Goal: Task Accomplishment & Management: Use online tool/utility

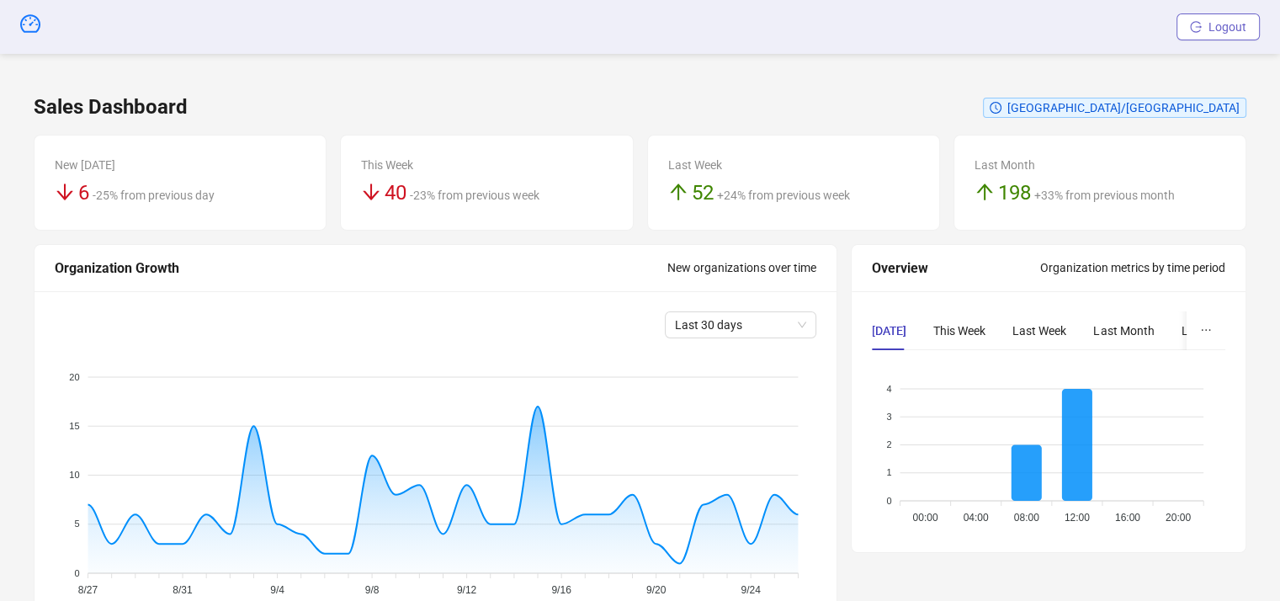
click at [1216, 24] on span "Logout" at bounding box center [1228, 26] width 38 height 13
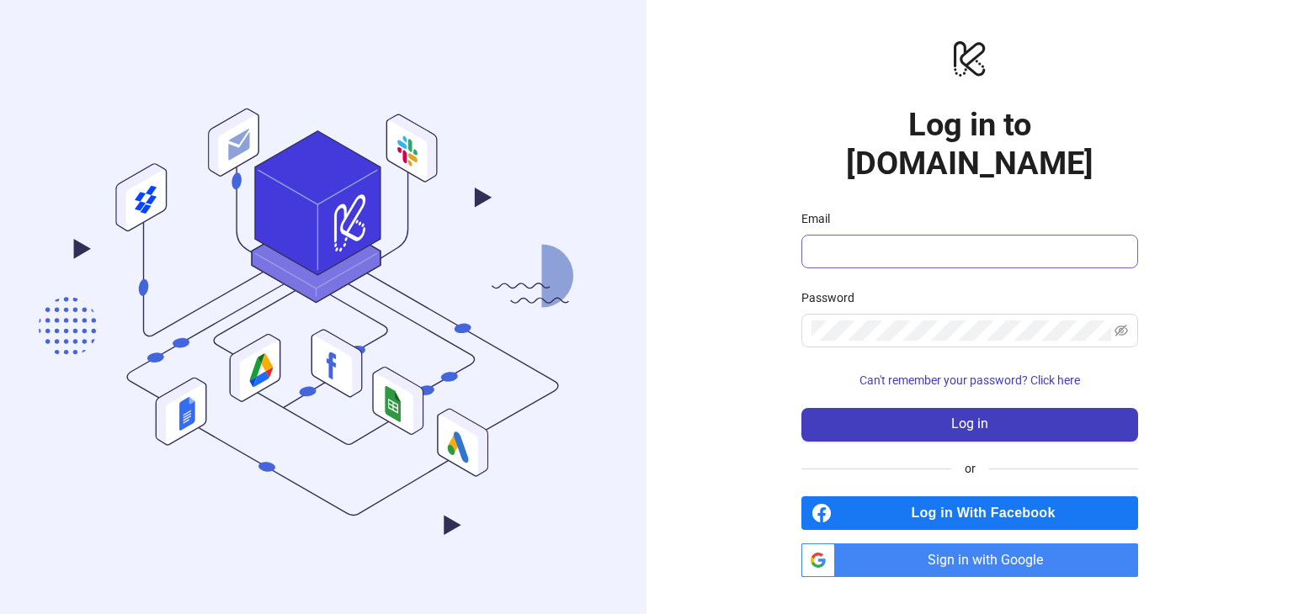
click at [855, 242] on input "Email" at bounding box center [967, 252] width 313 height 20
type input "**********"
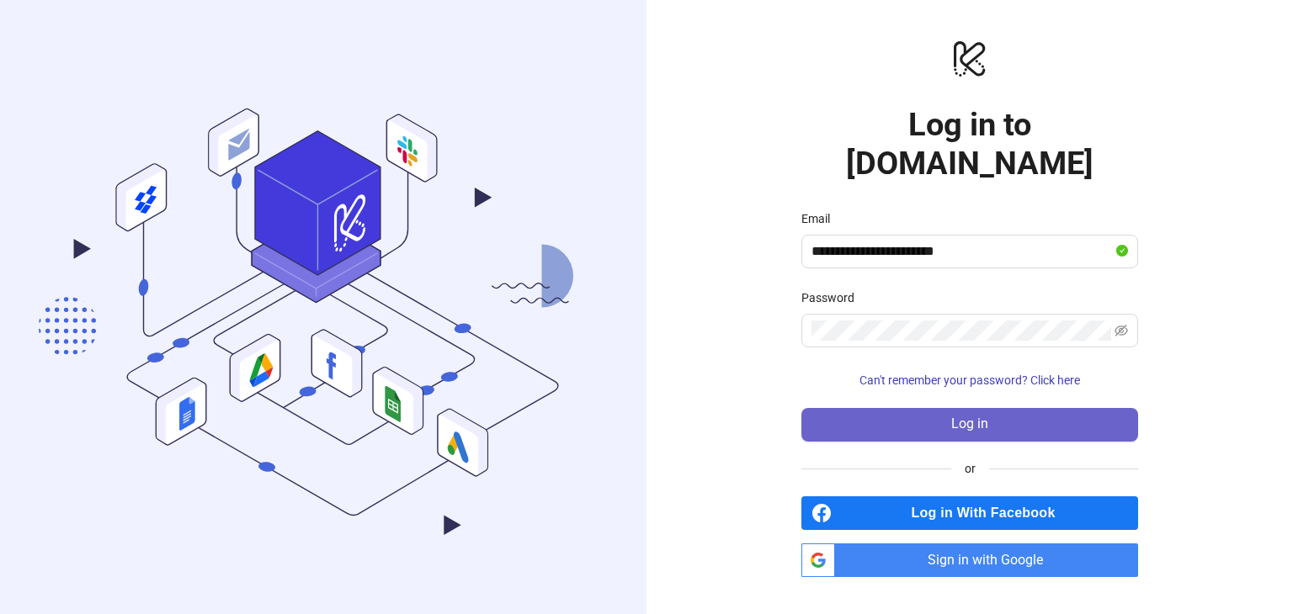
click at [940, 408] on button "Log in" at bounding box center [969, 425] width 337 height 34
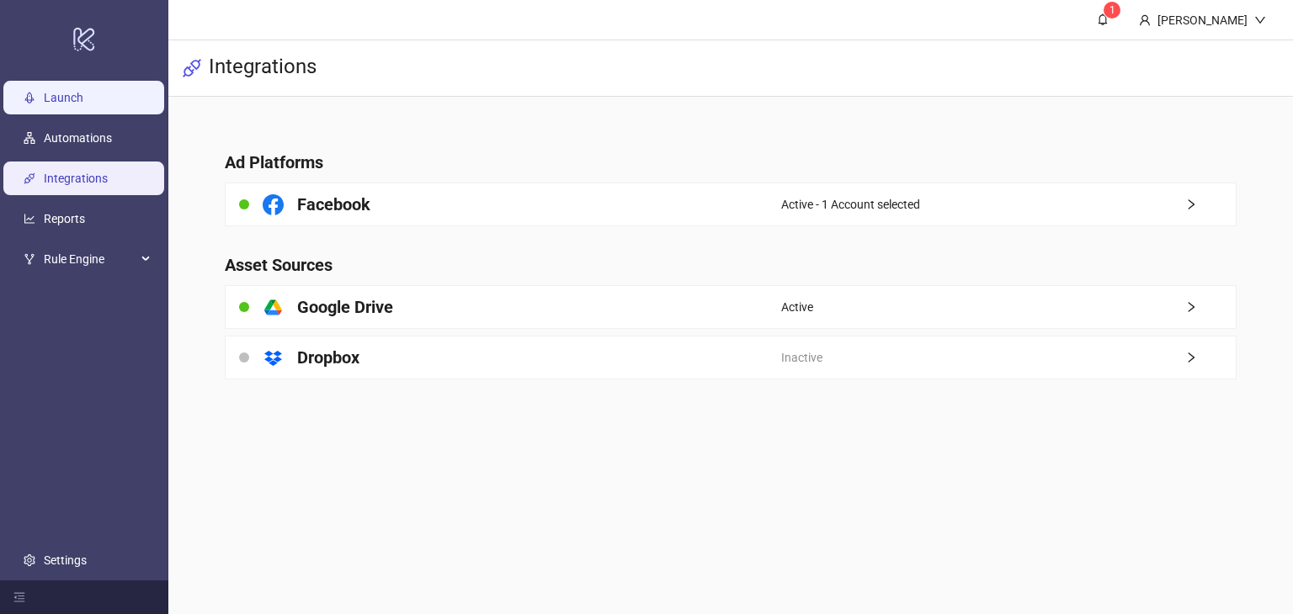
click at [77, 102] on link "Launch" at bounding box center [64, 97] width 40 height 13
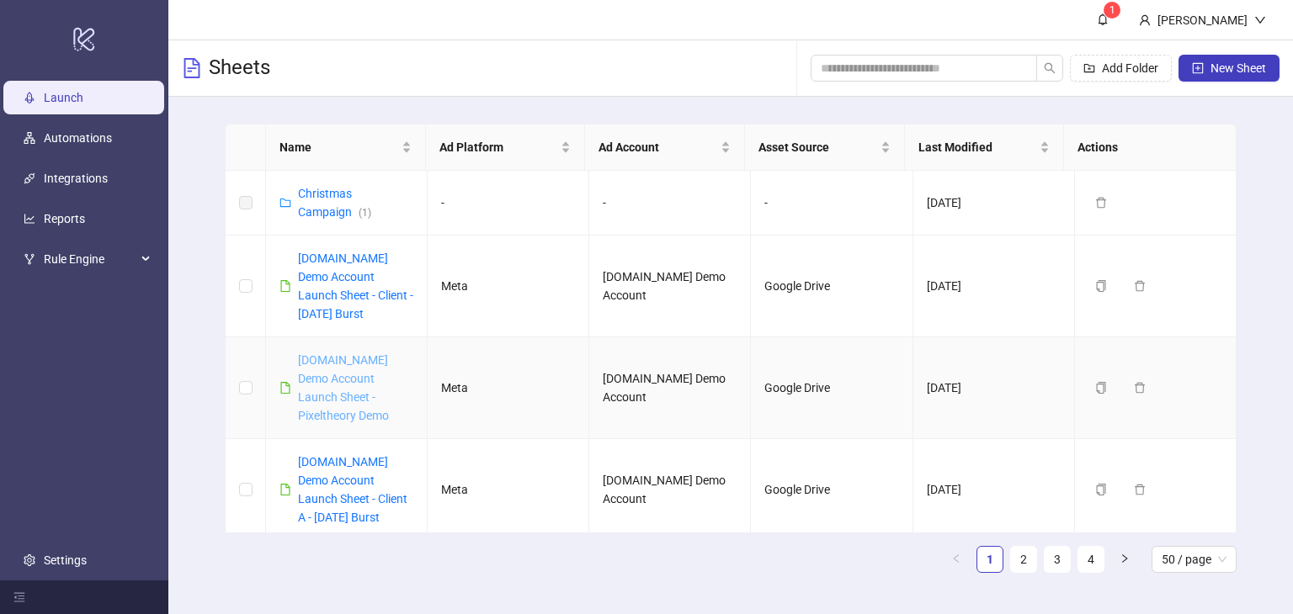
click at [329, 384] on link "[DOMAIN_NAME] Demo Account Launch Sheet - Pixeltheory Demo" at bounding box center [343, 387] width 91 height 69
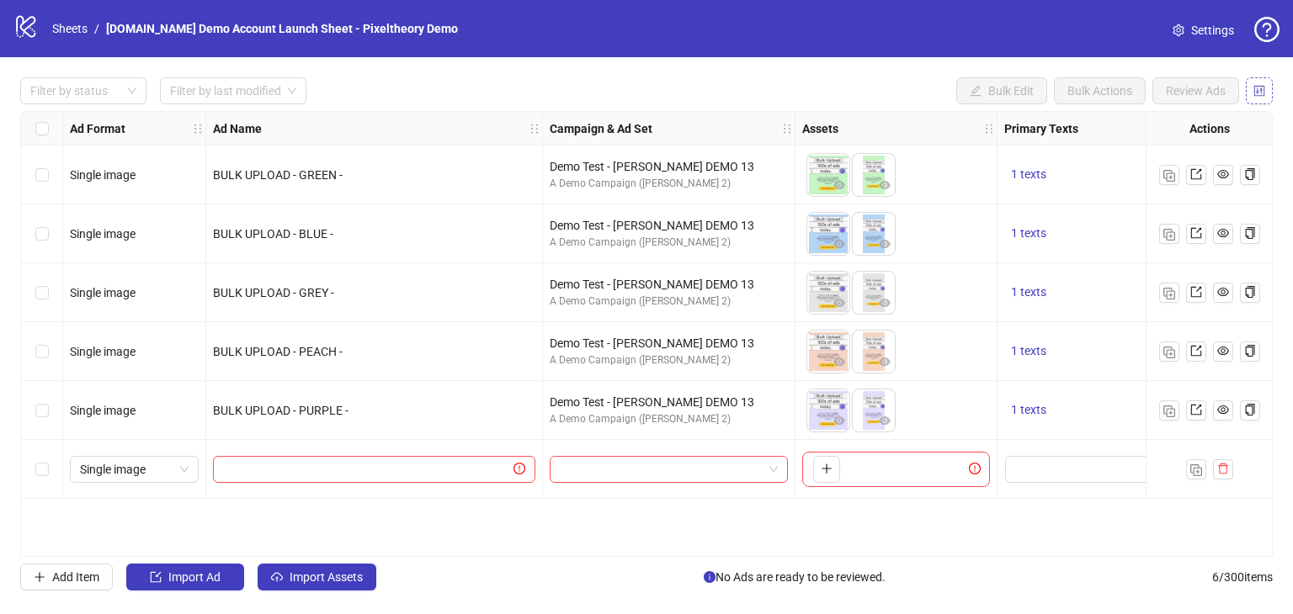
click at [1257, 85] on icon "control" at bounding box center [1259, 91] width 12 height 12
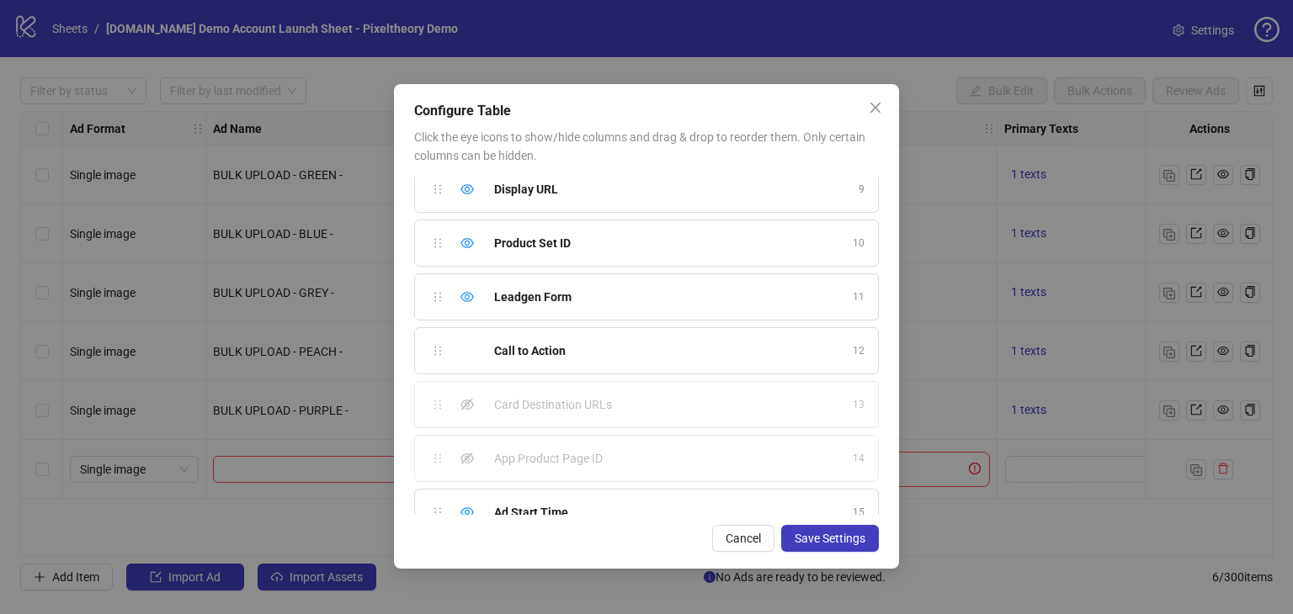
scroll to position [519, 0]
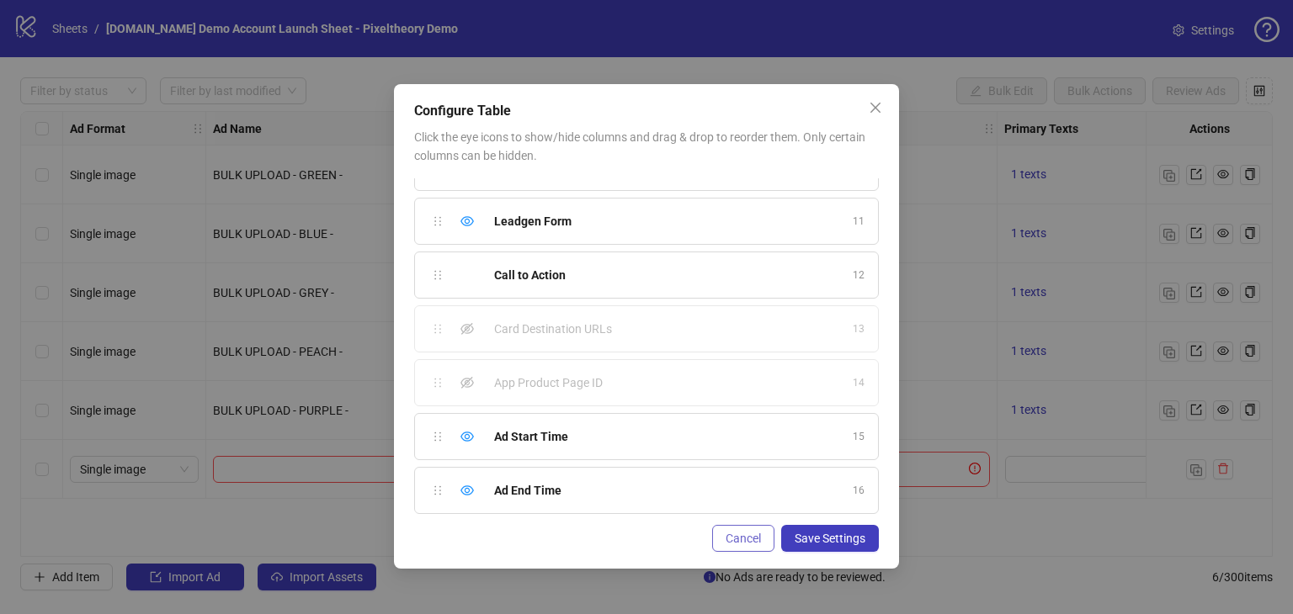
click at [727, 533] on span "Cancel" at bounding box center [742, 538] width 35 height 13
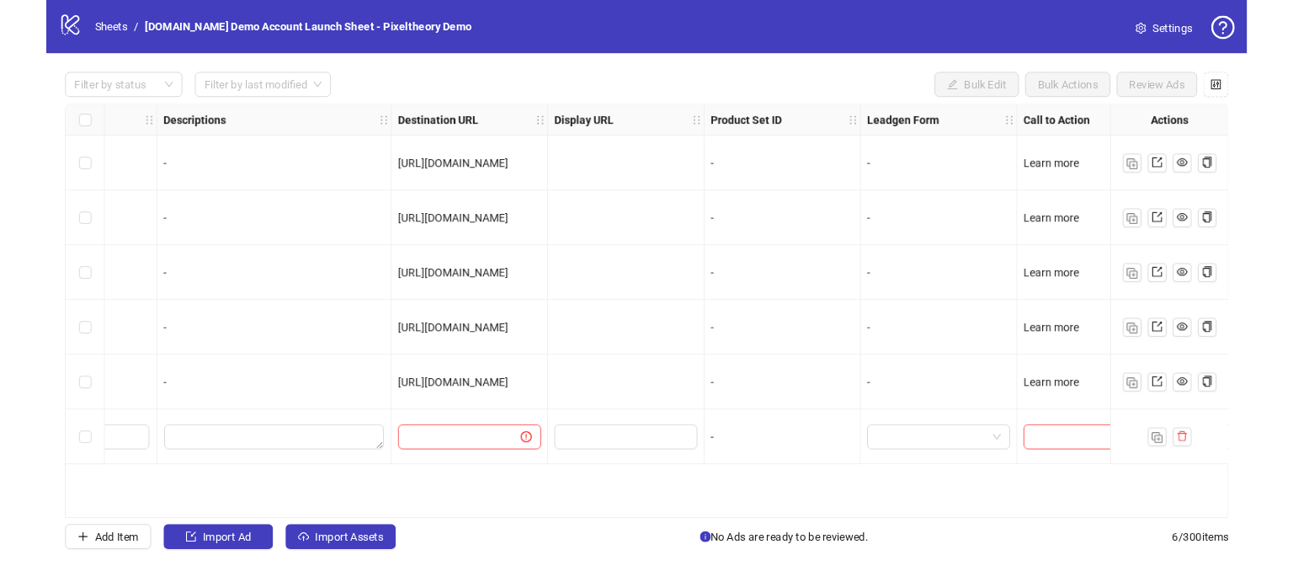
scroll to position [0, 1299]
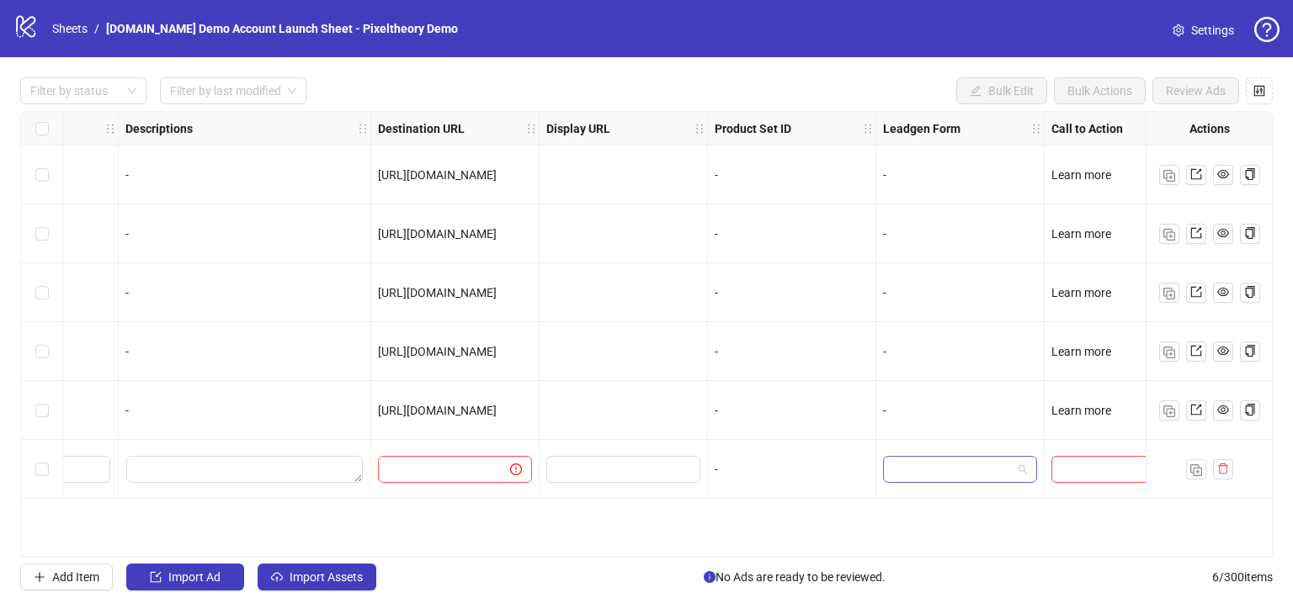
click at [939, 473] on input "search" at bounding box center [952, 469] width 119 height 25
click at [763, 501] on div "Ad Format Ad Name Campaign & Ad Set Assets Primary Texts Headlines Descriptions…" at bounding box center [646, 334] width 1252 height 446
click at [64, 31] on link "Sheets" at bounding box center [70, 28] width 42 height 19
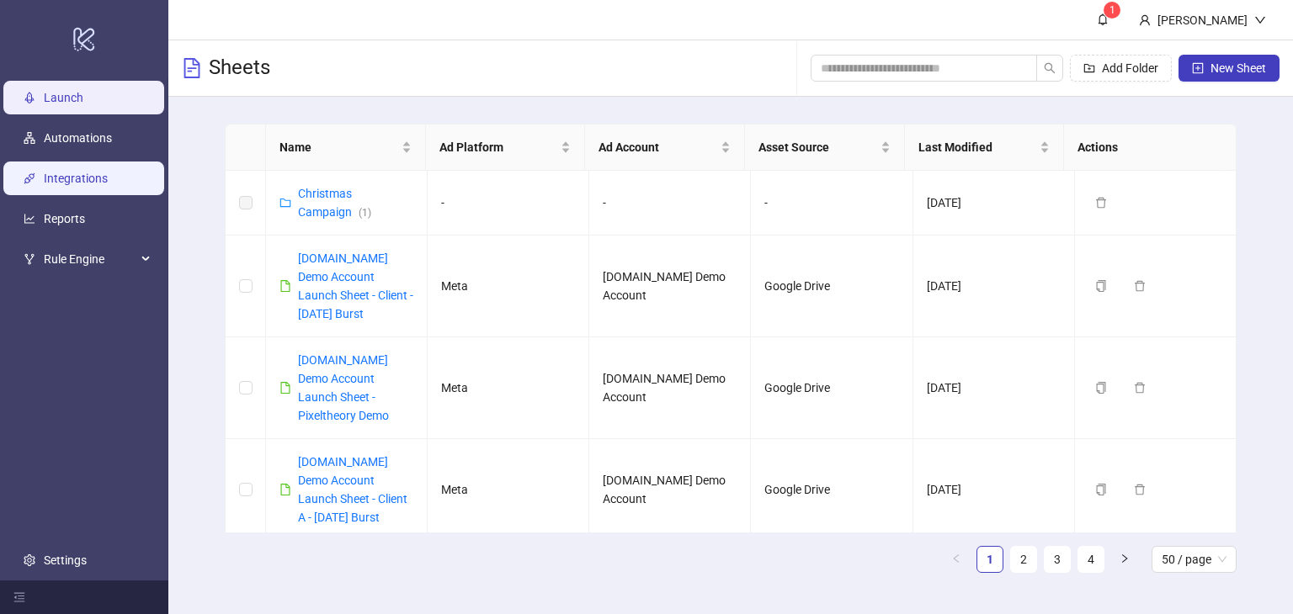
click at [62, 183] on link "Integrations" at bounding box center [76, 178] width 64 height 13
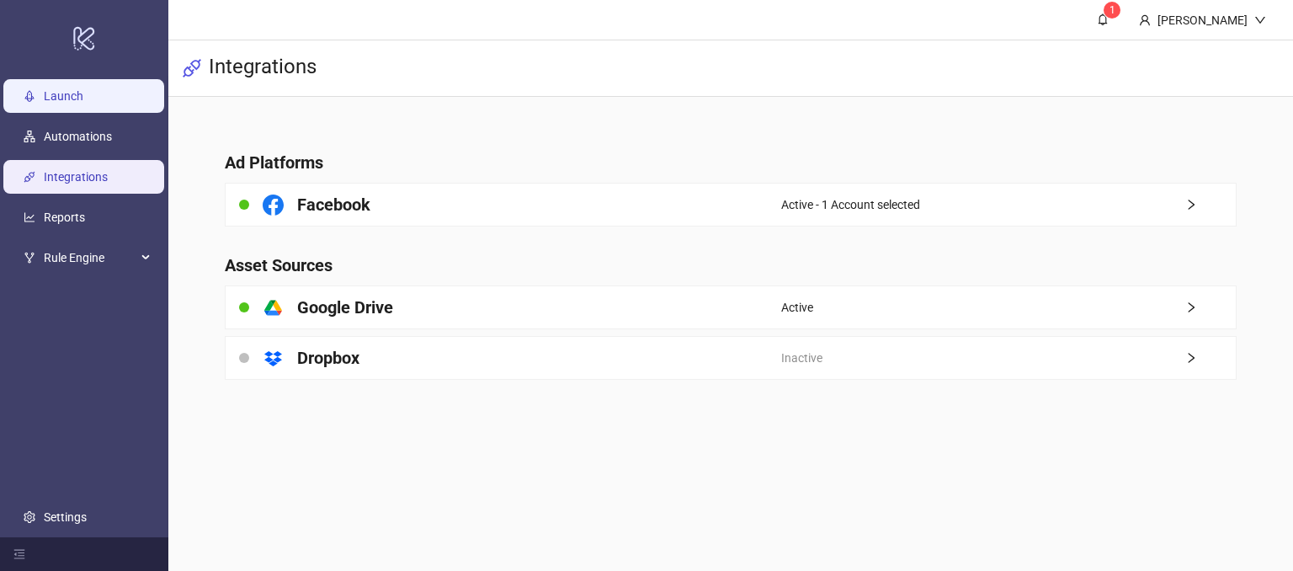
click at [56, 98] on link "Launch" at bounding box center [64, 96] width 40 height 13
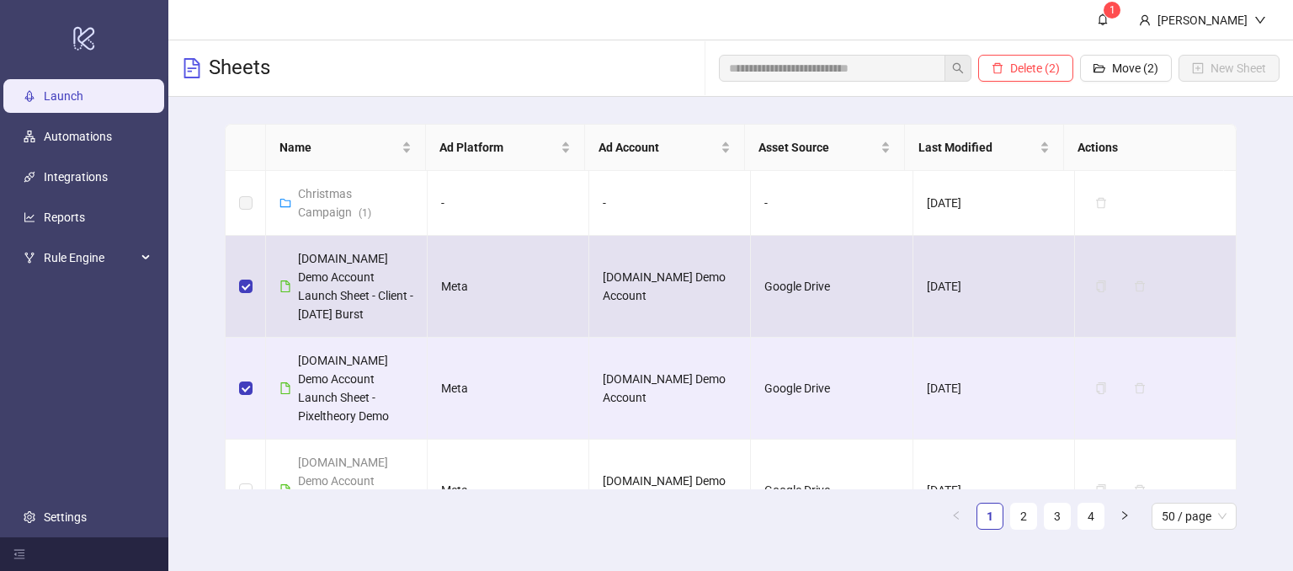
click at [263, 281] on td at bounding box center [246, 287] width 40 height 102
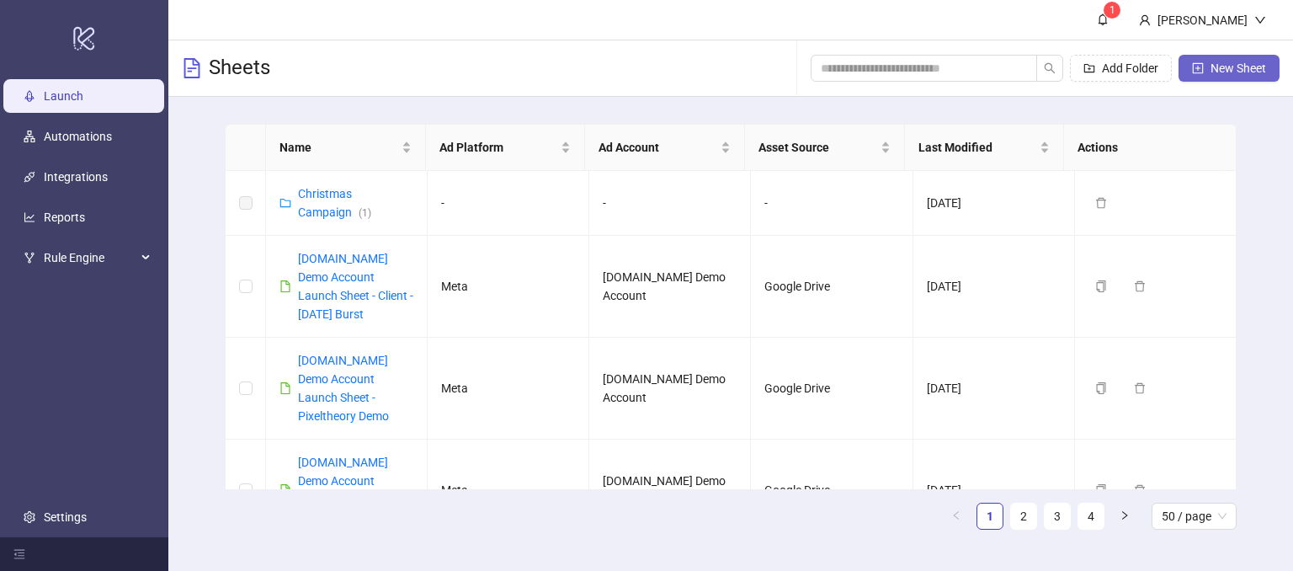
click at [1238, 65] on span "New Sheet" at bounding box center [1238, 67] width 56 height 13
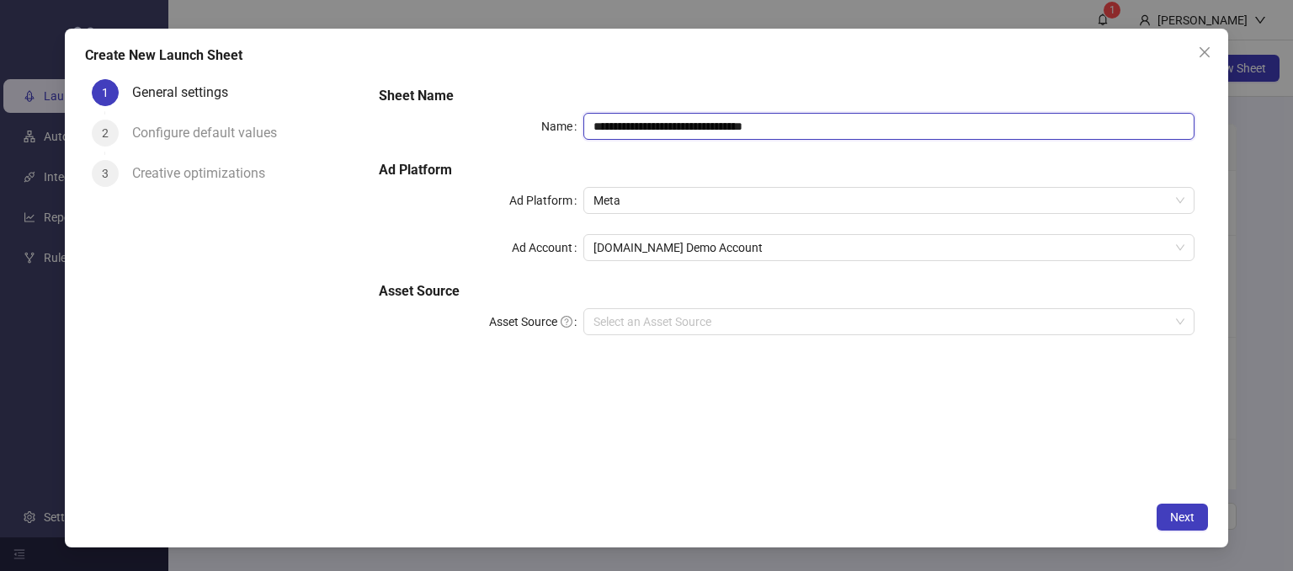
click at [841, 136] on input "**********" at bounding box center [889, 126] width 612 height 27
drag, startPoint x: 816, startPoint y: 130, endPoint x: 696, endPoint y: 122, distance: 119.7
click at [696, 122] on input "**********" at bounding box center [889, 126] width 612 height 27
type input "**********"
click at [1195, 53] on span "Close" at bounding box center [1204, 51] width 27 height 13
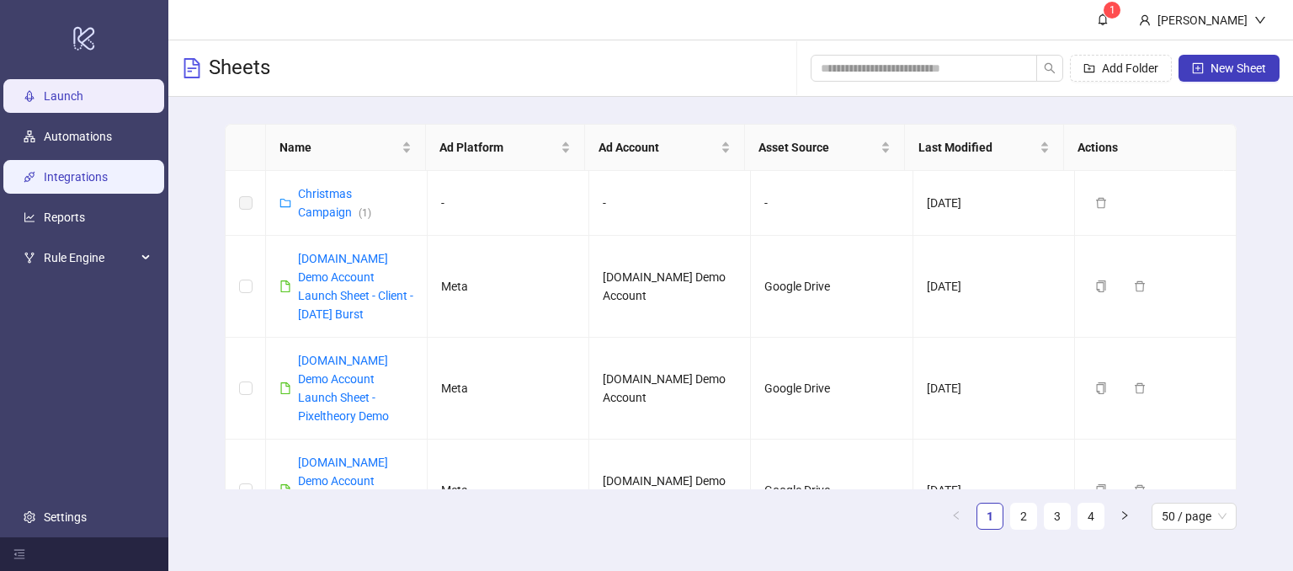
click at [44, 177] on link "Integrations" at bounding box center [76, 177] width 64 height 13
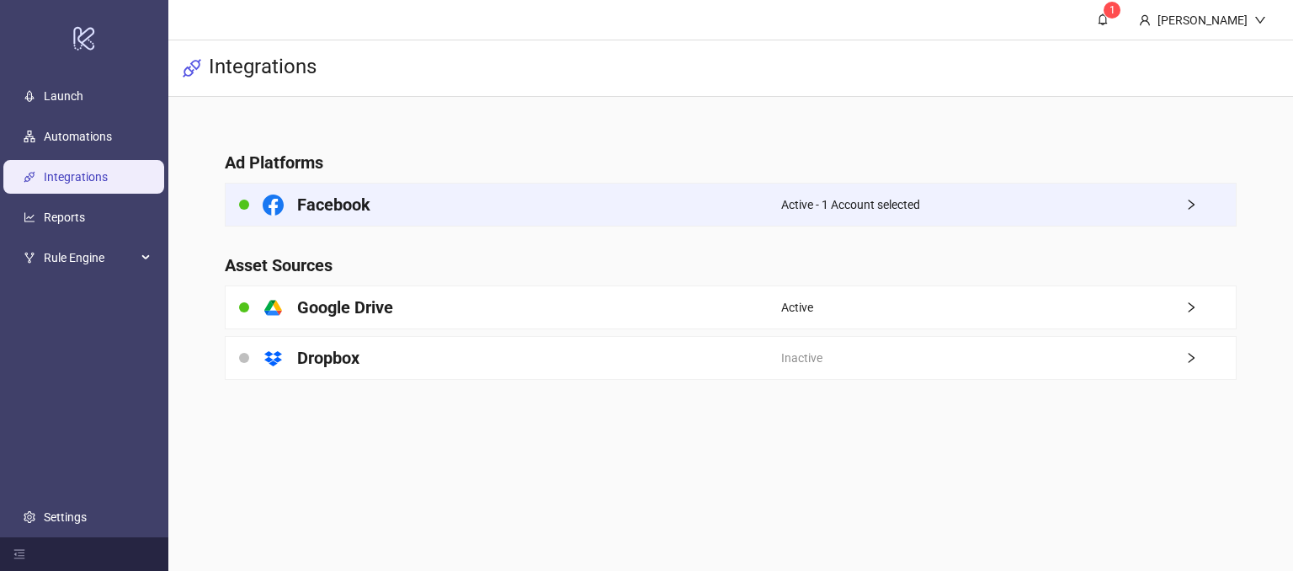
click at [559, 209] on div "Facebook" at bounding box center [503, 204] width 555 height 42
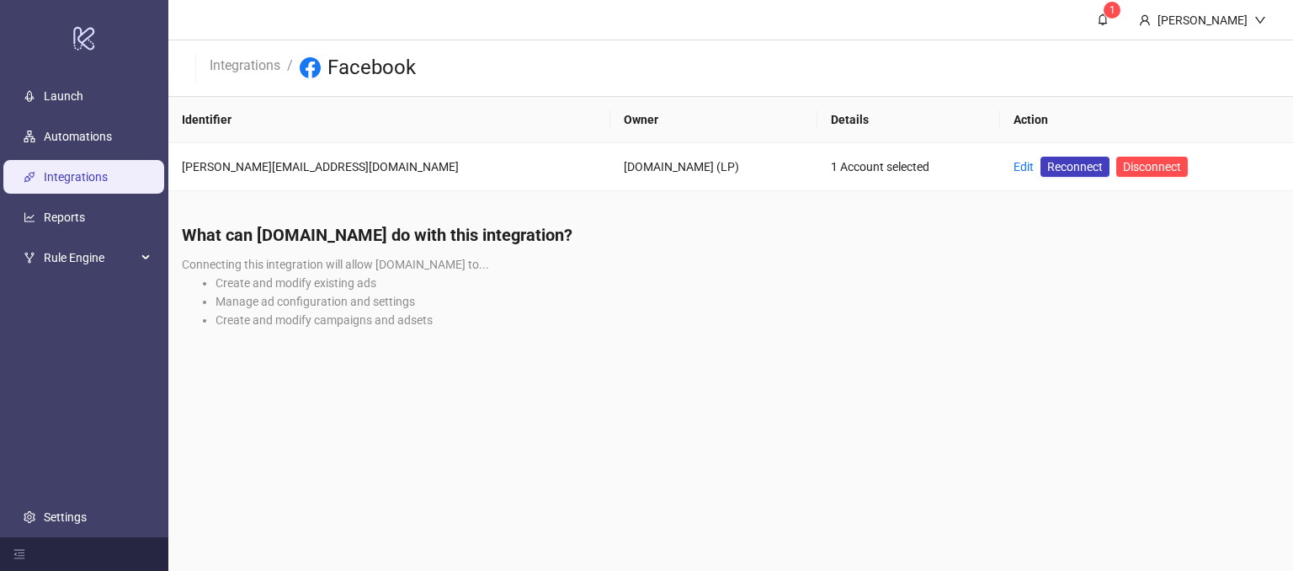
click at [108, 176] on link "Integrations" at bounding box center [76, 177] width 64 height 13
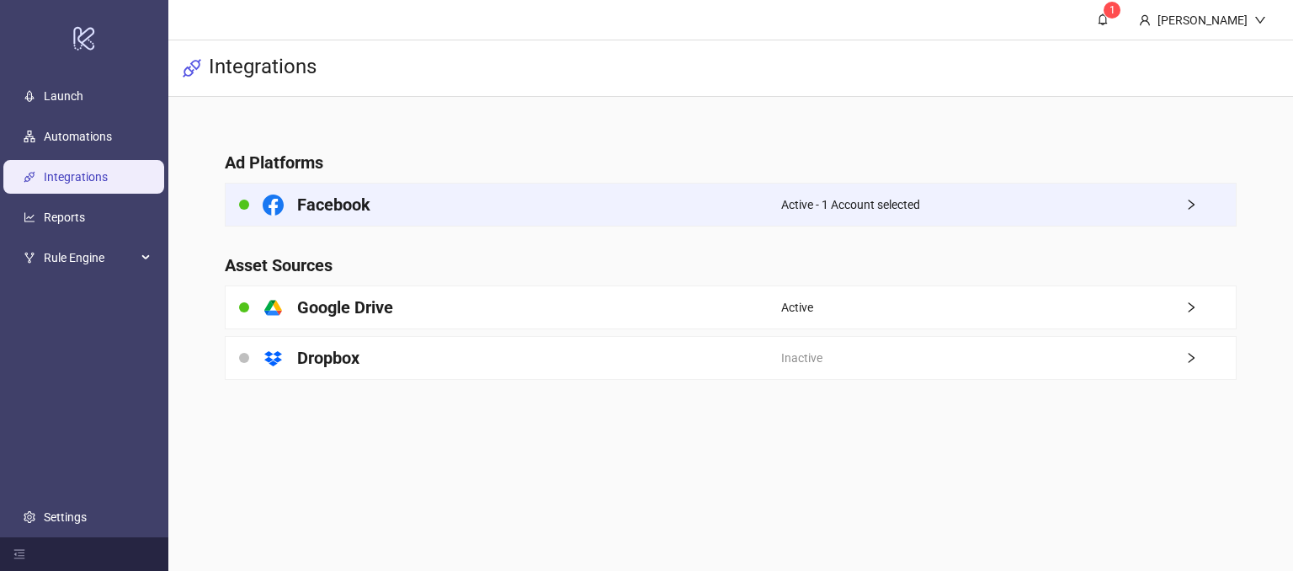
click at [719, 200] on div "Facebook" at bounding box center [503, 204] width 555 height 42
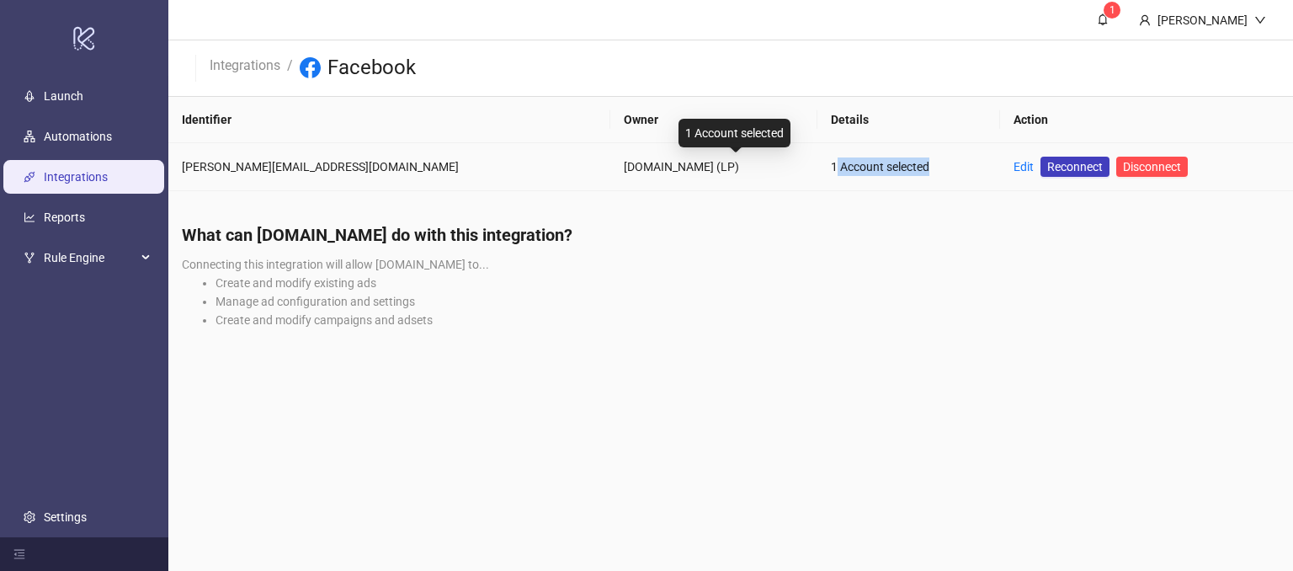
drag, startPoint x: 619, startPoint y: 169, endPoint x: 727, endPoint y: 198, distance: 111.5
click at [831, 169] on div "1 Account selected" at bounding box center [909, 166] width 156 height 19
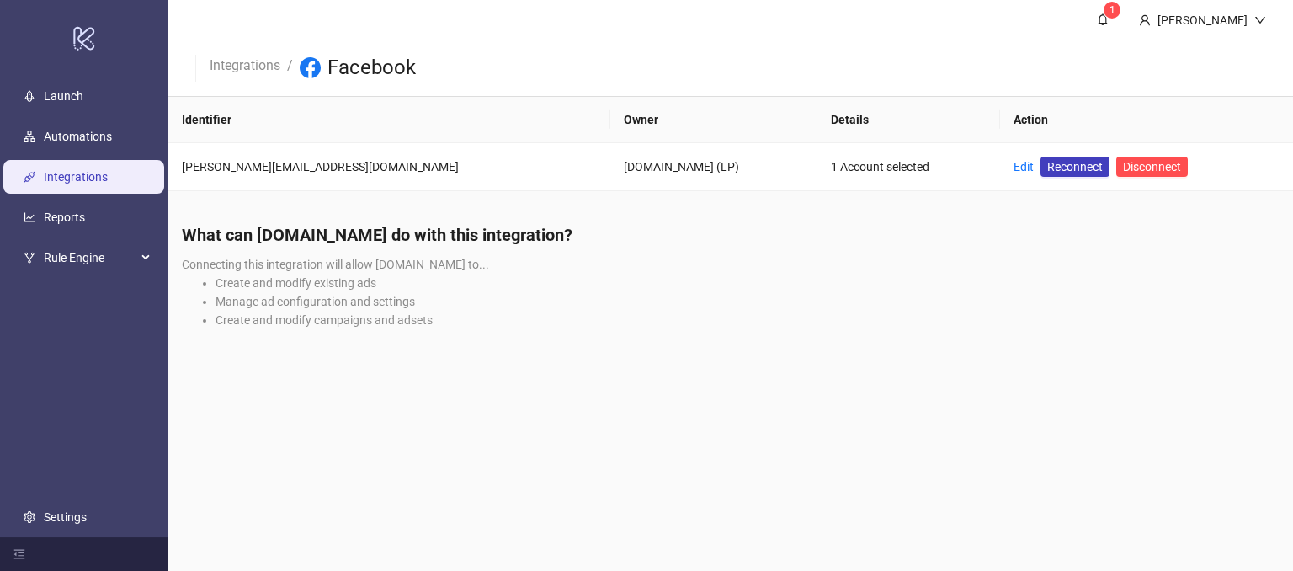
click at [713, 233] on h4 "What can [DOMAIN_NAME] do with this integration?" at bounding box center [730, 235] width 1097 height 24
drag, startPoint x: 620, startPoint y: 166, endPoint x: 717, endPoint y: 236, distance: 119.9
click at [831, 162] on div "1 Account selected" at bounding box center [909, 166] width 156 height 19
click at [717, 236] on h4 "What can [DOMAIN_NAME] do with this integration?" at bounding box center [730, 235] width 1097 height 24
click at [83, 95] on link "Launch" at bounding box center [64, 96] width 40 height 13
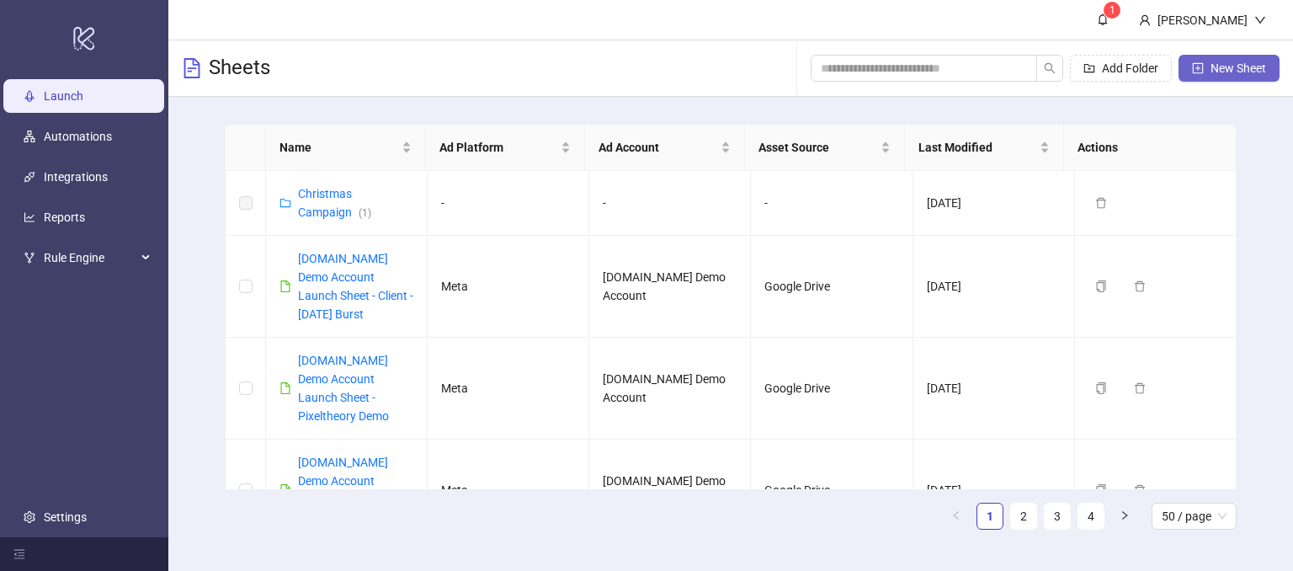
click at [1228, 77] on button "New Sheet" at bounding box center [1228, 68] width 101 height 27
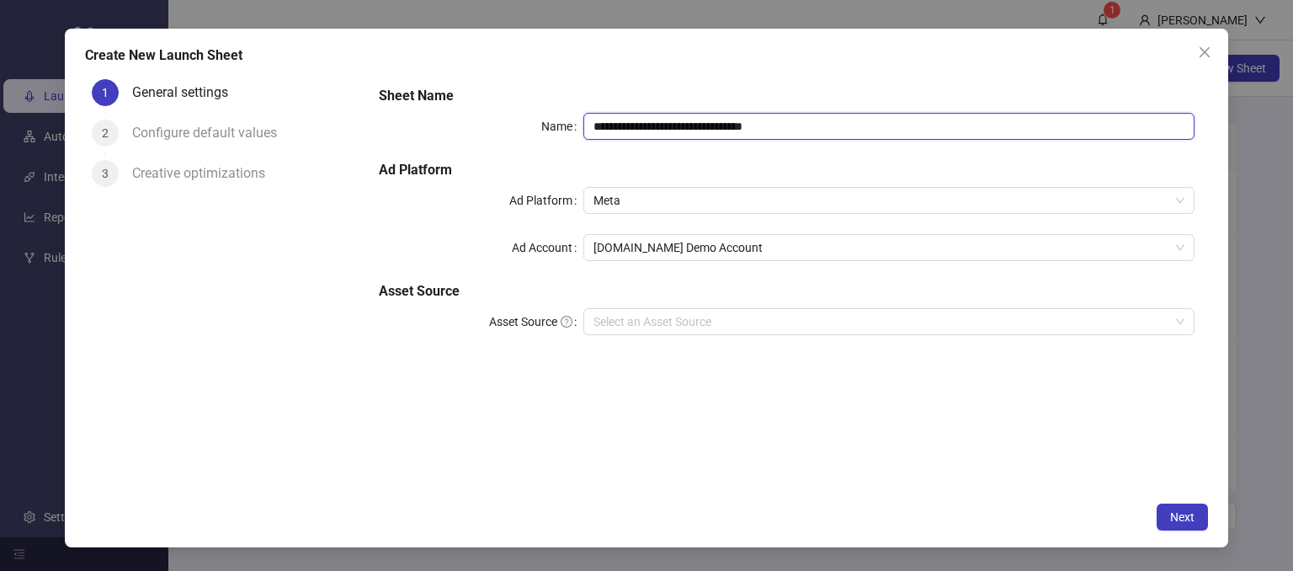
click at [852, 122] on input "**********" at bounding box center [889, 126] width 612 height 27
drag, startPoint x: 848, startPoint y: 137, endPoint x: 686, endPoint y: 136, distance: 161.6
click at [686, 136] on input "**********" at bounding box center [889, 126] width 612 height 27
click at [596, 80] on div "**********" at bounding box center [786, 220] width 829 height 283
click at [716, 122] on input "**********" at bounding box center [889, 126] width 612 height 27
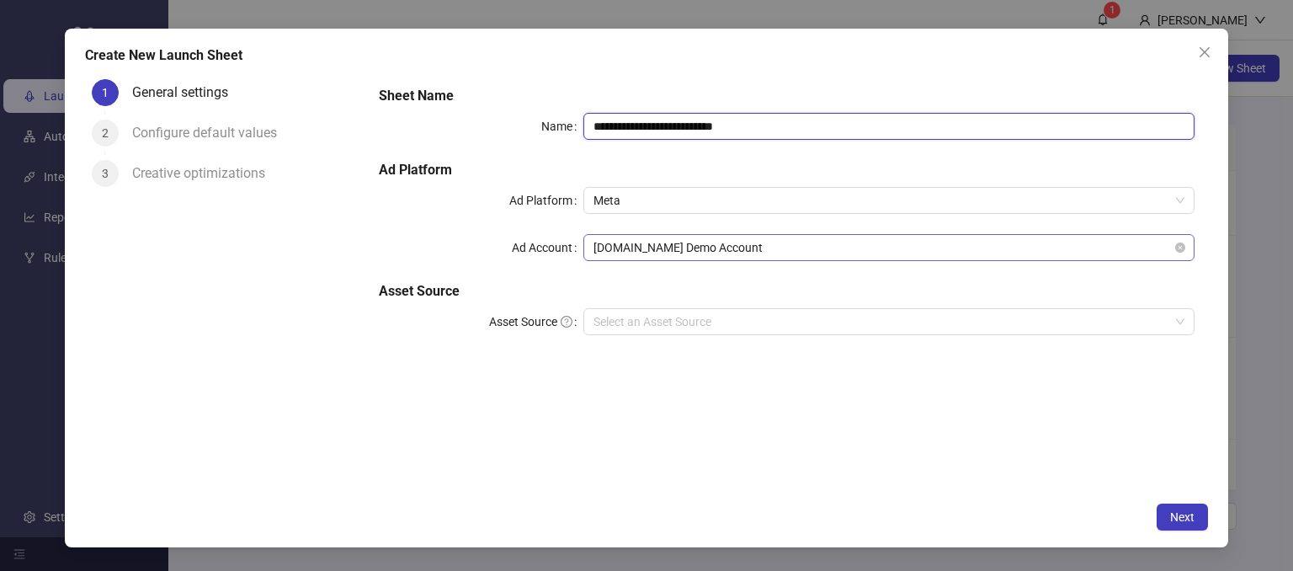
click at [693, 253] on span "[DOMAIN_NAME] Demo Account" at bounding box center [889, 247] width 592 height 25
type input "**********"
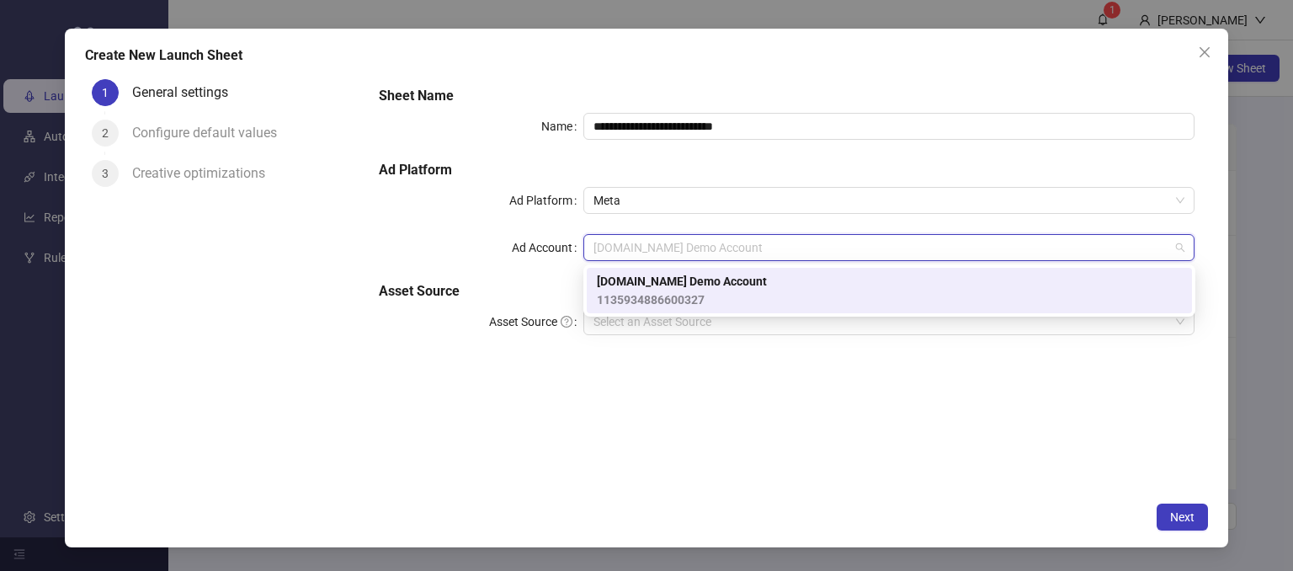
click at [667, 292] on span "1135934886600327" at bounding box center [682, 299] width 170 height 19
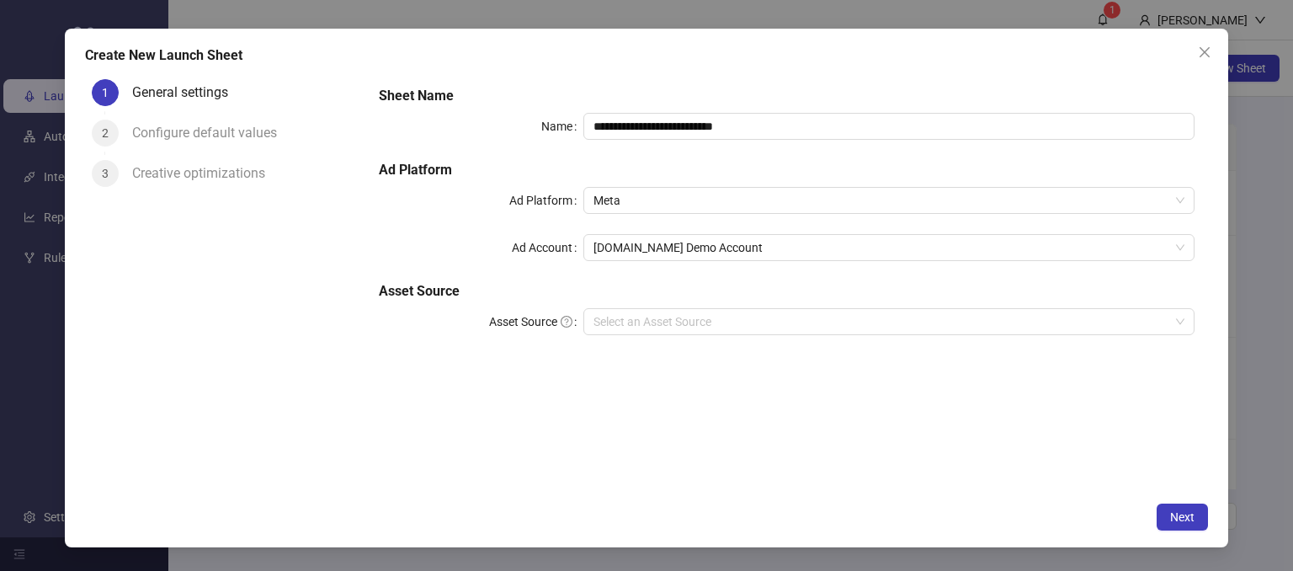
click at [465, 372] on div "**********" at bounding box center [786, 282] width 842 height 421
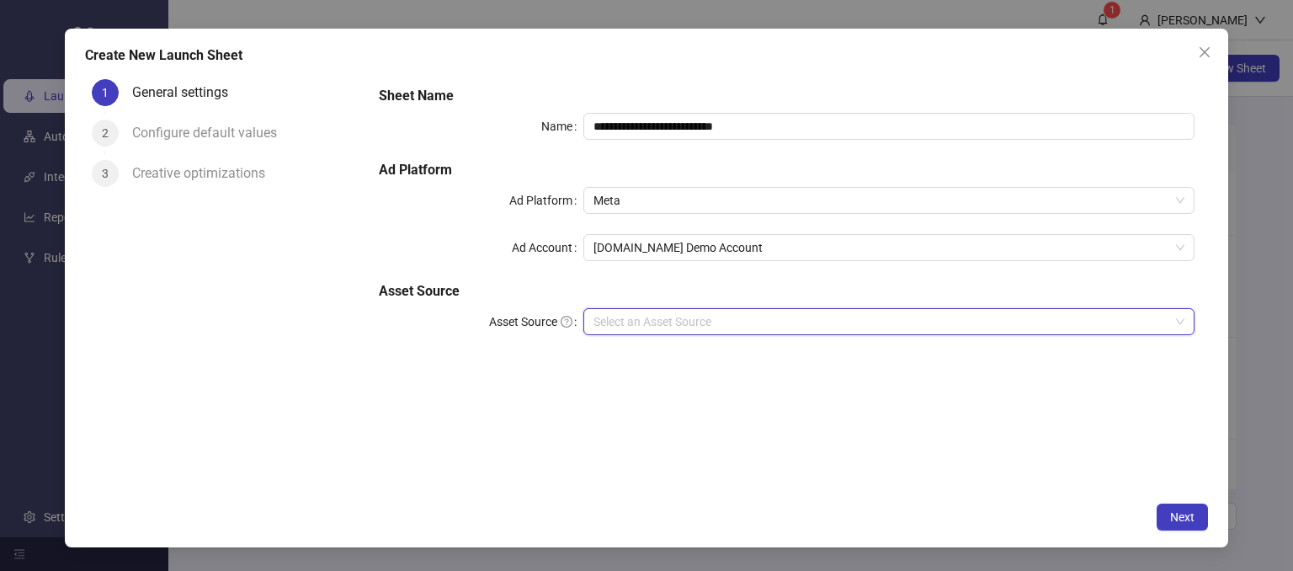
click at [613, 321] on input "Asset Source" at bounding box center [881, 321] width 577 height 25
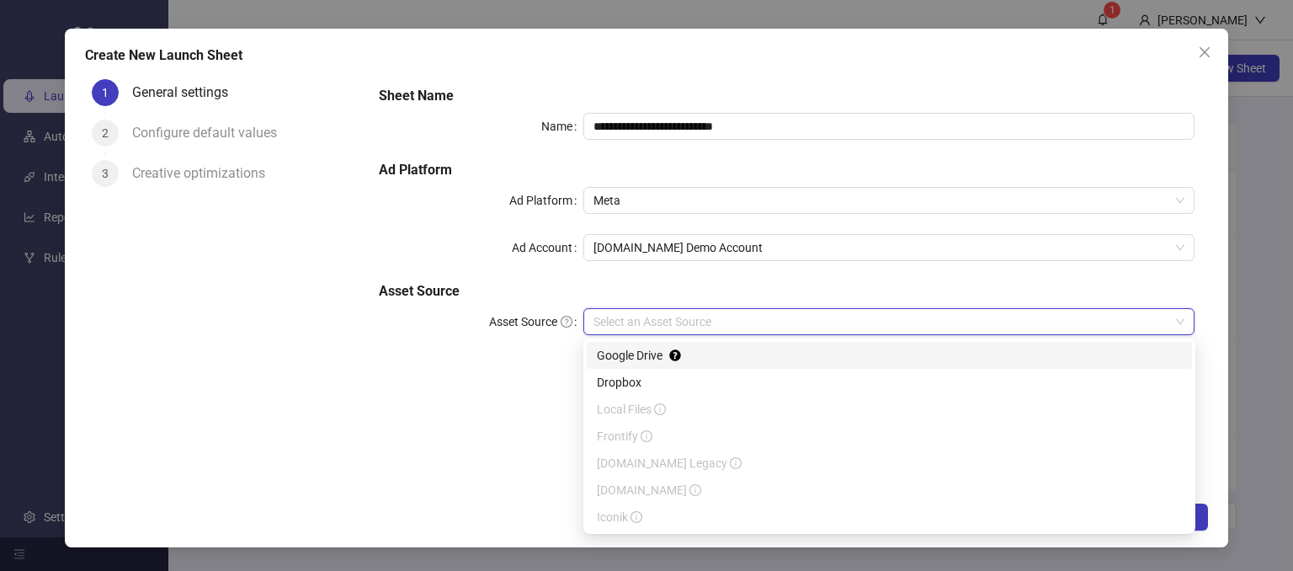
click at [608, 352] on div "Google Drive" at bounding box center [889, 355] width 585 height 19
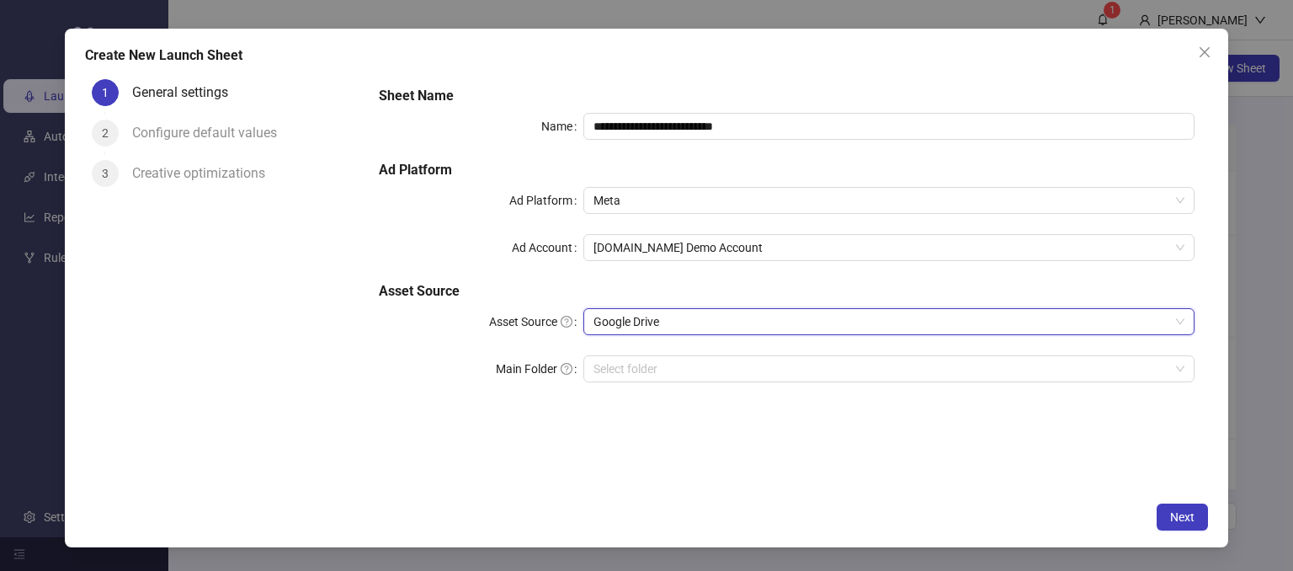
click at [382, 385] on div "**********" at bounding box center [786, 244] width 829 height 330
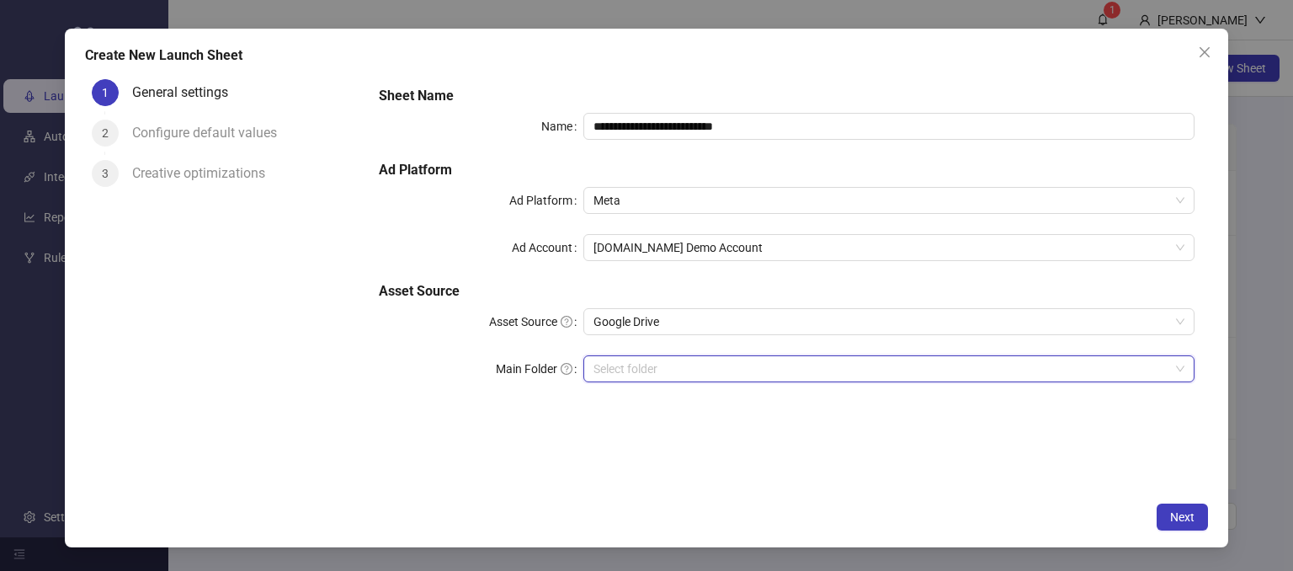
click at [605, 369] on input "Main Folder" at bounding box center [881, 368] width 577 height 25
click at [1171, 514] on span "Next" at bounding box center [1182, 516] width 24 height 13
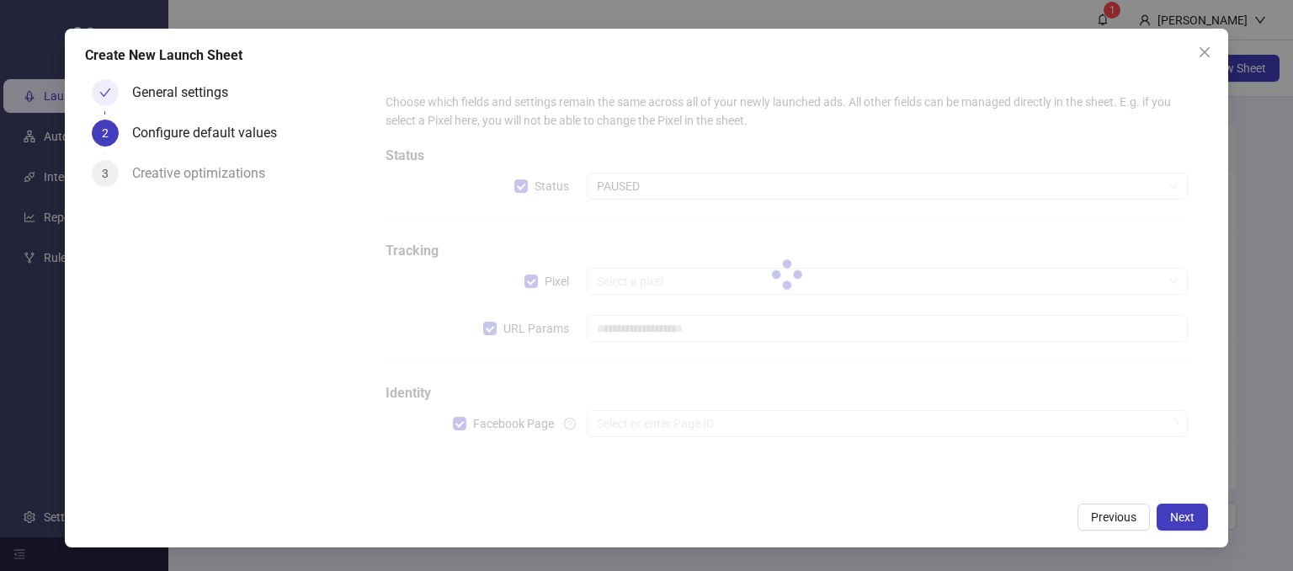
type input "**********"
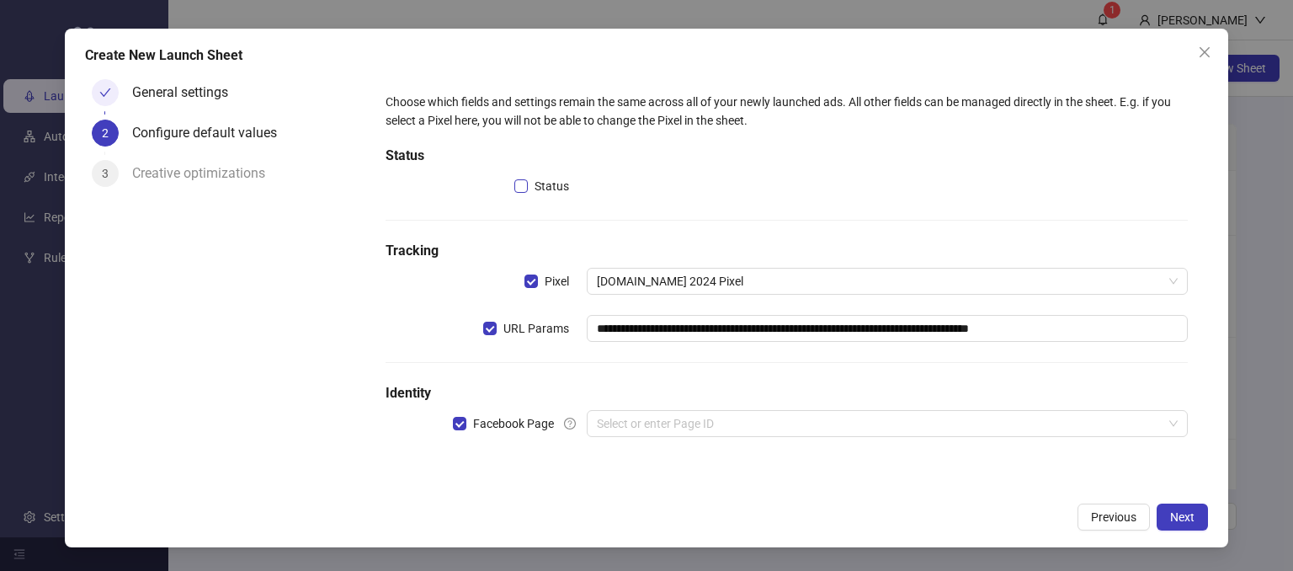
click at [518, 193] on label "Status" at bounding box center [544, 186] width 61 height 19
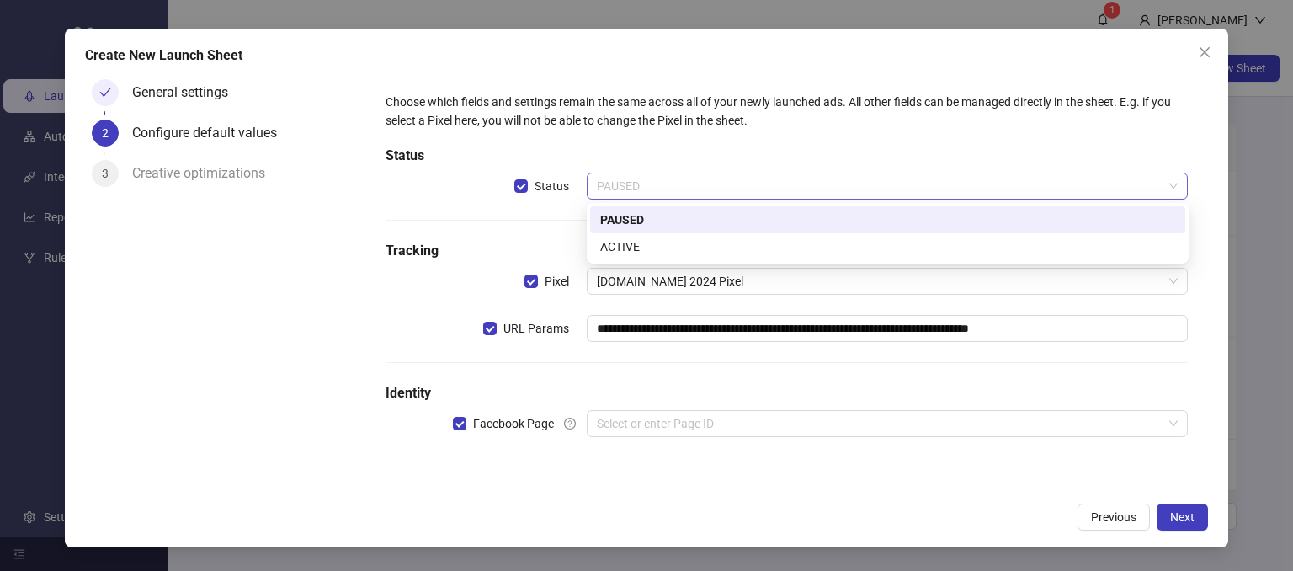
click at [617, 190] on span "PAUSED" at bounding box center [888, 185] width 582 height 25
click at [614, 220] on div "PAUSED" at bounding box center [887, 219] width 575 height 19
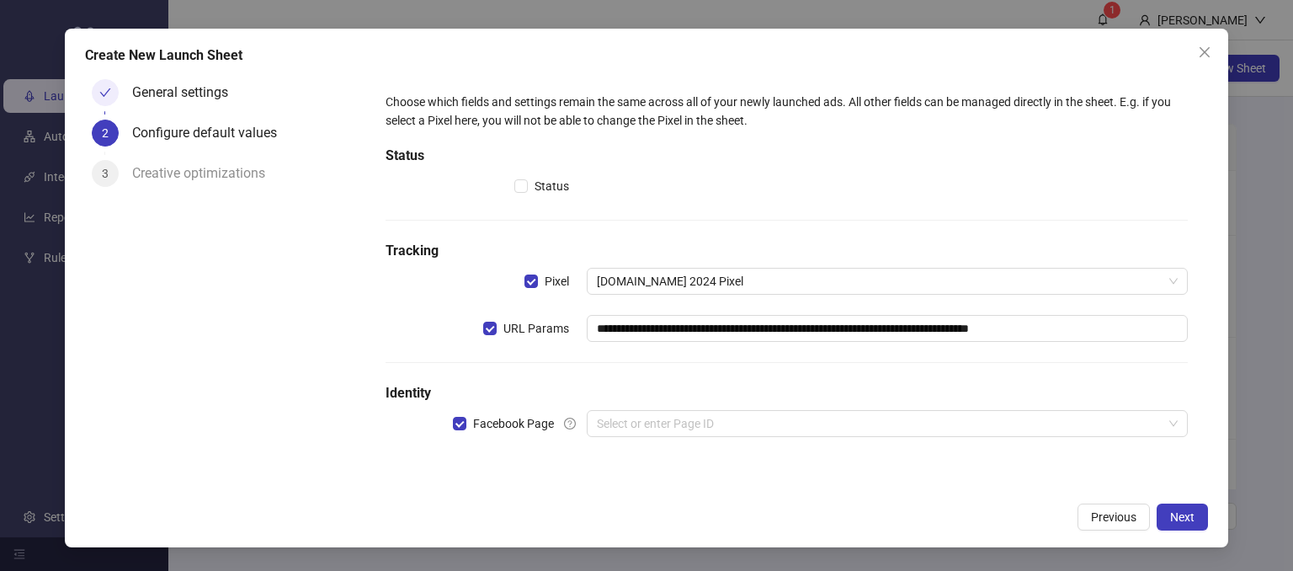
click at [512, 209] on div "**********" at bounding box center [787, 275] width 816 height 378
click at [444, 317] on div "URL Params" at bounding box center [485, 328] width 200 height 27
click at [731, 277] on span "[DOMAIN_NAME] 2024 Pixel" at bounding box center [888, 280] width 582 height 25
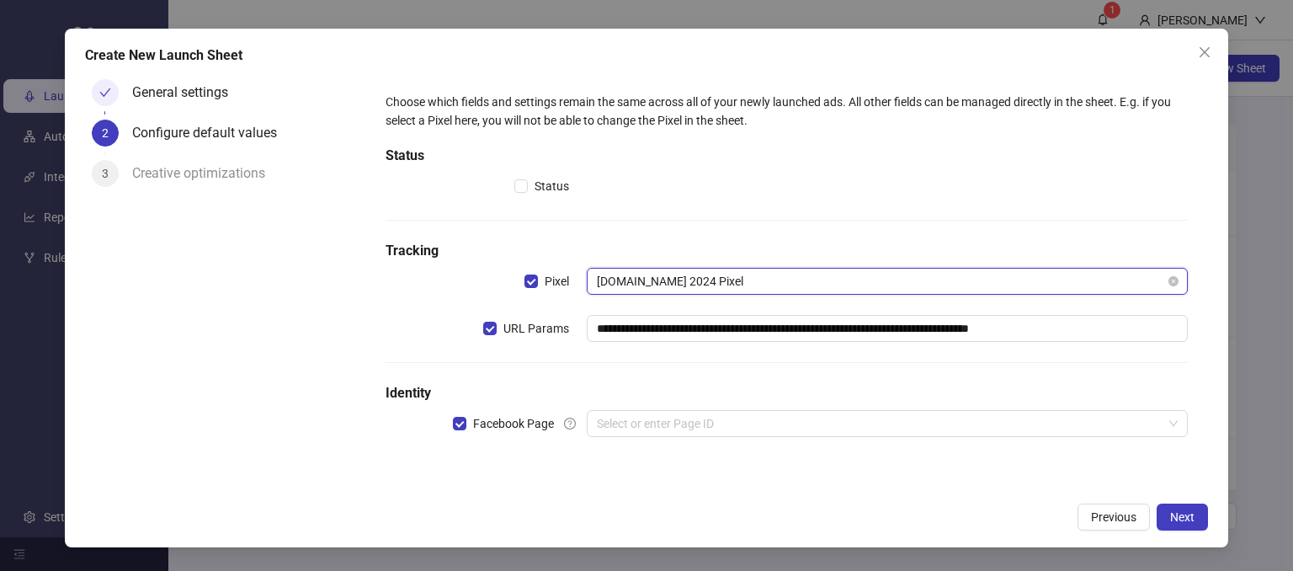
click at [731, 277] on span "[DOMAIN_NAME] 2024 Pixel" at bounding box center [888, 280] width 582 height 25
click at [353, 311] on div "General settings 2 Configure default values 3 Creative optimizations" at bounding box center [225, 282] width 281 height 421
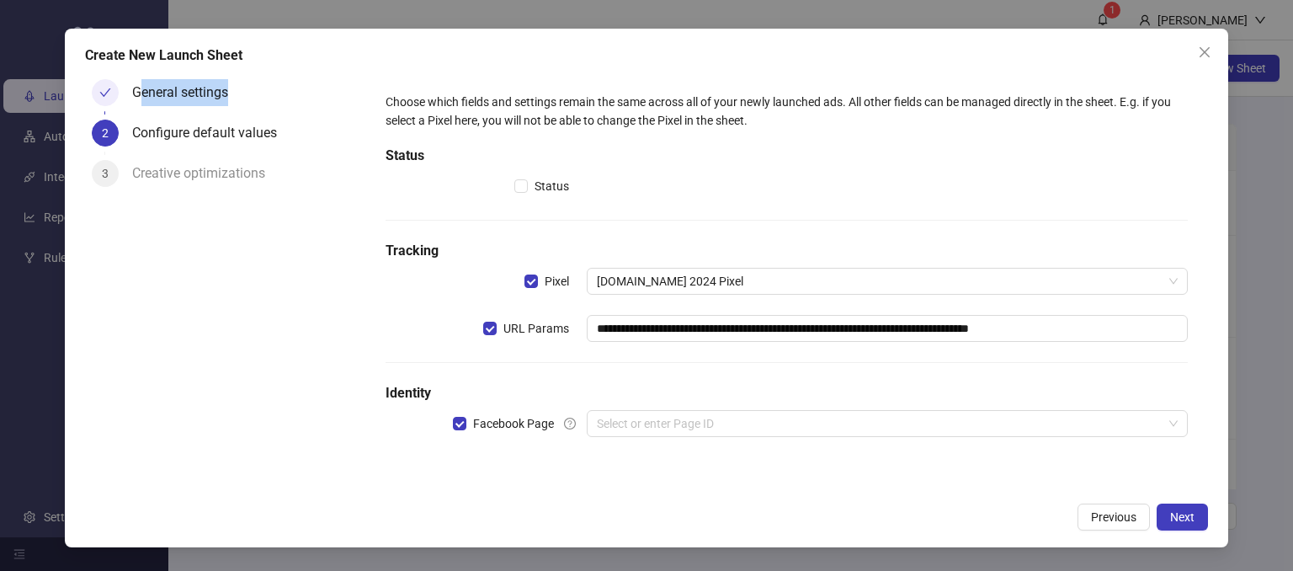
drag, startPoint x: 143, startPoint y: 97, endPoint x: 229, endPoint y: 105, distance: 86.3
click at [229, 105] on div "General settings" at bounding box center [186, 92] width 109 height 27
click at [255, 93] on div "General settings" at bounding box center [245, 99] width 227 height 40
click at [1175, 526] on button "Next" at bounding box center [1181, 516] width 51 height 27
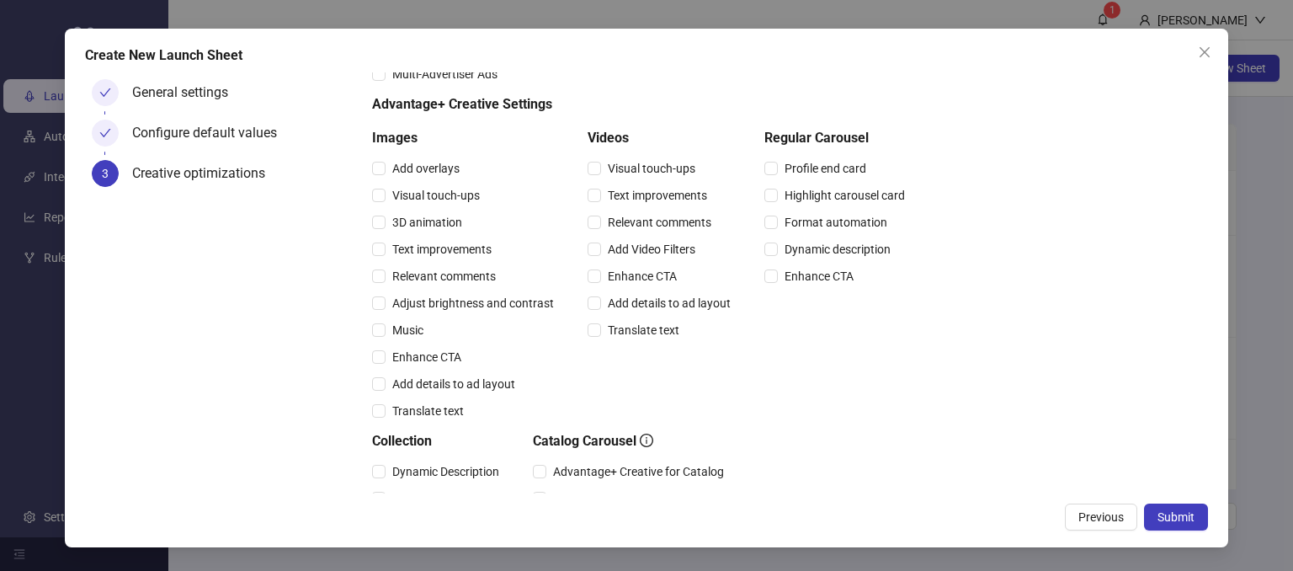
scroll to position [100, 0]
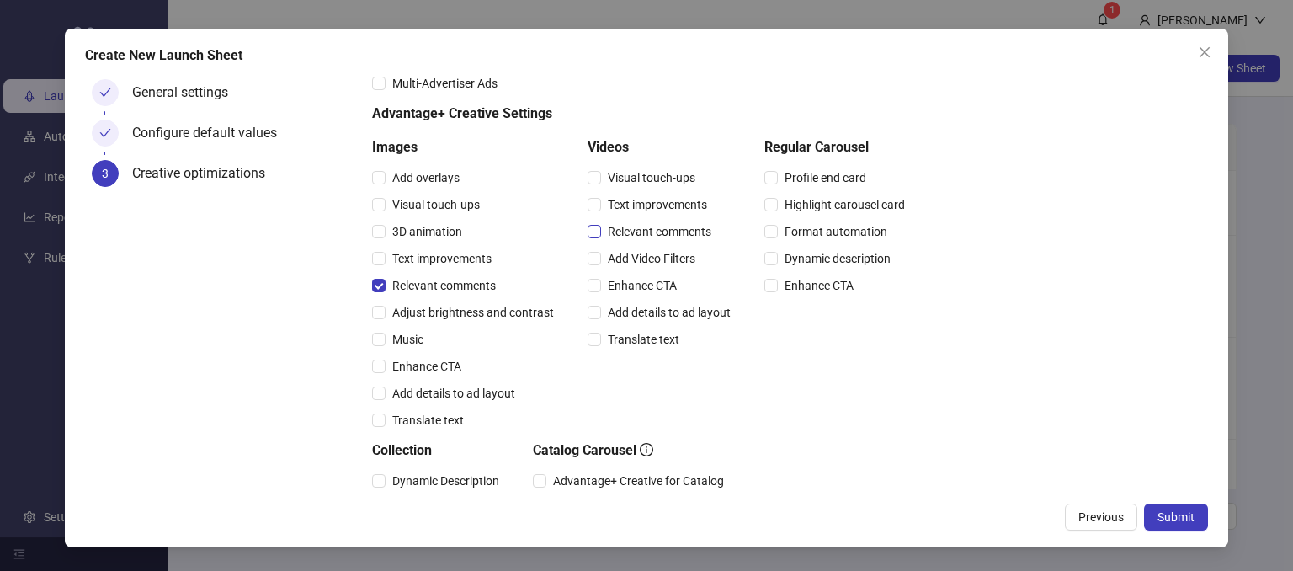
click at [592, 240] on label "Relevant comments" at bounding box center [652, 231] width 130 height 19
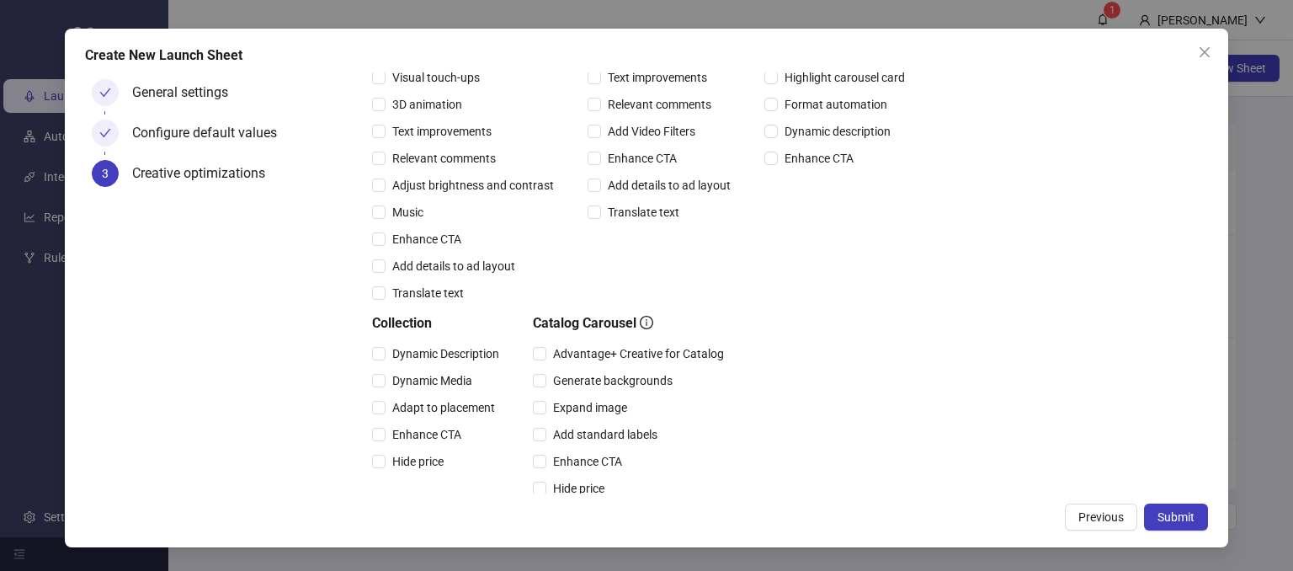
scroll to position [437, 0]
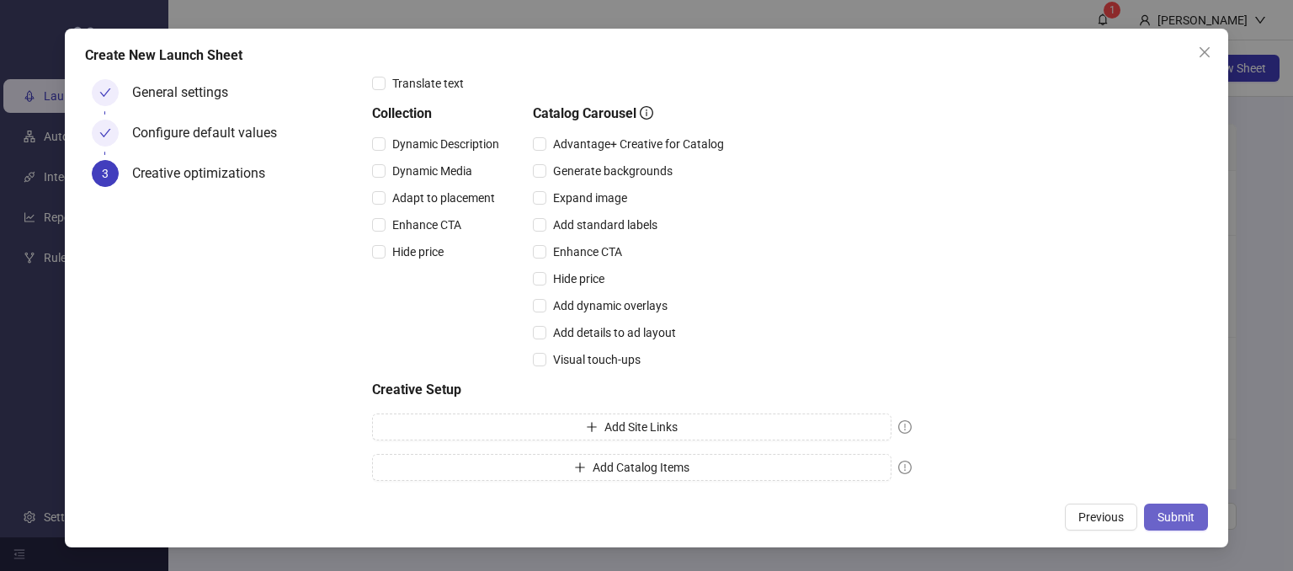
click at [1155, 513] on button "Submit" at bounding box center [1176, 516] width 64 height 27
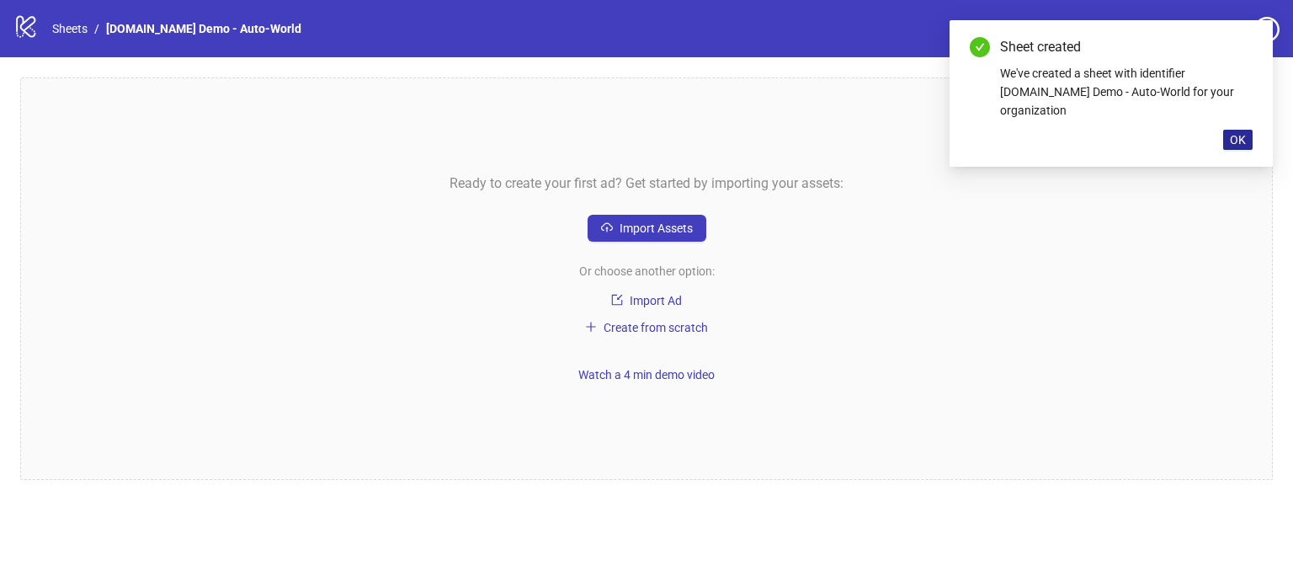
click at [1234, 133] on span "OK" at bounding box center [1238, 139] width 16 height 13
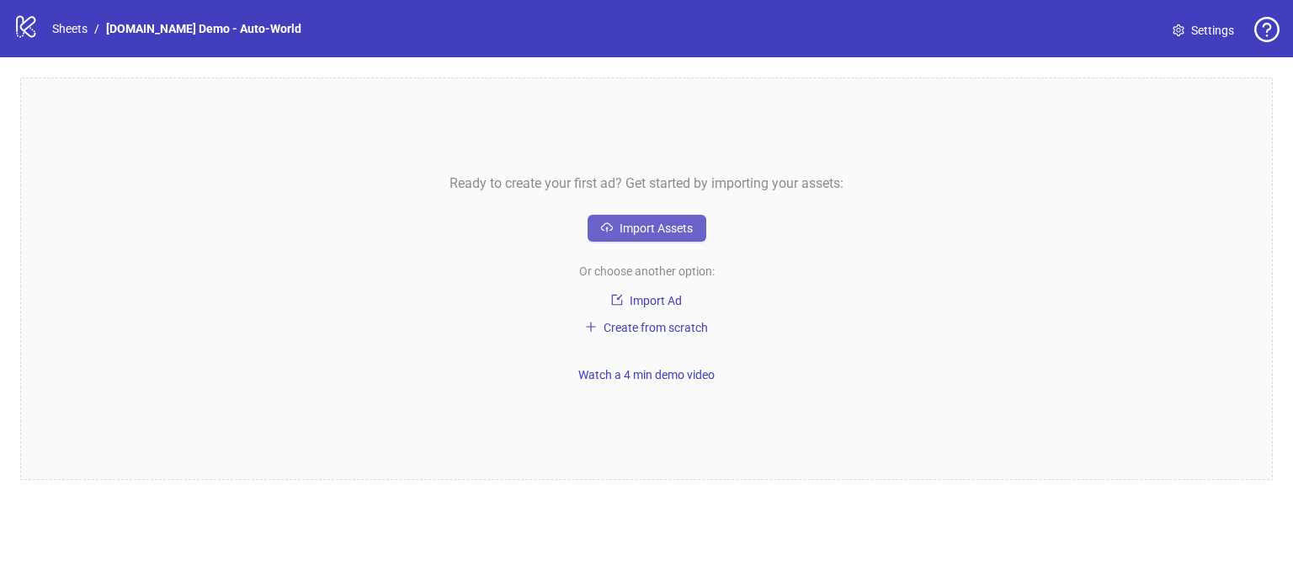
click at [643, 229] on span "Import Assets" at bounding box center [655, 227] width 73 height 13
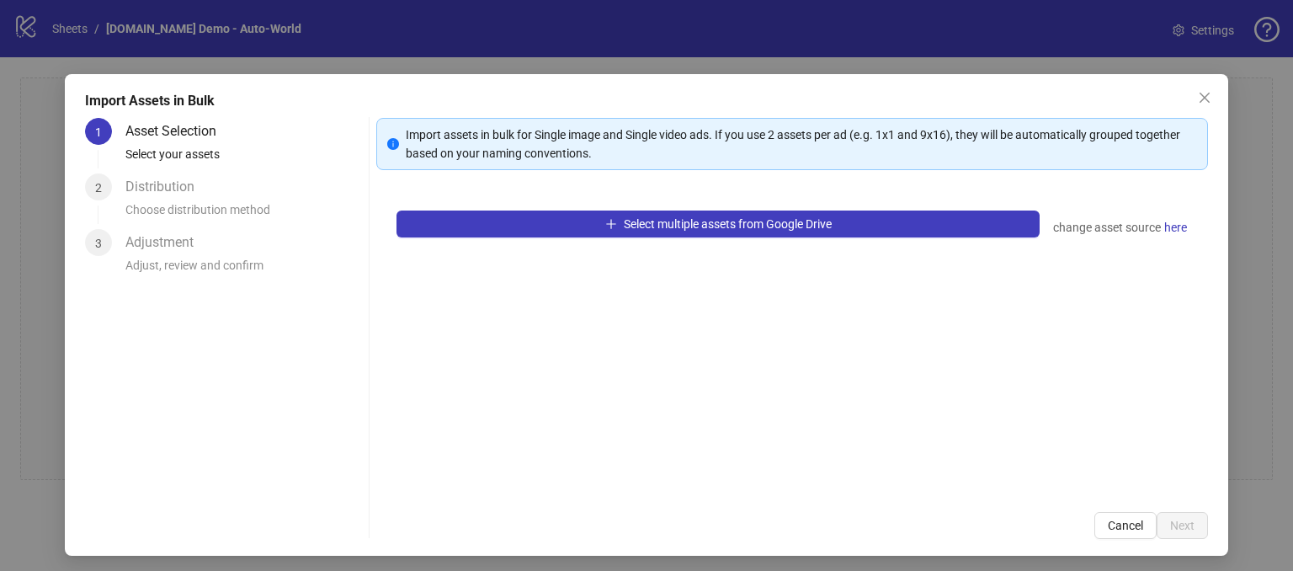
scroll to position [15, 0]
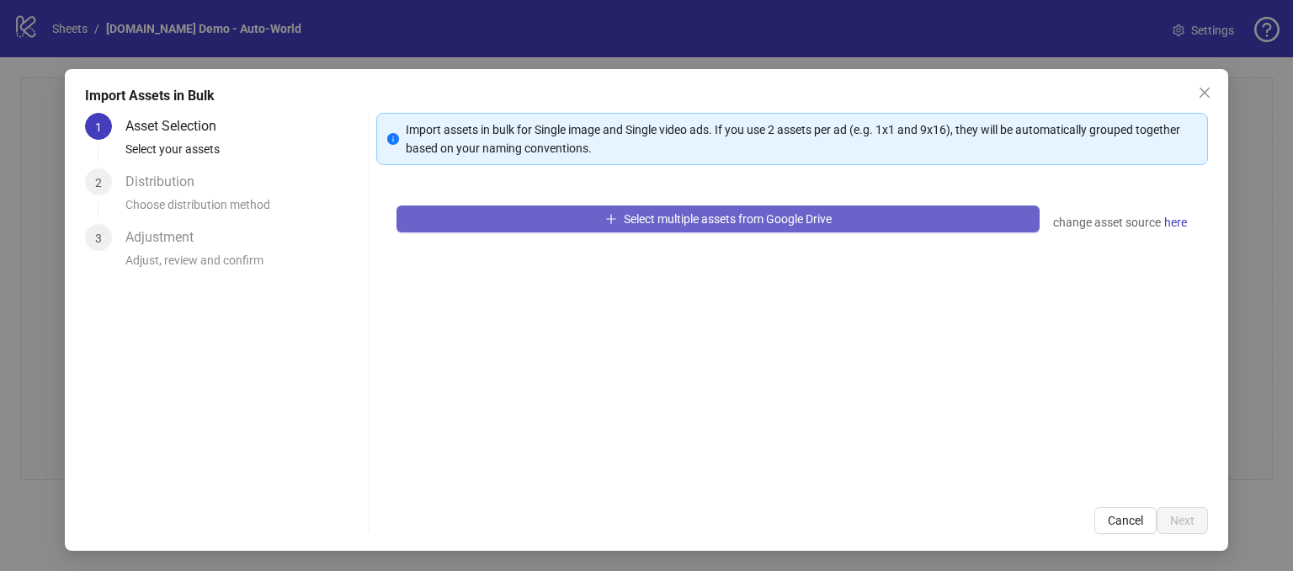
click at [671, 223] on span "Select multiple assets from Google Drive" at bounding box center [728, 218] width 208 height 13
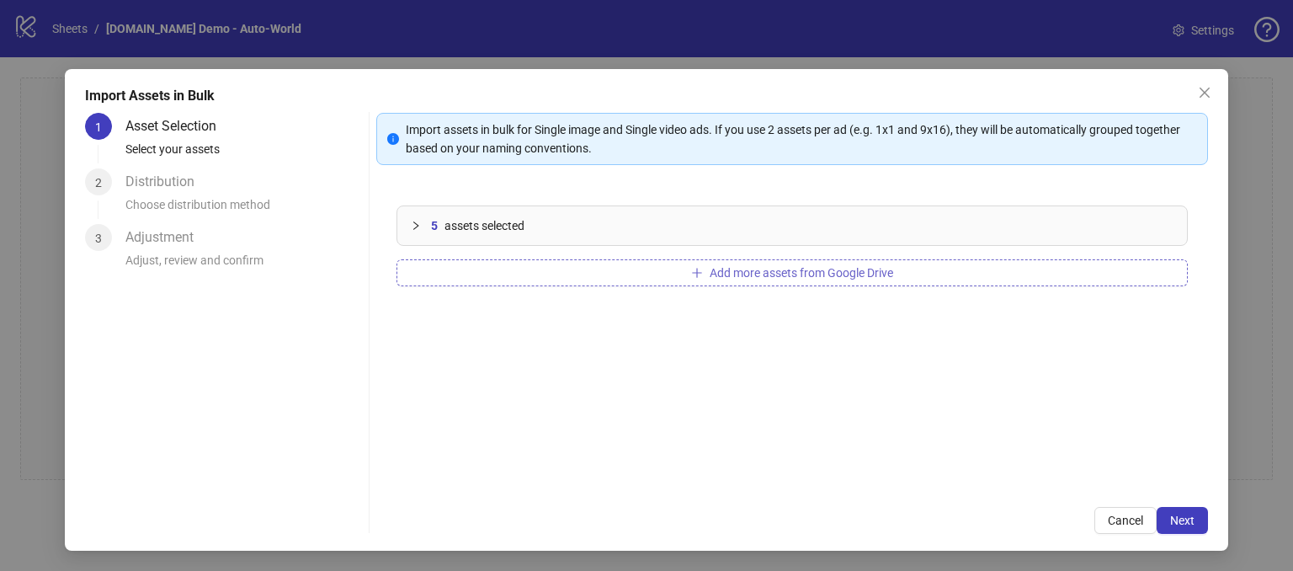
click at [724, 274] on span "Add more assets from Google Drive" at bounding box center [800, 272] width 183 height 13
click at [714, 274] on span "Add more assets from Google Drive" at bounding box center [800, 272] width 183 height 13
click at [693, 267] on button "Add more assets from Google Drive" at bounding box center [791, 272] width 791 height 27
click at [1170, 517] on span "Next" at bounding box center [1182, 519] width 24 height 13
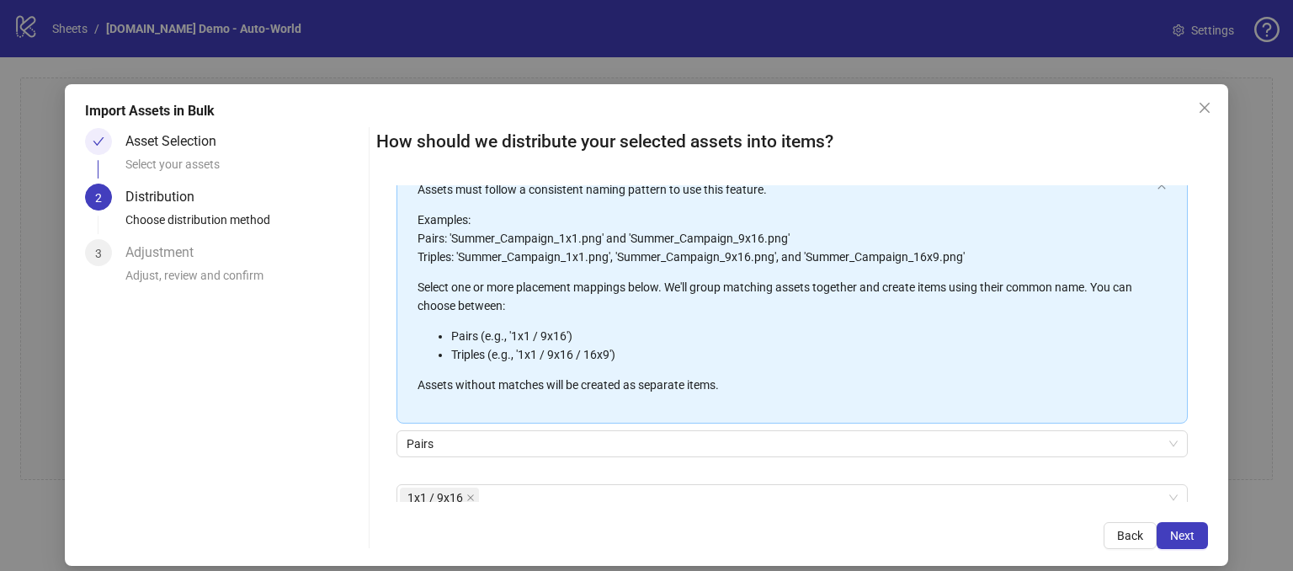
scroll to position [0, 0]
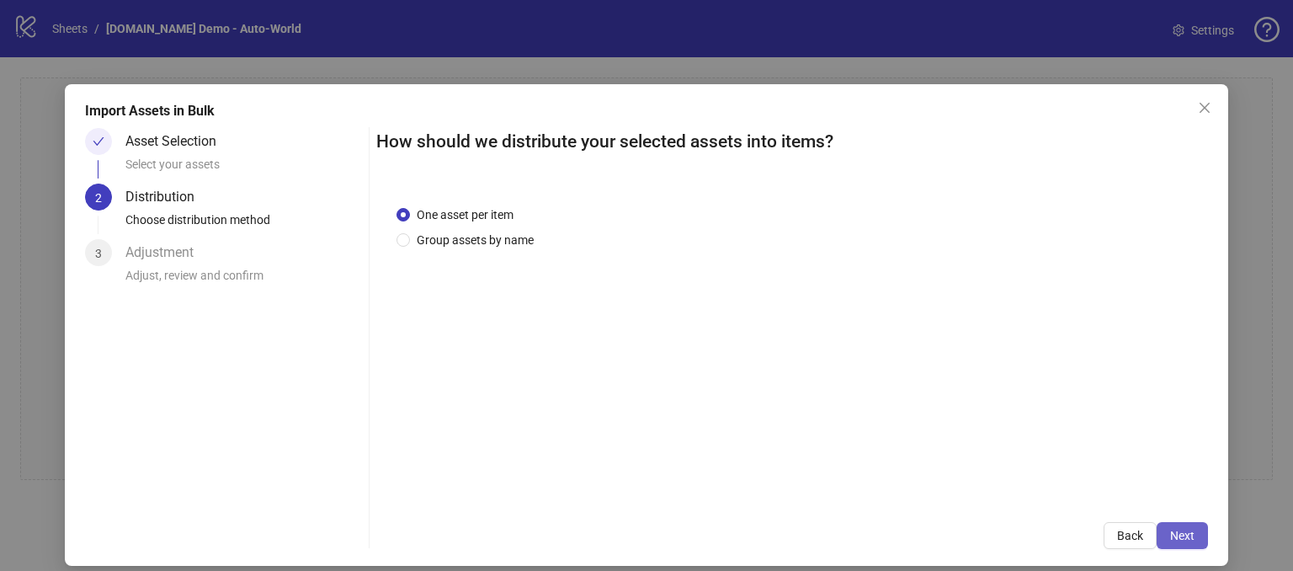
click at [1170, 538] on span "Next" at bounding box center [1182, 535] width 24 height 13
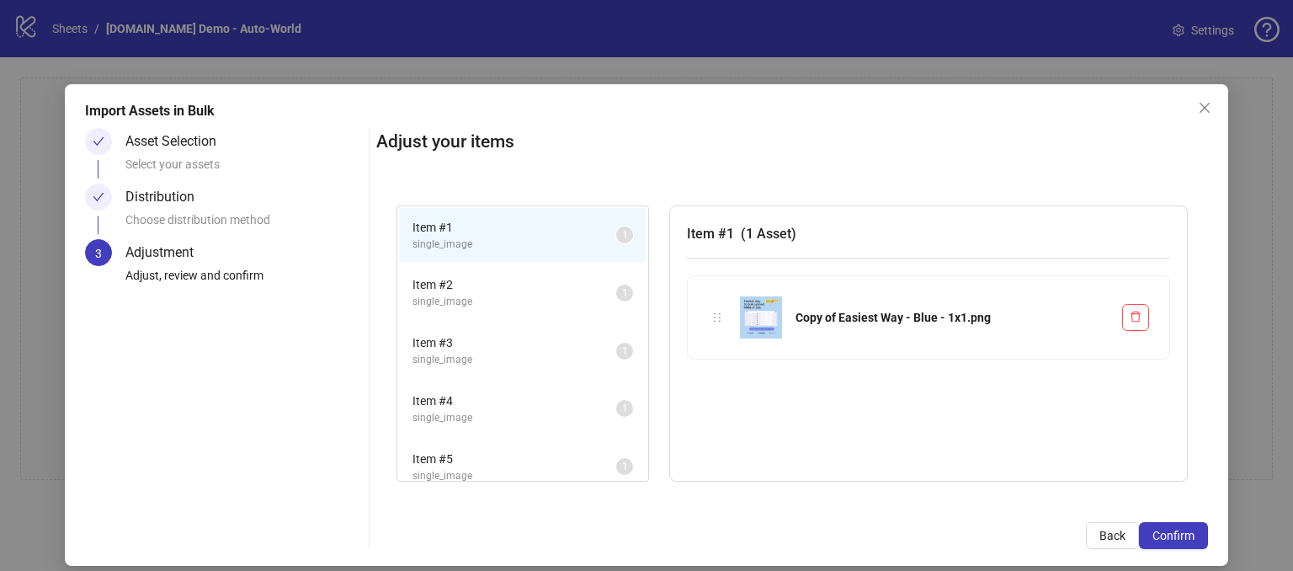
click at [495, 352] on span "single_image" at bounding box center [514, 360] width 204 height 16
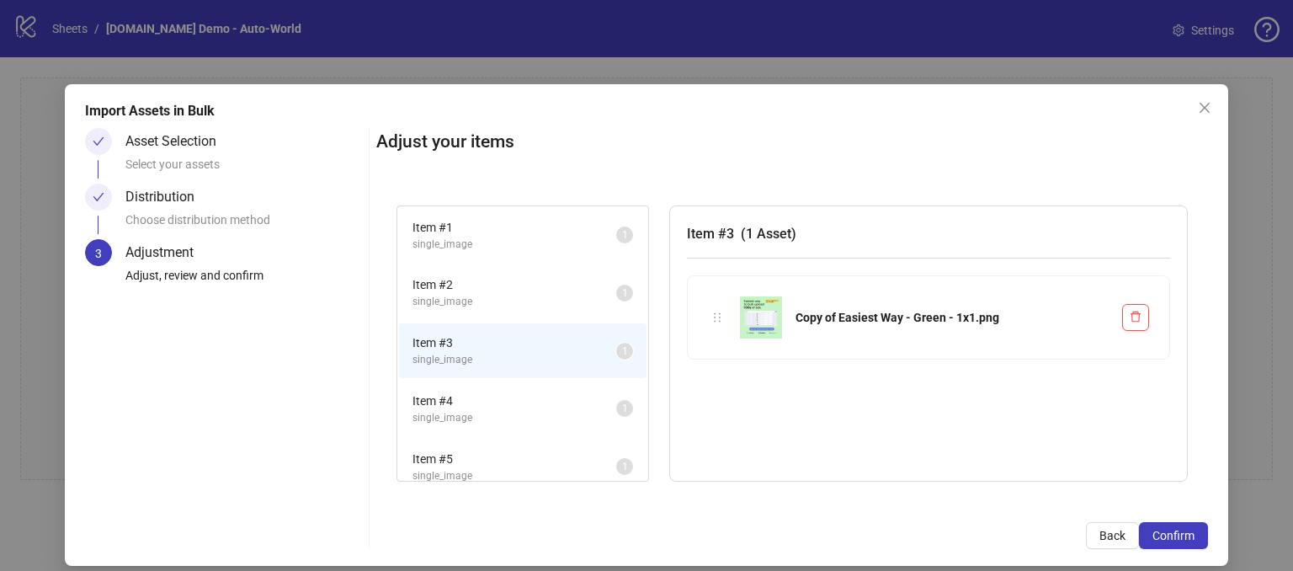
click at [485, 290] on span "Item # 2" at bounding box center [514, 284] width 204 height 19
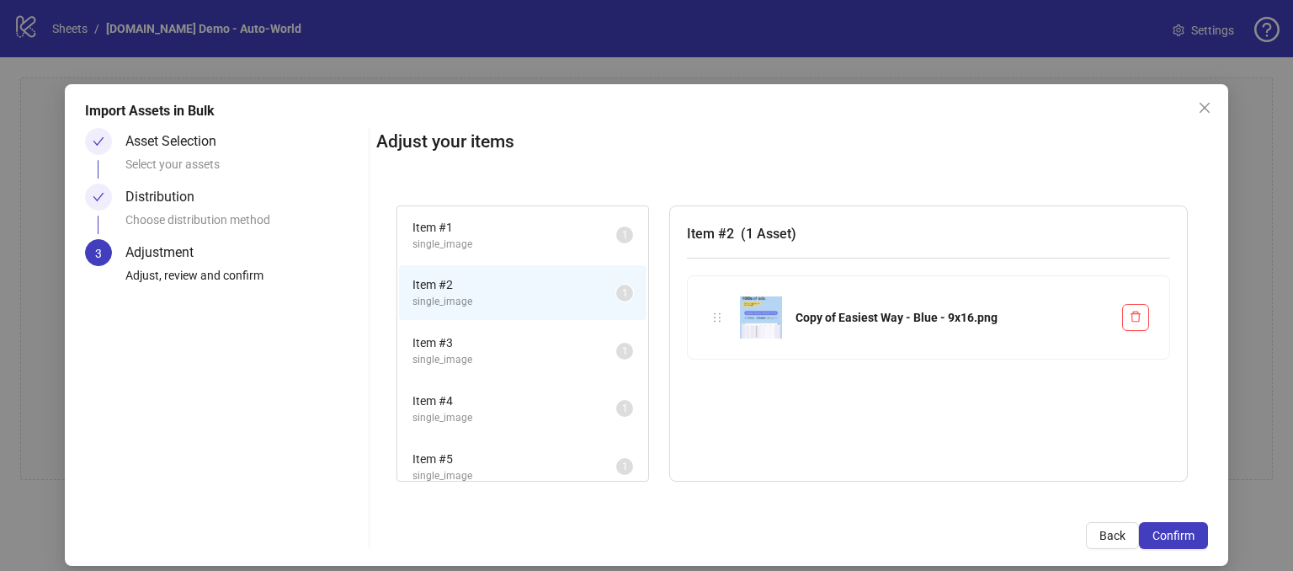
scroll to position [505, 0]
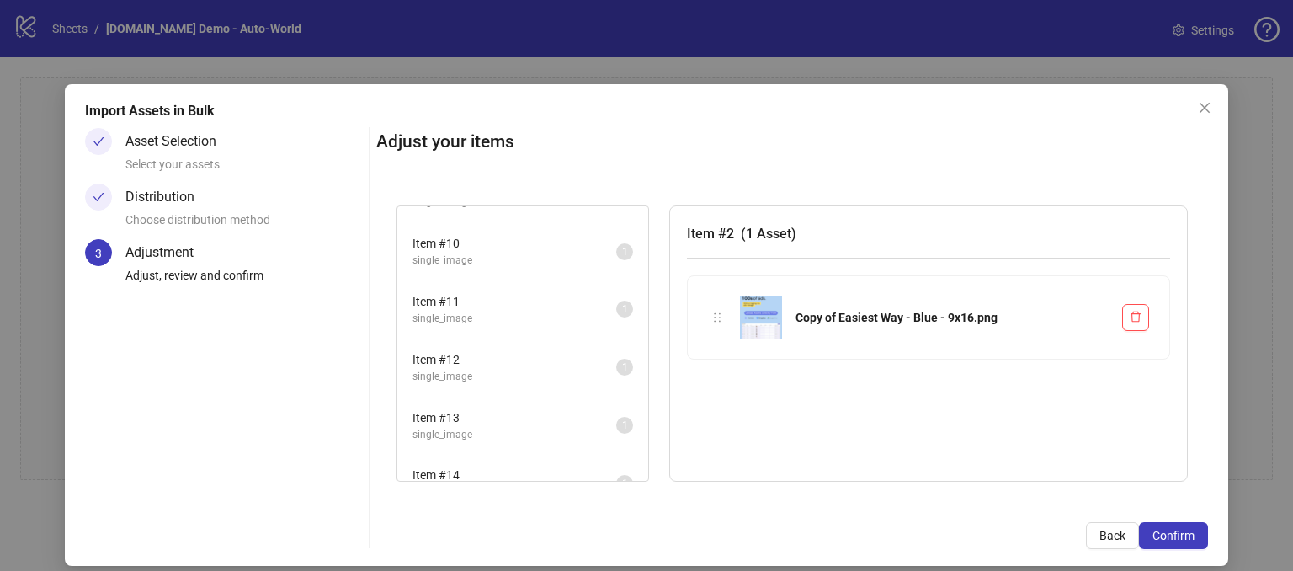
click at [487, 398] on li "Item # 13 single_image 1" at bounding box center [522, 425] width 247 height 55
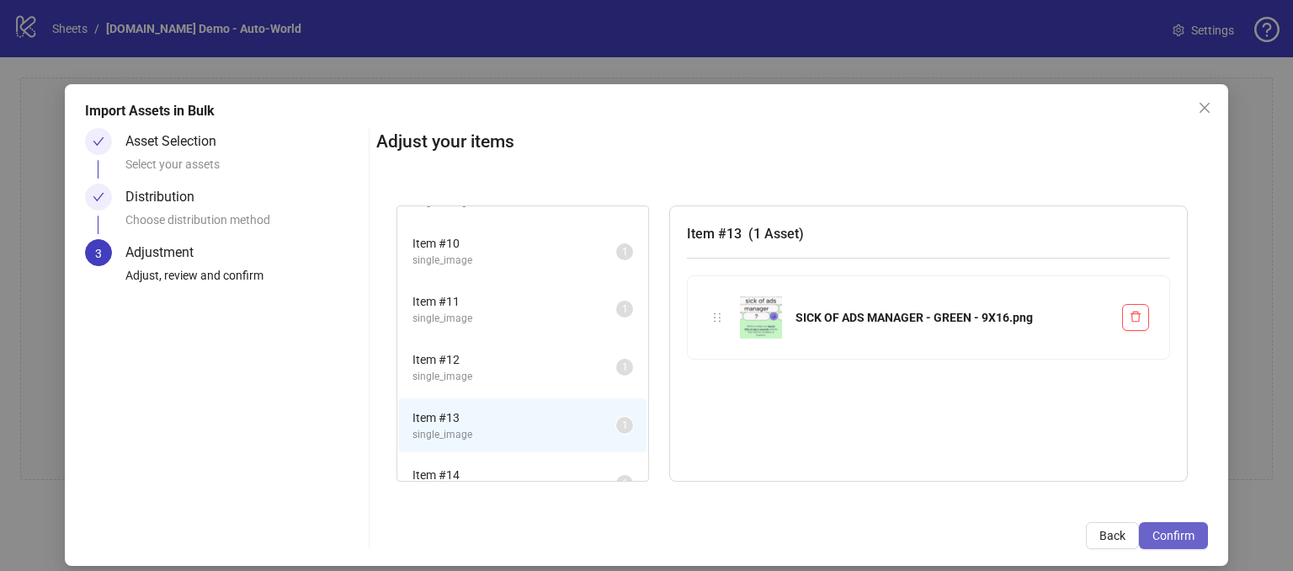
click at [1164, 534] on span "Confirm" at bounding box center [1173, 535] width 42 height 13
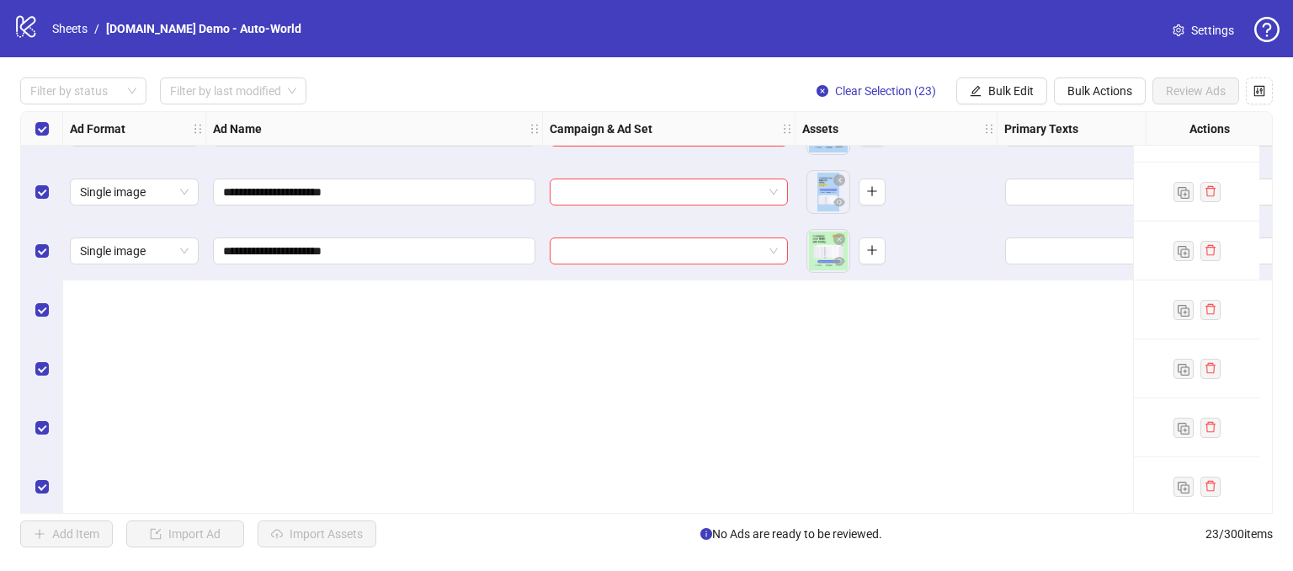
scroll to position [0, 0]
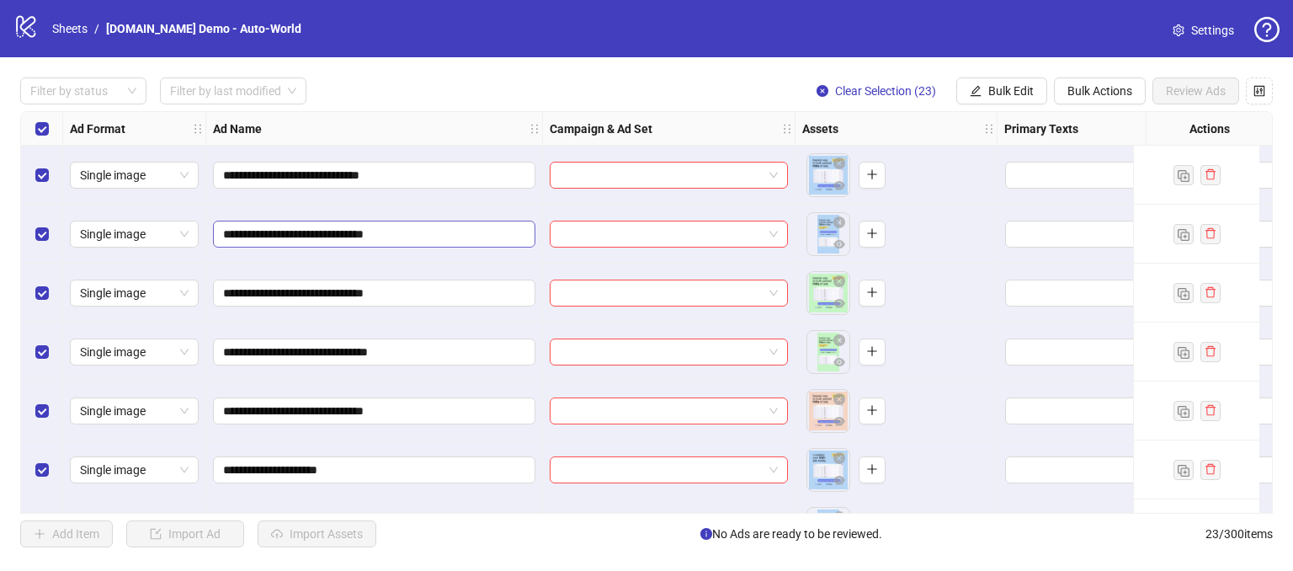
click at [438, 223] on span "**********" at bounding box center [374, 234] width 322 height 27
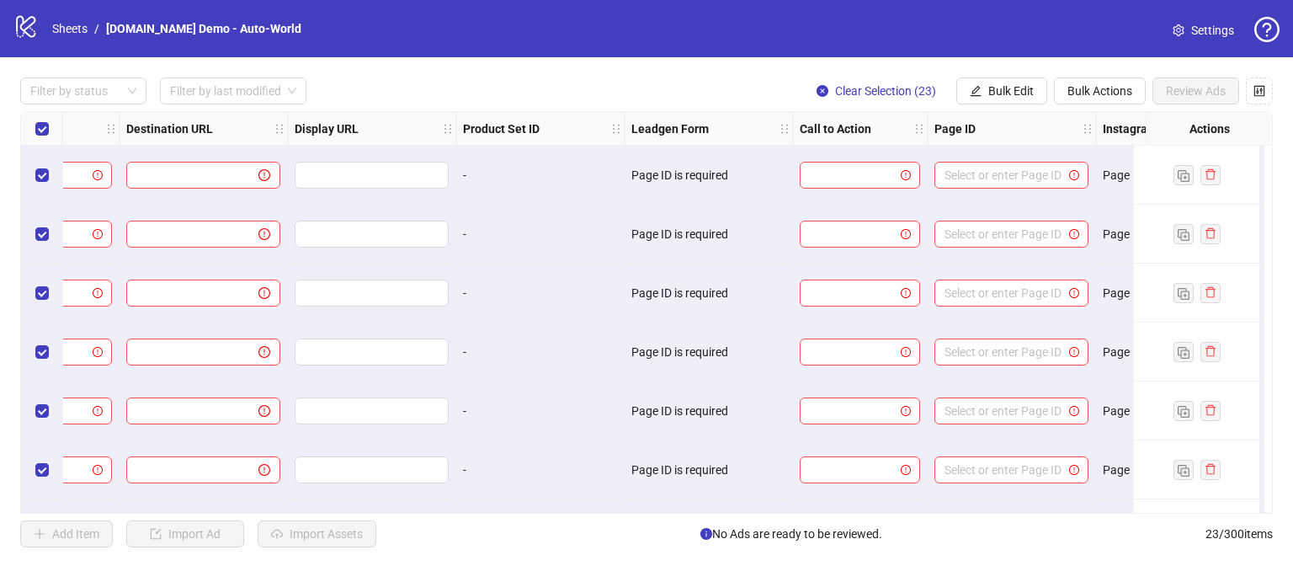
scroll to position [0, 1808]
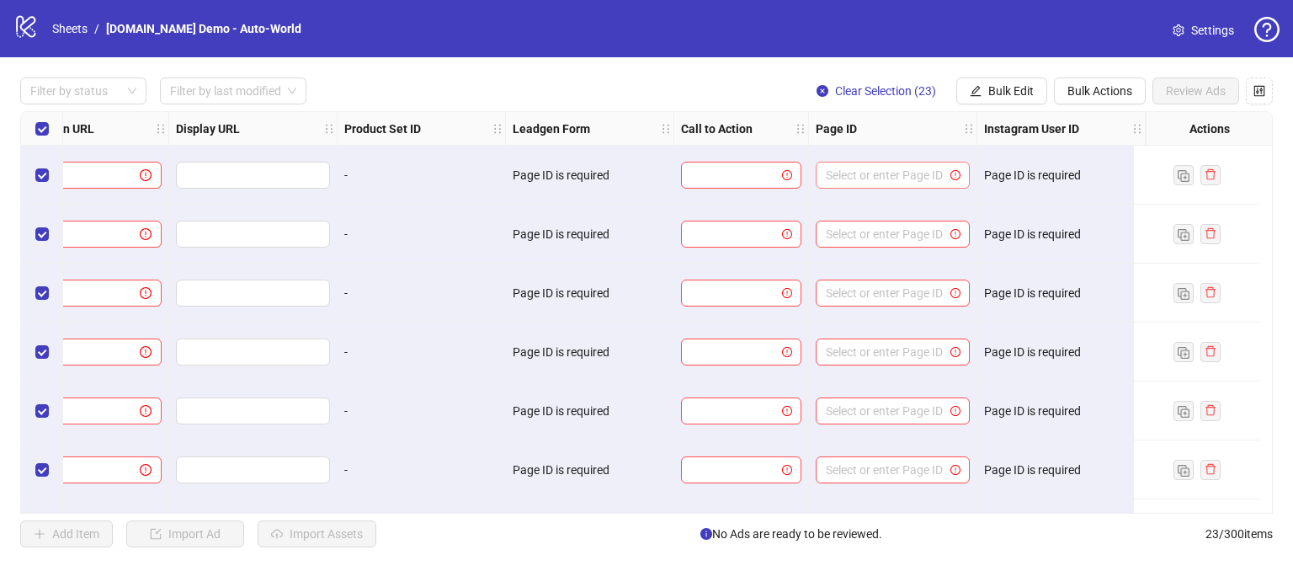
click at [842, 175] on input "search" at bounding box center [885, 174] width 119 height 25
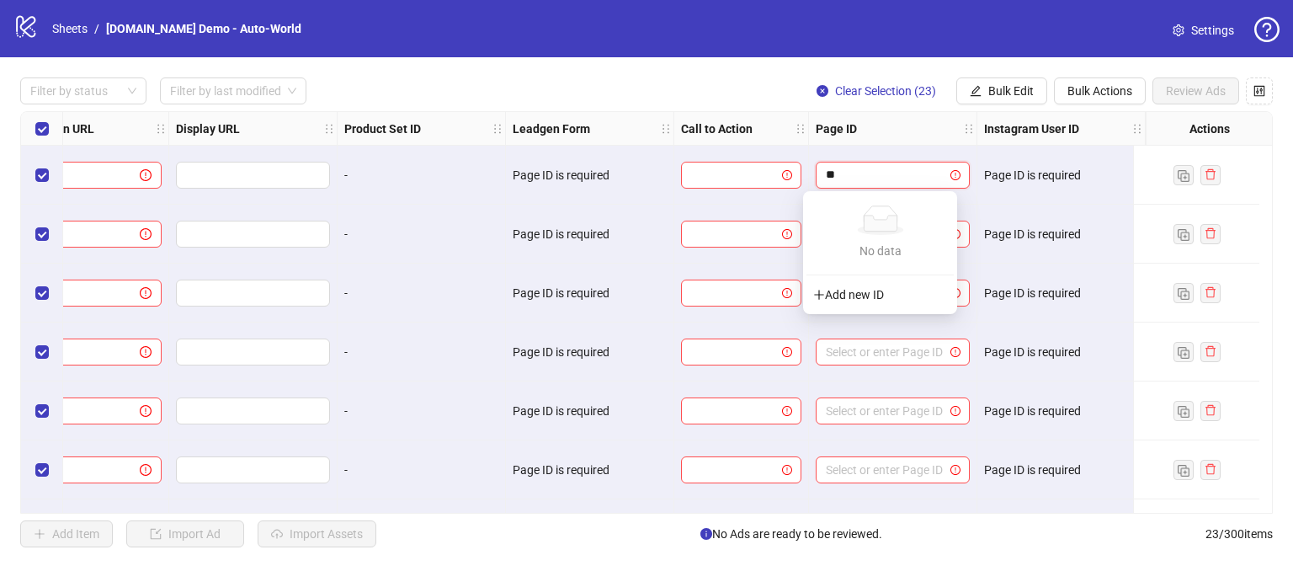
type input "*"
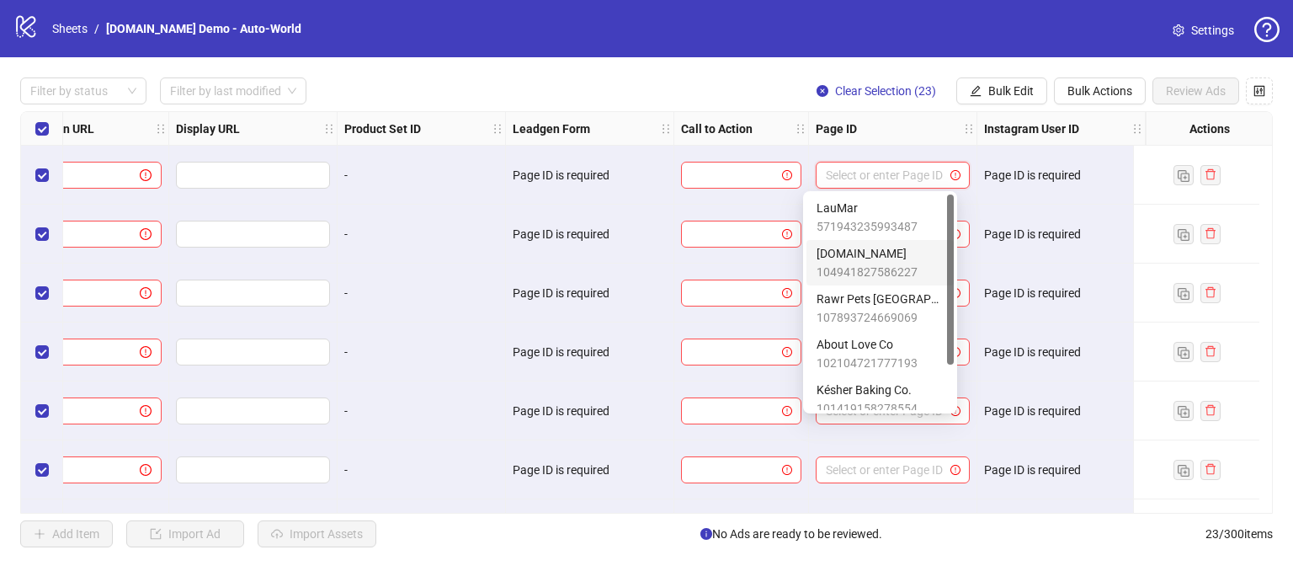
click at [832, 268] on span "104941827586227" at bounding box center [866, 272] width 101 height 19
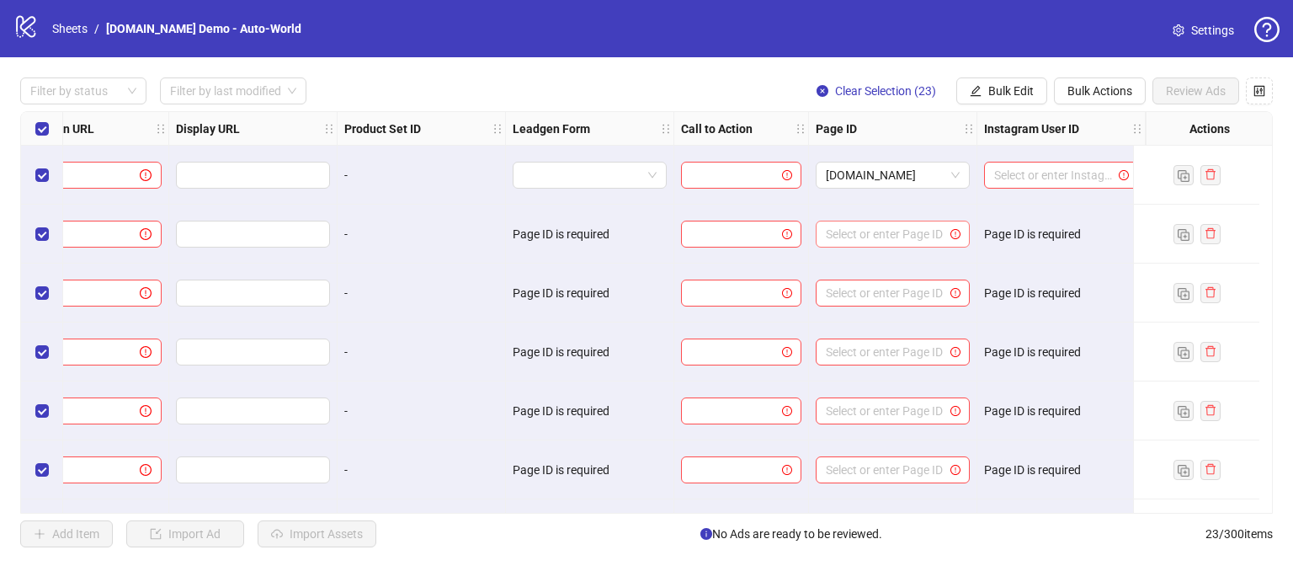
click at [878, 231] on input "search" at bounding box center [885, 233] width 119 height 25
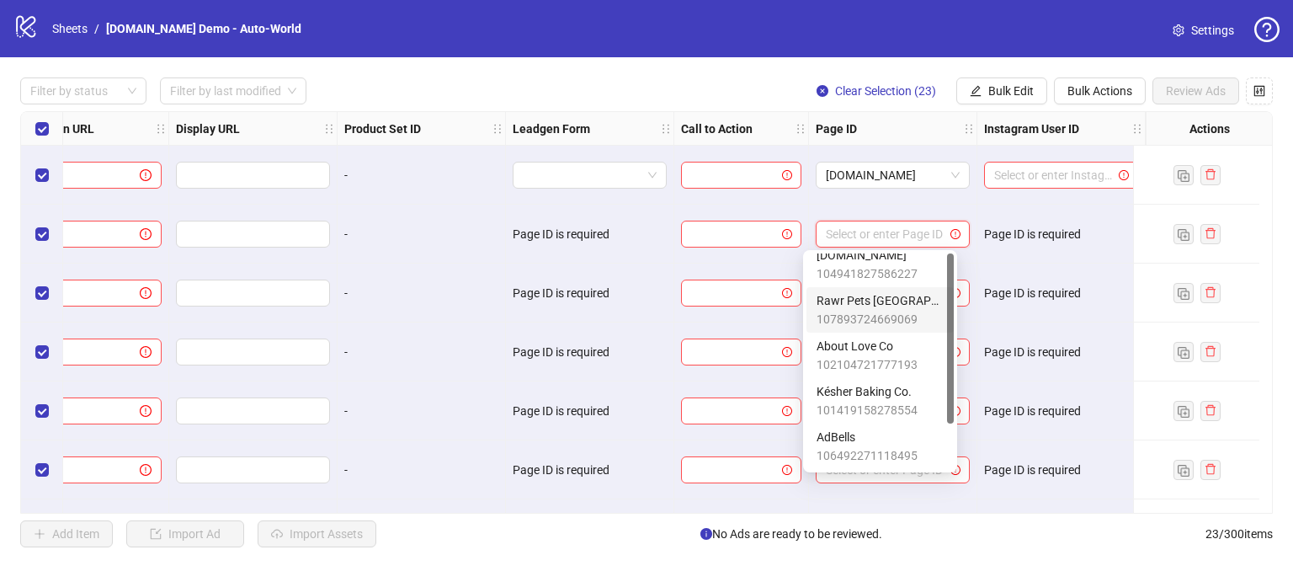
scroll to position [0, 0]
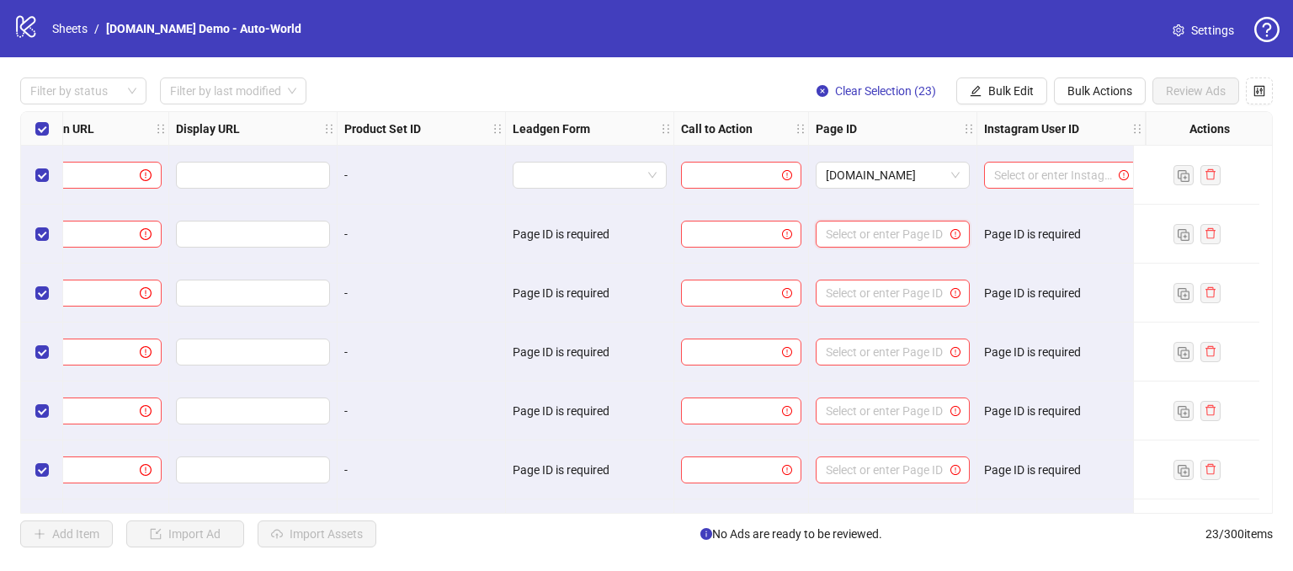
click at [768, 92] on div "Filter by status Filter by last modified Clear Selection (23) Bulk Edit Bulk Ac…" at bounding box center [646, 90] width 1252 height 27
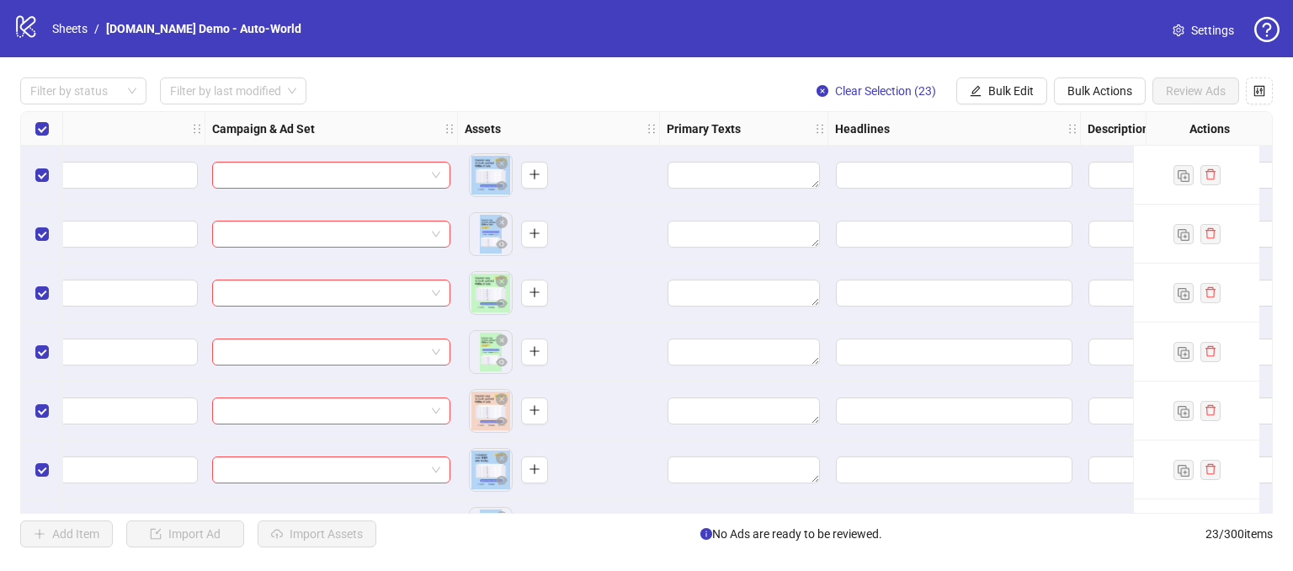
scroll to position [0, 283]
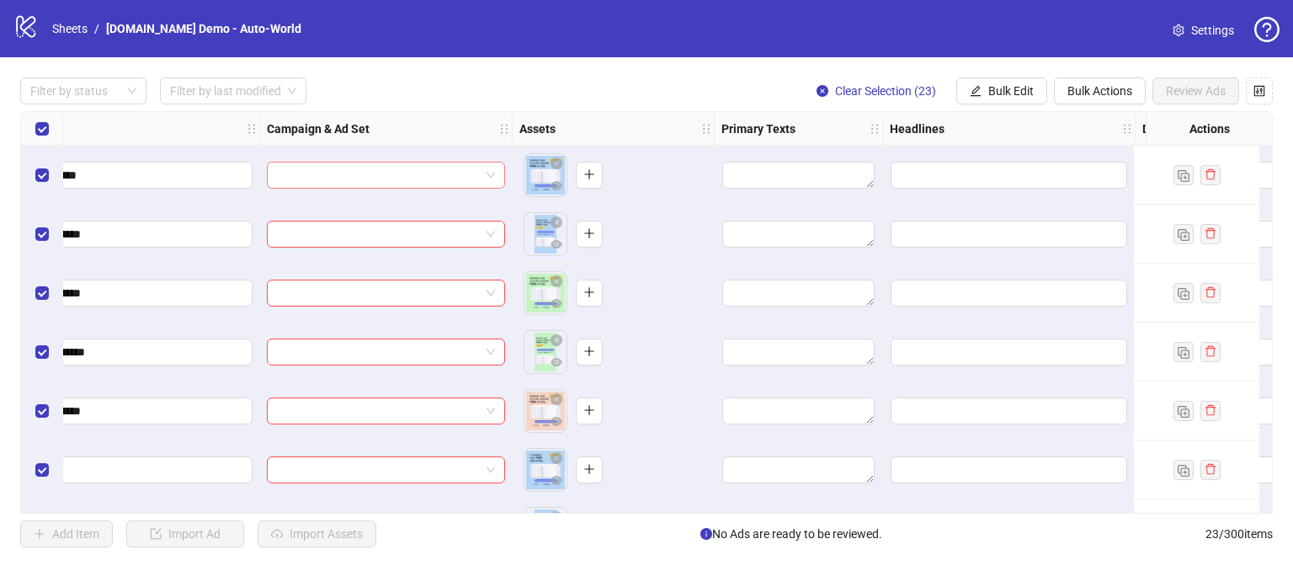
click at [300, 178] on input "search" at bounding box center [378, 174] width 203 height 25
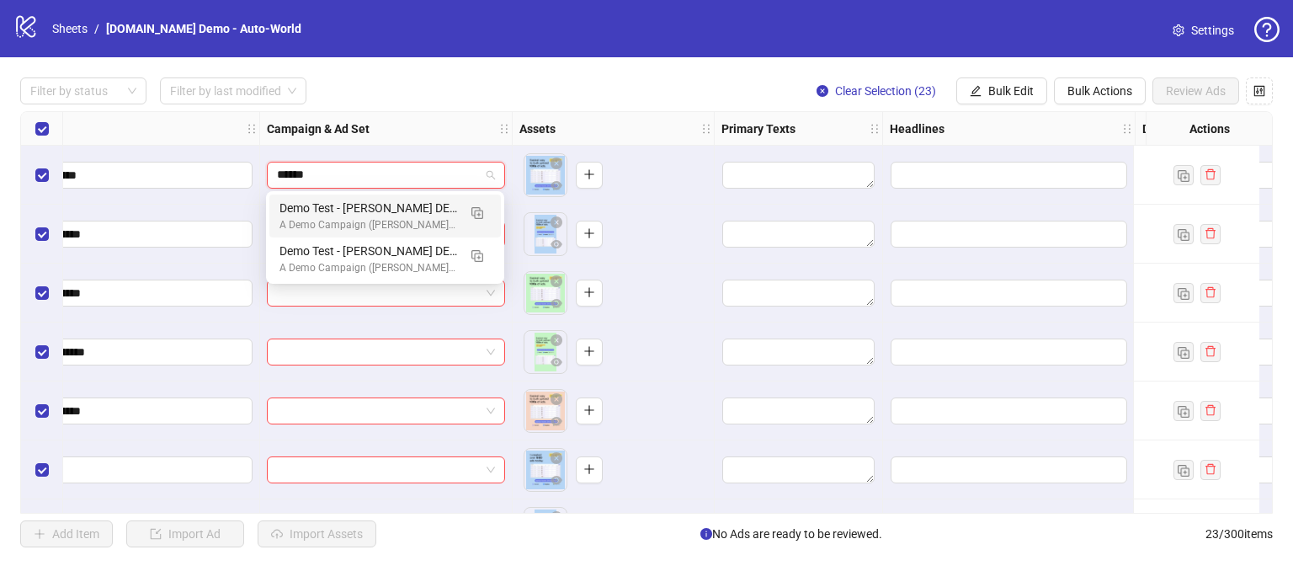
scroll to position [0, 0]
type input "*******"
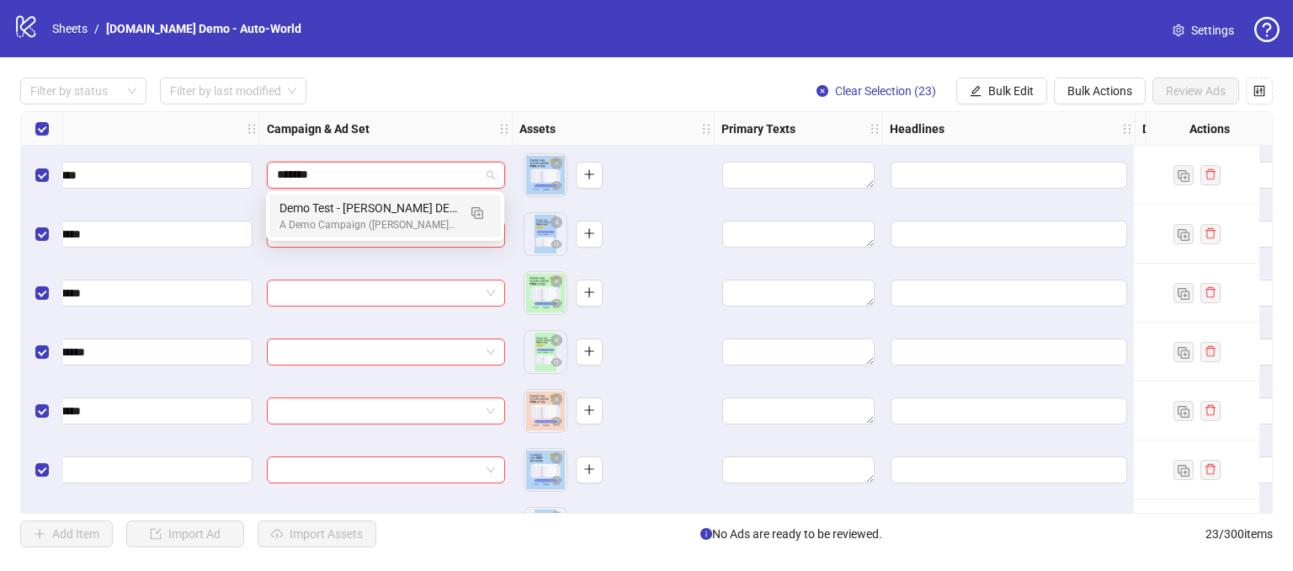
click at [367, 215] on div "Demo Test - [PERSON_NAME] DEMO 13" at bounding box center [368, 208] width 178 height 19
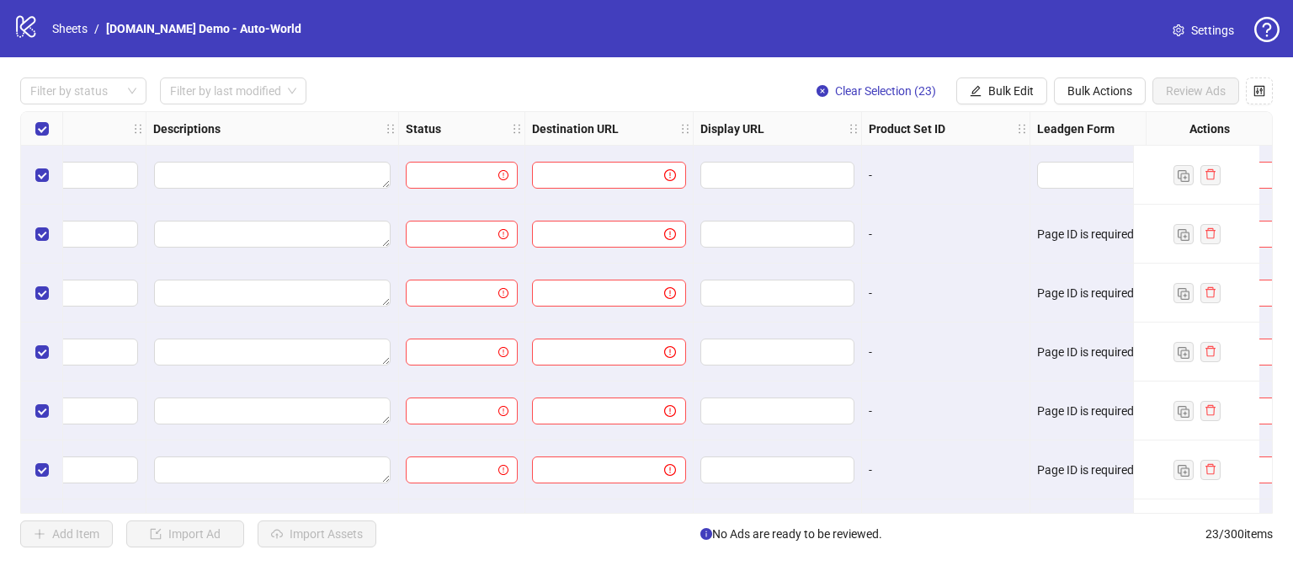
scroll to position [0, 1419]
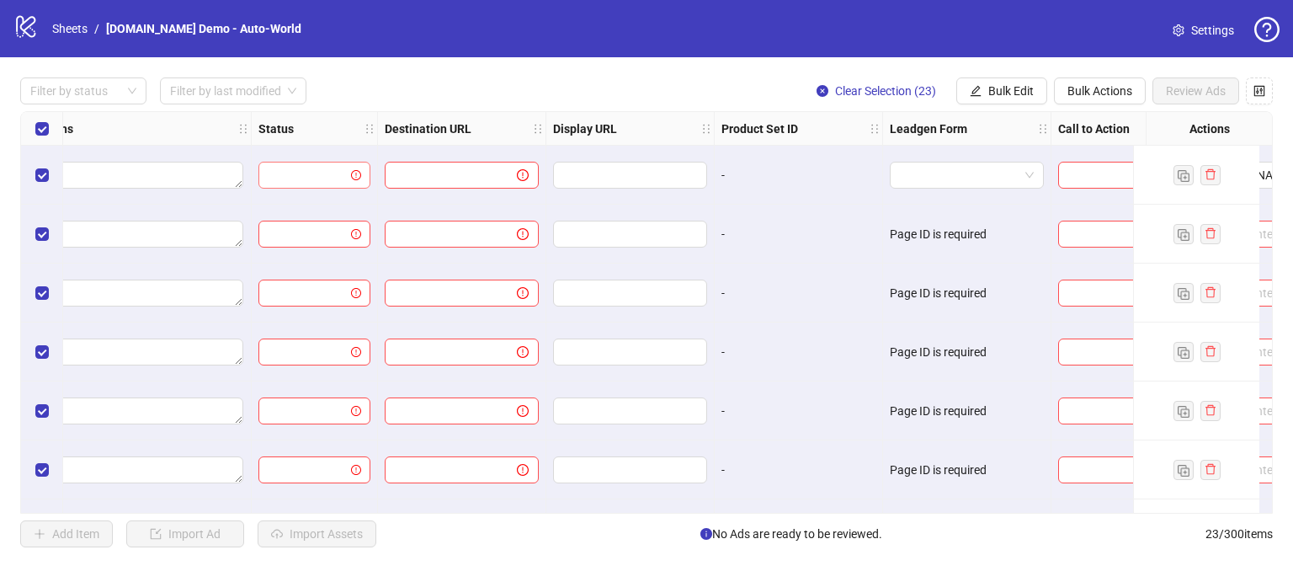
click at [295, 173] on input "search" at bounding box center [306, 174] width 77 height 25
click at [280, 210] on div "PAUSED" at bounding box center [313, 208] width 85 height 19
click at [417, 167] on input "text" at bounding box center [444, 175] width 98 height 19
click at [449, 169] on input "text" at bounding box center [444, 175] width 98 height 19
click at [464, 176] on input "text" at bounding box center [444, 175] width 98 height 19
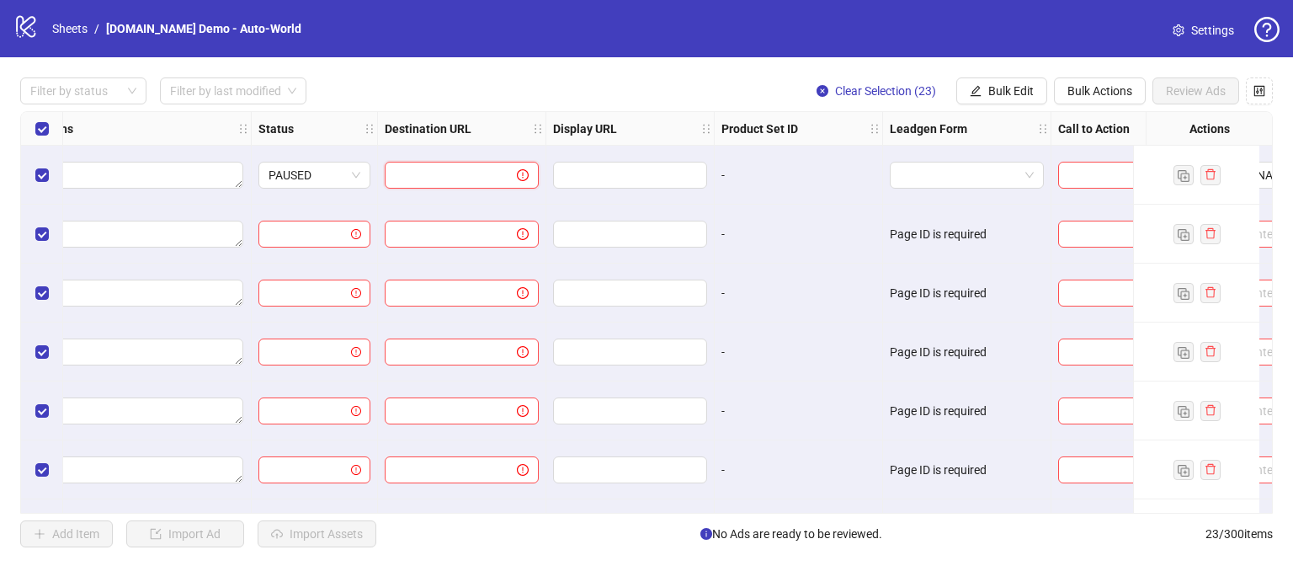
type input "*"
click at [434, 167] on input "text" at bounding box center [444, 175] width 98 height 19
click at [1007, 91] on span "Bulk Edit" at bounding box center [1010, 90] width 45 height 13
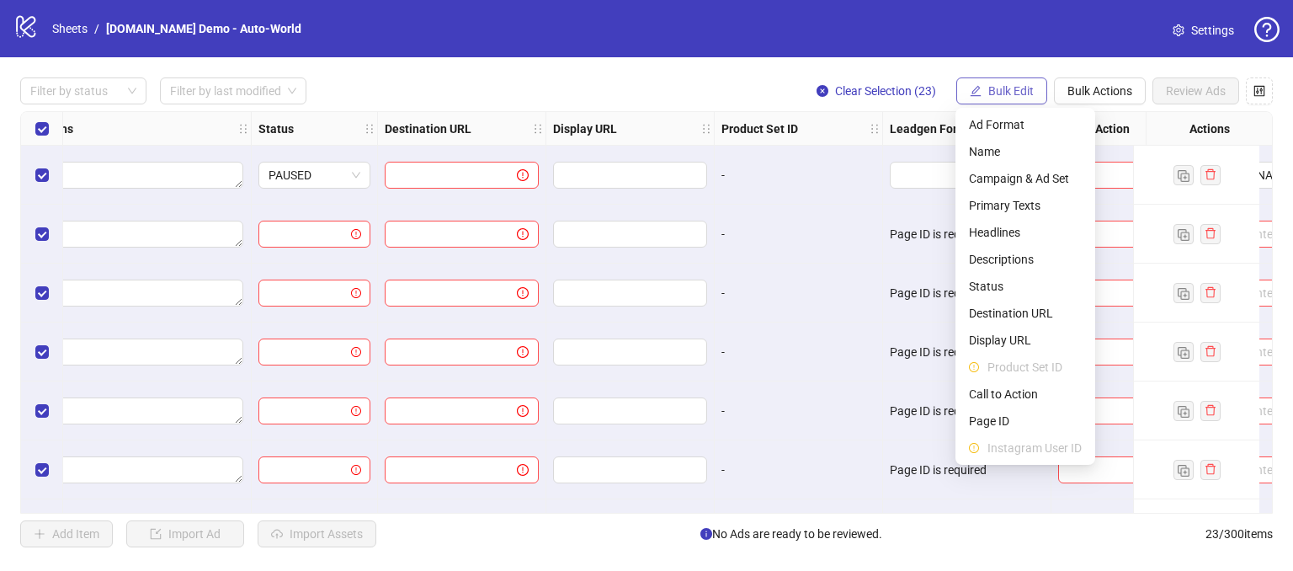
click at [1005, 91] on span "Bulk Edit" at bounding box center [1010, 90] width 45 height 13
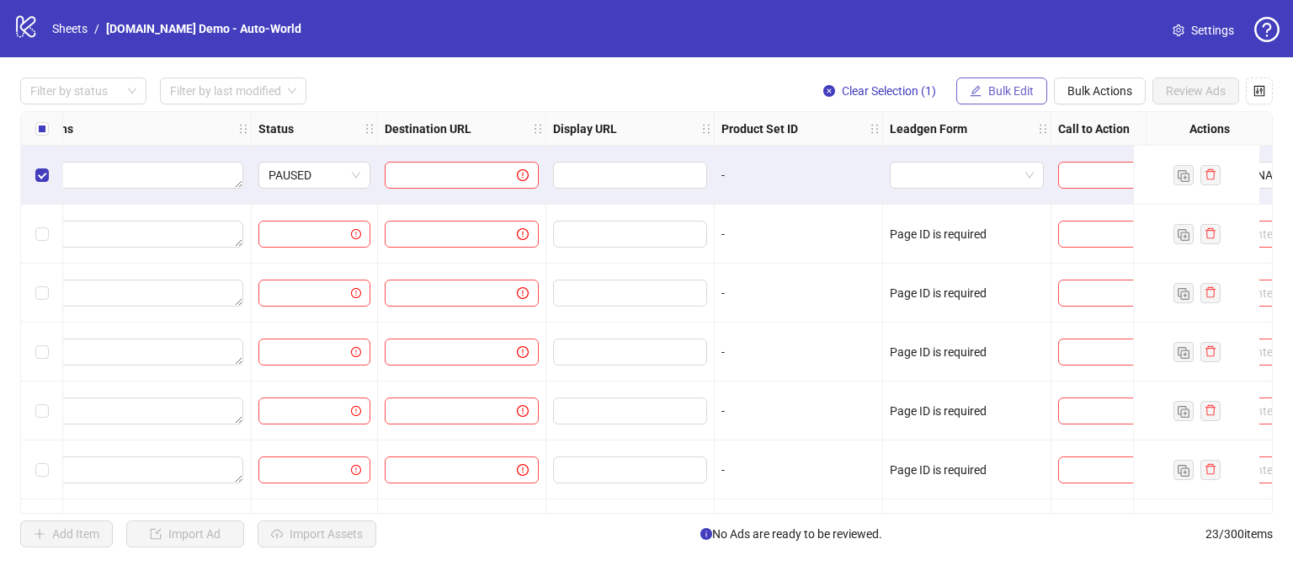
click at [988, 84] on span "Bulk Edit" at bounding box center [1010, 90] width 45 height 13
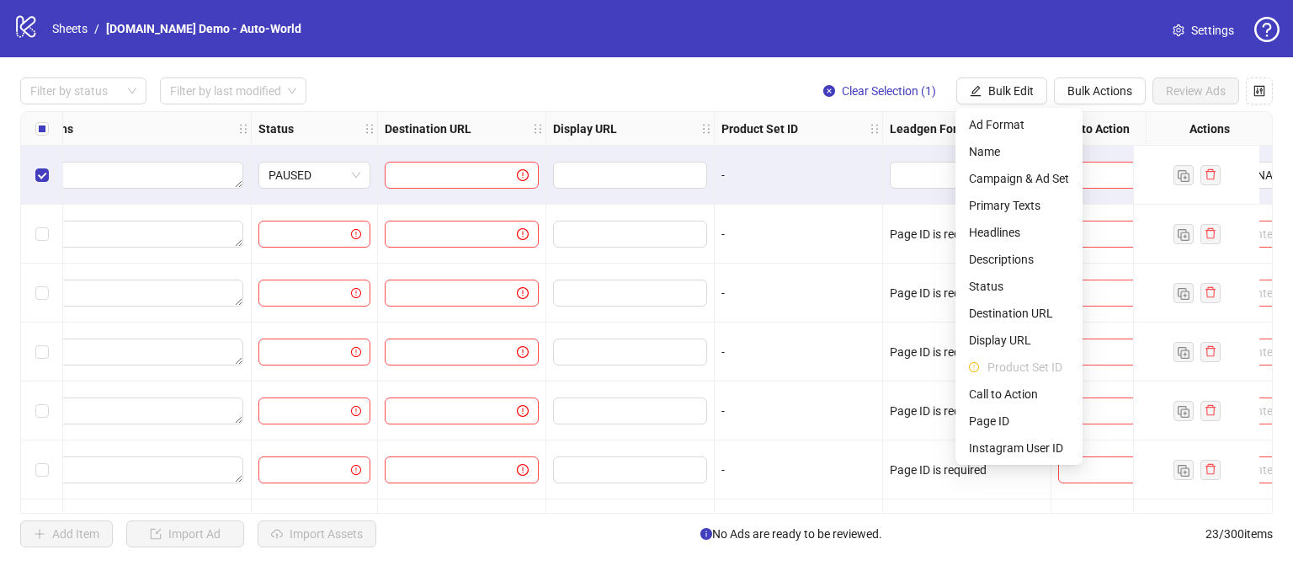
click at [715, 61] on div "Filter by status Filter by last modified Clear Selection (1) Bulk Edit Bulk Act…" at bounding box center [646, 312] width 1293 height 510
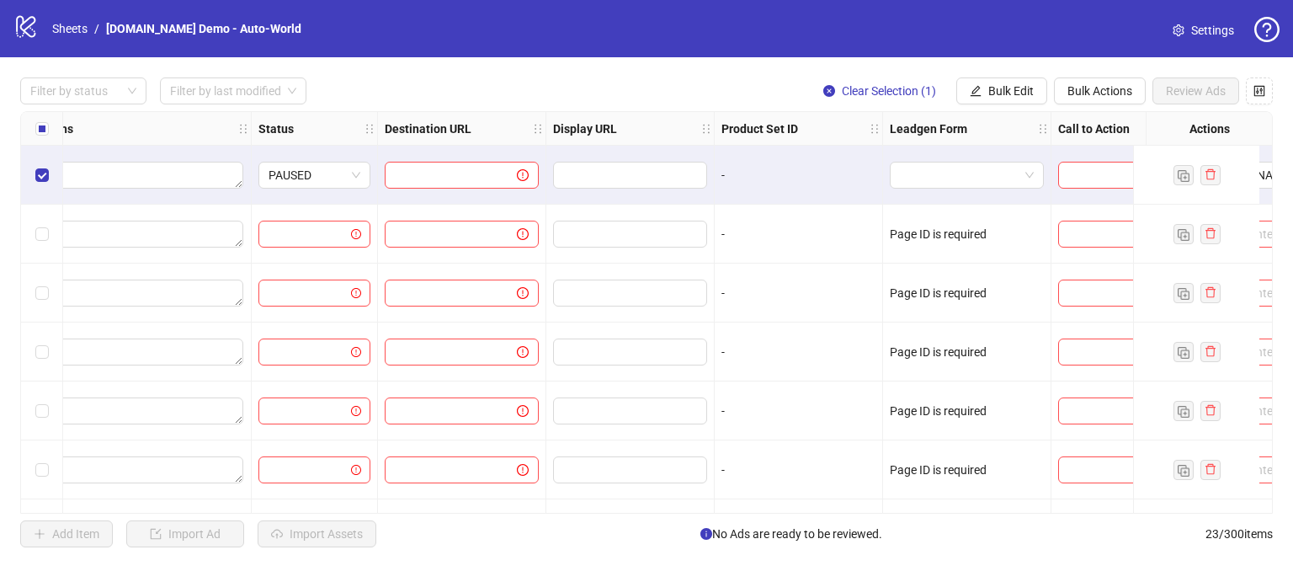
drag, startPoint x: 720, startPoint y: 513, endPoint x: 809, endPoint y: 508, distance: 88.5
click at [809, 508] on div "Filter by status Filter by last modified Clear Selection (1) Bulk Edit Bulk Act…" at bounding box center [646, 312] width 1293 height 510
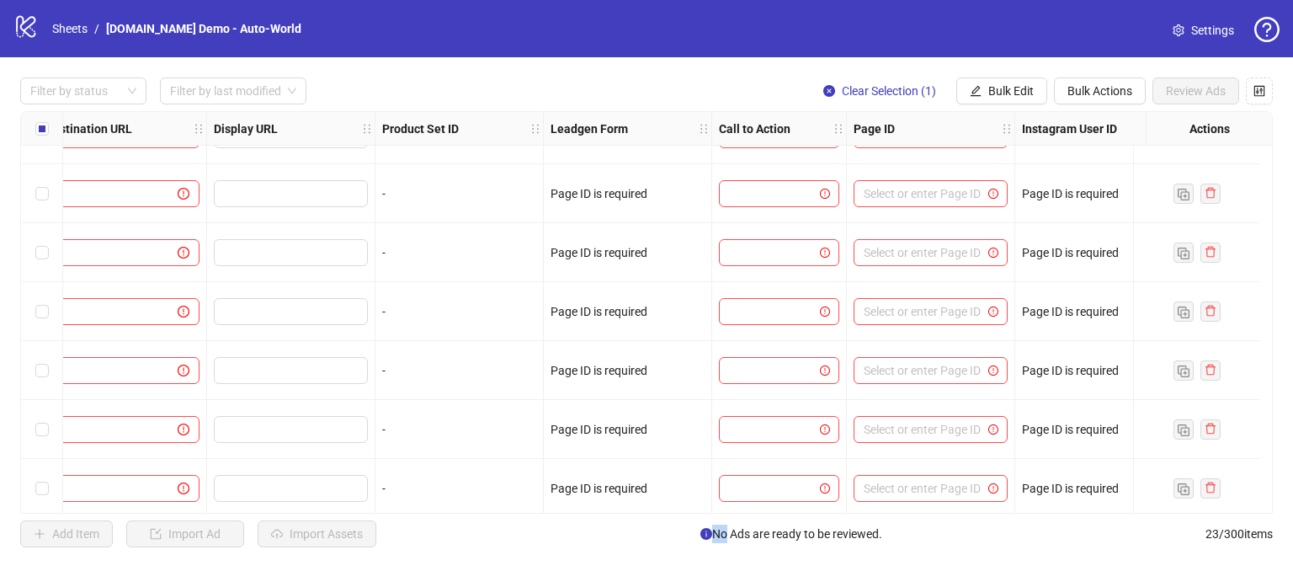
scroll to position [0, 1758]
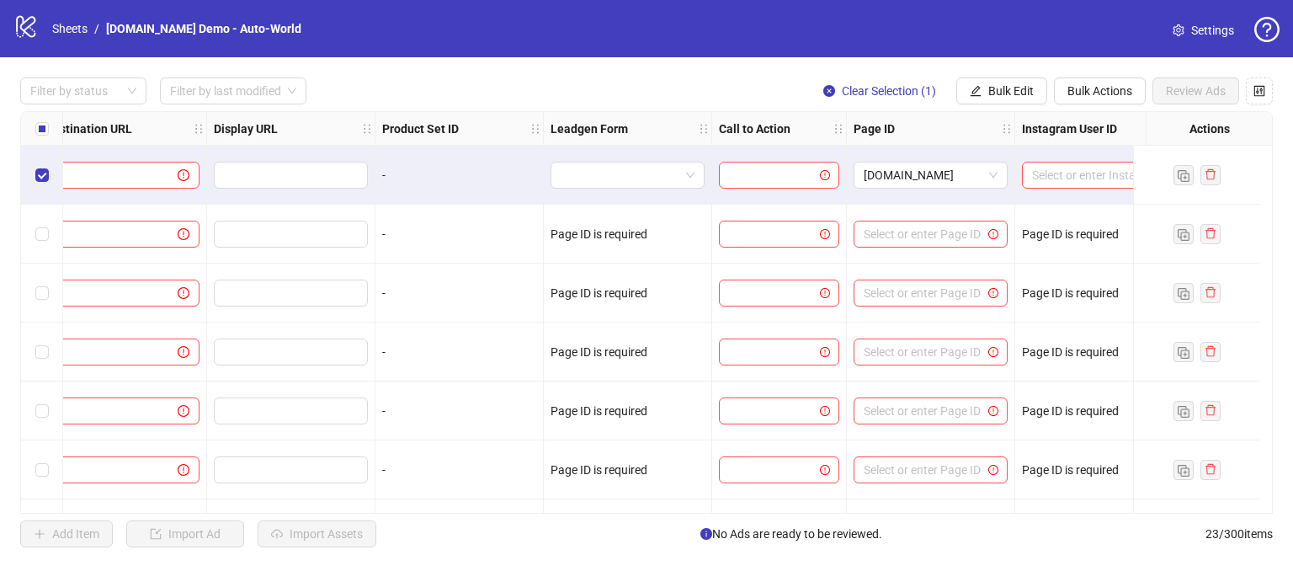
click at [616, 89] on div "Filter by status Filter by last modified Clear Selection (1) Bulk Edit Bulk Act…" at bounding box center [646, 90] width 1252 height 27
click at [539, 70] on div "Filter by status Filter by last modified Clear Selection (1) Bulk Edit Bulk Act…" at bounding box center [646, 312] width 1293 height 510
click at [566, 183] on input "search" at bounding box center [620, 174] width 119 height 25
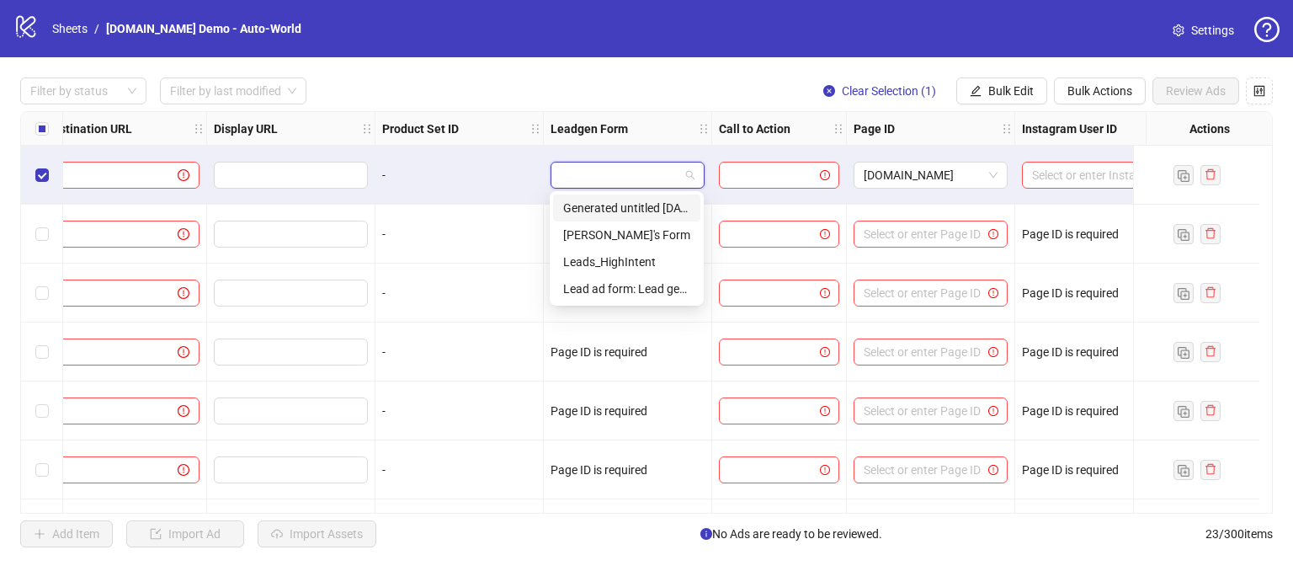
click at [535, 82] on div "Filter by status Filter by last modified Clear Selection (1) Bulk Edit Bulk Act…" at bounding box center [646, 90] width 1252 height 27
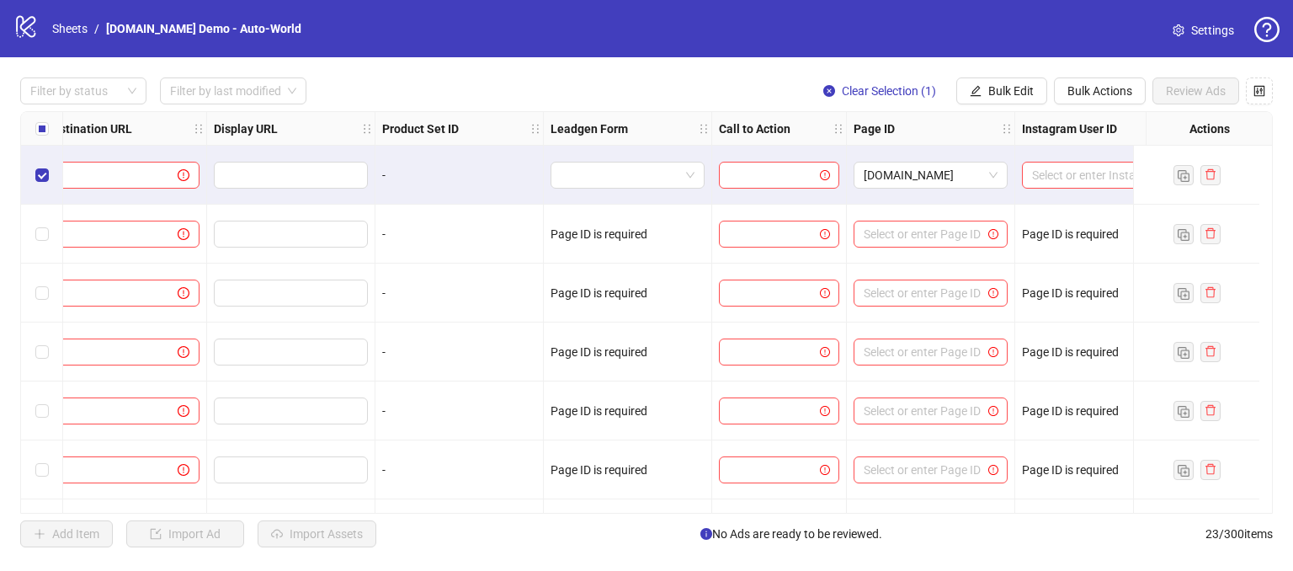
scroll to position [0, 1808]
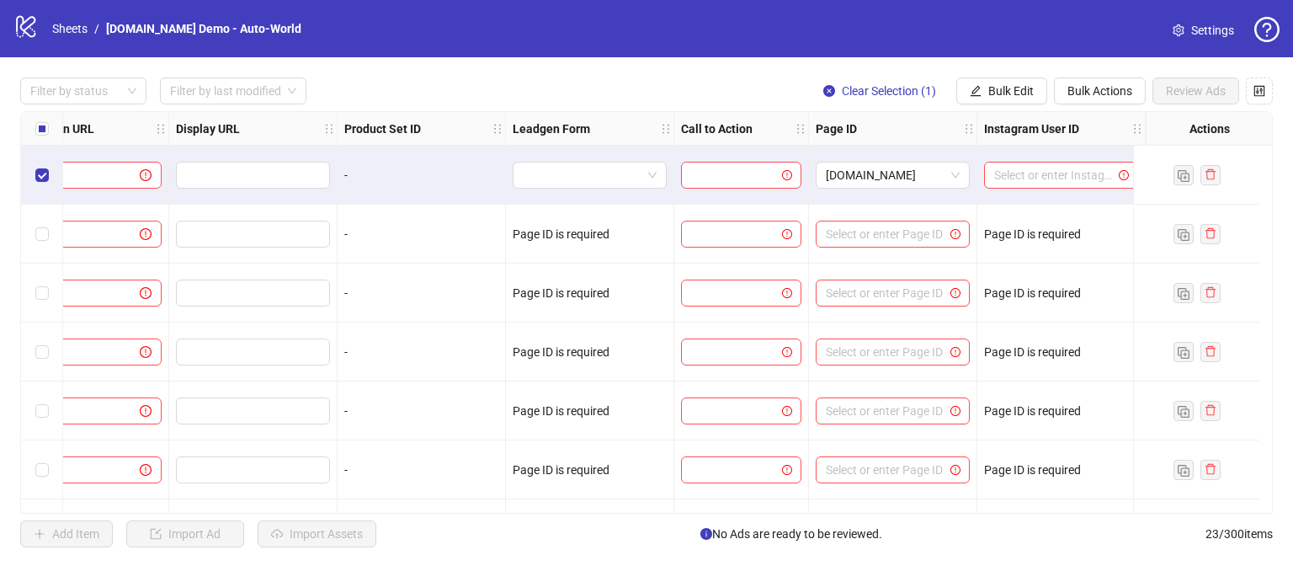
drag, startPoint x: 949, startPoint y: 516, endPoint x: 1084, endPoint y: 516, distance: 134.7
click at [1084, 516] on div "Filter by status Filter by last modified Clear Selection (1) Bulk Edit Bulk Act…" at bounding box center [646, 312] width 1293 height 510
click at [584, 164] on input "search" at bounding box center [582, 174] width 119 height 25
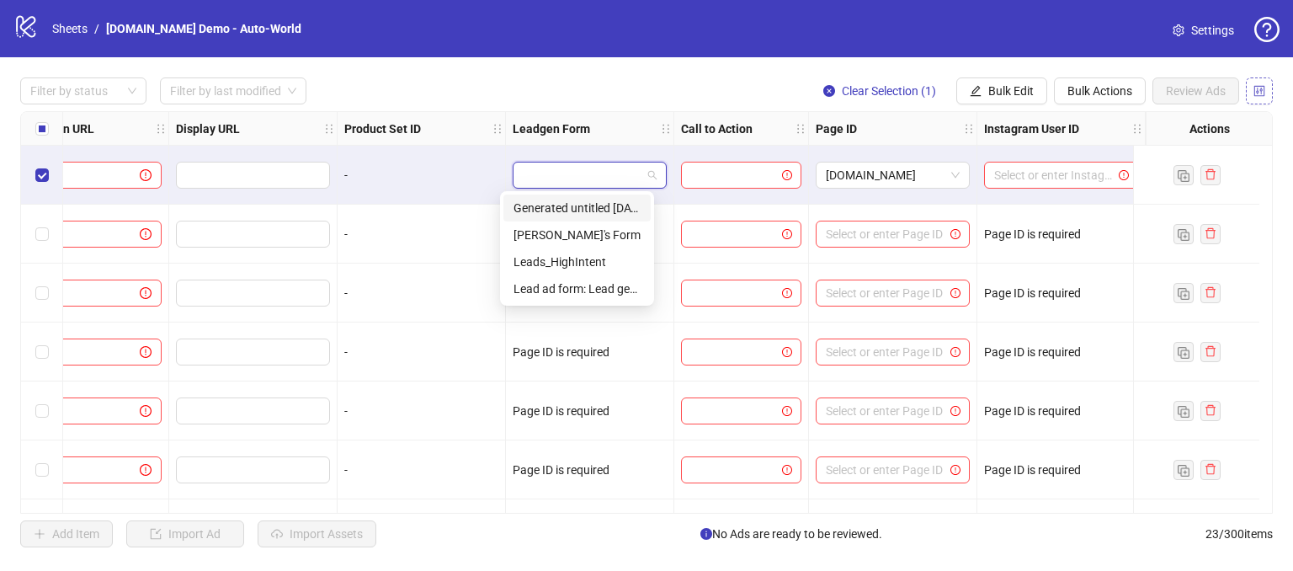
click at [1258, 94] on icon "control" at bounding box center [1259, 91] width 12 height 12
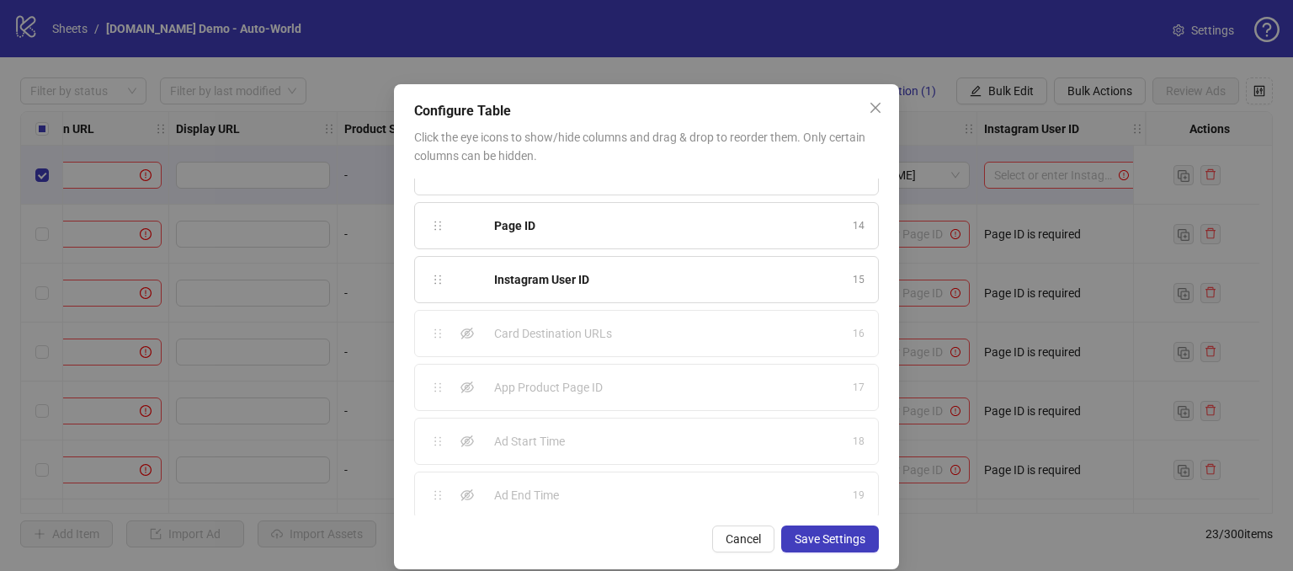
scroll to position [680, 0]
click at [728, 542] on span "Cancel" at bounding box center [742, 538] width 35 height 13
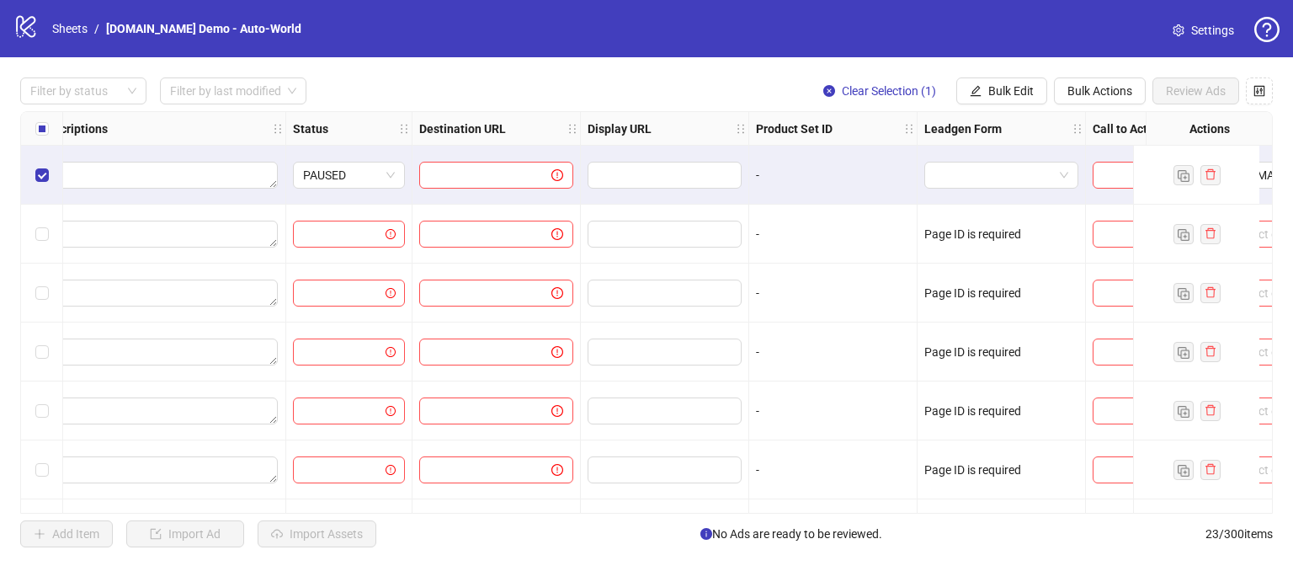
scroll to position [0, 1560]
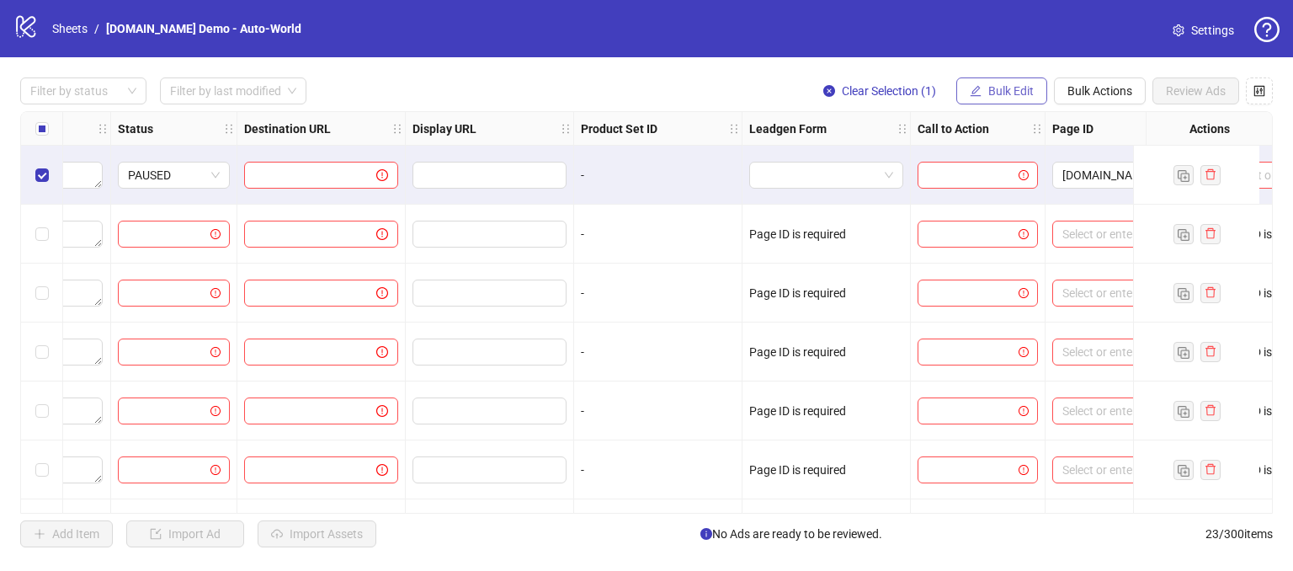
click at [980, 82] on button "Bulk Edit" at bounding box center [1001, 90] width 91 height 27
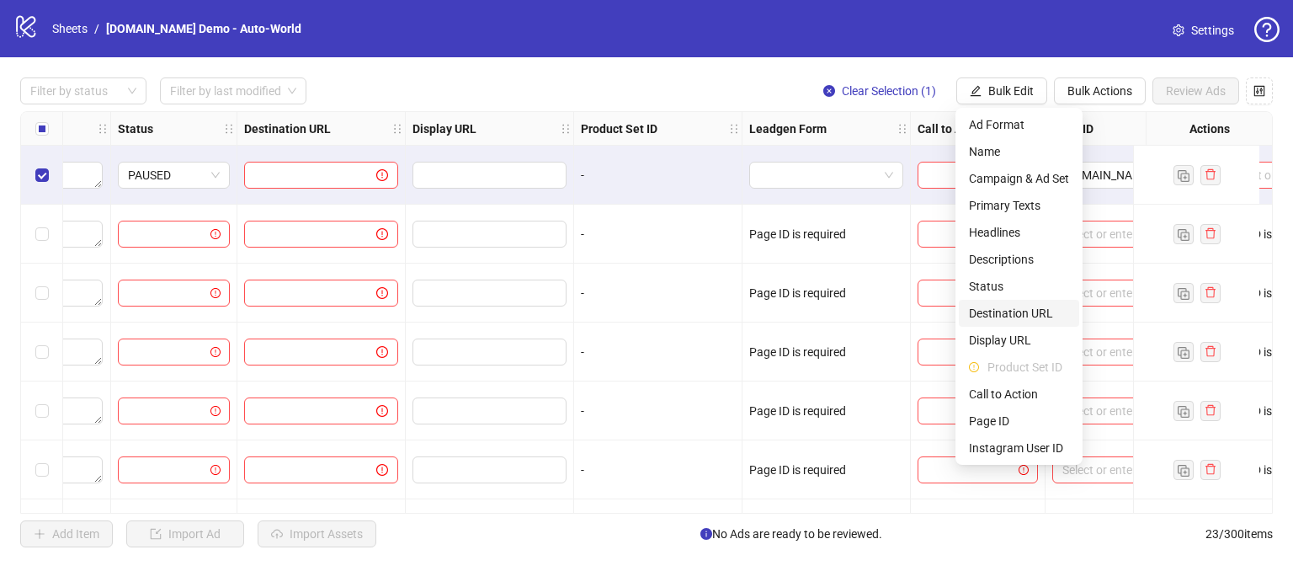
click at [983, 317] on span "Destination URL" at bounding box center [1019, 313] width 100 height 19
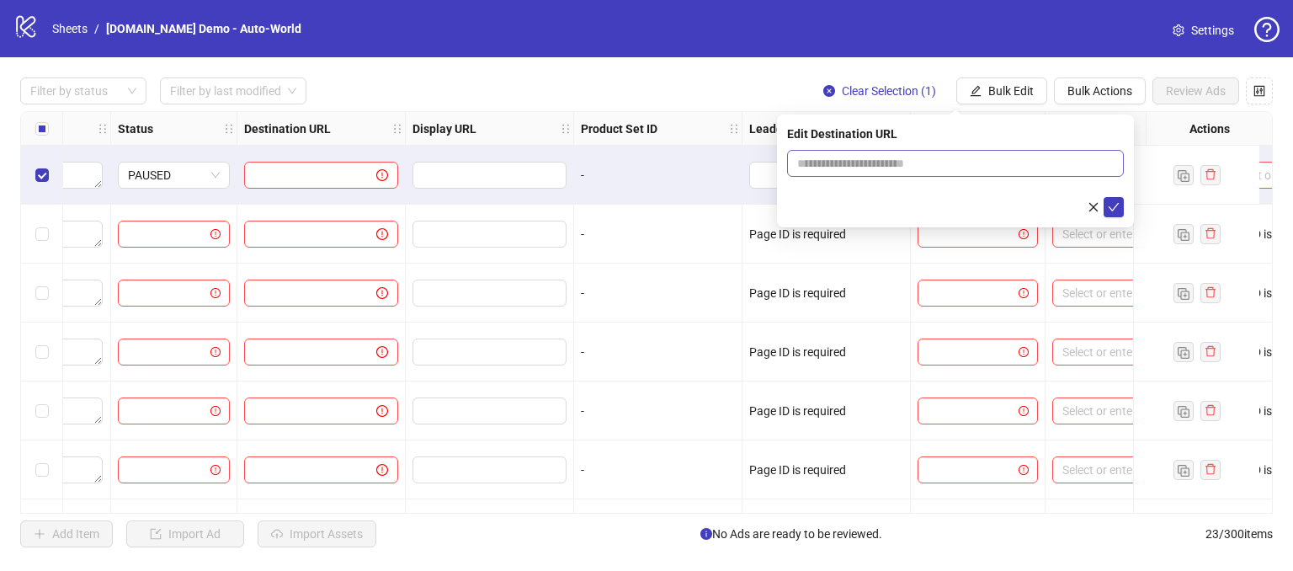
click at [880, 173] on span at bounding box center [955, 163] width 337 height 27
click at [873, 163] on input "text" at bounding box center [948, 163] width 303 height 19
type input "**********"
click at [1108, 205] on icon "check" at bounding box center [1114, 207] width 12 height 12
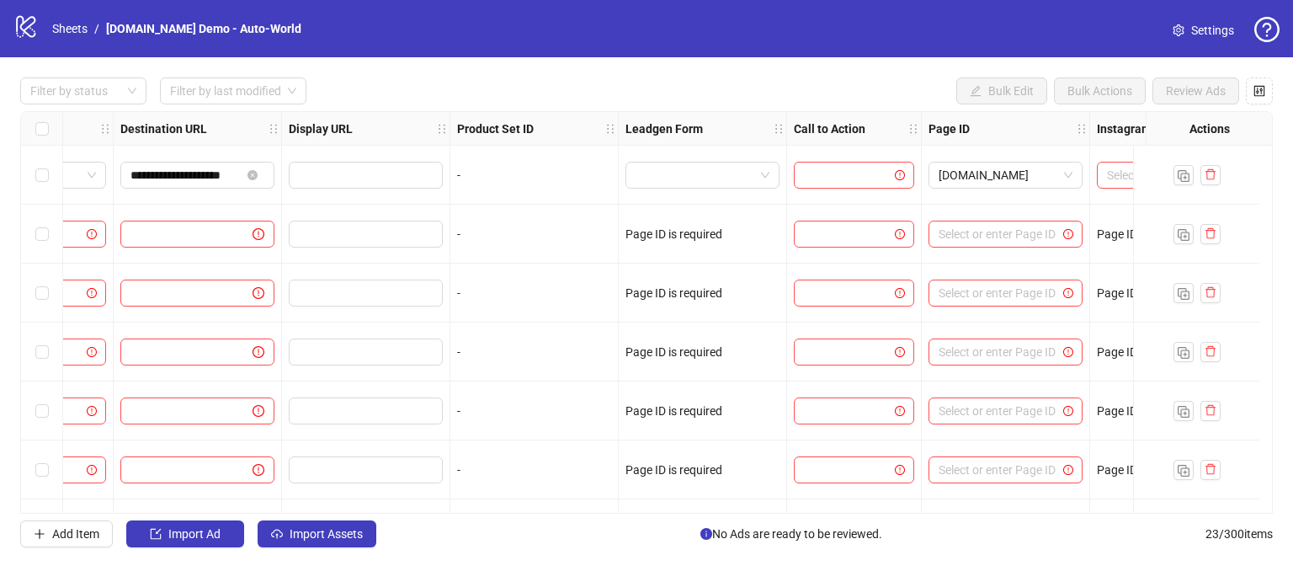
scroll to position [0, 1703]
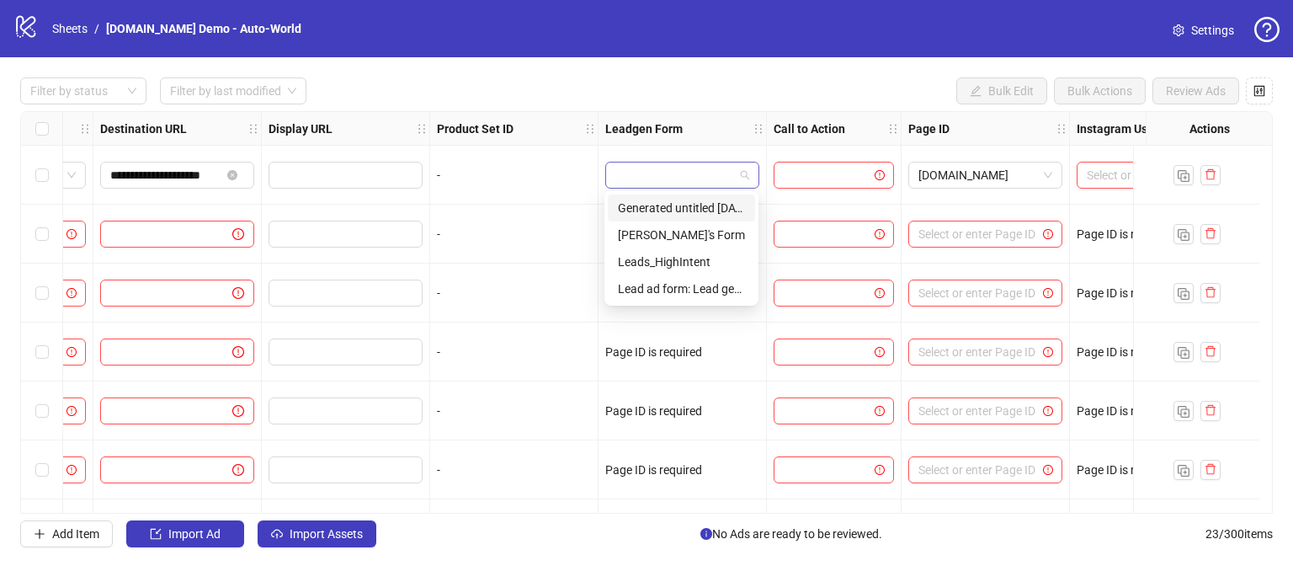
click at [611, 177] on div at bounding box center [682, 175] width 154 height 27
click at [660, 284] on div "Lead ad form: Lead generation ad - [DATE] 10:14 AM" at bounding box center [681, 288] width 127 height 19
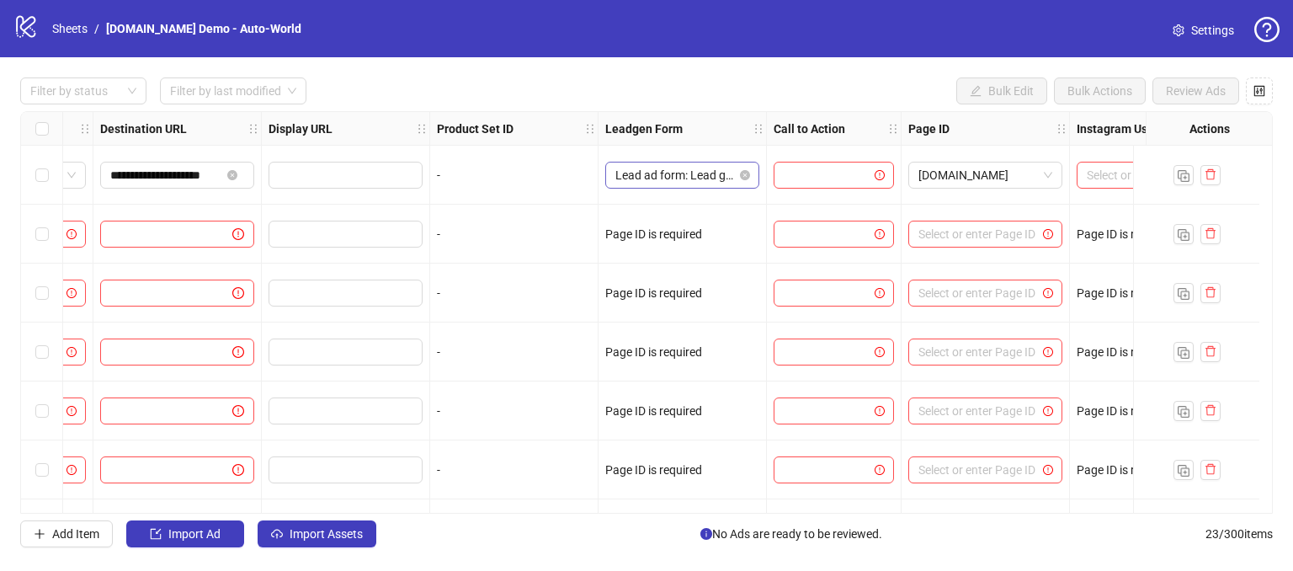
click at [728, 178] on span "Lead ad form: Lead generation ad - [DATE] 10:14 AM" at bounding box center [682, 174] width 134 height 25
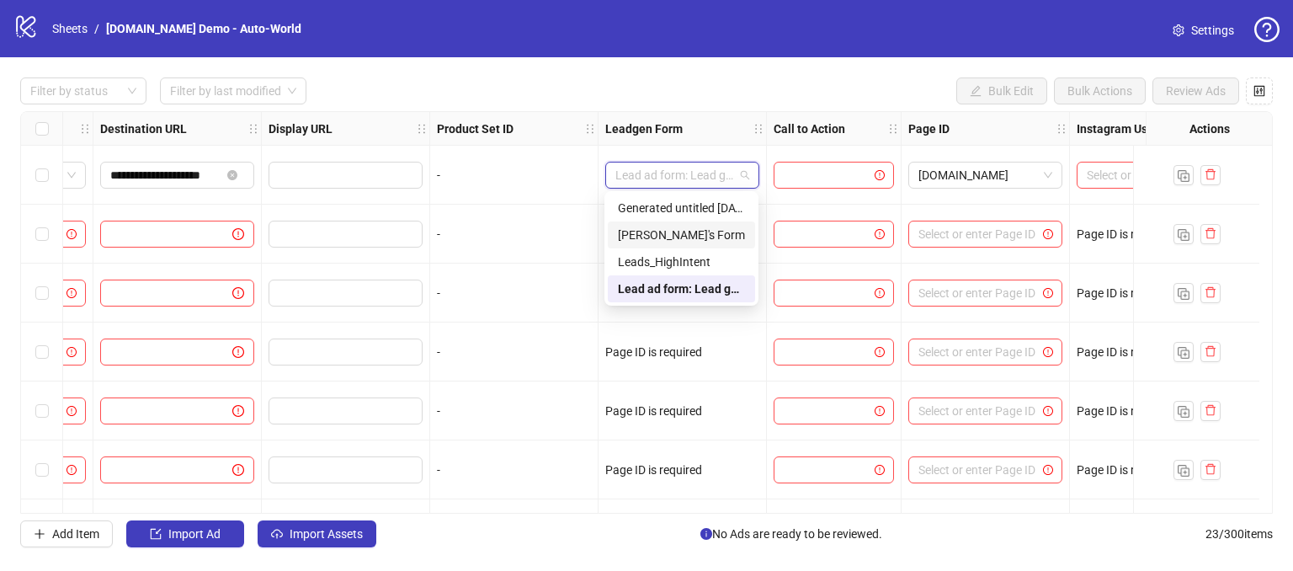
click at [660, 232] on div "[PERSON_NAME]'s Form" at bounding box center [681, 235] width 127 height 19
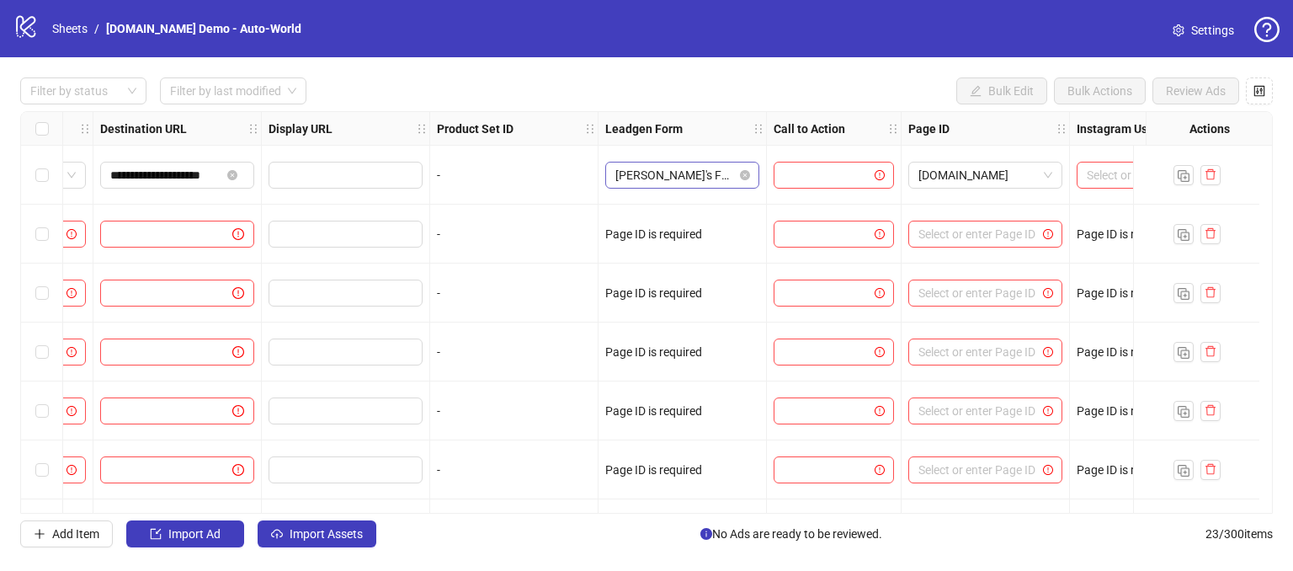
click at [695, 172] on span "[PERSON_NAME]'s Form" at bounding box center [682, 174] width 134 height 25
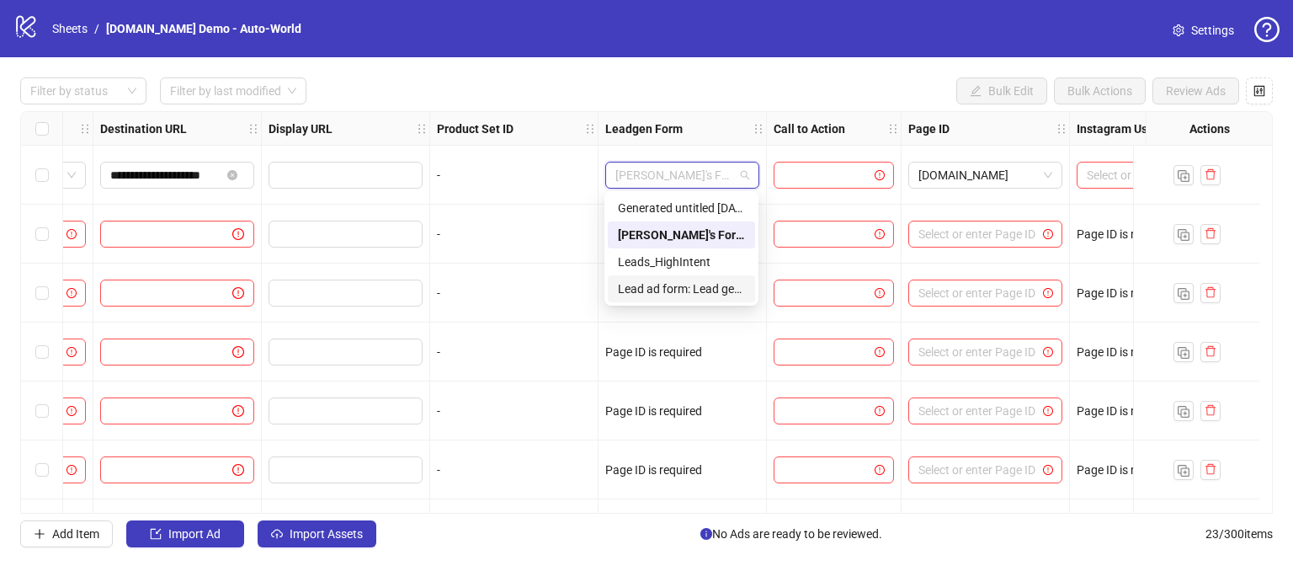
click at [645, 285] on div "Lead ad form: Lead generation ad - [DATE] 10:14 AM" at bounding box center [681, 288] width 127 height 19
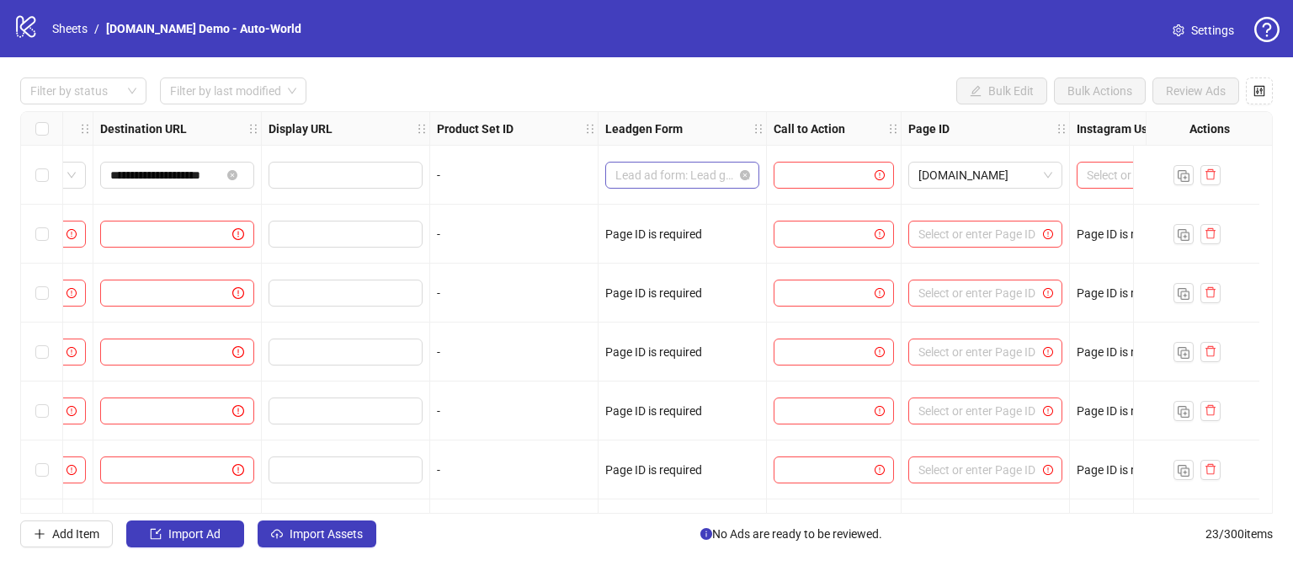
click at [732, 173] on span "Lead ad form: Lead generation ad - [DATE] 10:14 AM" at bounding box center [682, 174] width 134 height 25
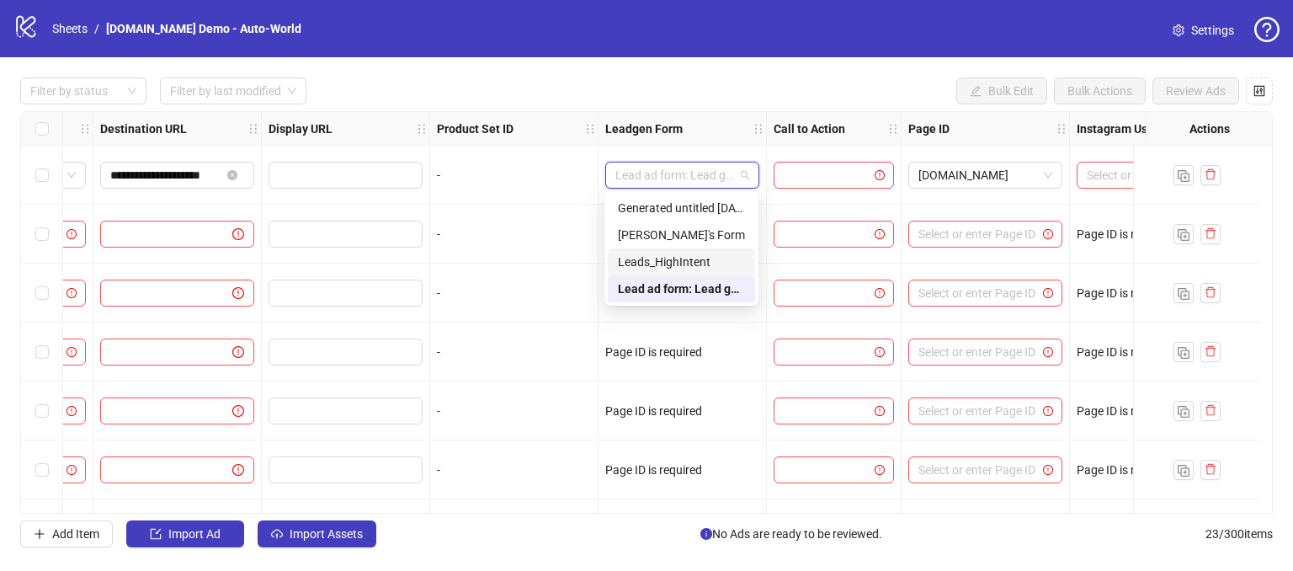
click at [673, 265] on div "Leads_HighIntent" at bounding box center [681, 261] width 127 height 19
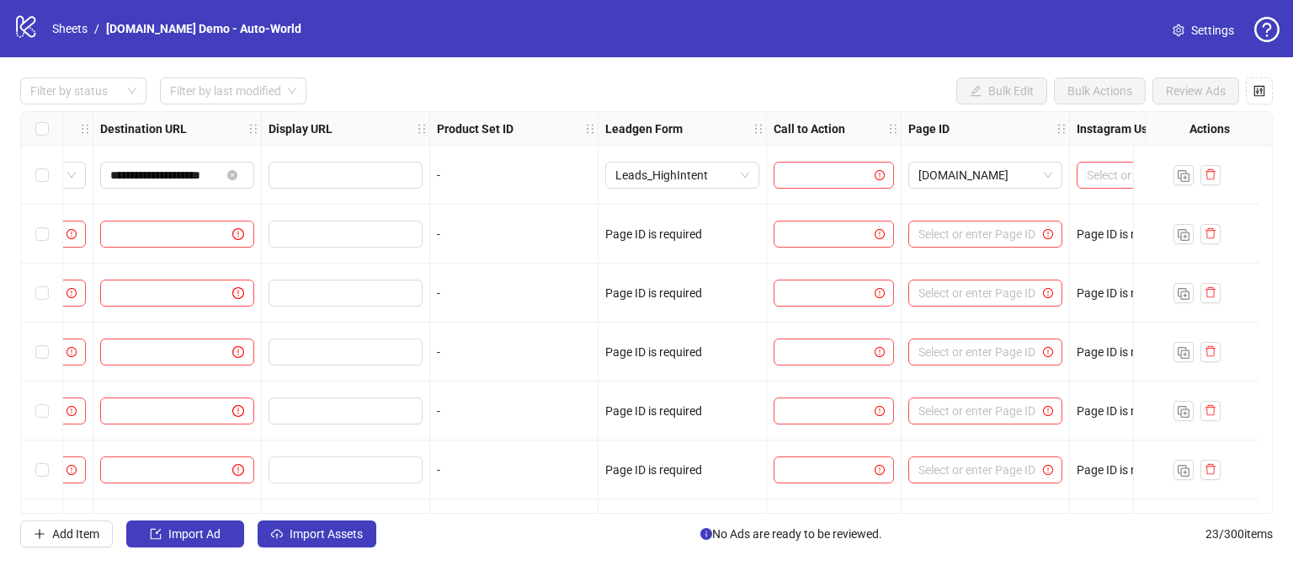
scroll to position [0, 1808]
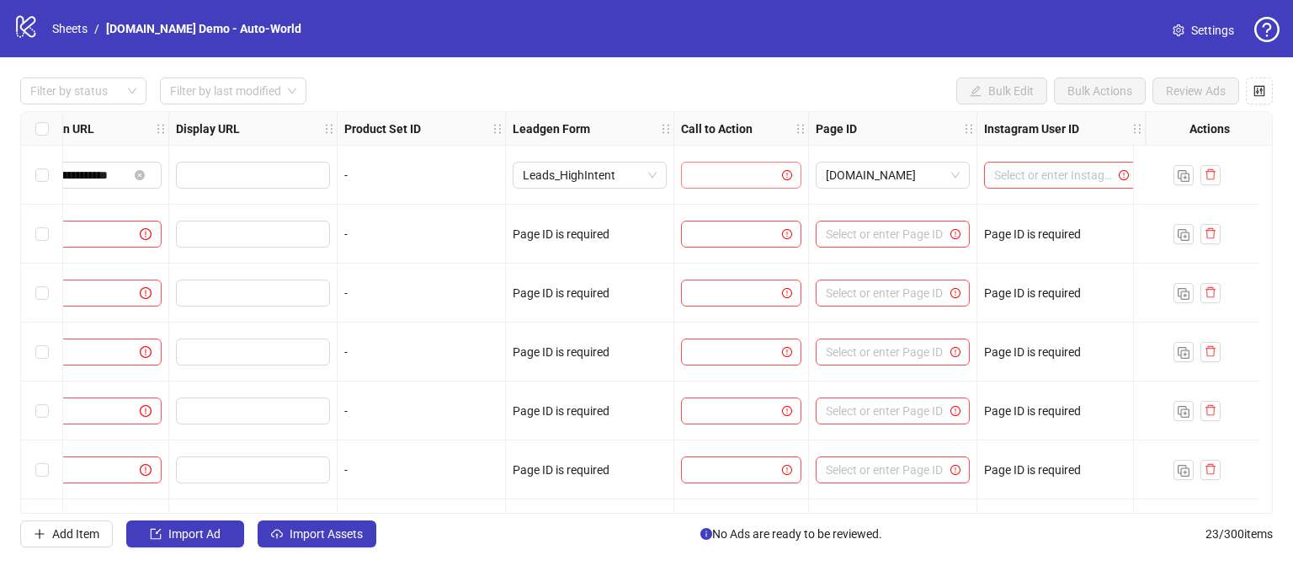
click at [712, 179] on input "search" at bounding box center [733, 174] width 85 height 25
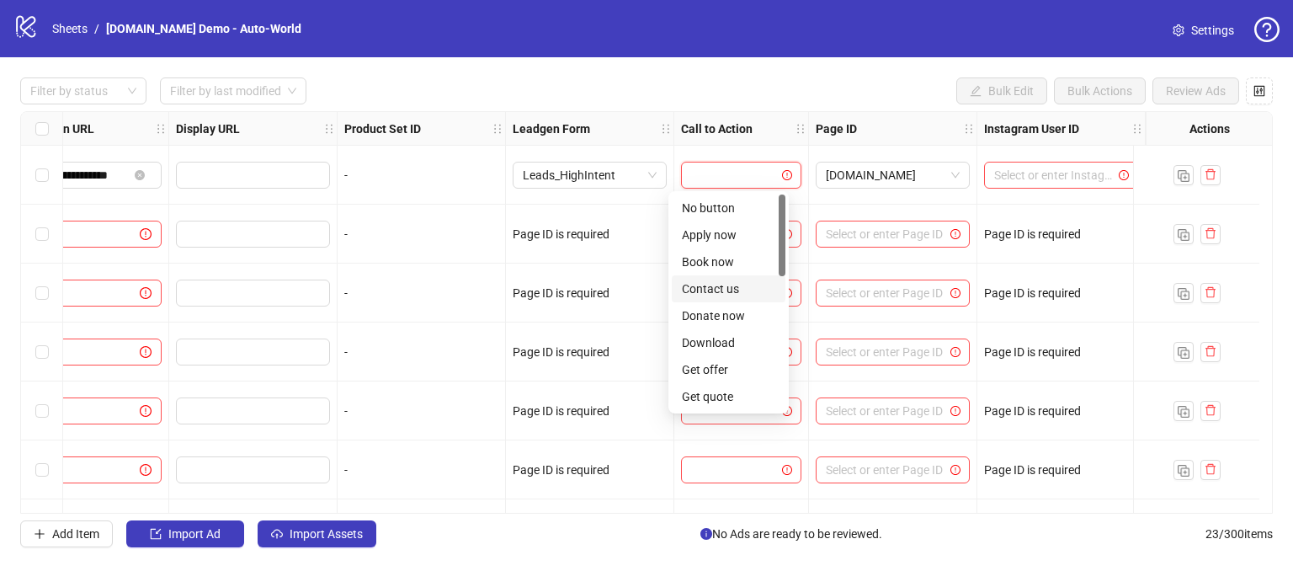
click at [699, 290] on div "Contact us" at bounding box center [728, 288] width 93 height 19
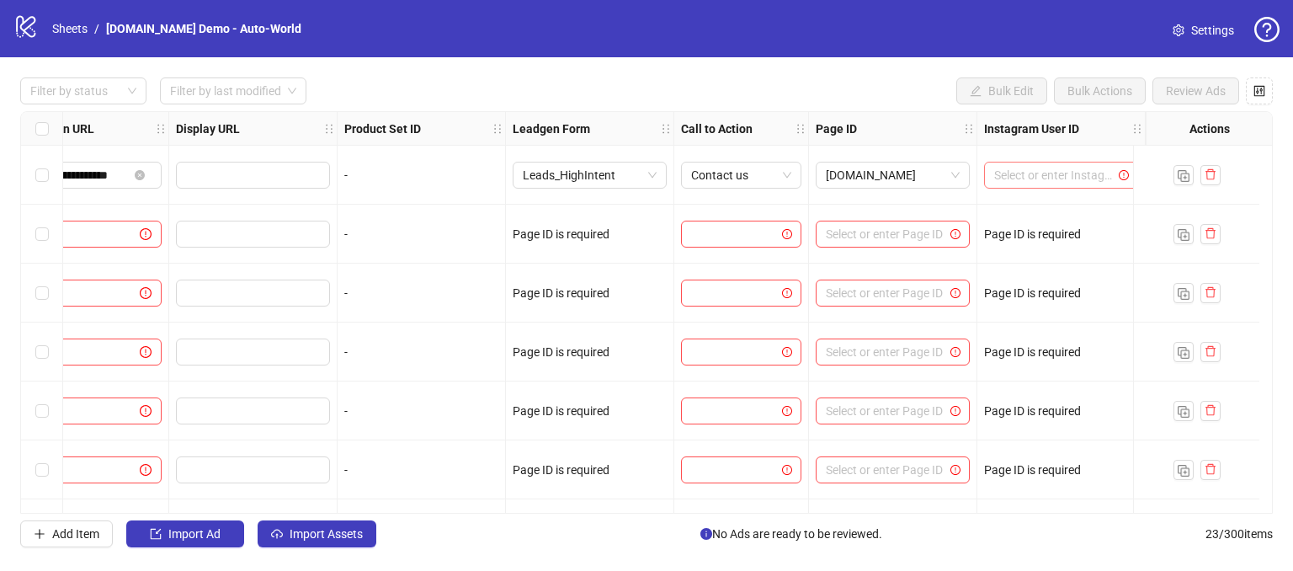
click at [1019, 178] on input "search" at bounding box center [1053, 174] width 119 height 25
click at [1009, 208] on div "[DOMAIN_NAME]" at bounding box center [1048, 208] width 127 height 19
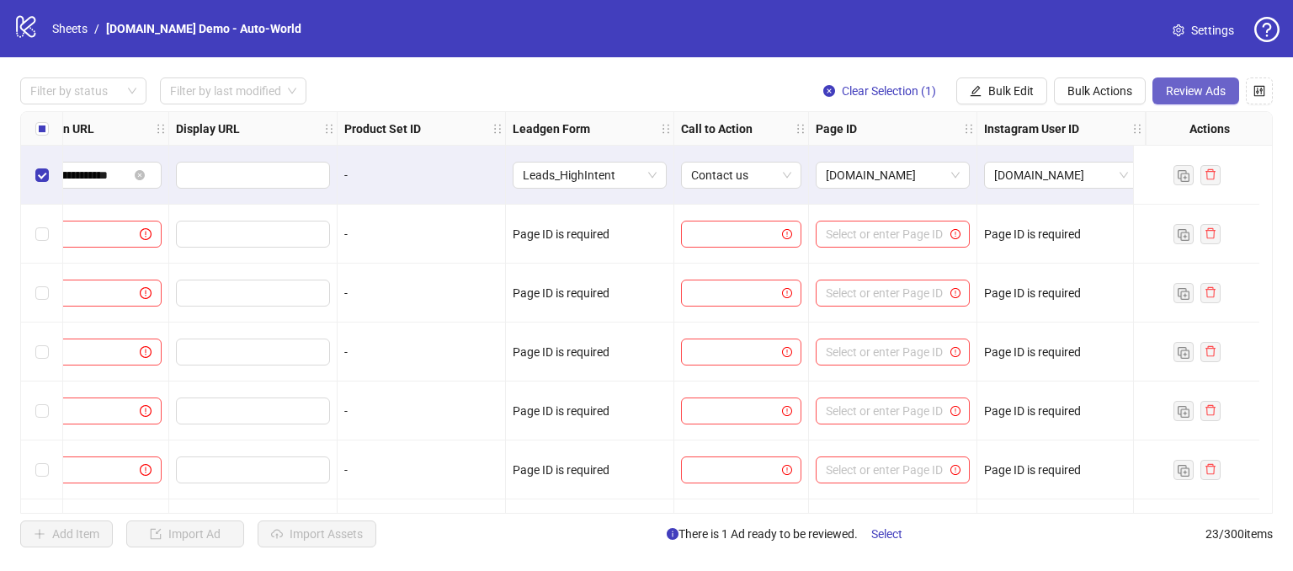
click at [1188, 92] on span "Review Ads" at bounding box center [1196, 90] width 60 height 13
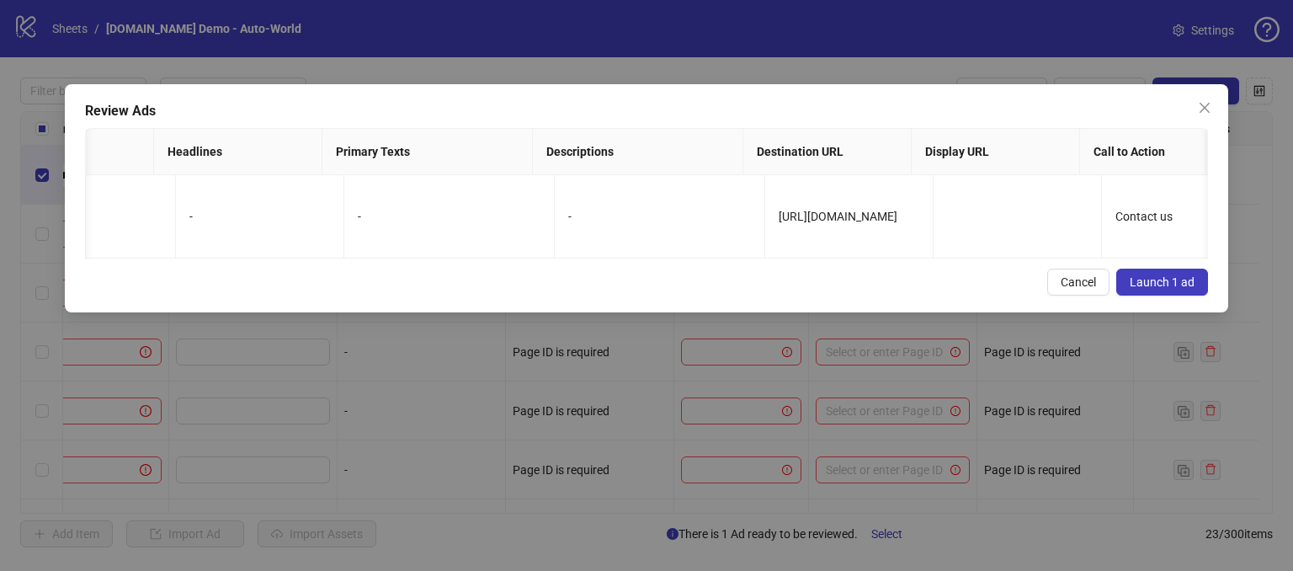
scroll to position [0, 0]
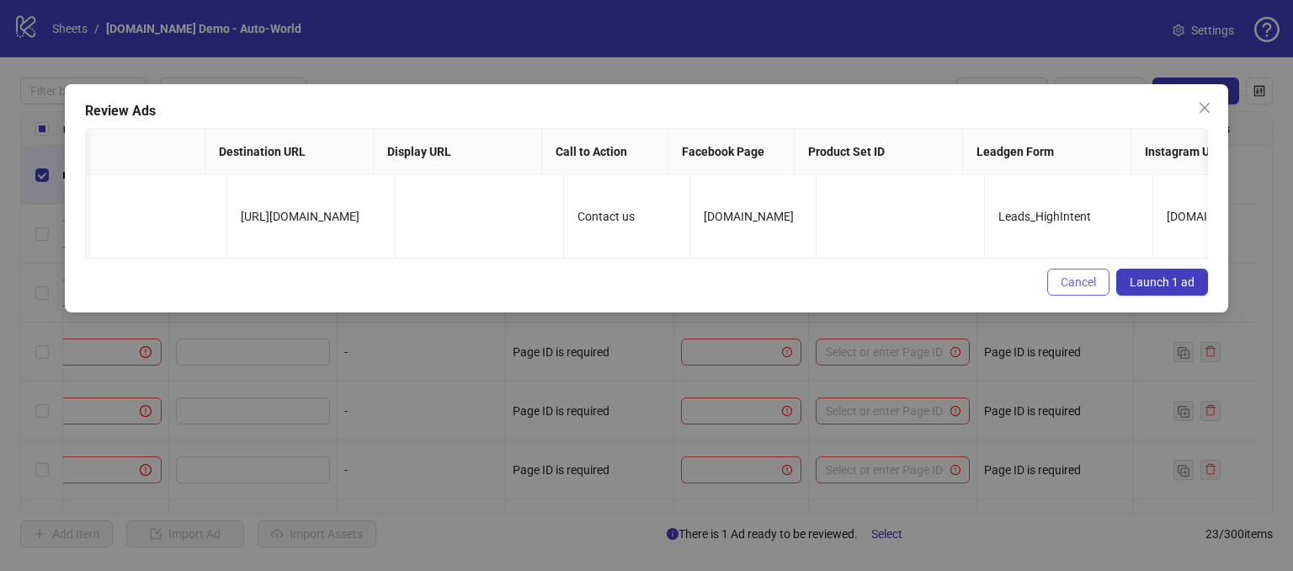
click at [1096, 288] on span "Cancel" at bounding box center [1077, 281] width 35 height 13
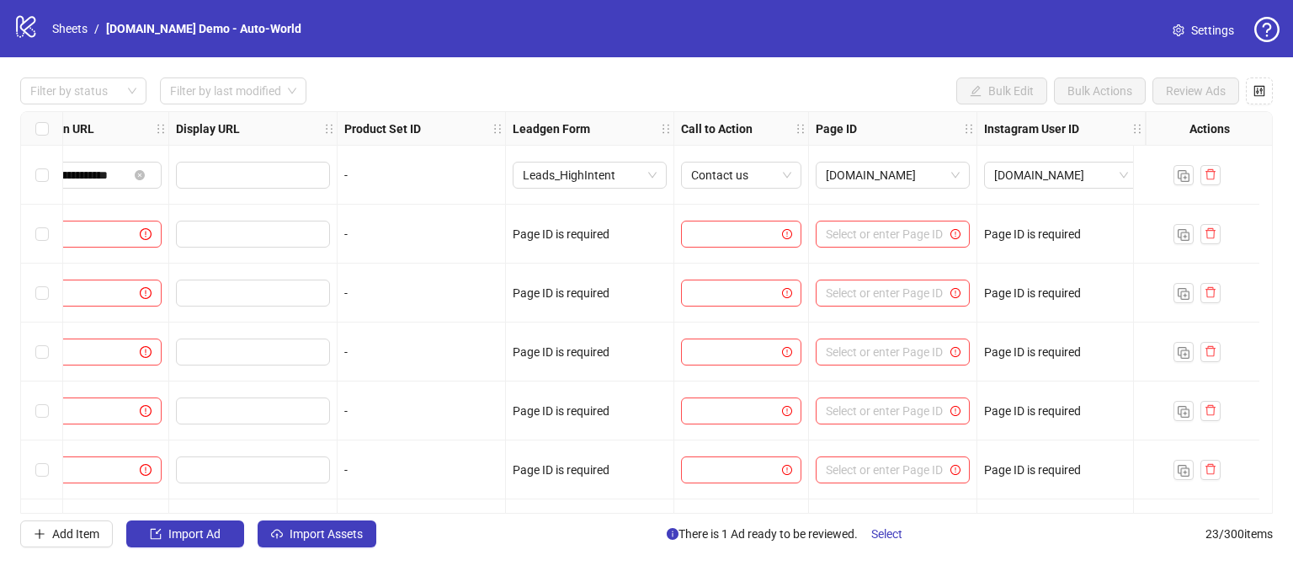
click at [48, 173] on div "Select row 1" at bounding box center [42, 175] width 42 height 59
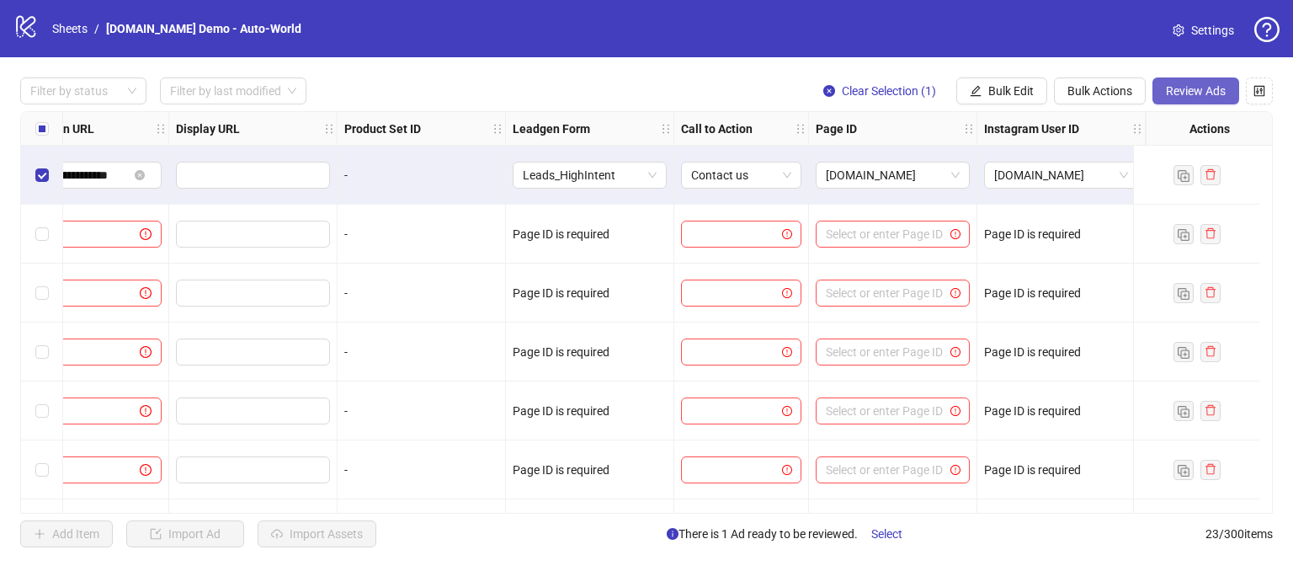
click at [1209, 89] on span "Review Ads" at bounding box center [1196, 90] width 60 height 13
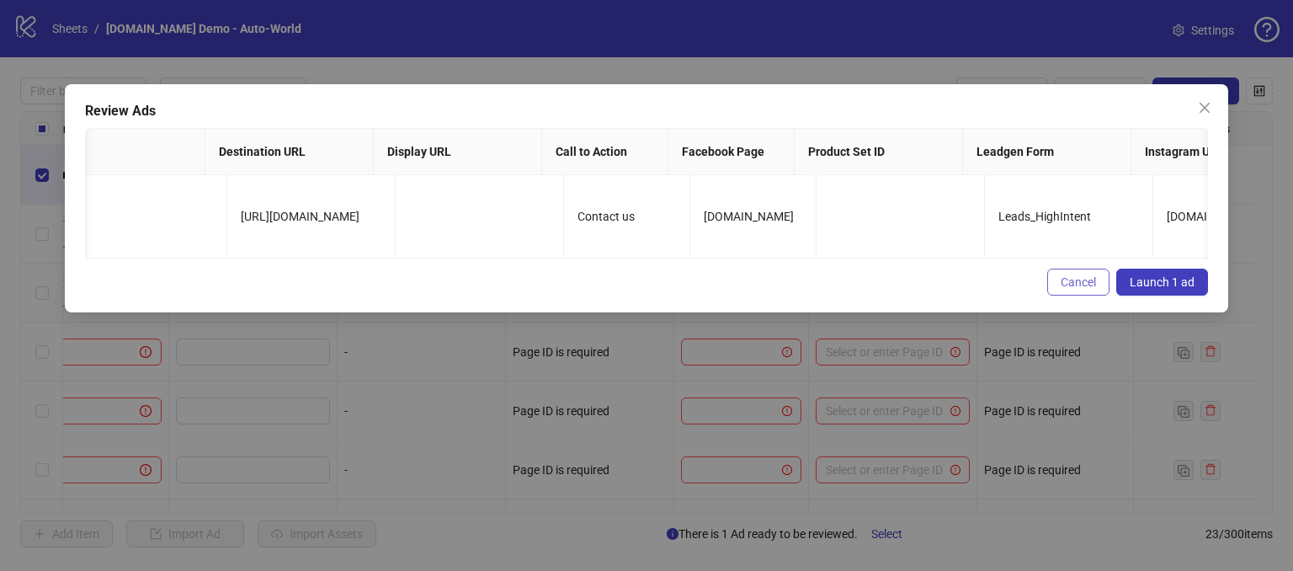
click at [1084, 289] on span "Cancel" at bounding box center [1077, 281] width 35 height 13
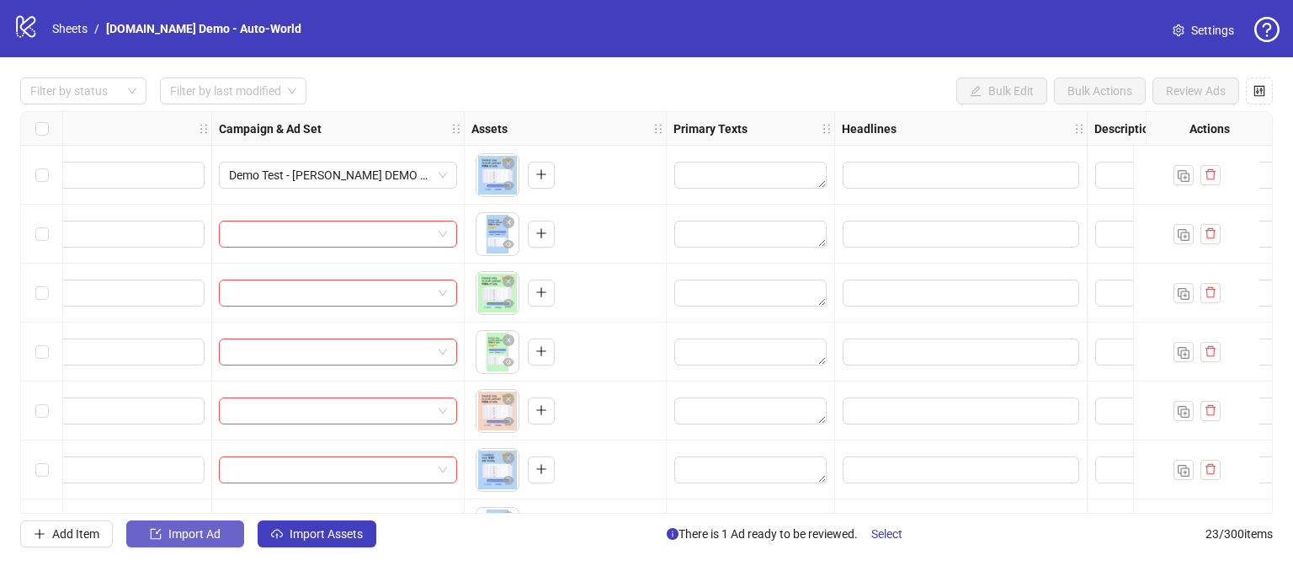
click at [175, 533] on span "Import Ad" at bounding box center [194, 533] width 52 height 13
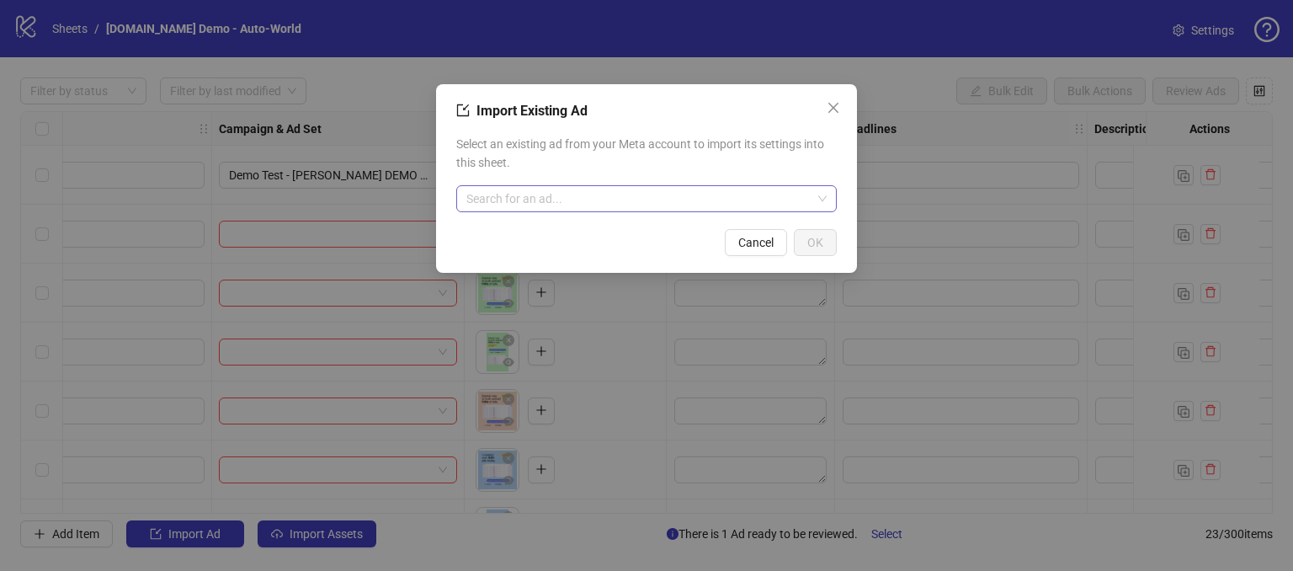
click at [627, 208] on input "search" at bounding box center [638, 198] width 345 height 25
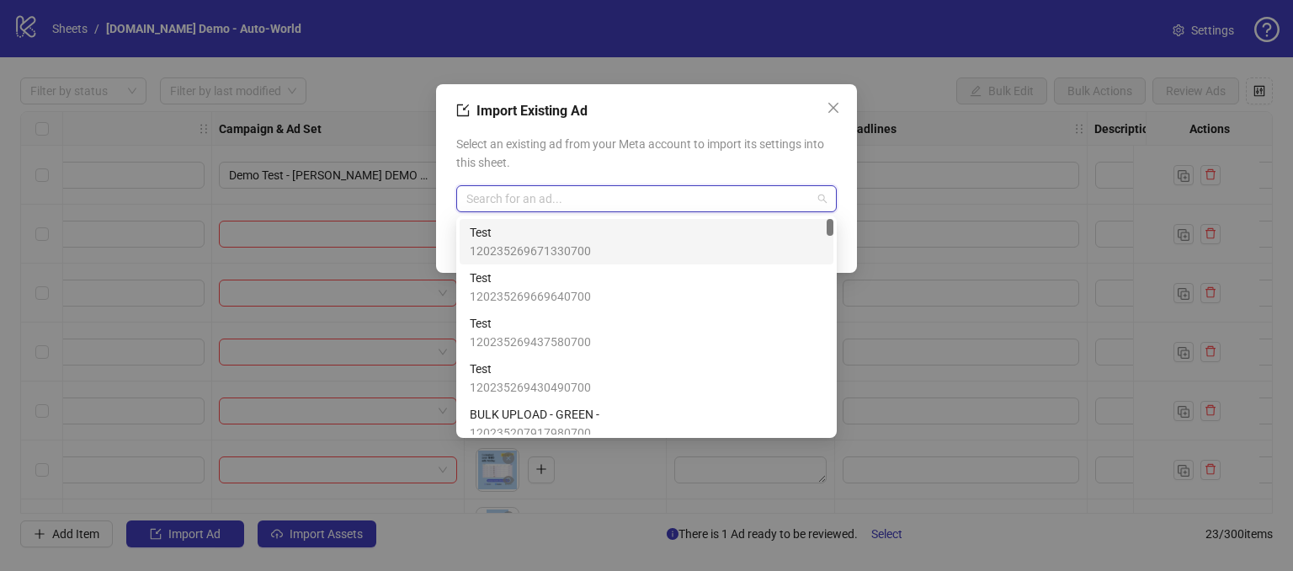
type input "*"
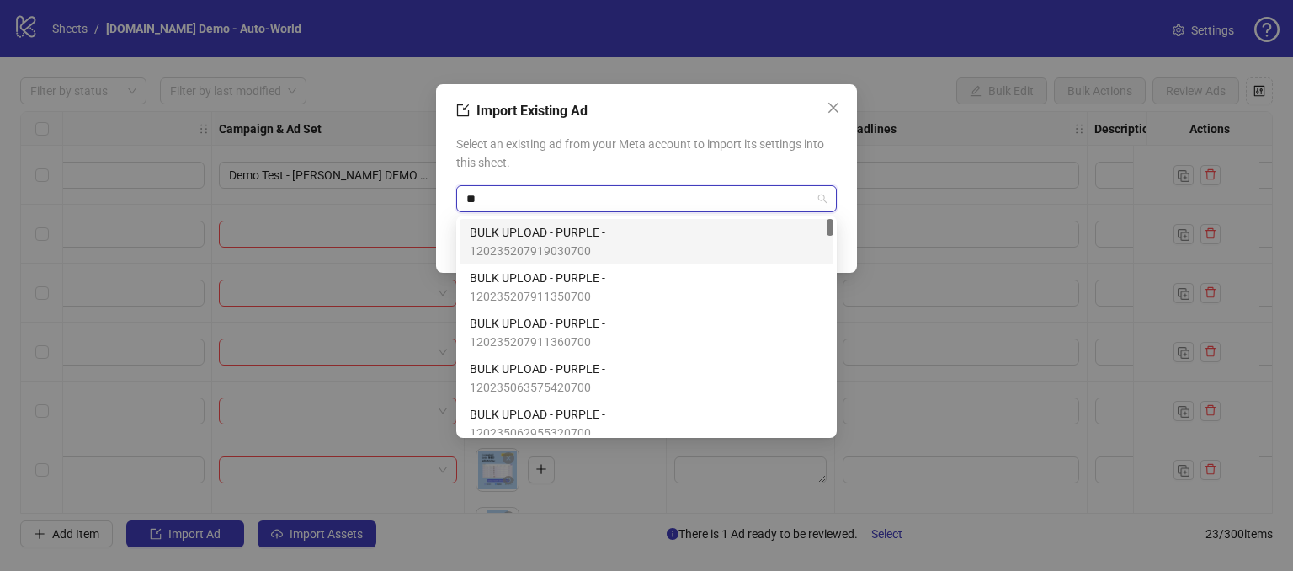
type input "*"
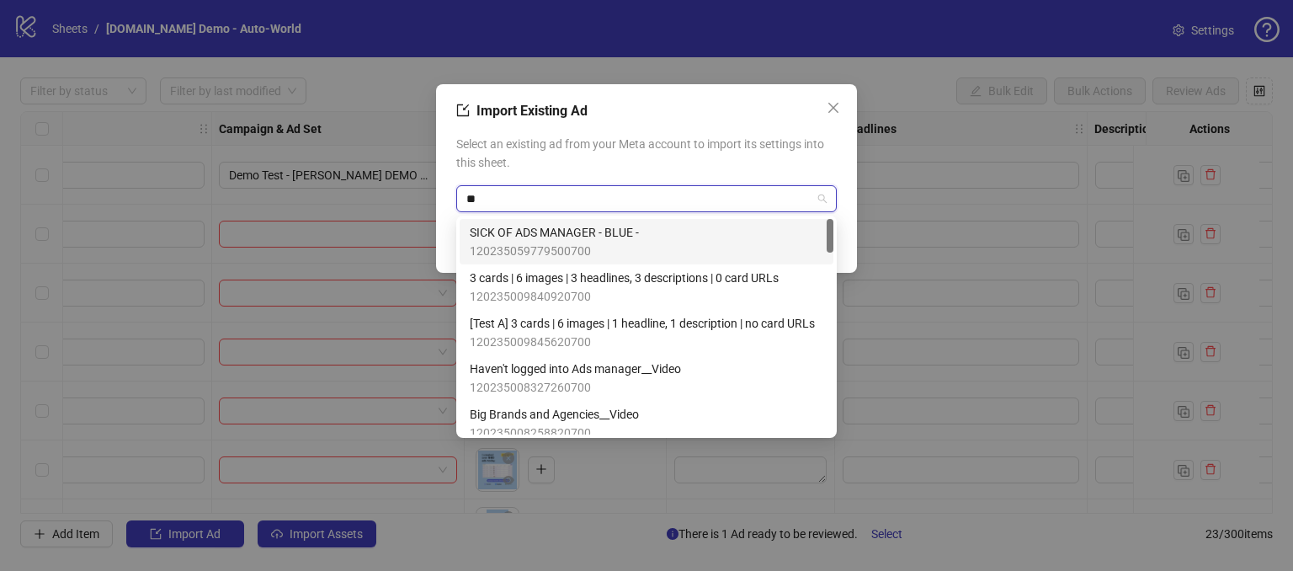
type input "*"
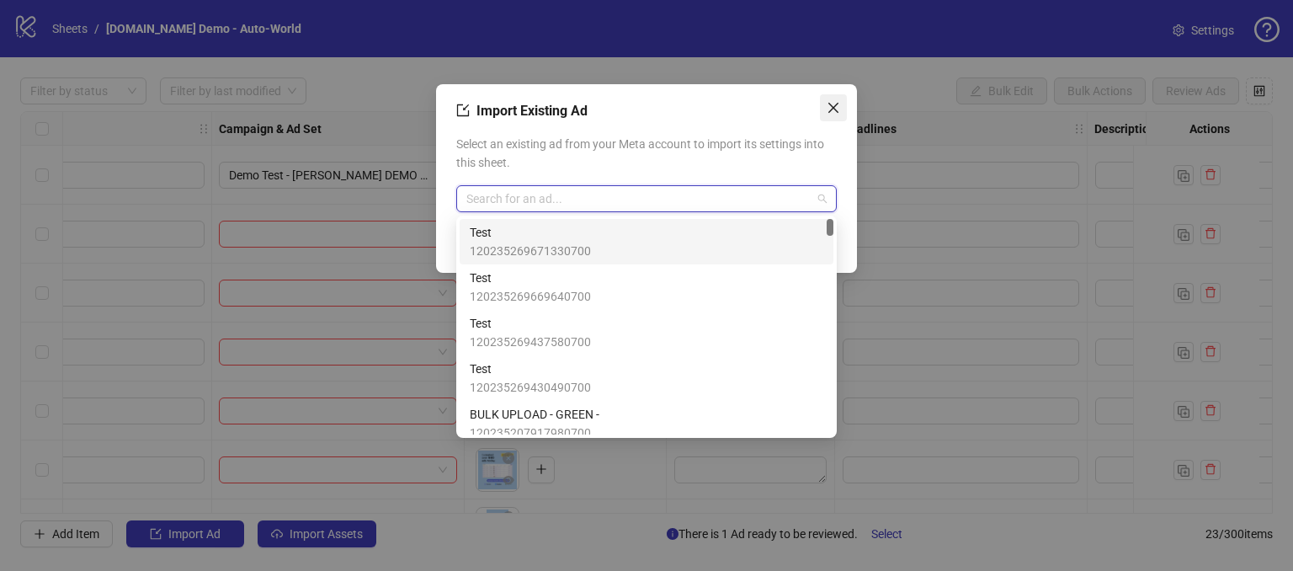
click at [835, 104] on icon "close" at bounding box center [832, 107] width 13 height 13
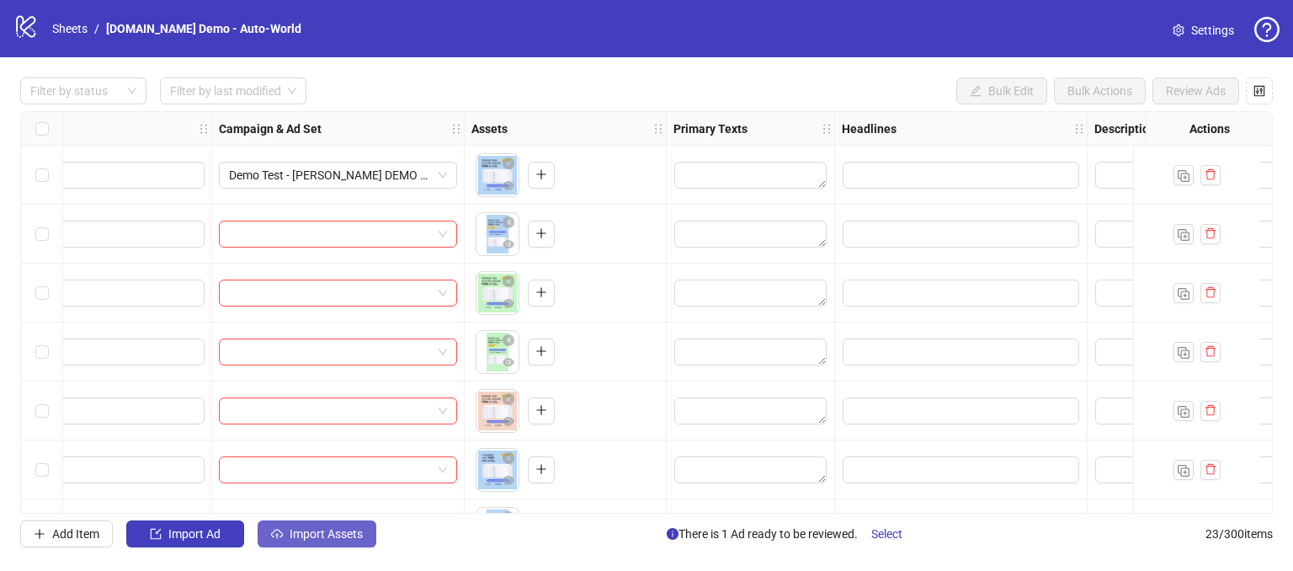
click at [303, 532] on span "Import Assets" at bounding box center [326, 533] width 73 height 13
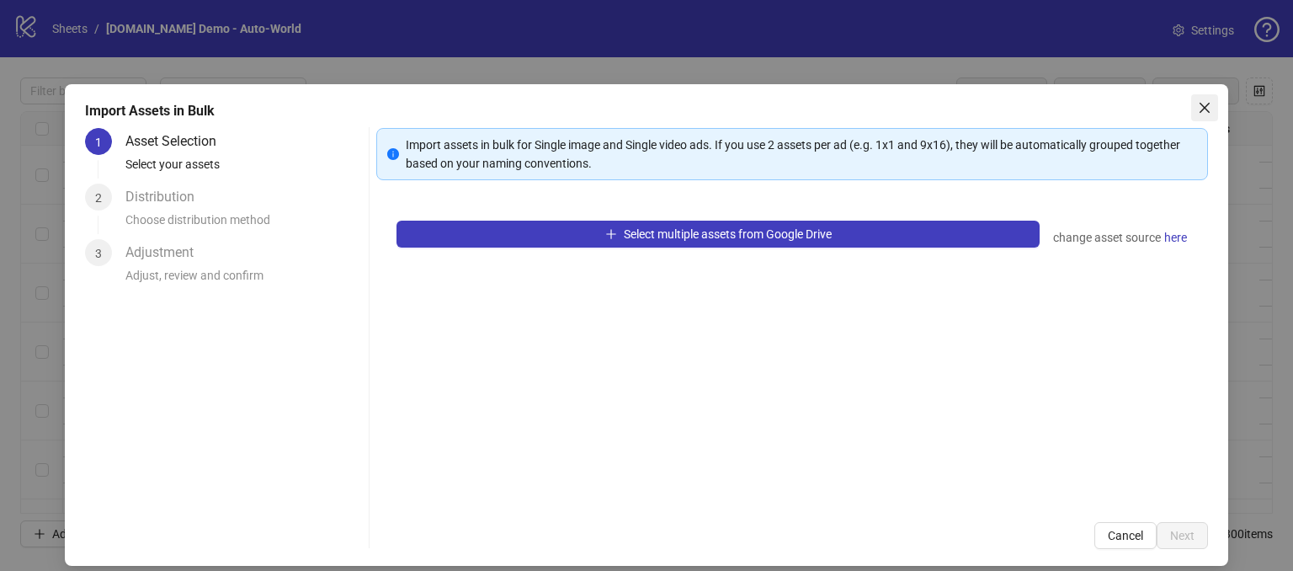
click at [1198, 104] on icon "close" at bounding box center [1204, 107] width 13 height 13
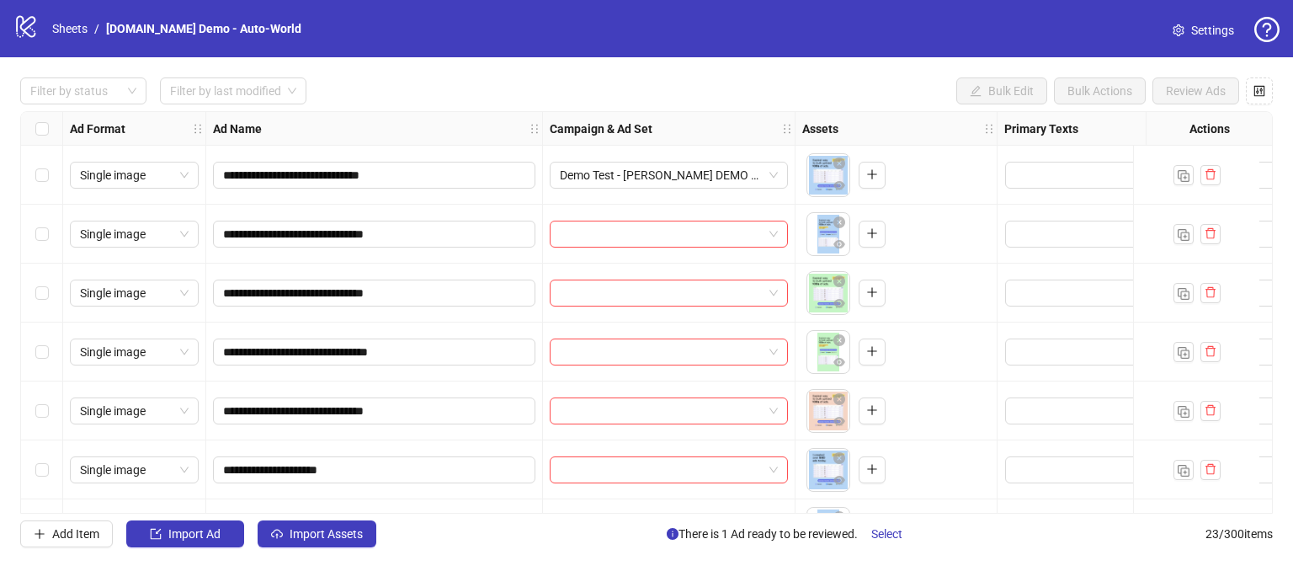
click at [441, 505] on div "**********" at bounding box center [374, 528] width 337 height 59
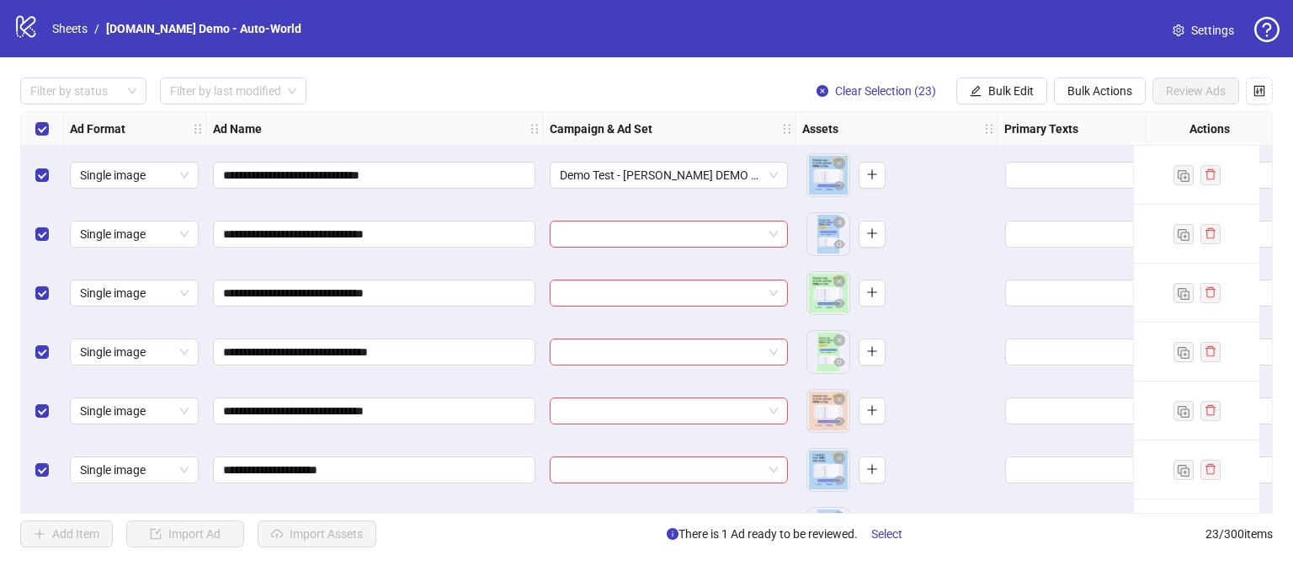
click at [34, 130] on div "Select all rows" at bounding box center [42, 129] width 42 height 34
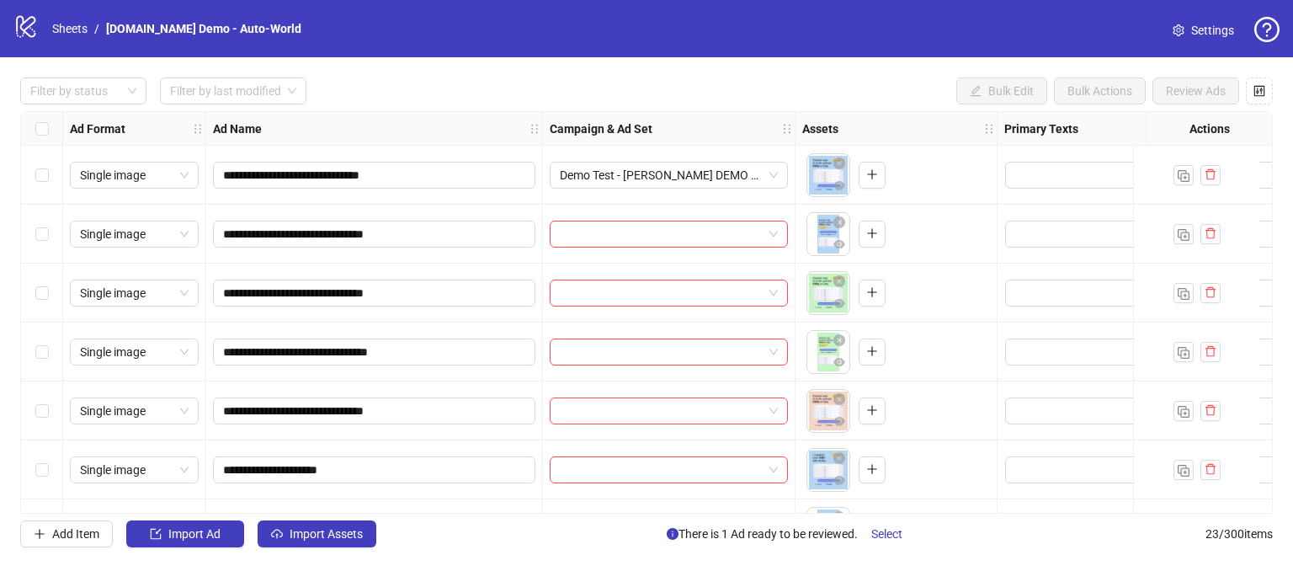
click at [33, 186] on div "Select row 1" at bounding box center [42, 175] width 42 height 59
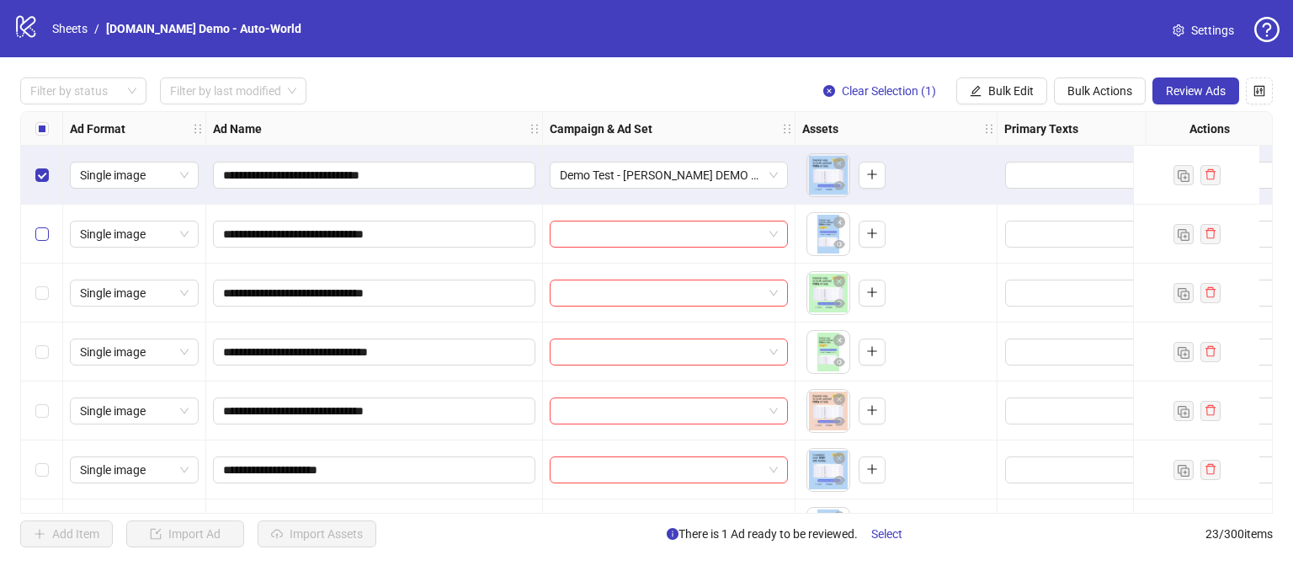
click at [44, 242] on label "Select row 2" at bounding box center [41, 234] width 13 height 19
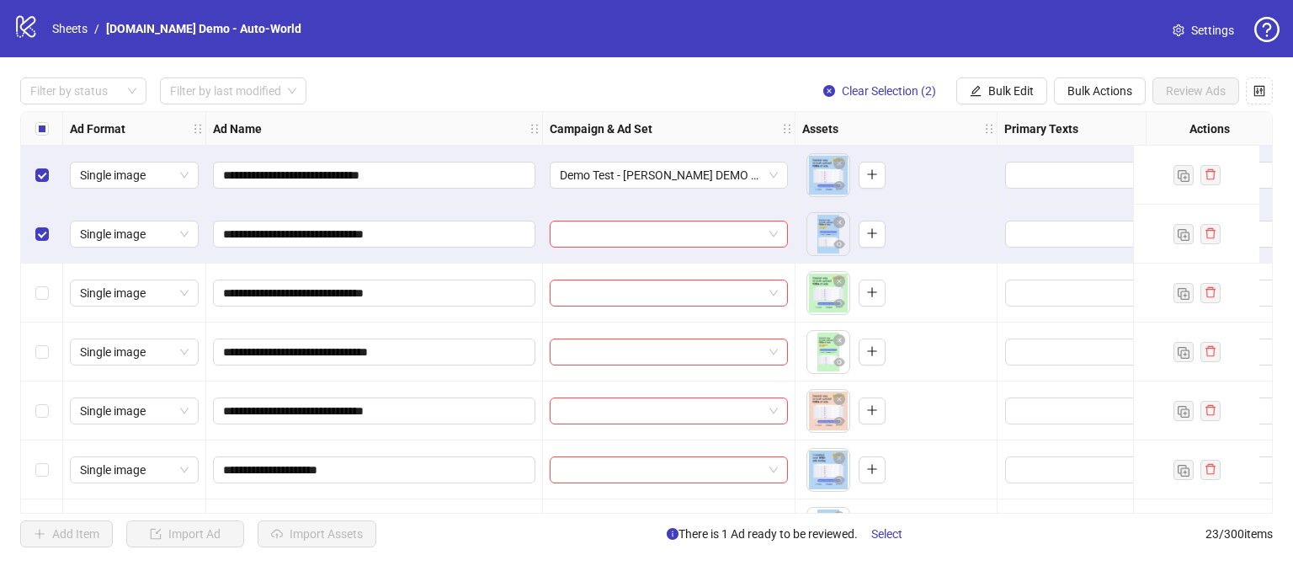
click at [33, 306] on div "Select row 3" at bounding box center [42, 292] width 42 height 59
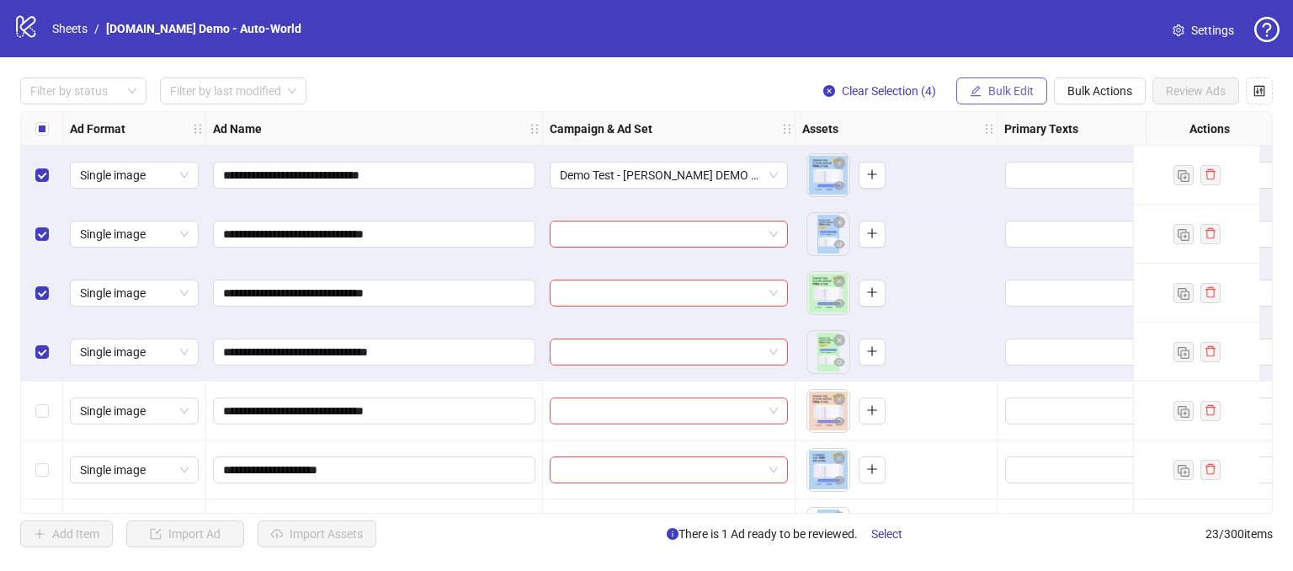
click at [1016, 90] on span "Bulk Edit" at bounding box center [1010, 90] width 45 height 13
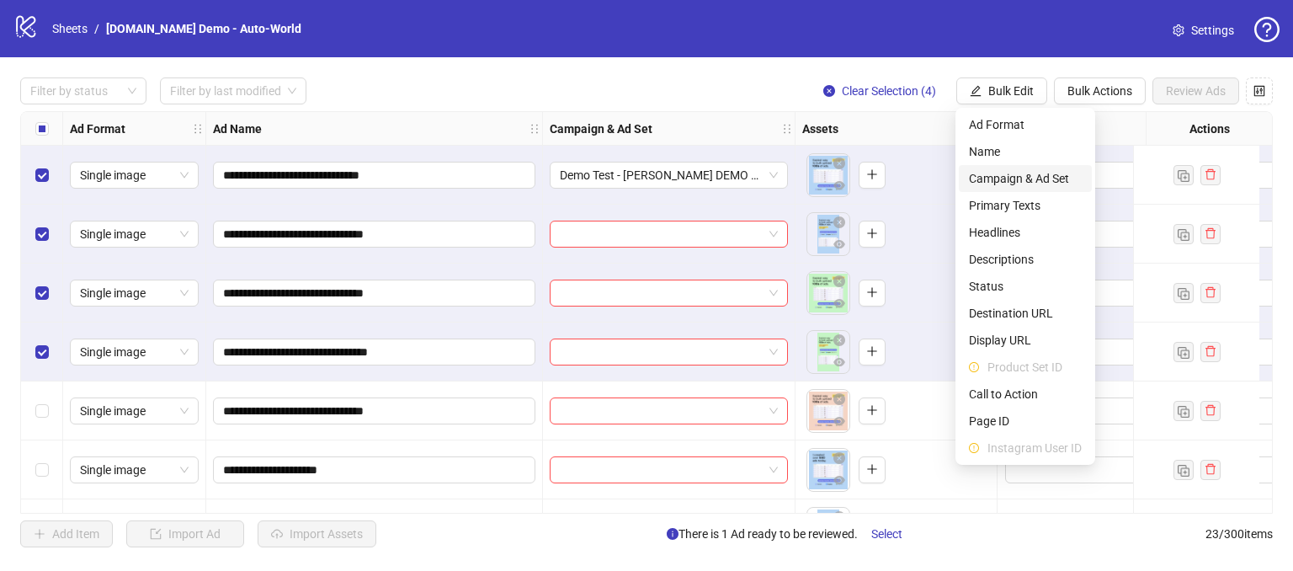
click at [983, 184] on span "Campaign & Ad Set" at bounding box center [1025, 178] width 113 height 19
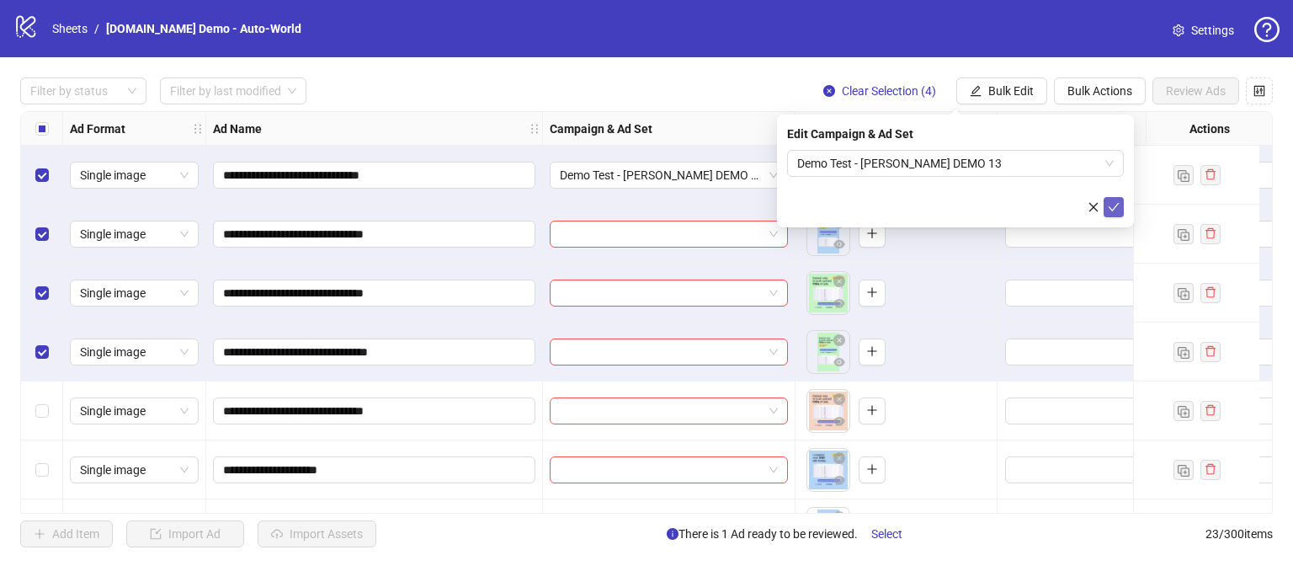
click at [1109, 206] on icon "check" at bounding box center [1113, 207] width 11 height 8
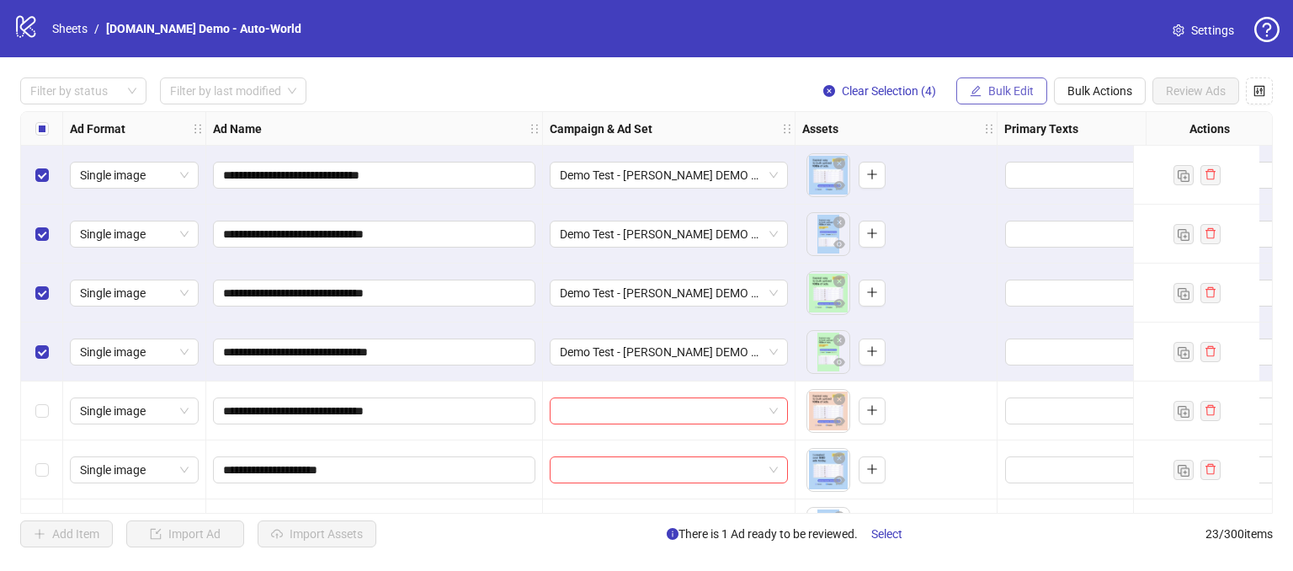
click at [991, 93] on span "Bulk Edit" at bounding box center [1010, 90] width 45 height 13
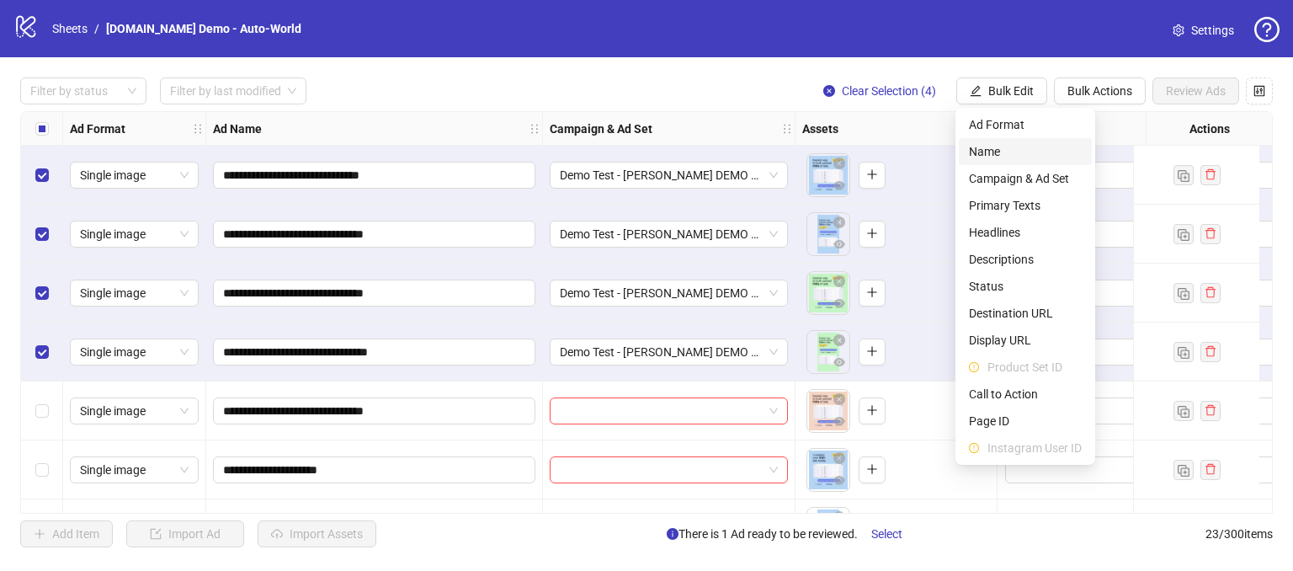
click at [985, 156] on span "Name" at bounding box center [1025, 151] width 113 height 19
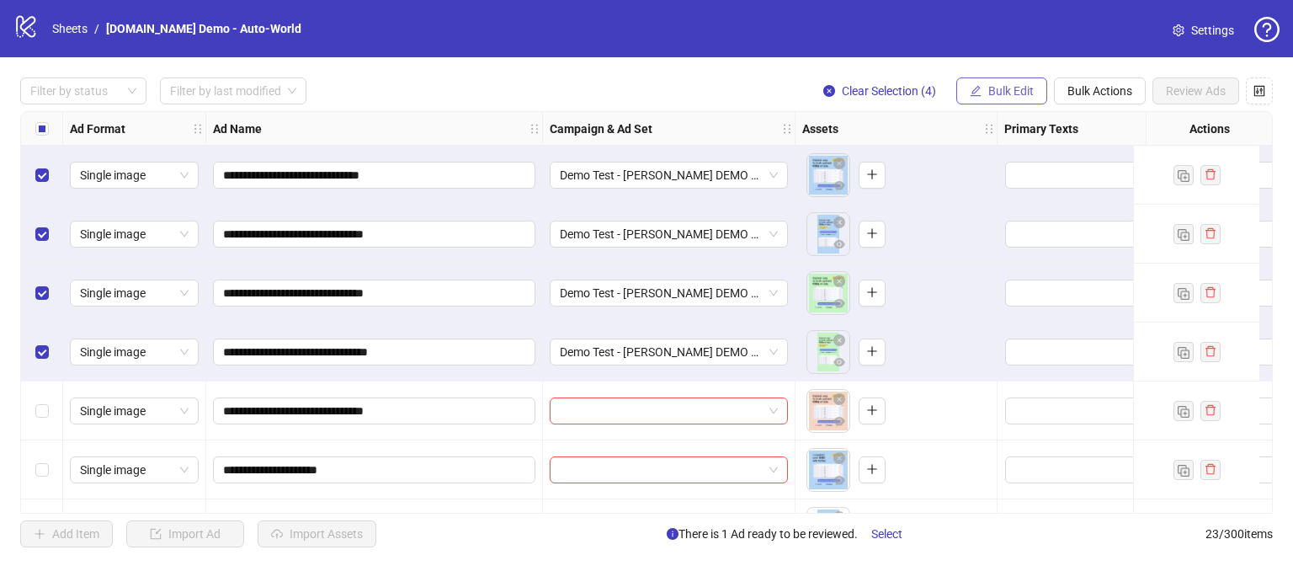
click at [1013, 94] on span "Bulk Edit" at bounding box center [1010, 90] width 45 height 13
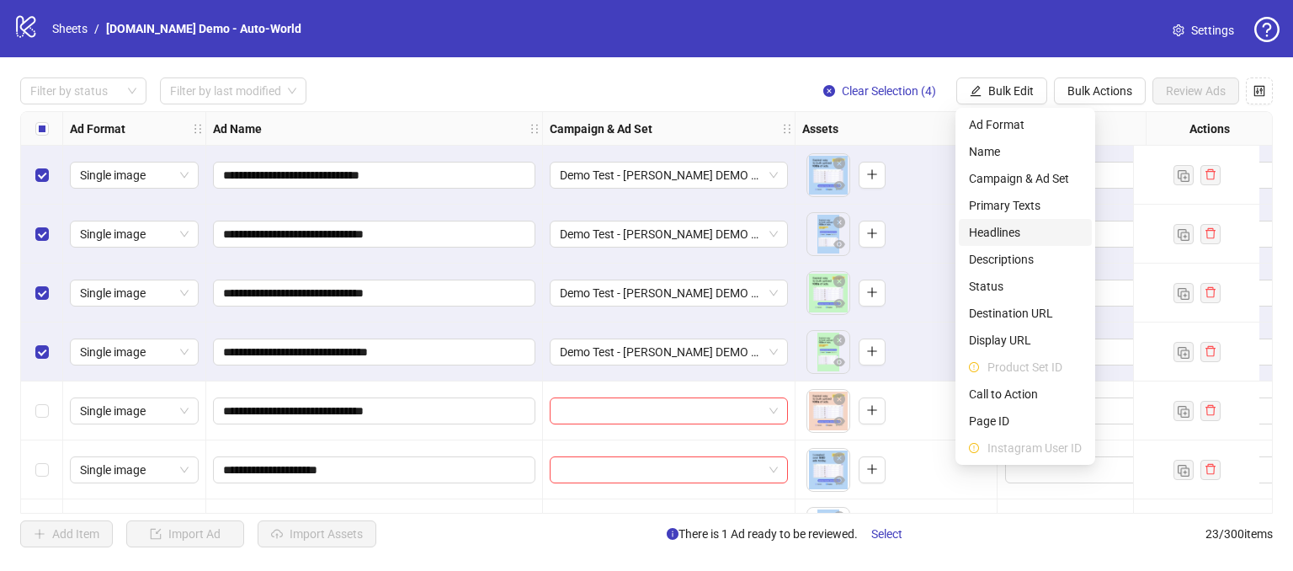
click at [980, 230] on span "Headlines" at bounding box center [1025, 232] width 113 height 19
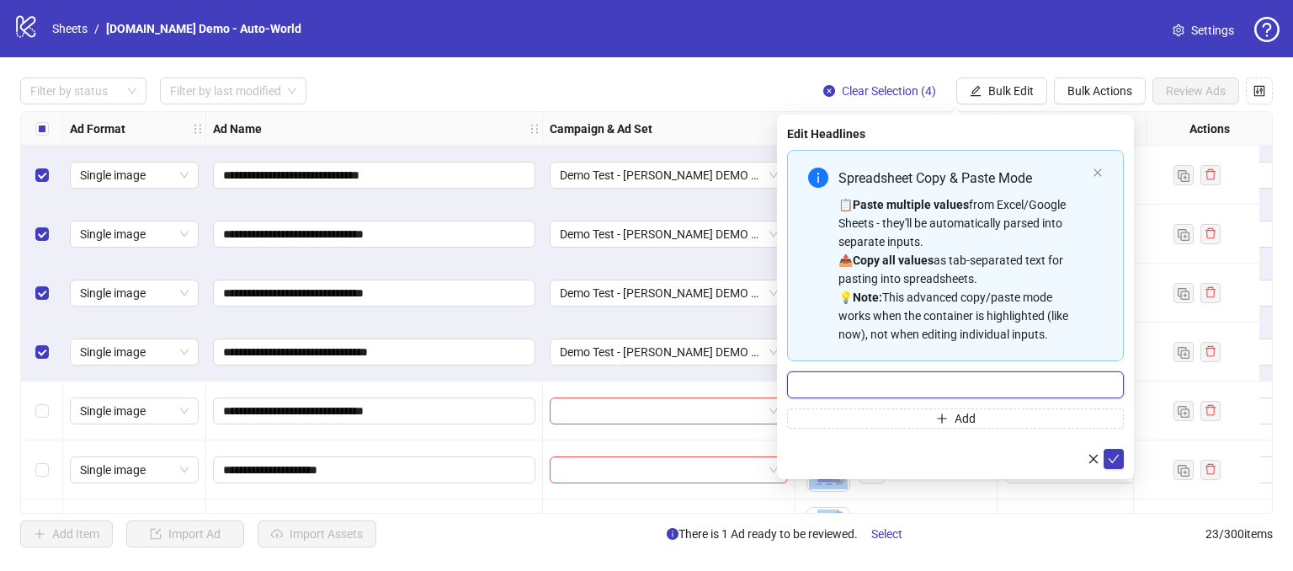
click at [880, 382] on input "Multi-input container - paste or copy values" at bounding box center [955, 384] width 337 height 27
type input "**********"
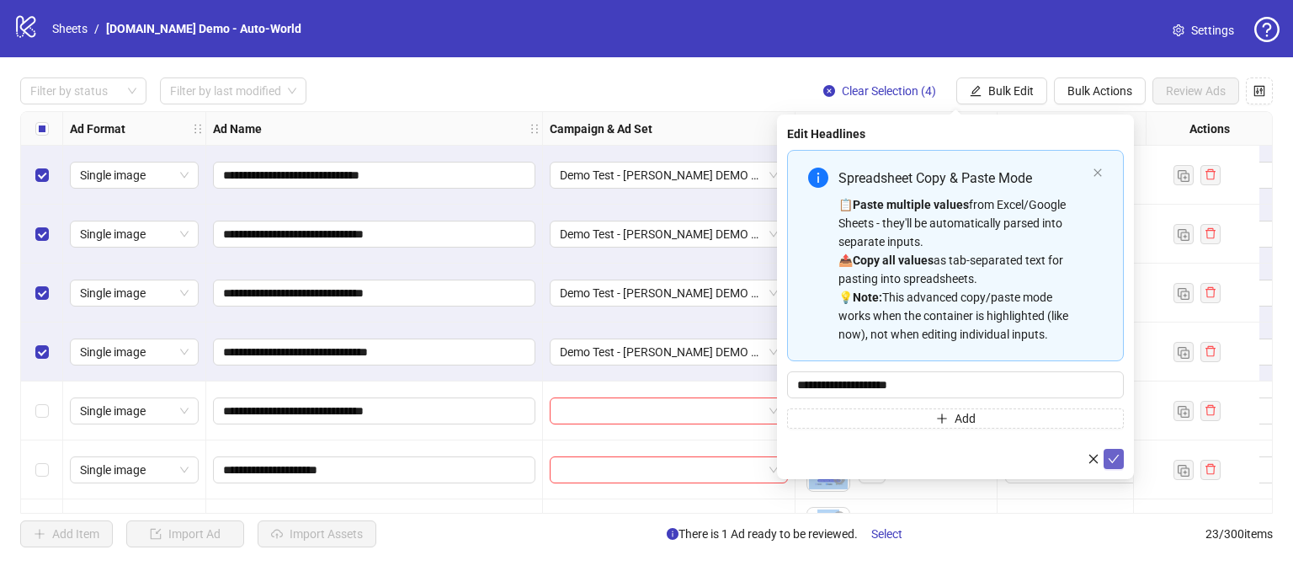
click at [1110, 457] on icon "check" at bounding box center [1114, 459] width 12 height 12
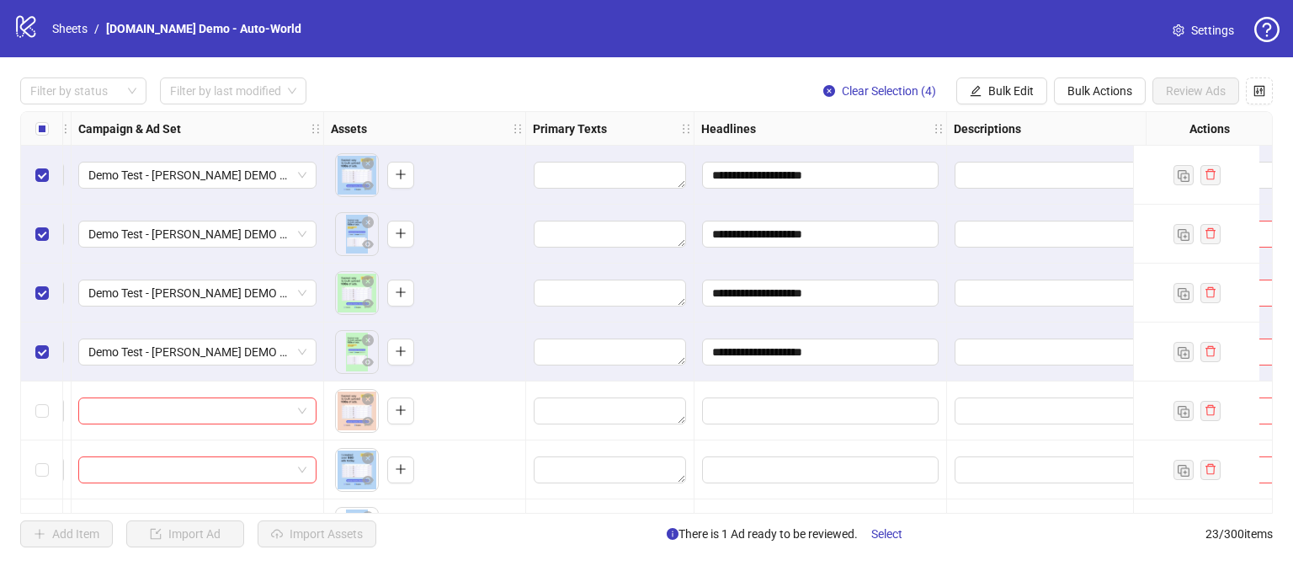
scroll to position [0, 471]
click at [61, 30] on link "Sheets" at bounding box center [70, 28] width 42 height 19
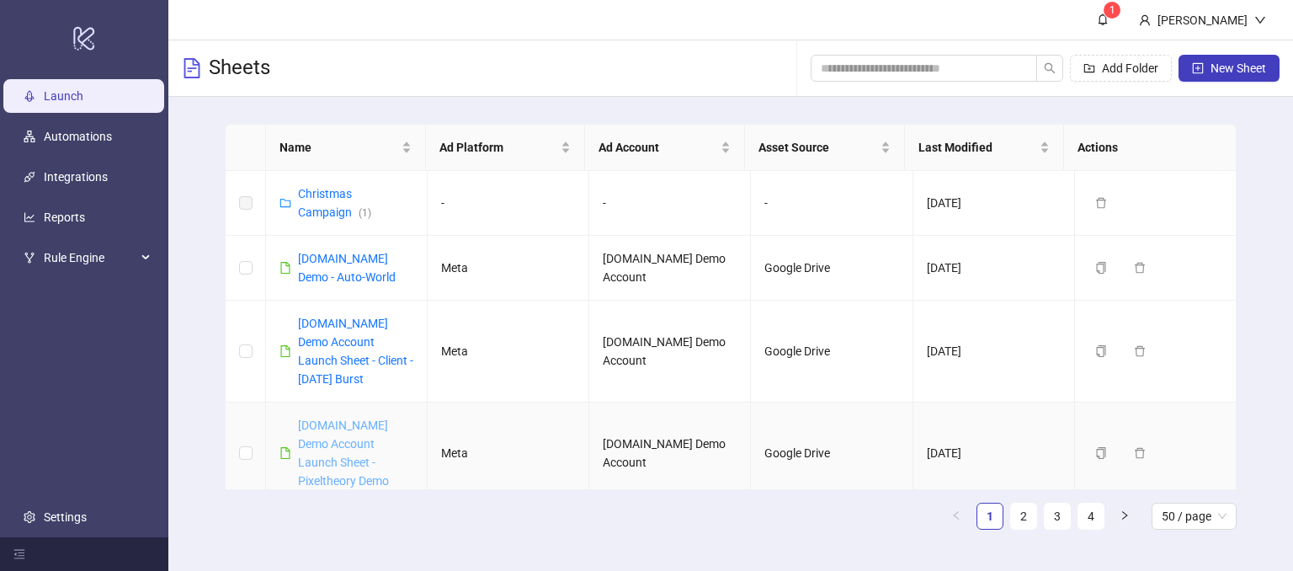
click at [368, 455] on link "[DOMAIN_NAME] Demo Account Launch Sheet - Pixeltheory Demo" at bounding box center [343, 452] width 91 height 69
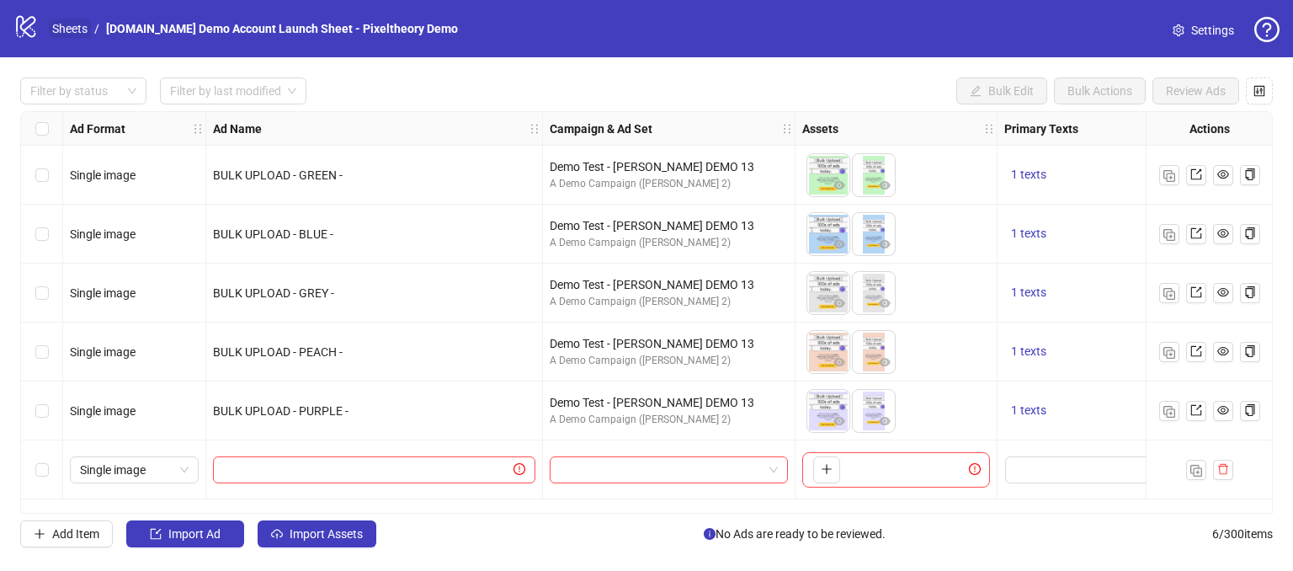
click at [81, 35] on link "Sheets" at bounding box center [70, 28] width 42 height 19
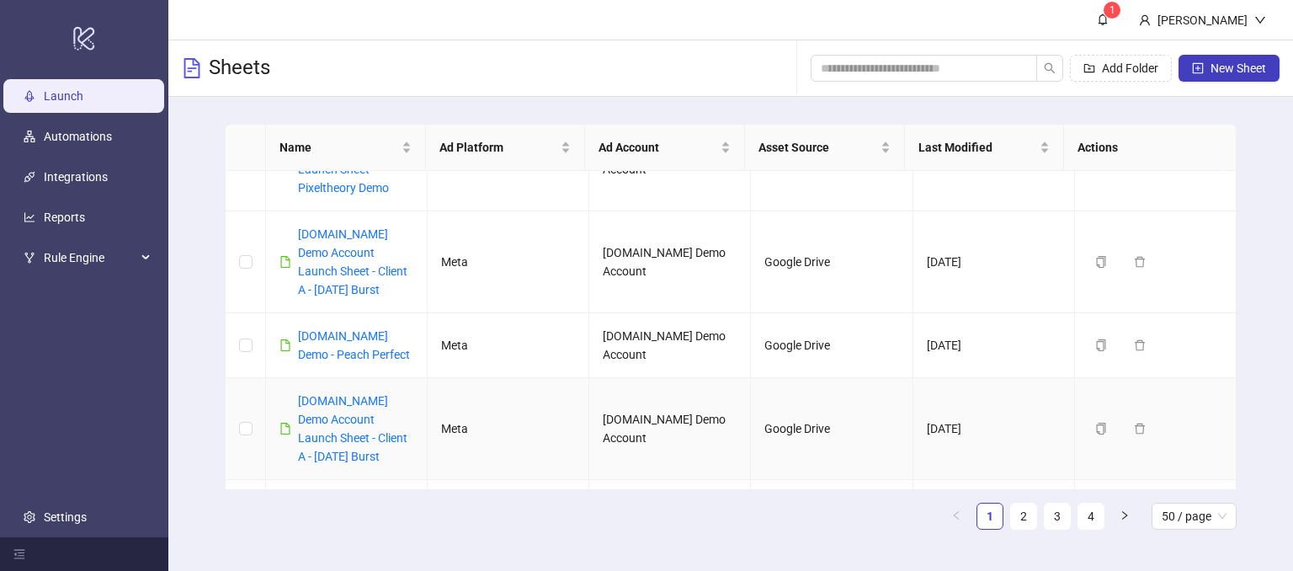
scroll to position [337, 0]
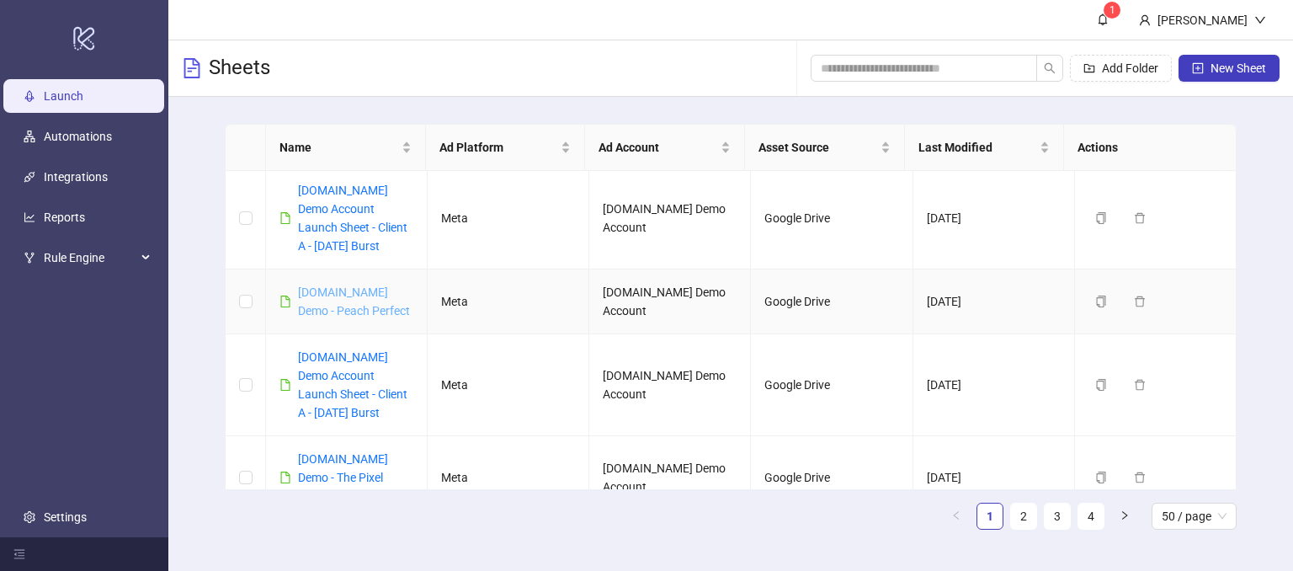
click at [335, 306] on link "[DOMAIN_NAME] Demo - Peach Perfect" at bounding box center [354, 301] width 112 height 32
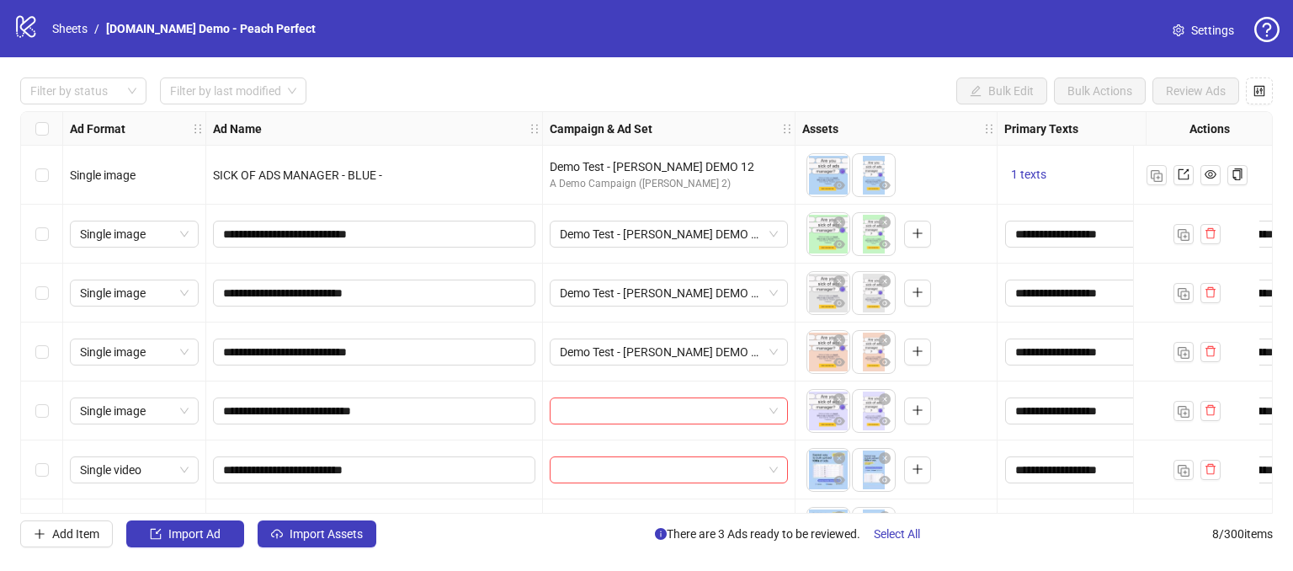
click at [50, 225] on div "Select row 2" at bounding box center [42, 234] width 42 height 59
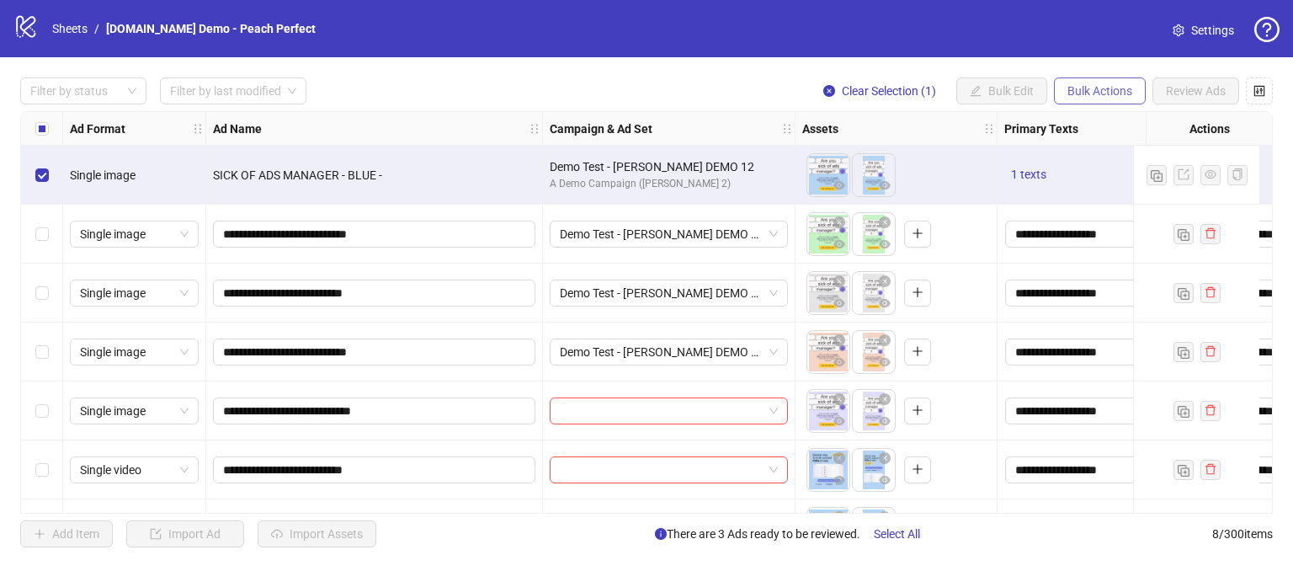
click at [1091, 96] on span "Bulk Actions" at bounding box center [1099, 90] width 65 height 13
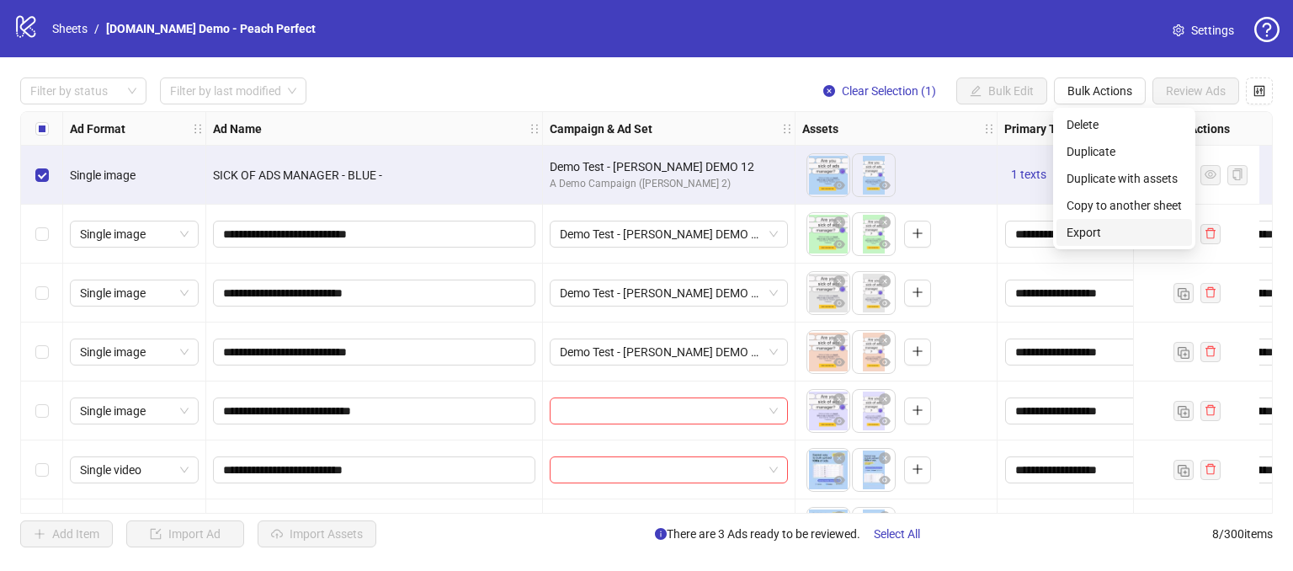
click at [1093, 228] on span "Export" at bounding box center [1123, 232] width 115 height 19
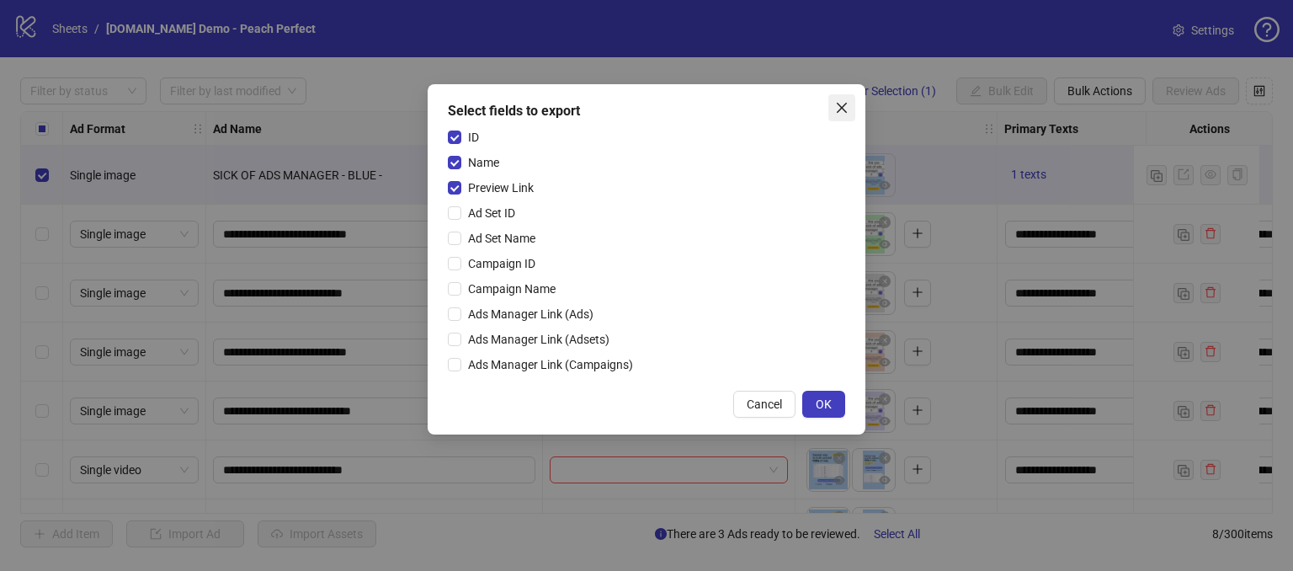
click at [844, 101] on icon "close" at bounding box center [841, 107] width 13 height 13
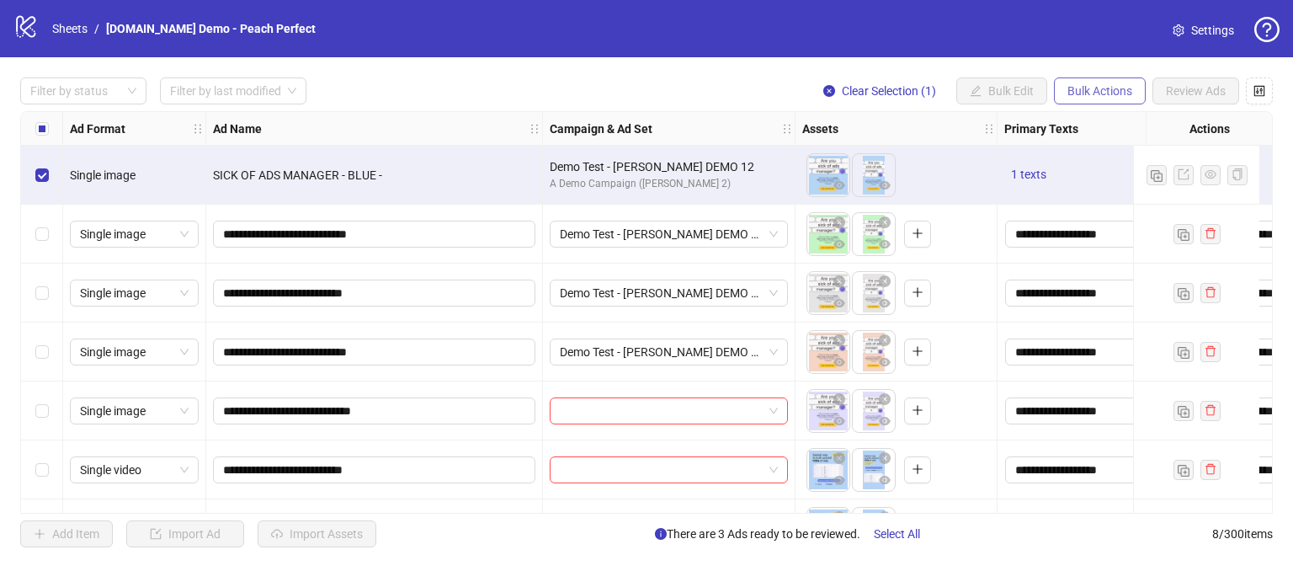
click at [1094, 95] on span "Bulk Actions" at bounding box center [1099, 90] width 65 height 13
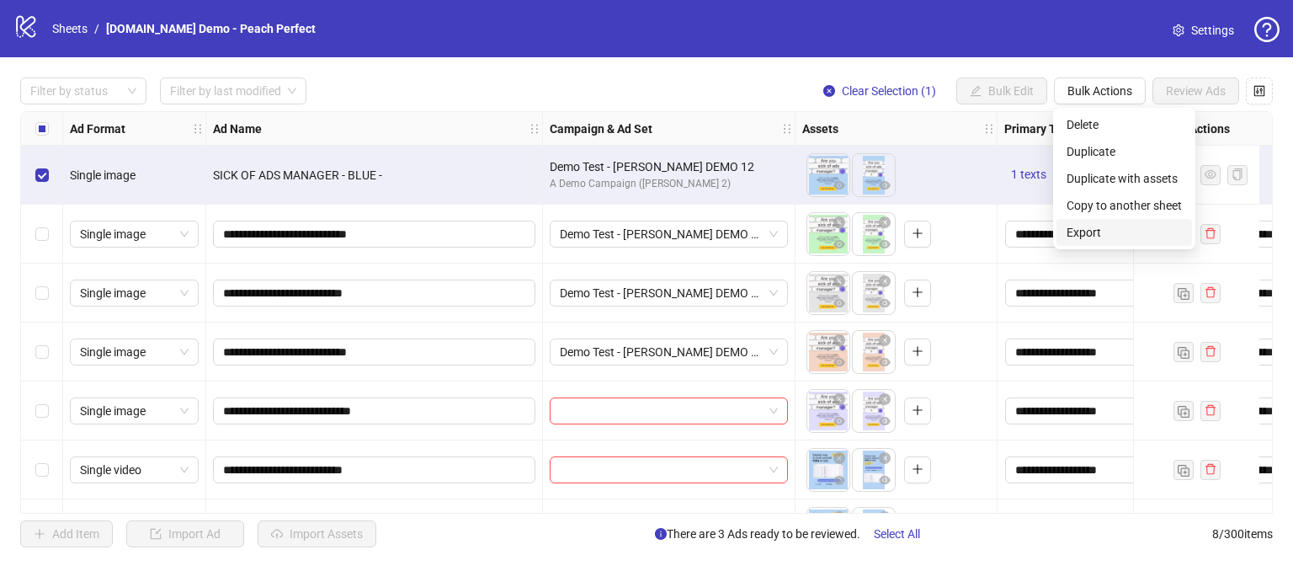
click at [1096, 230] on span "Export" at bounding box center [1123, 232] width 115 height 19
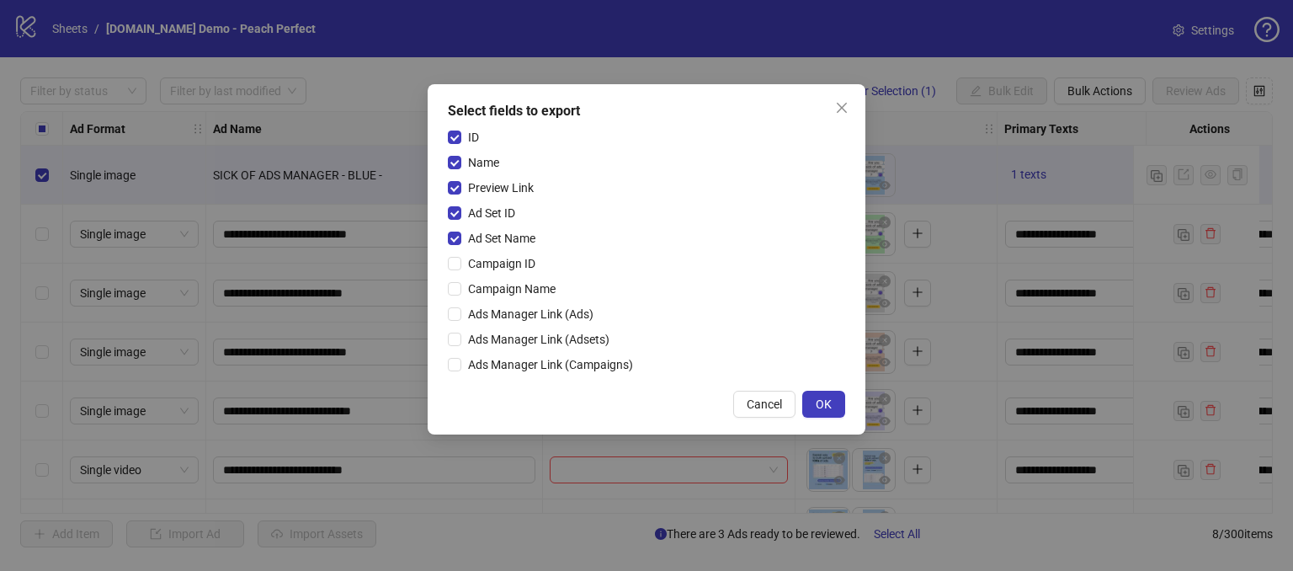
click at [447, 263] on div "Select fields to export ID Name Preview Link Ad Set ID Ad Set Name Campaign ID …" at bounding box center [647, 259] width 438 height 350
click at [453, 271] on label "Campaign ID" at bounding box center [495, 263] width 94 height 19
click at [751, 408] on span "Cancel" at bounding box center [764, 403] width 35 height 13
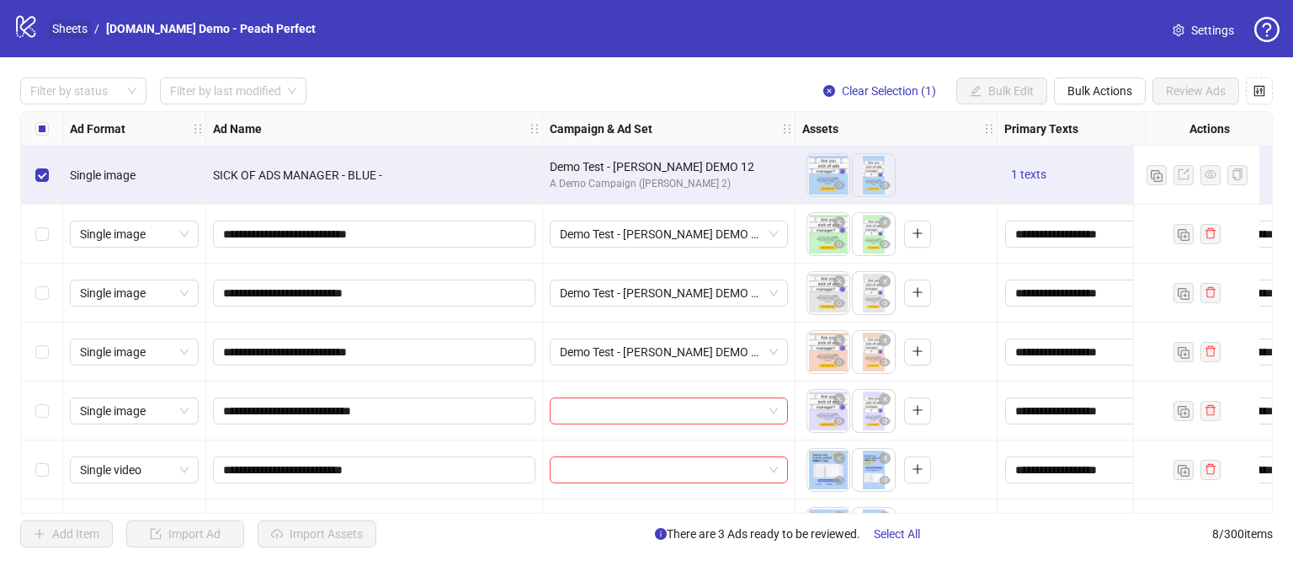
click at [65, 33] on link "Sheets" at bounding box center [70, 28] width 42 height 19
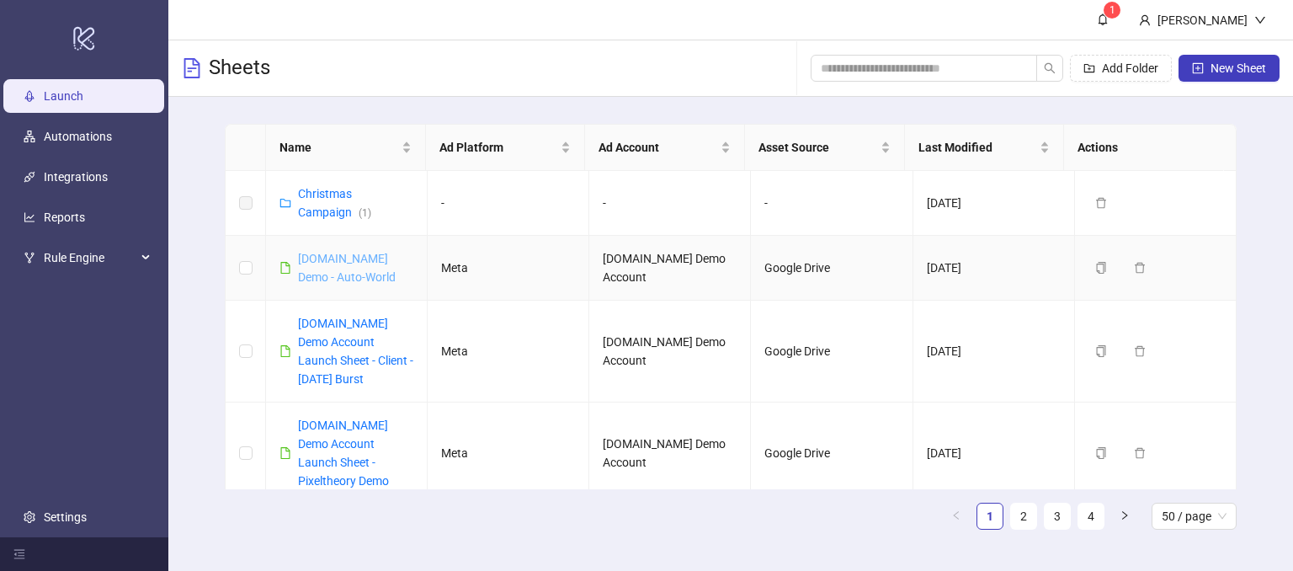
click at [340, 280] on link "[DOMAIN_NAME] Demo - Auto-World" at bounding box center [347, 268] width 98 height 32
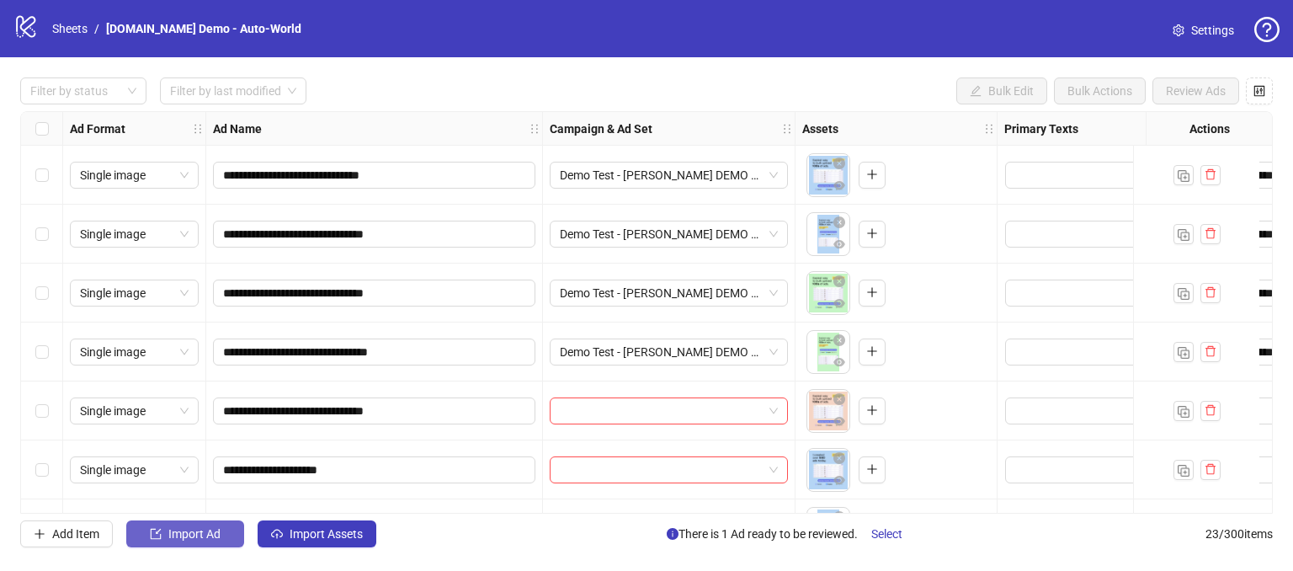
click at [178, 533] on span "Import Ad" at bounding box center [194, 533] width 52 height 13
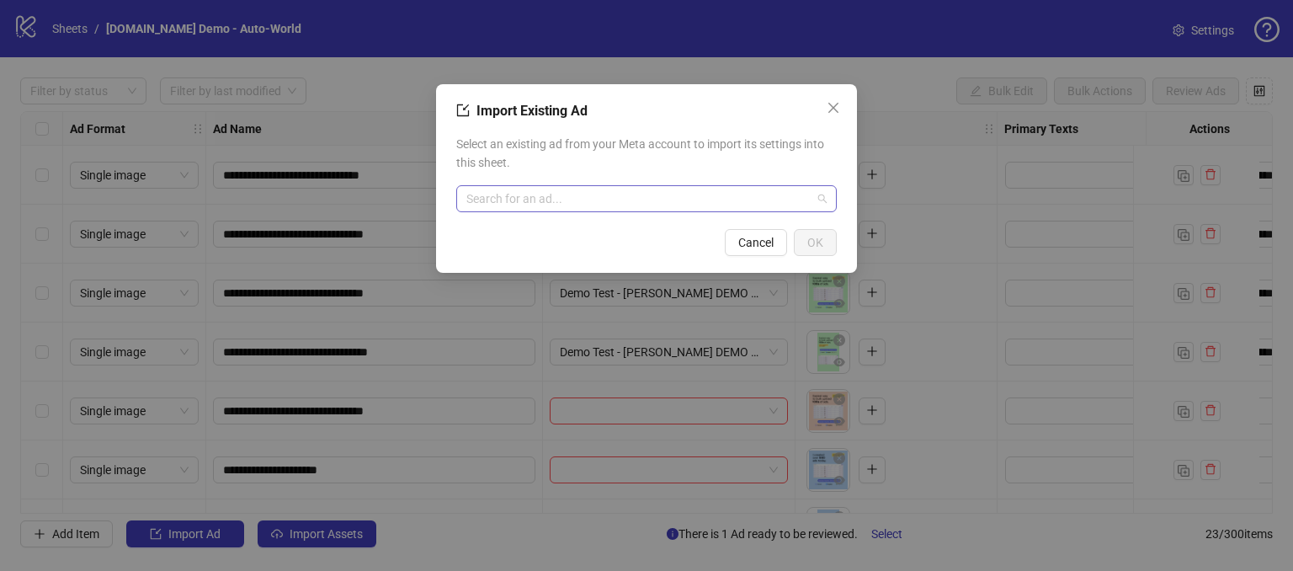
click at [559, 199] on input "search" at bounding box center [638, 198] width 345 height 25
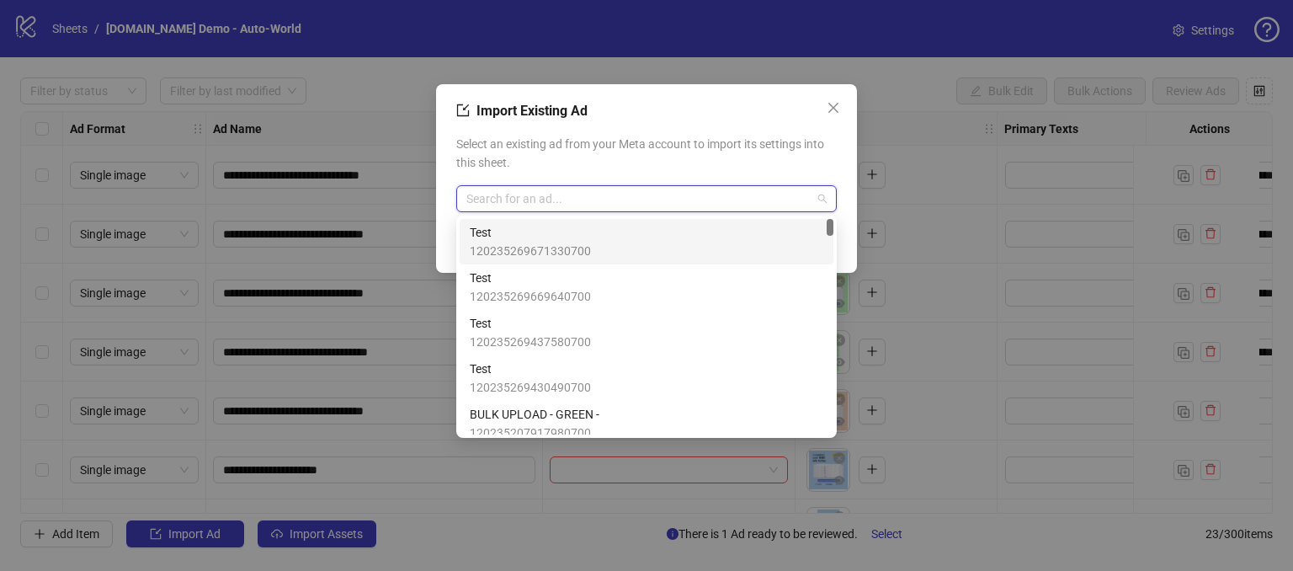
click at [592, 160] on span "Select an existing ad from your Meta account to import its settings into this s…" at bounding box center [646, 153] width 380 height 37
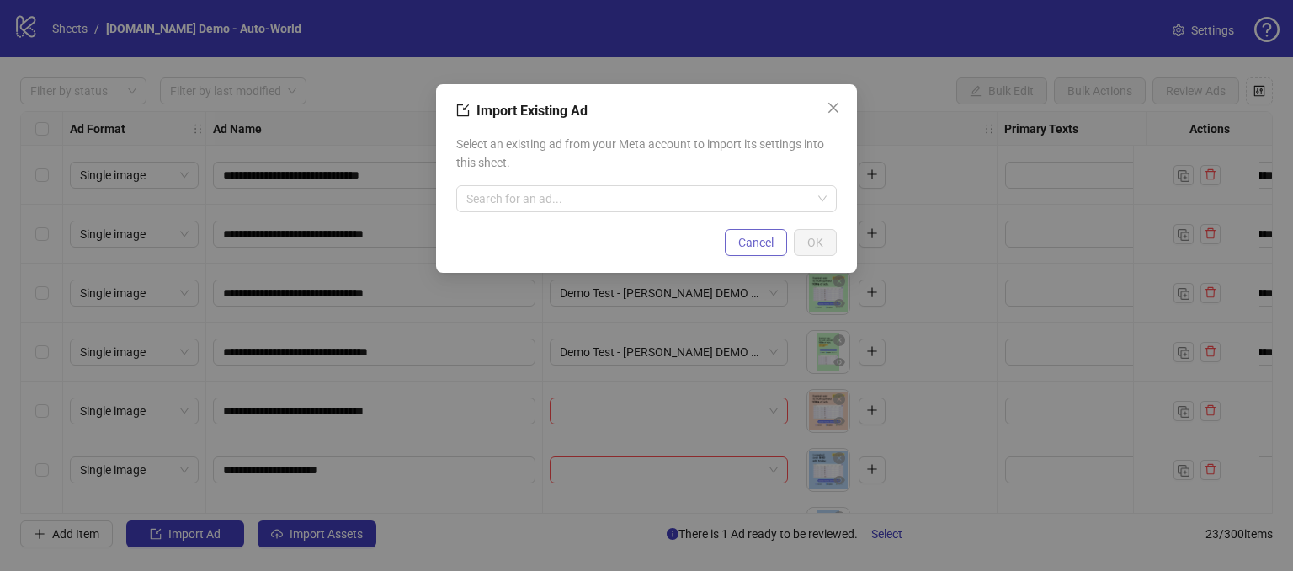
click at [756, 243] on span "Cancel" at bounding box center [755, 242] width 35 height 13
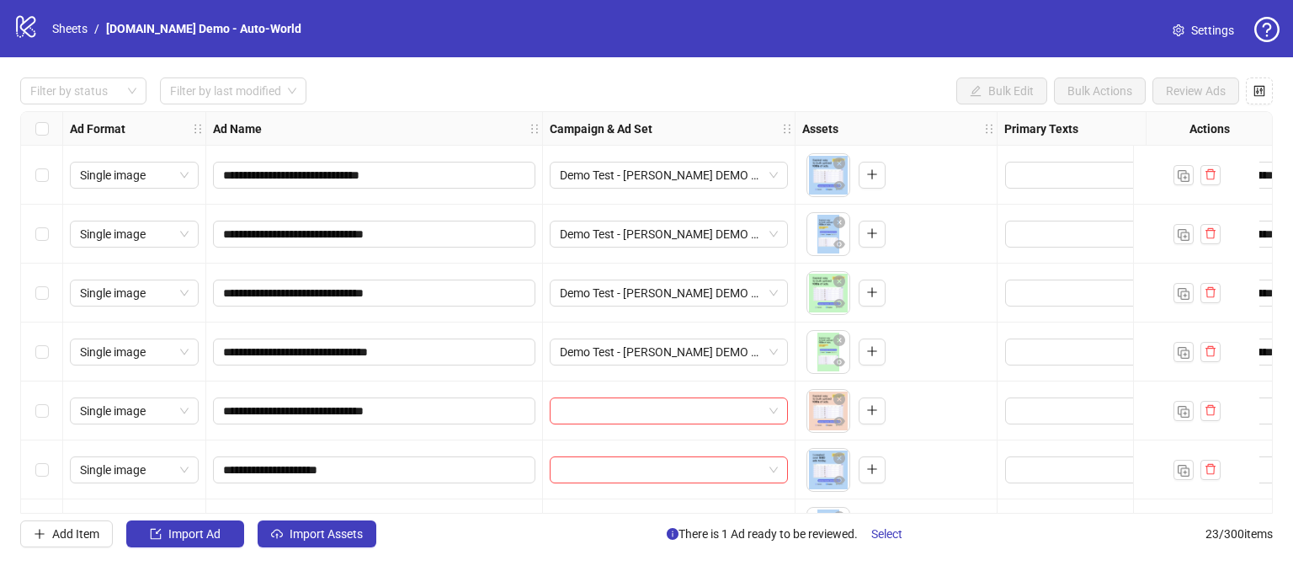
drag, startPoint x: 505, startPoint y: 505, endPoint x: 561, endPoint y: 497, distance: 56.9
click at [561, 497] on div "**********" at bounding box center [646, 312] width 1252 height 402
click at [475, 72] on div "**********" at bounding box center [646, 312] width 1293 height 510
click at [195, 533] on span "Import Ad" at bounding box center [194, 533] width 52 height 13
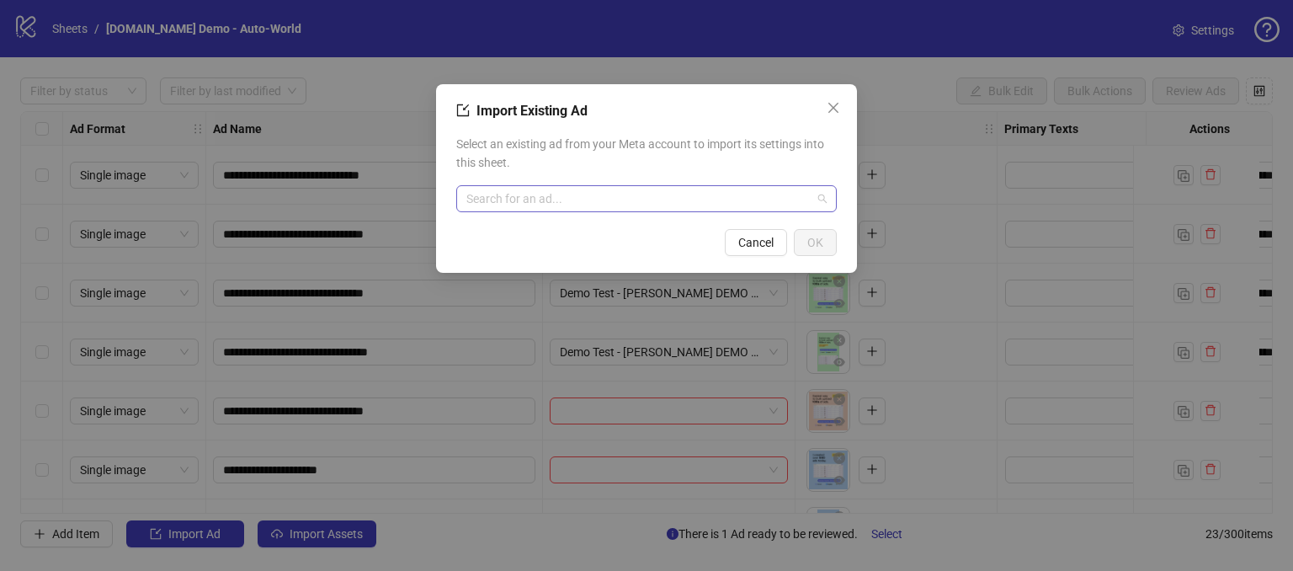
click at [529, 194] on input "search" at bounding box center [638, 198] width 345 height 25
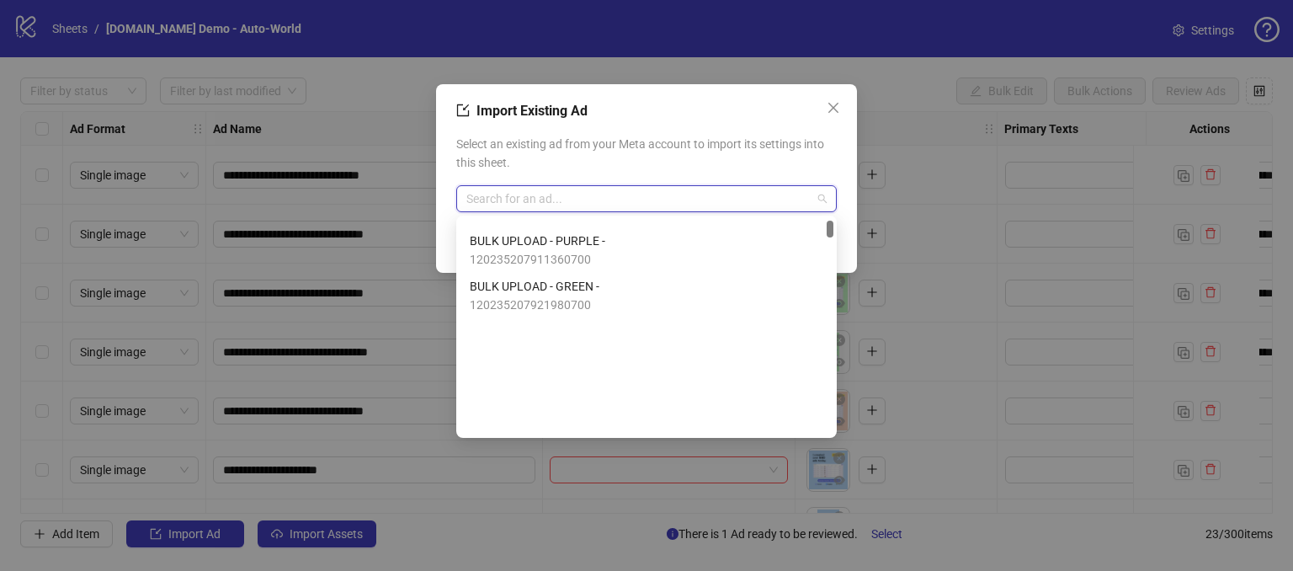
scroll to position [505, 0]
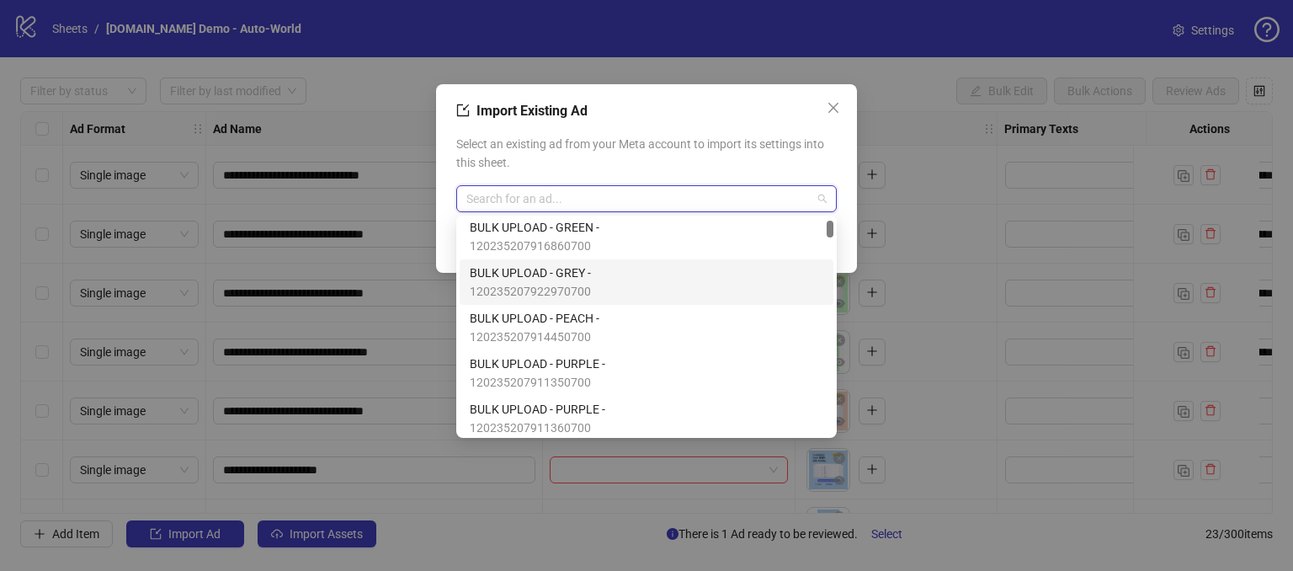
click at [549, 273] on span "BULK UPLOAD - GREY -" at bounding box center [530, 272] width 121 height 19
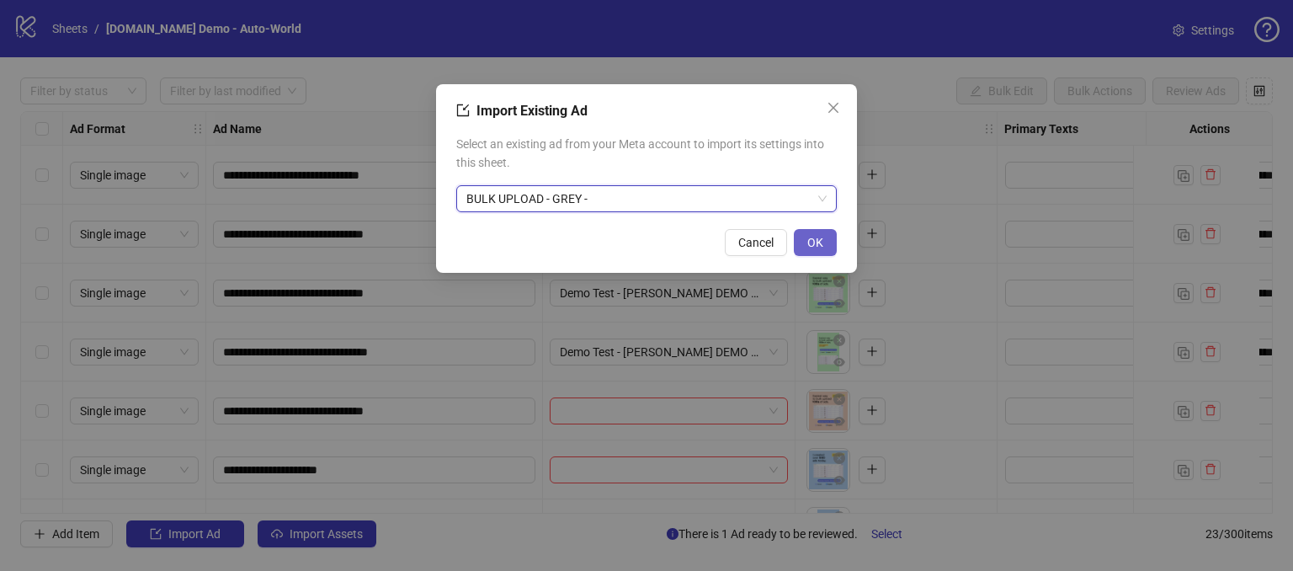
click at [824, 242] on button "OK" at bounding box center [815, 242] width 43 height 27
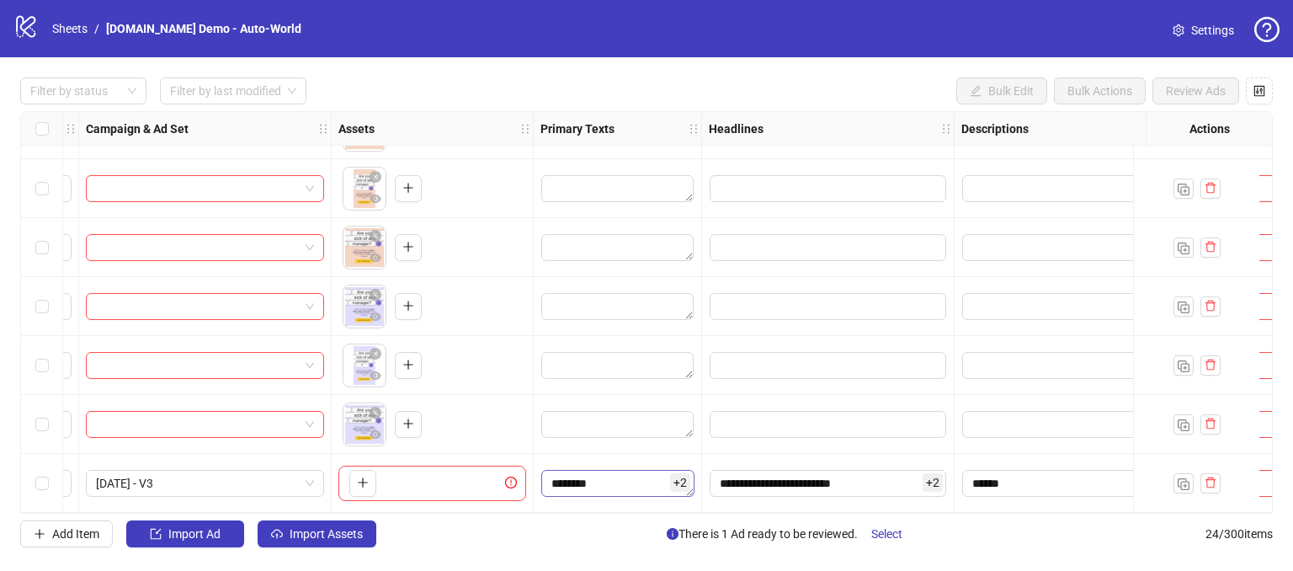
scroll to position [1053, 594]
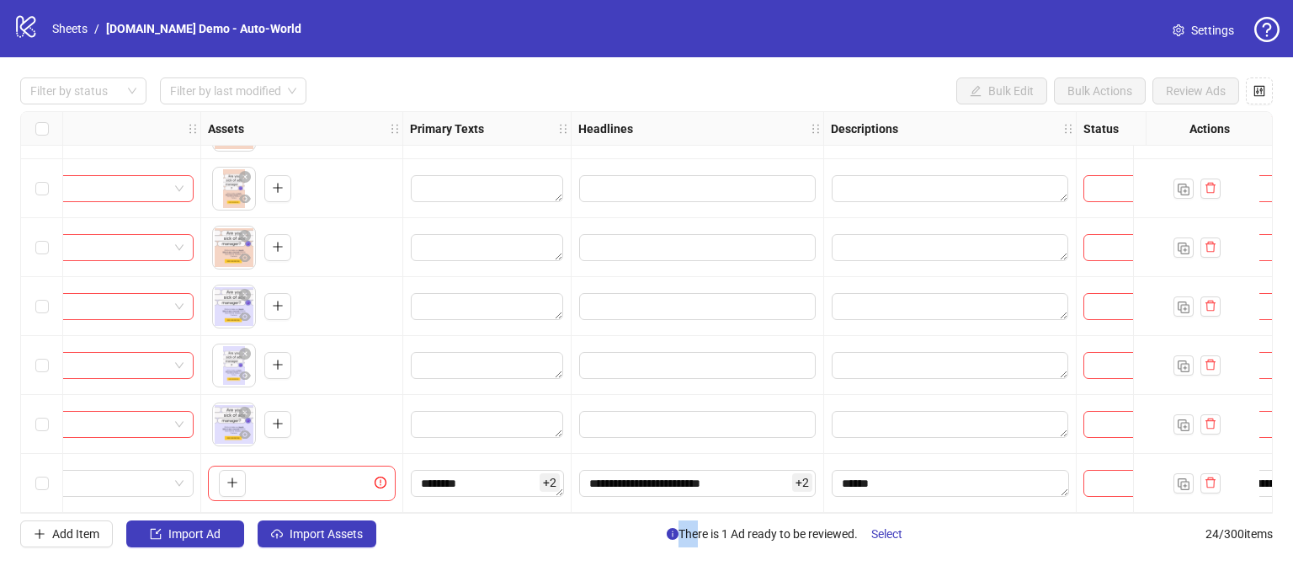
drag, startPoint x: 690, startPoint y: 519, endPoint x: 734, endPoint y: 508, distance: 45.1
click at [734, 508] on div "**********" at bounding box center [646, 312] width 1293 height 510
click at [565, 560] on div "**********" at bounding box center [646, 312] width 1293 height 510
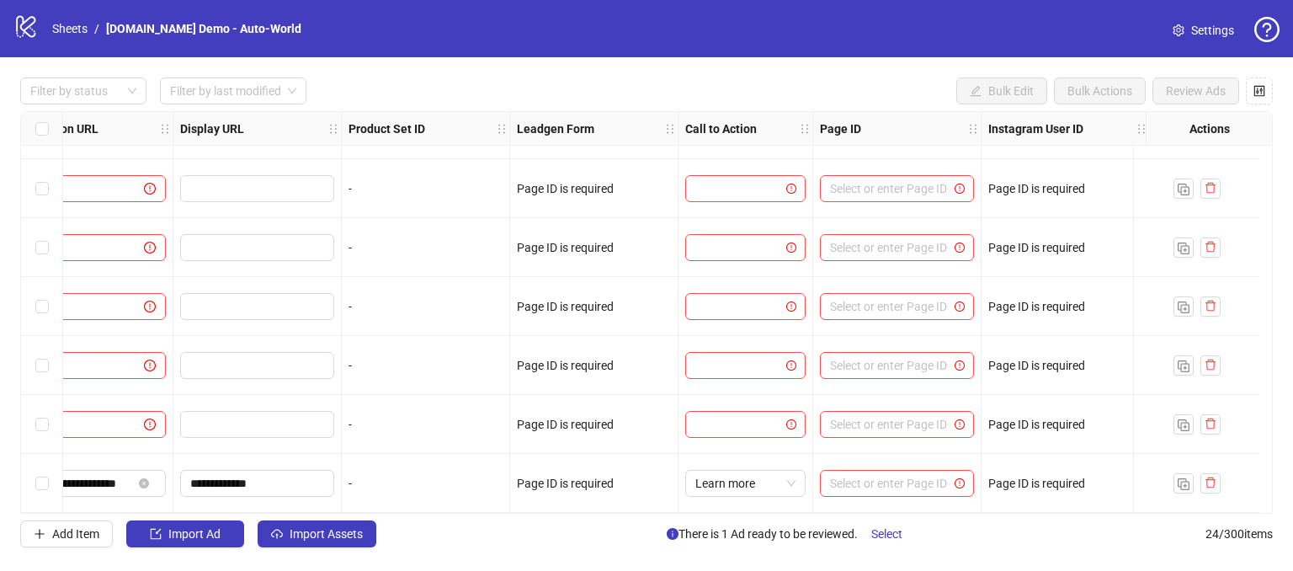
scroll to position [1053, 1808]
click at [1186, 478] on img "button" at bounding box center [1183, 484] width 12 height 12
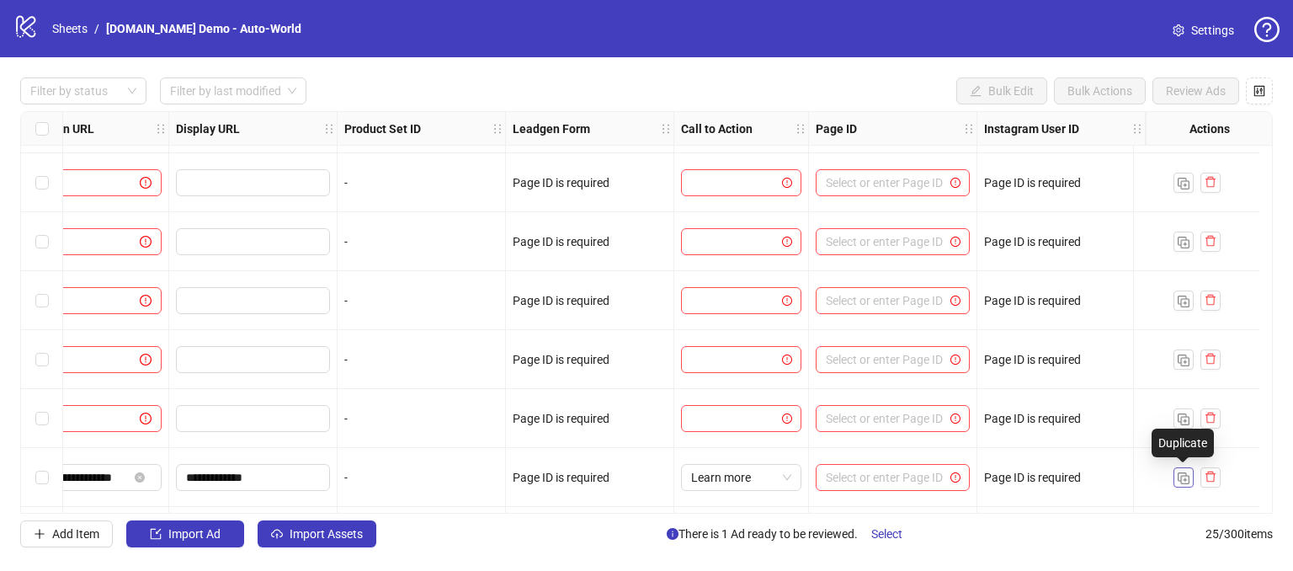
click at [1177, 479] on img "button" at bounding box center [1183, 478] width 12 height 12
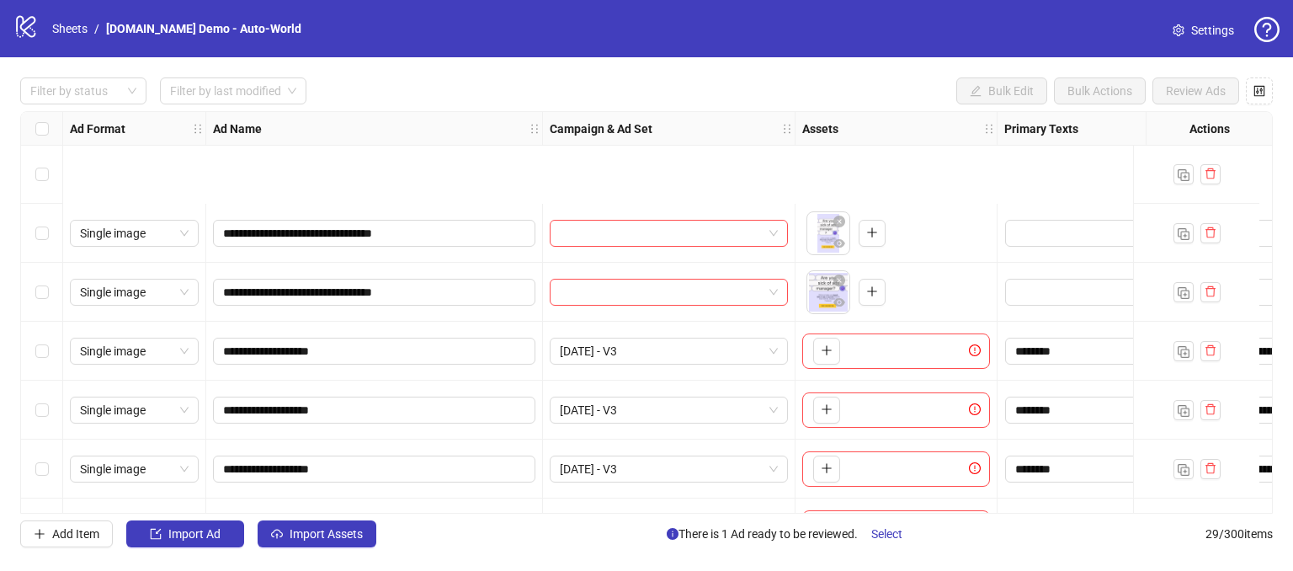
scroll to position [1347, 0]
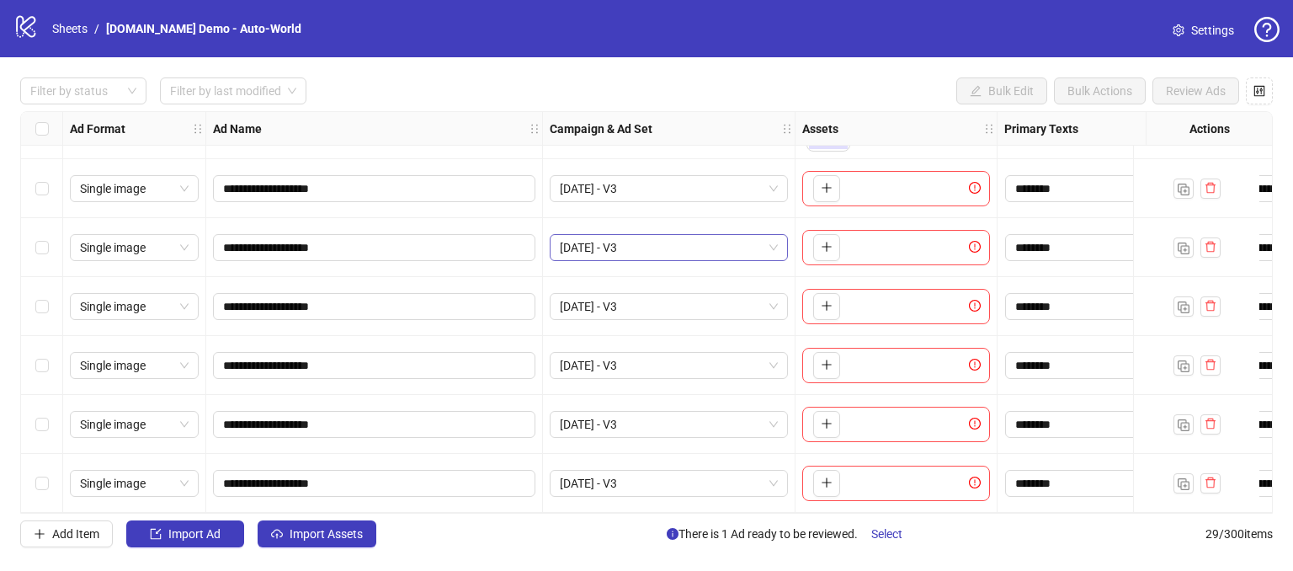
click at [743, 248] on span "[DATE] - V3" at bounding box center [669, 247] width 218 height 25
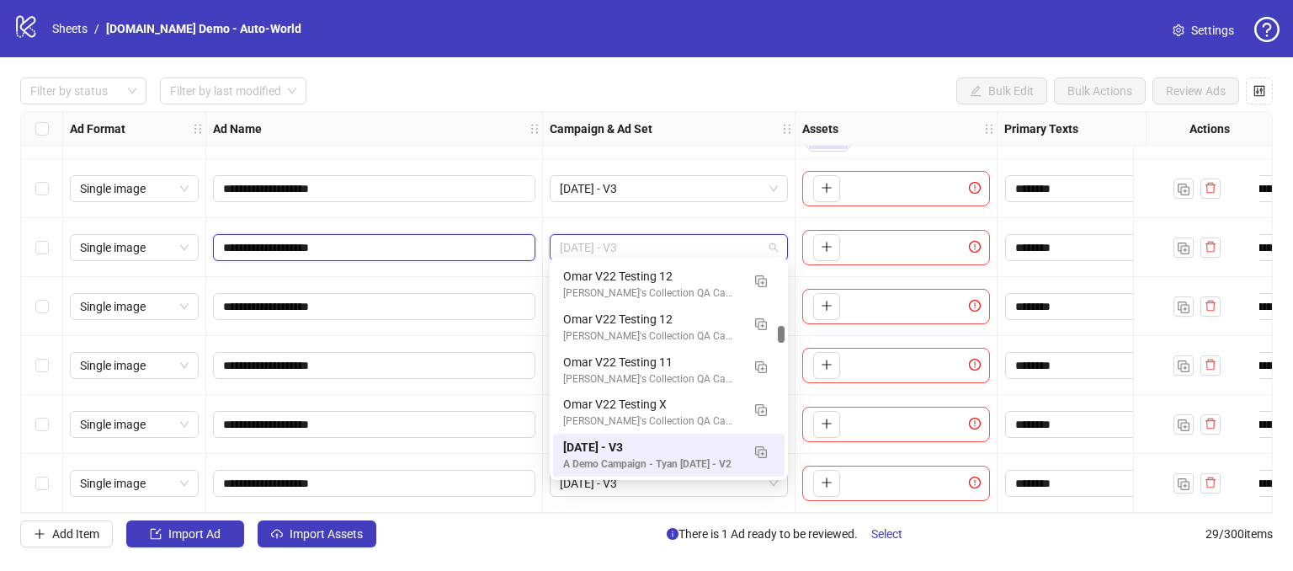
click at [354, 238] on input "**********" at bounding box center [372, 247] width 299 height 19
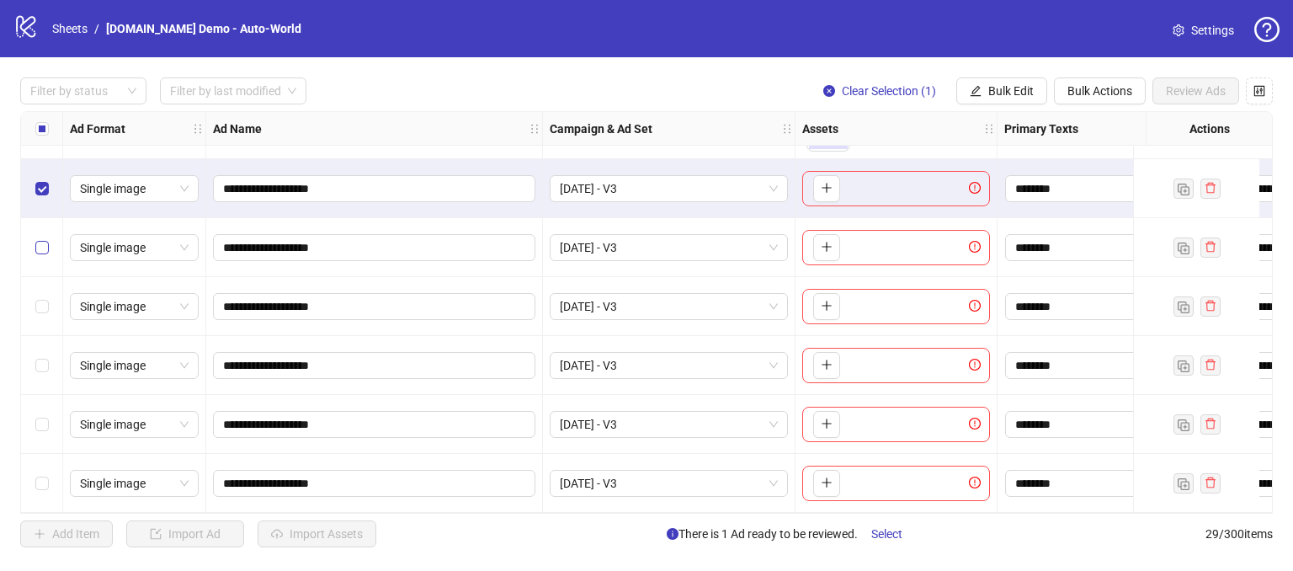
click at [47, 248] on label "Select row 25" at bounding box center [41, 247] width 13 height 19
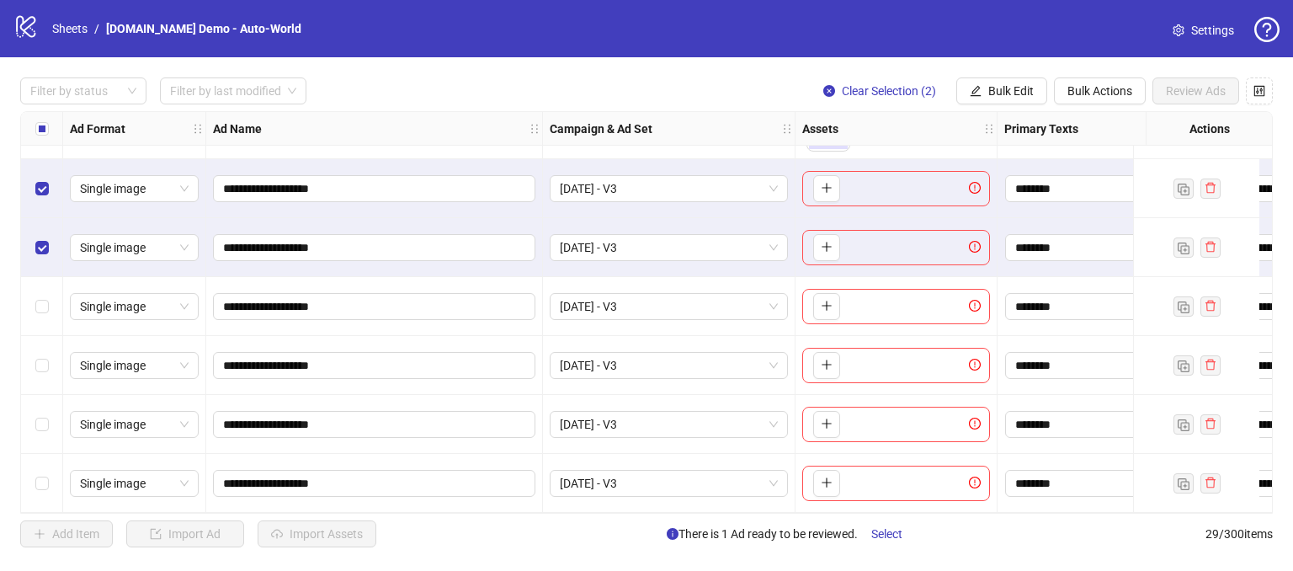
click at [54, 297] on div "Select row 26" at bounding box center [42, 306] width 42 height 59
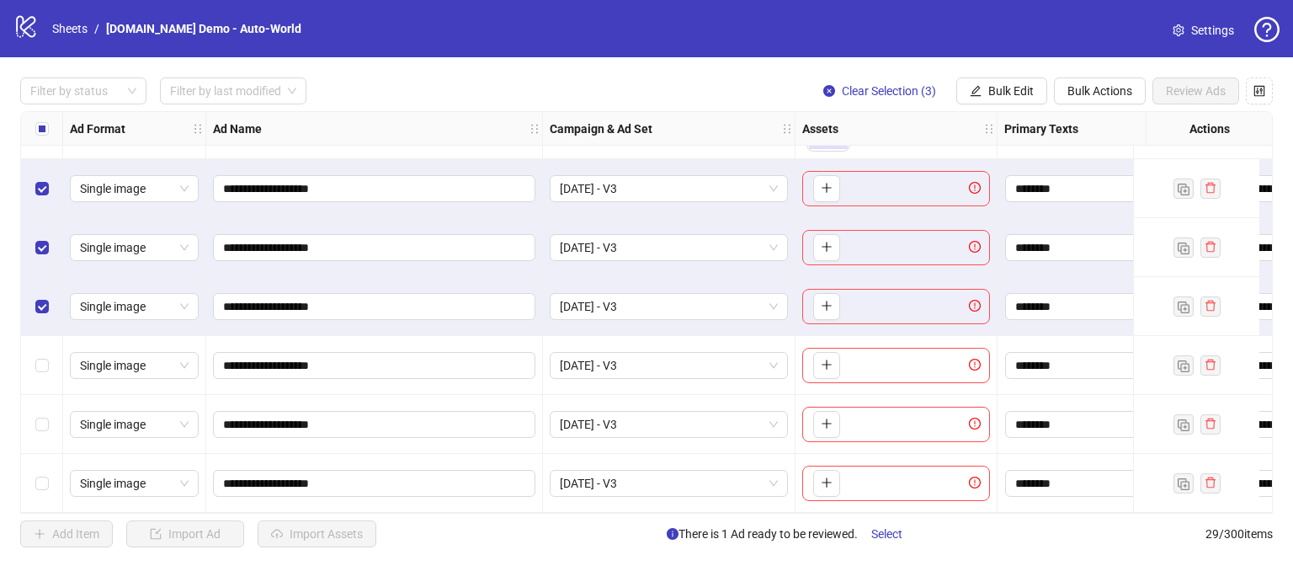
click at [36, 346] on div "Select row 27" at bounding box center [42, 365] width 42 height 59
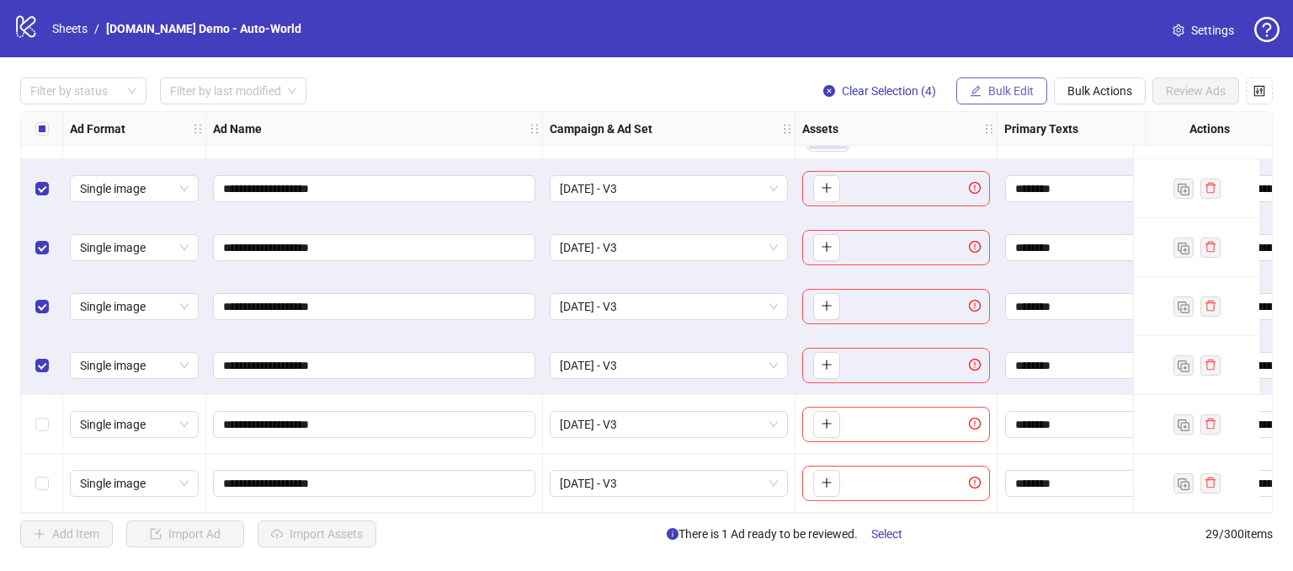
click at [998, 91] on span "Bulk Edit" at bounding box center [1010, 90] width 45 height 13
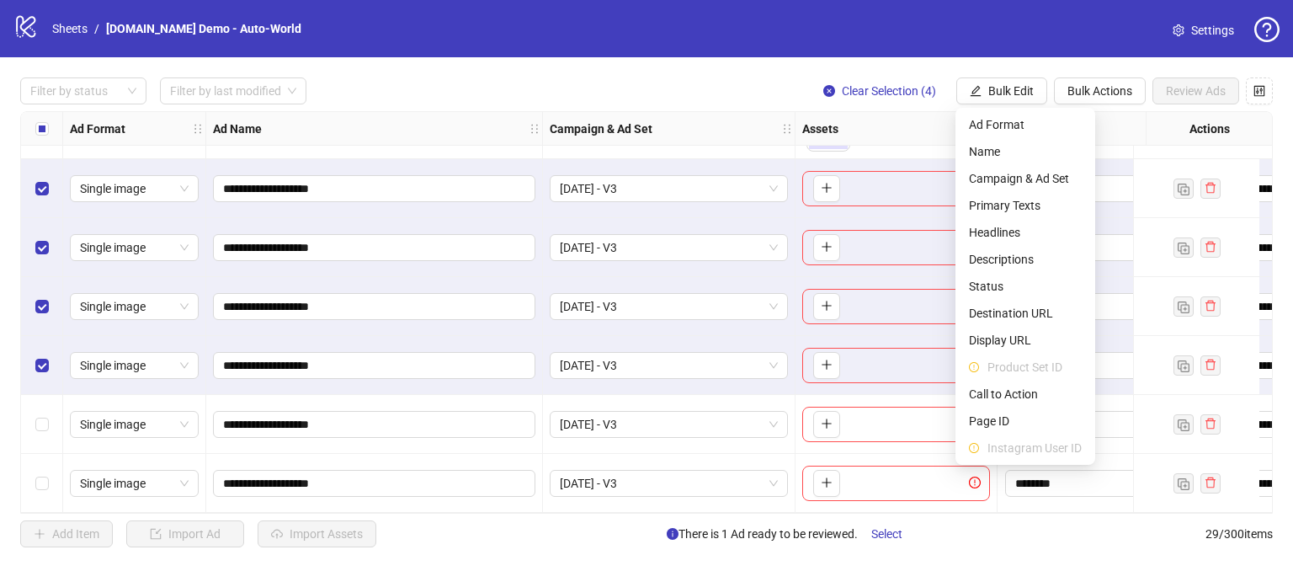
click at [747, 75] on div "**********" at bounding box center [646, 312] width 1293 height 510
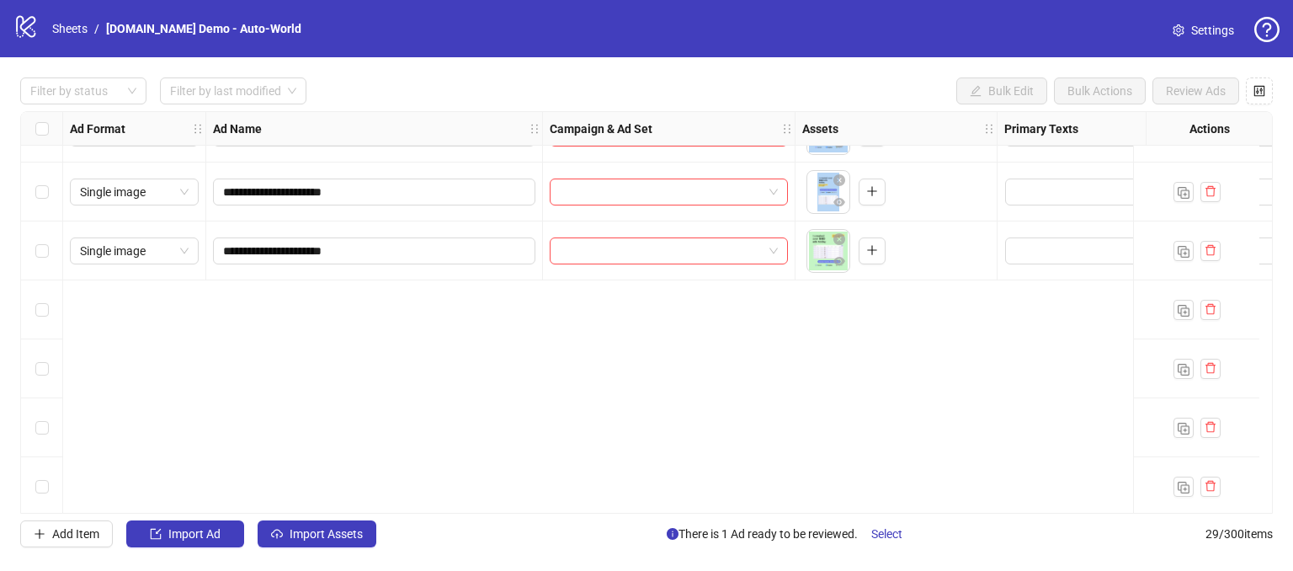
scroll to position [0, 0]
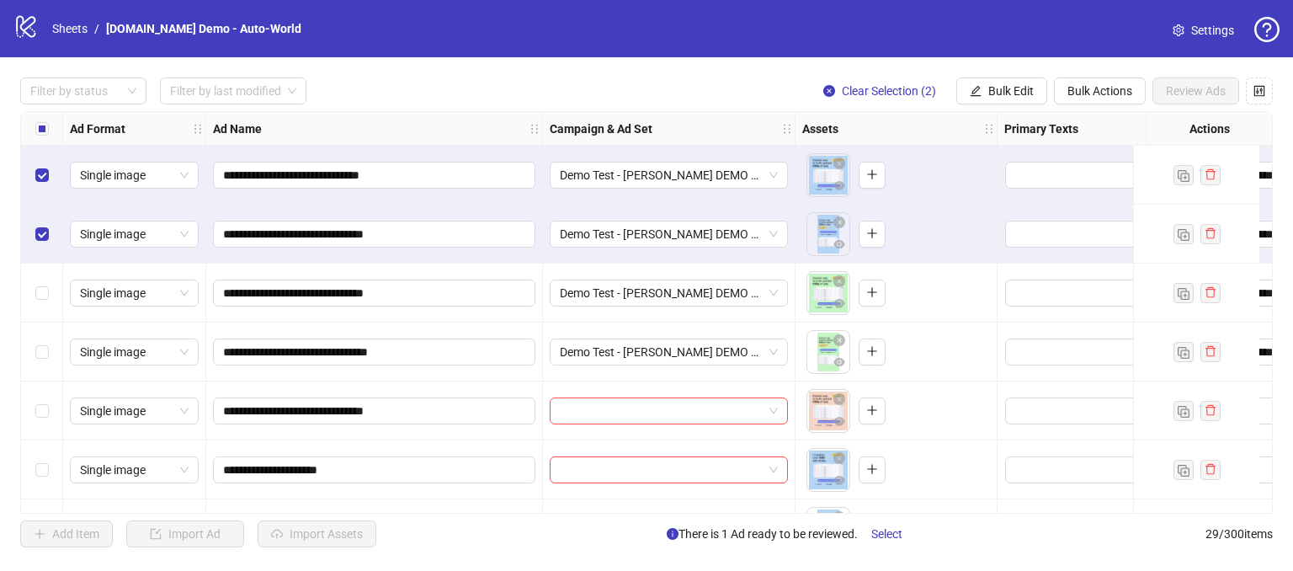
click at [34, 275] on div "Select row 3" at bounding box center [42, 292] width 42 height 59
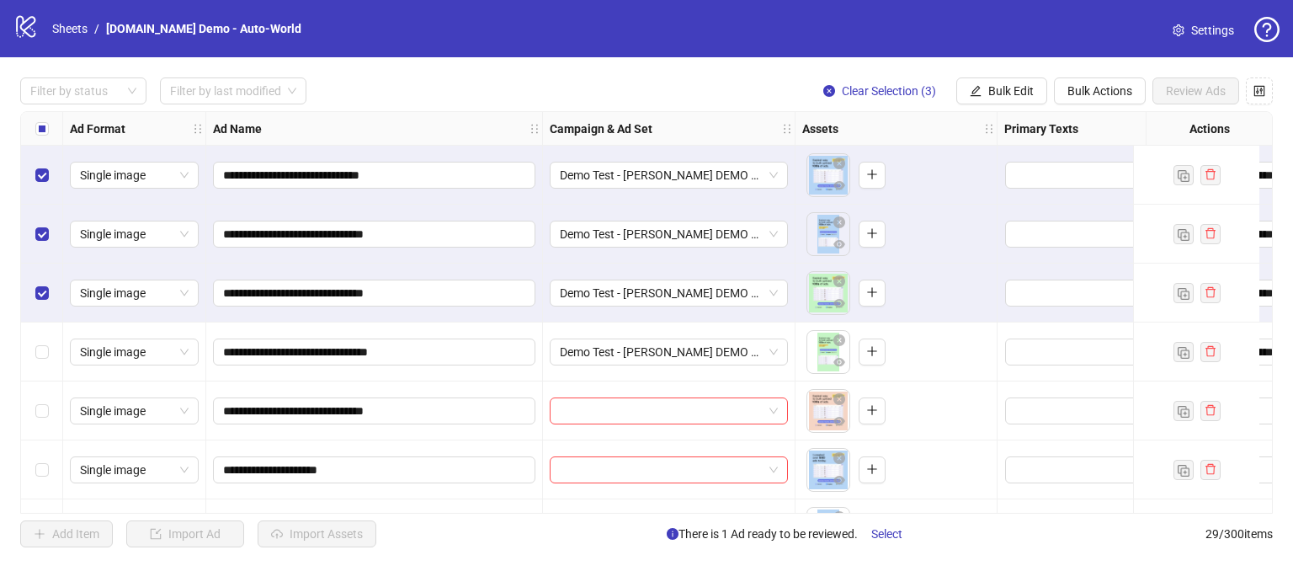
click at [33, 358] on div "Select row 4" at bounding box center [42, 351] width 42 height 59
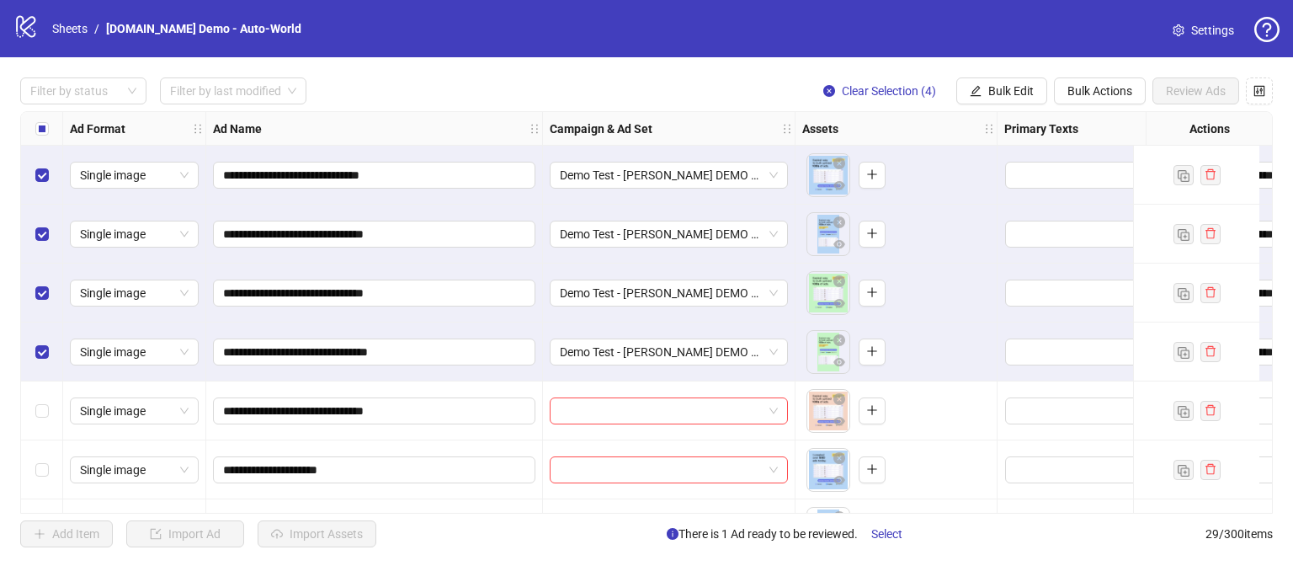
scroll to position [0, 383]
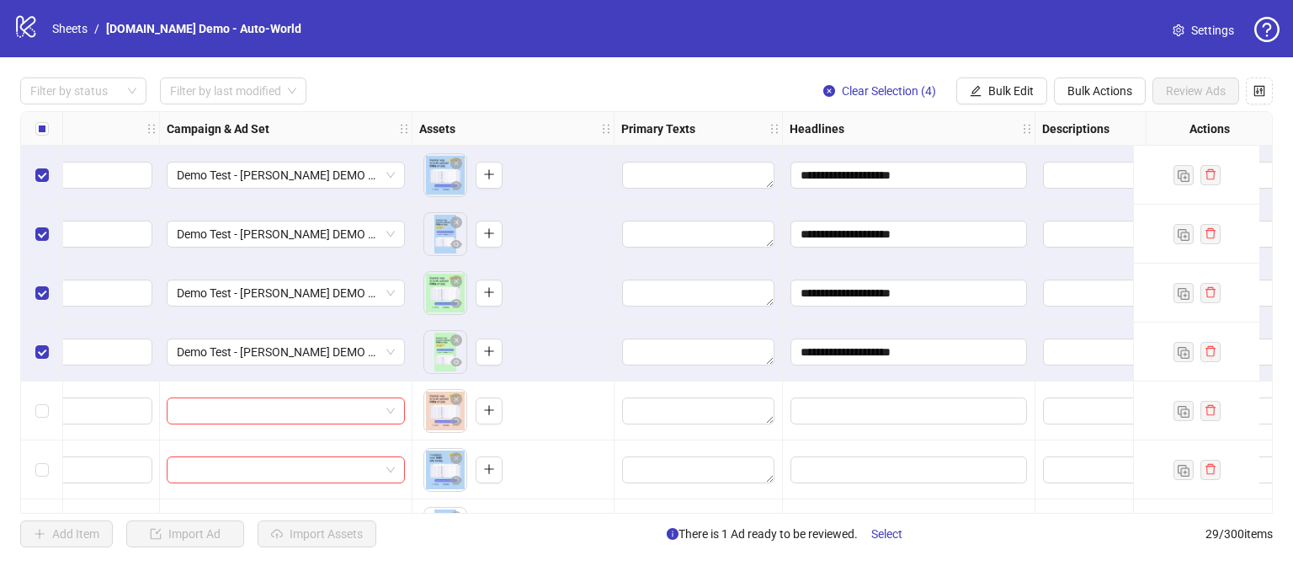
drag, startPoint x: 617, startPoint y: 513, endPoint x: 669, endPoint y: 510, distance: 52.2
click at [669, 510] on div "**********" at bounding box center [646, 312] width 1252 height 402
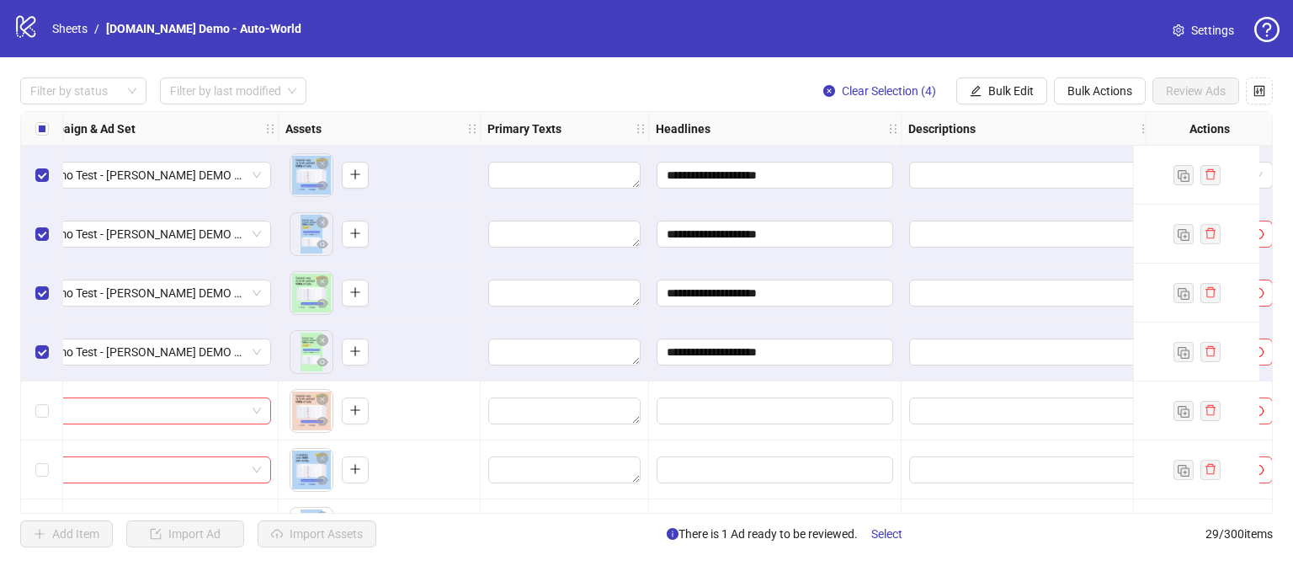
scroll to position [0, 575]
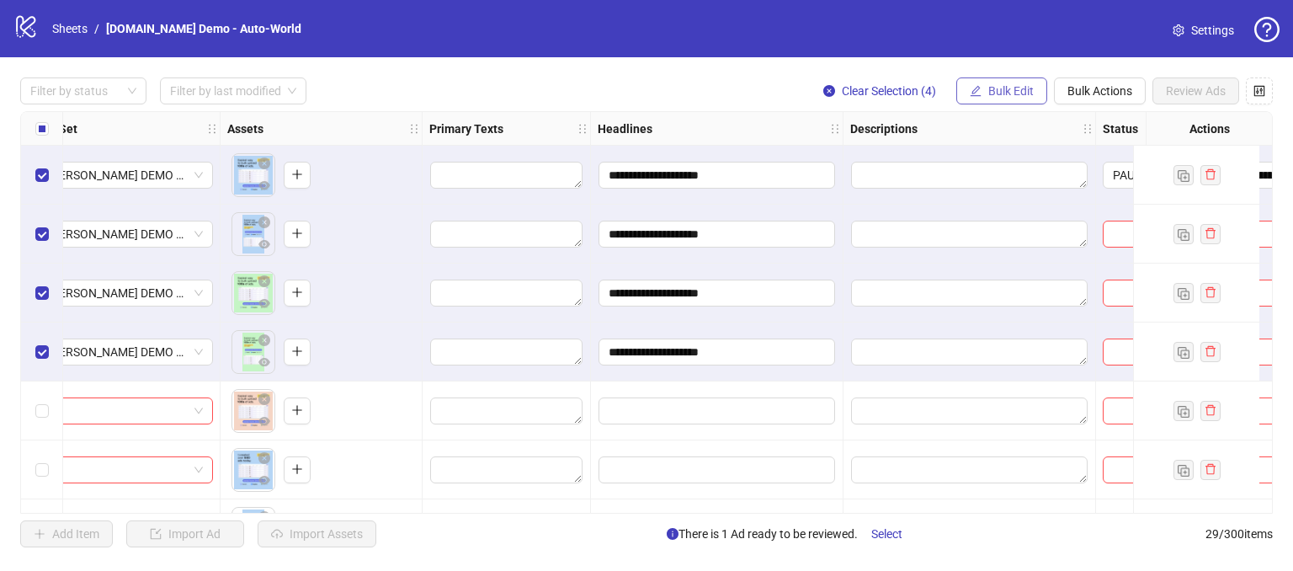
click at [1002, 97] on span "Bulk Edit" at bounding box center [1010, 90] width 45 height 13
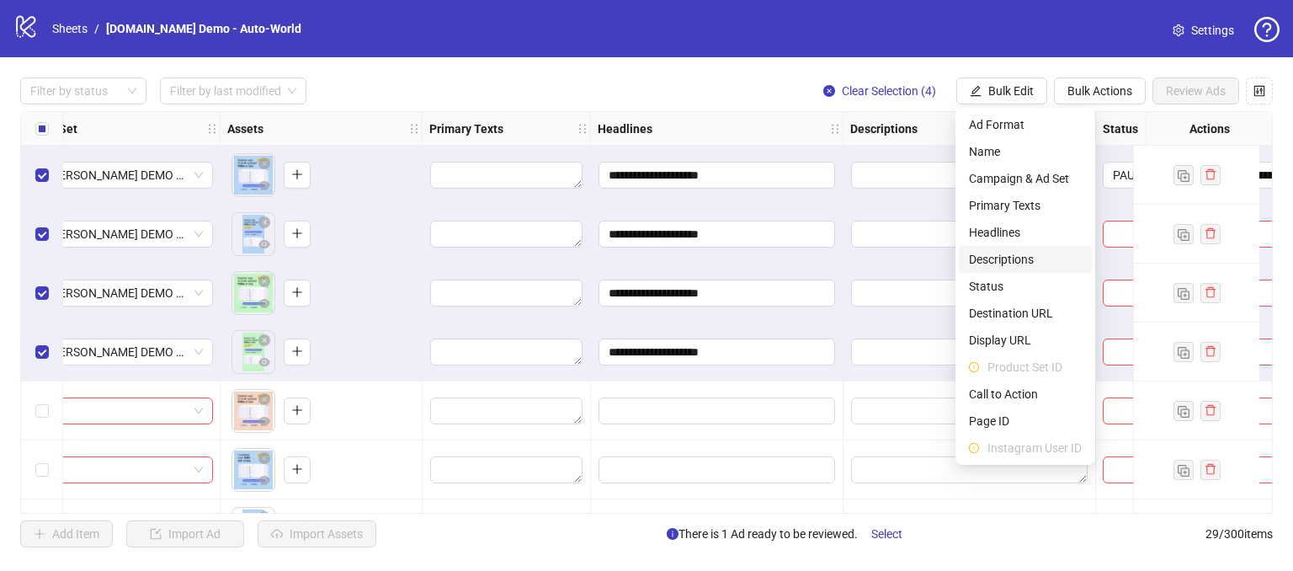
click at [990, 258] on span "Descriptions" at bounding box center [1025, 259] width 113 height 19
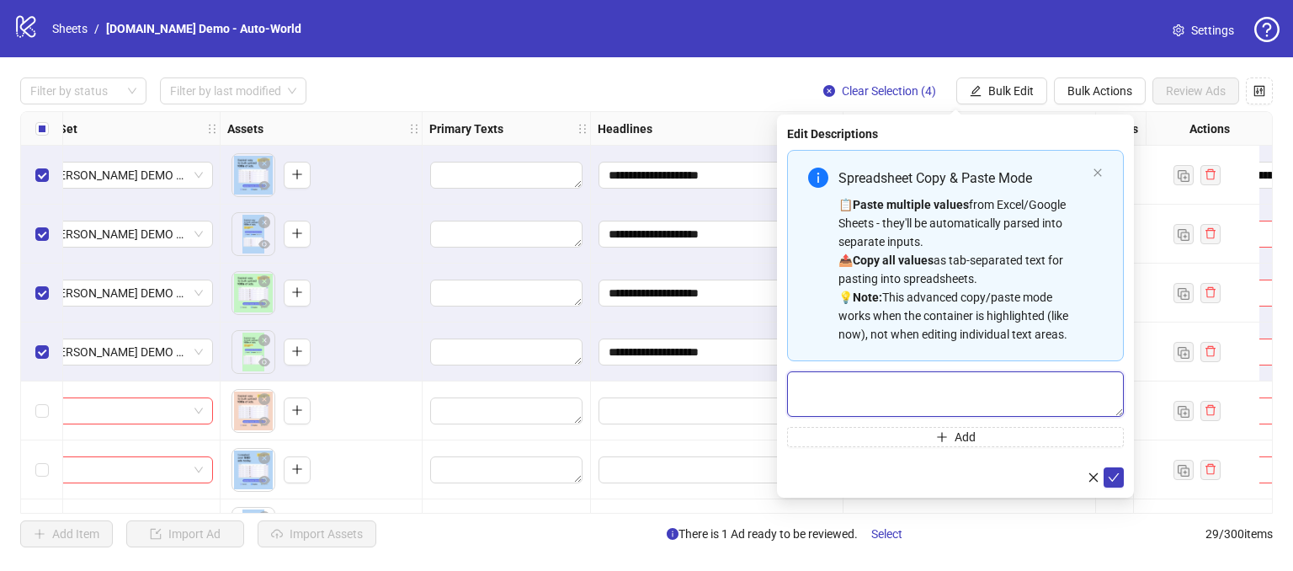
click at [869, 371] on textarea "Multi-text input container - paste or copy values" at bounding box center [955, 393] width 337 height 45
type textarea "*"
type textarea "**********"
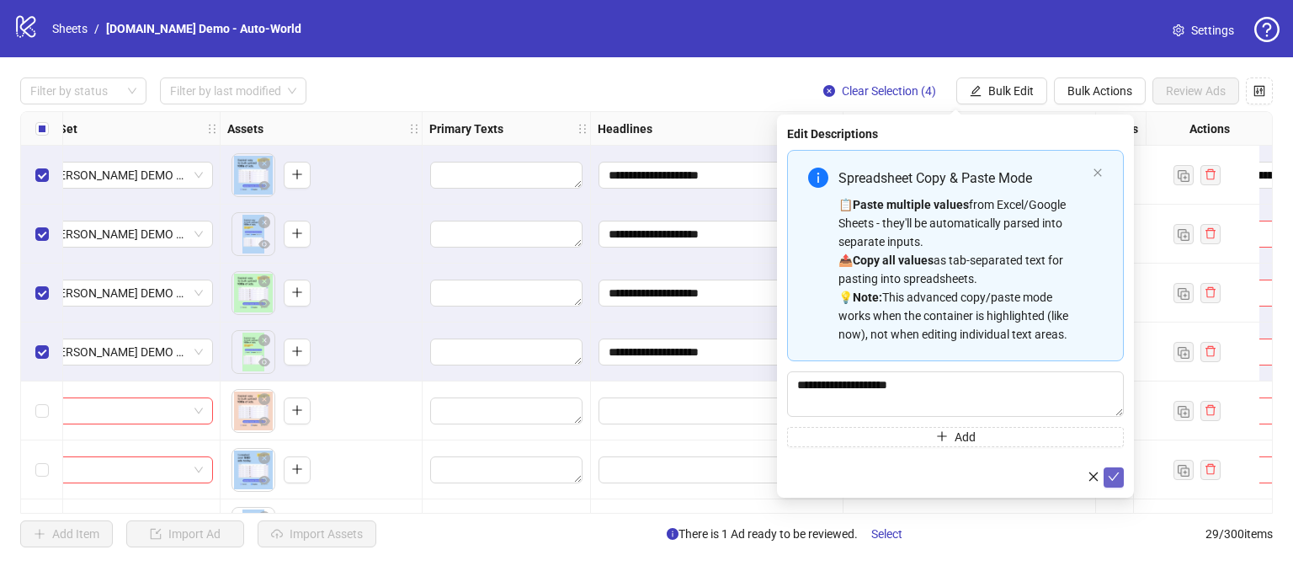
click at [1107, 471] on button "submit" at bounding box center [1113, 477] width 20 height 20
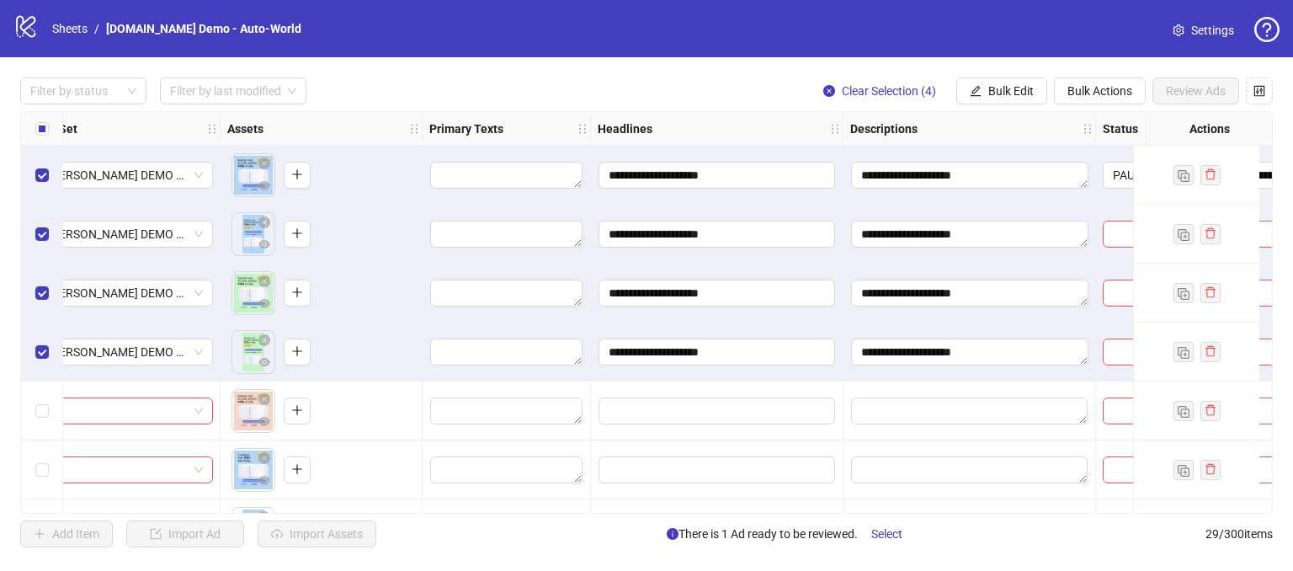
click at [40, 136] on label "Select all rows" at bounding box center [41, 129] width 13 height 19
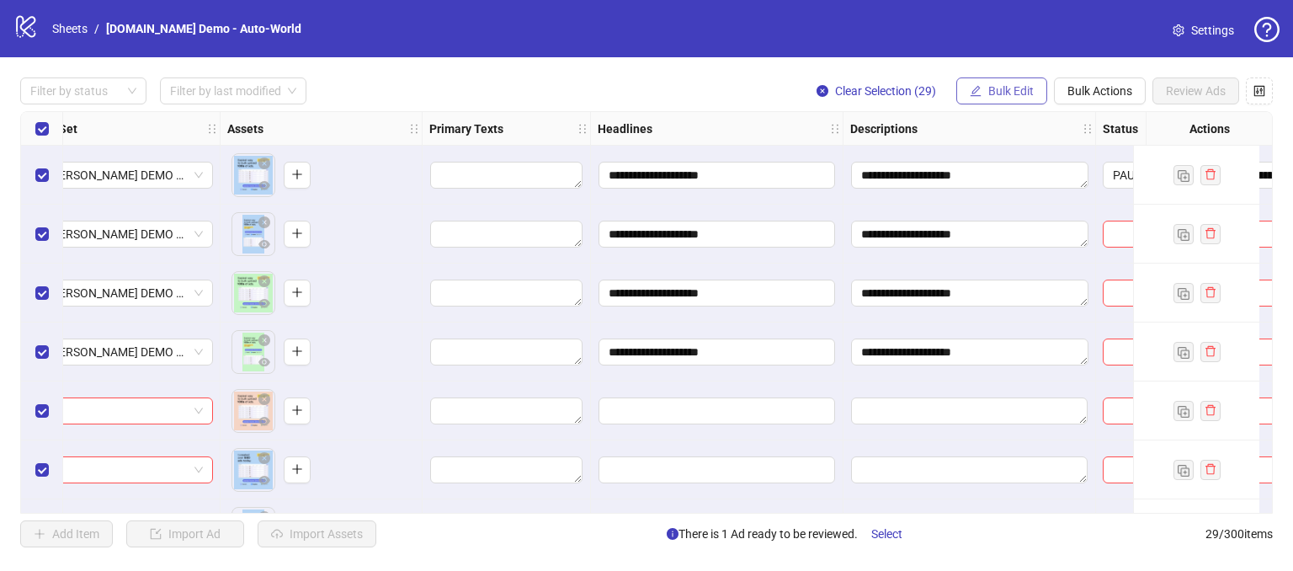
click at [993, 77] on button "Bulk Edit" at bounding box center [1001, 90] width 91 height 27
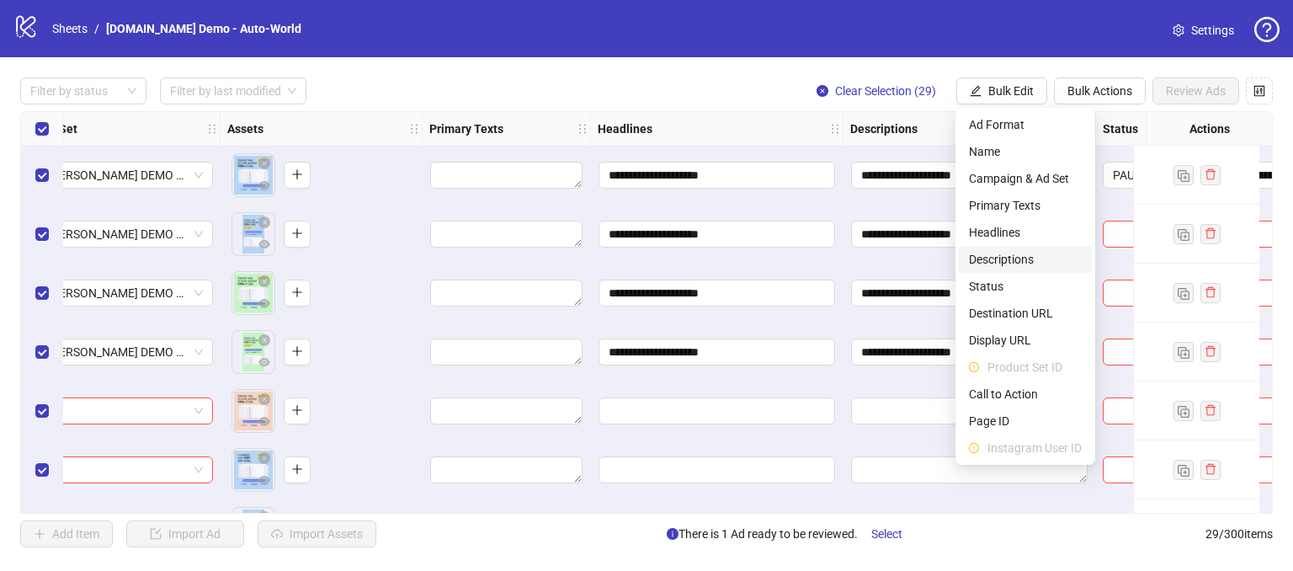
click at [1000, 253] on span "Descriptions" at bounding box center [1025, 259] width 113 height 19
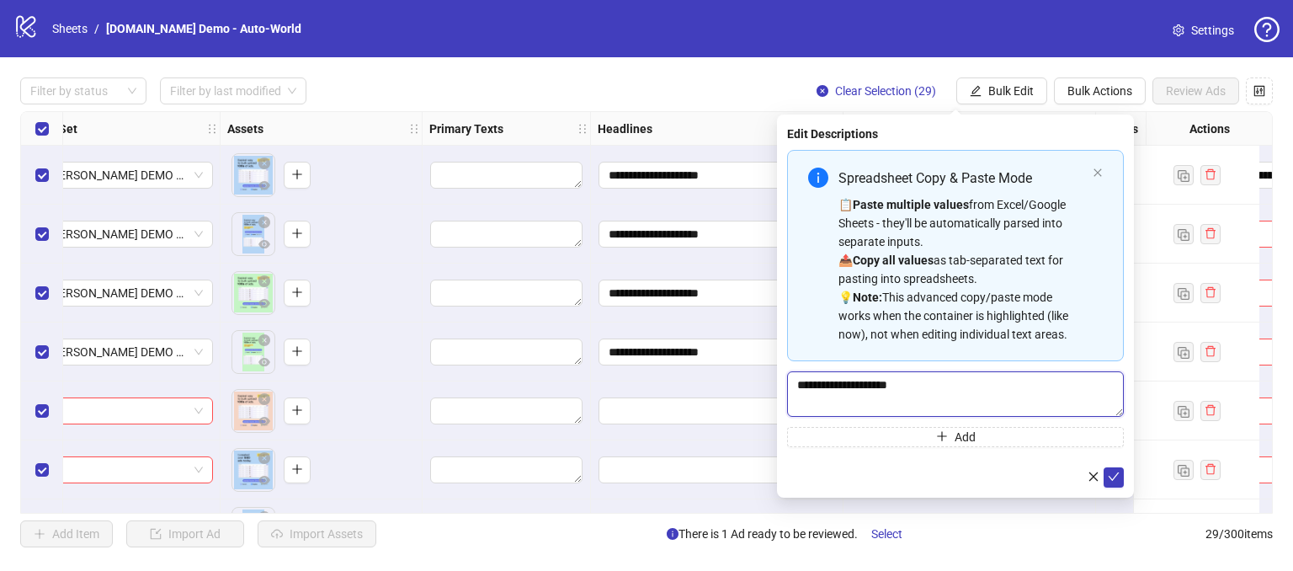
click at [954, 381] on textarea "**********" at bounding box center [955, 393] width 337 height 45
click at [1108, 476] on icon "check" at bounding box center [1114, 476] width 12 height 12
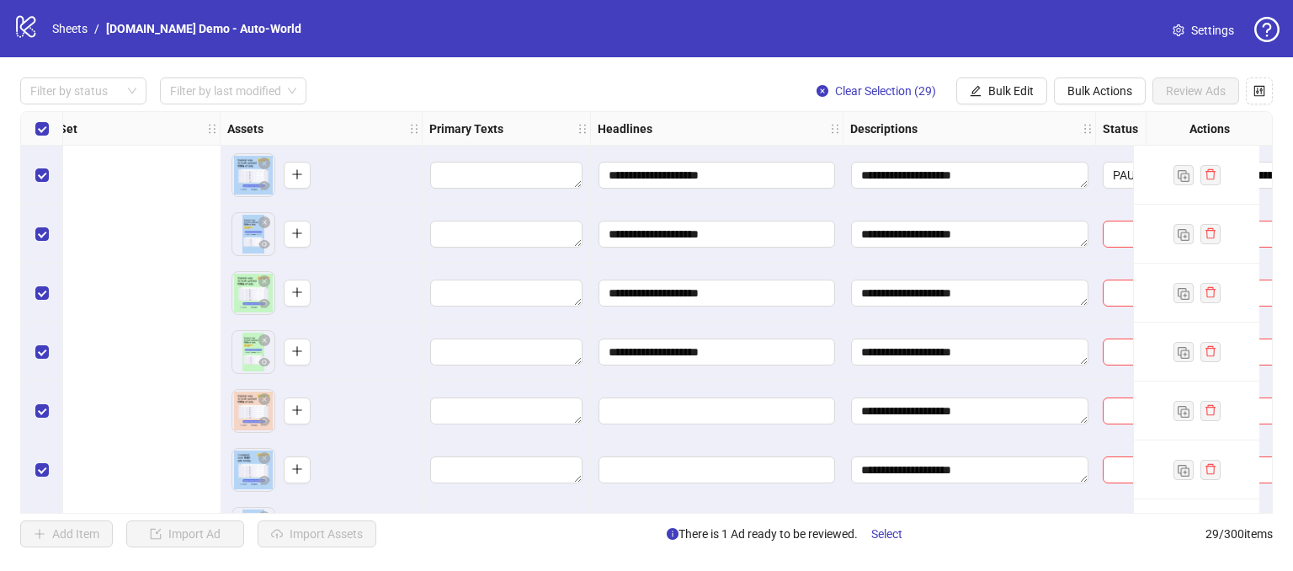
scroll to position [0, 1061]
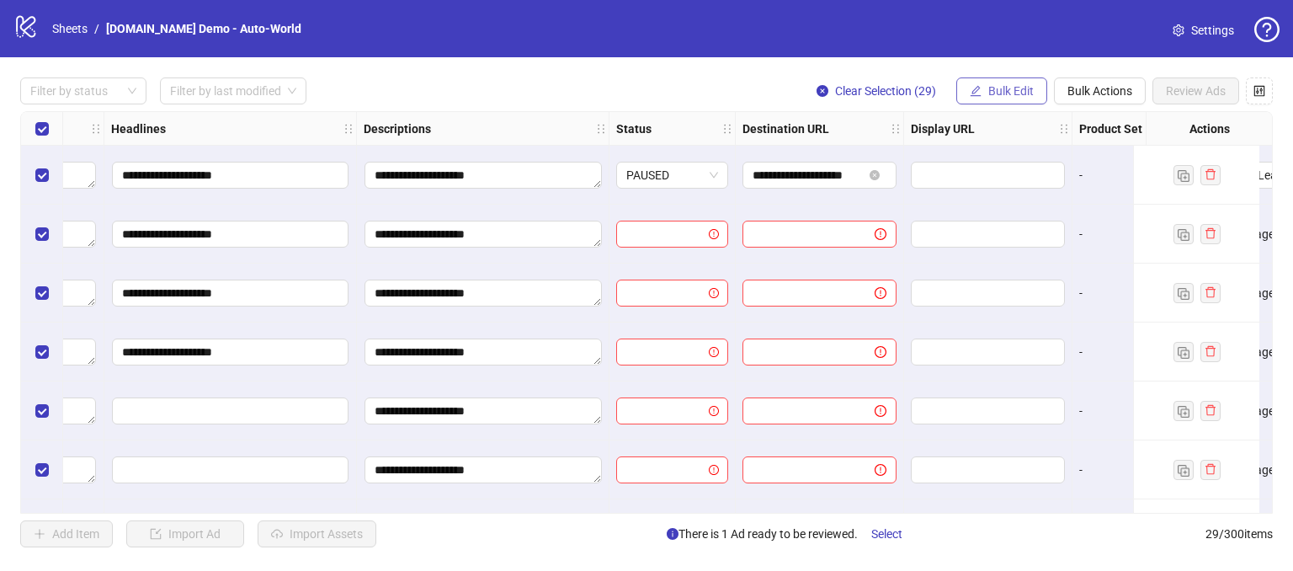
click at [1011, 88] on span "Bulk Edit" at bounding box center [1010, 90] width 45 height 13
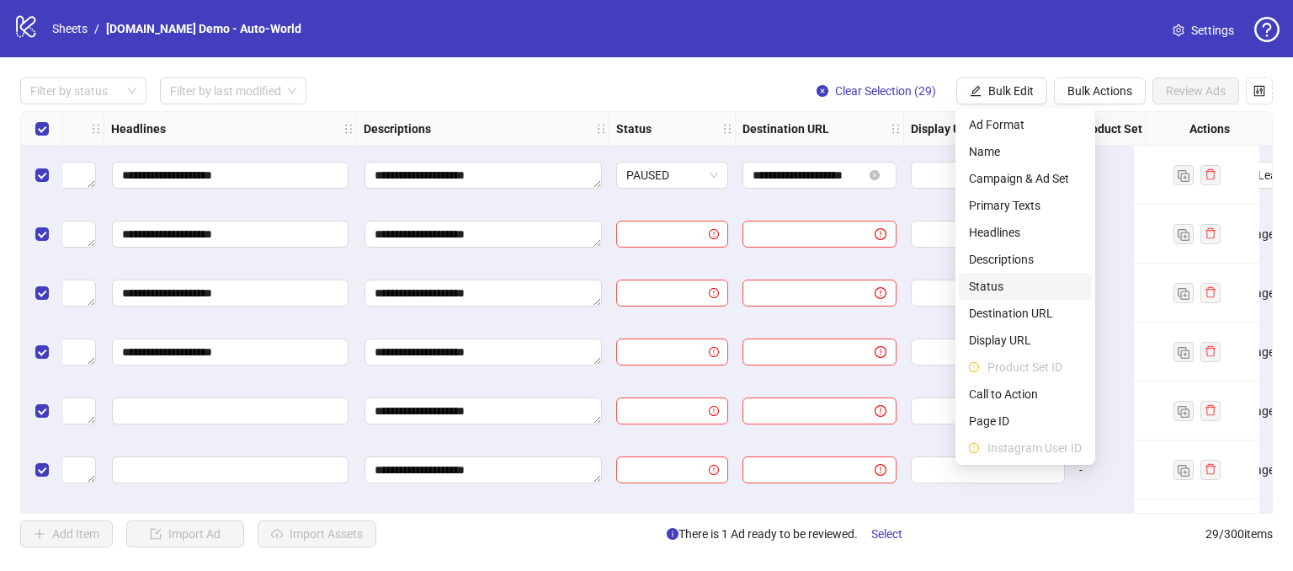
click at [983, 286] on span "Status" at bounding box center [1025, 286] width 113 height 19
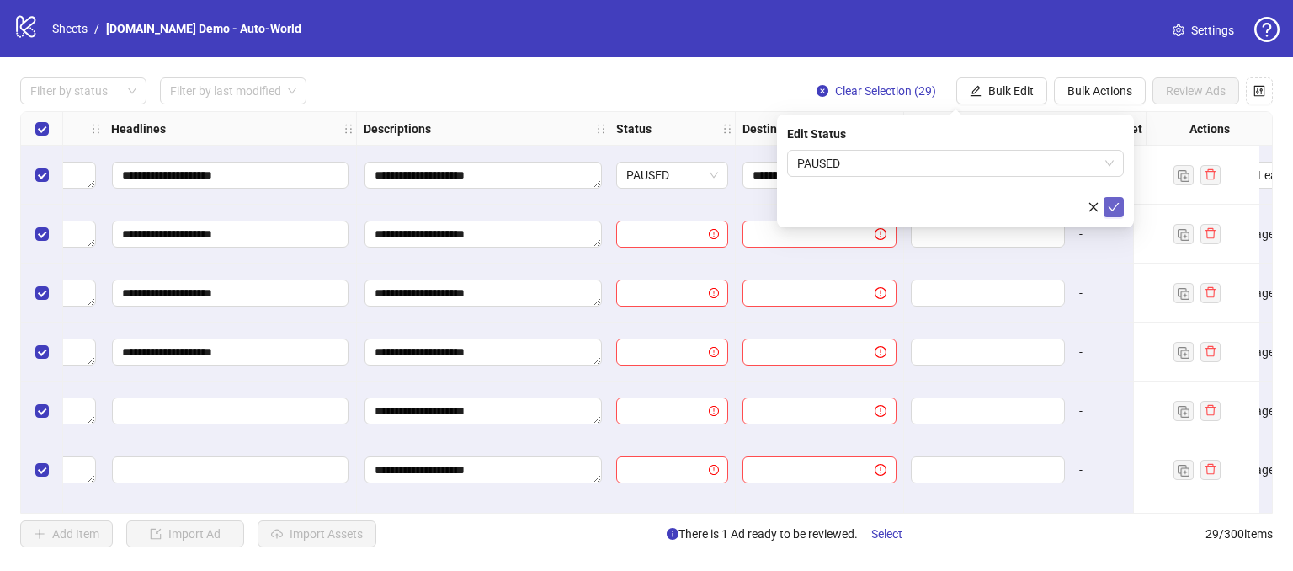
click at [1110, 211] on icon "check" at bounding box center [1114, 207] width 12 height 12
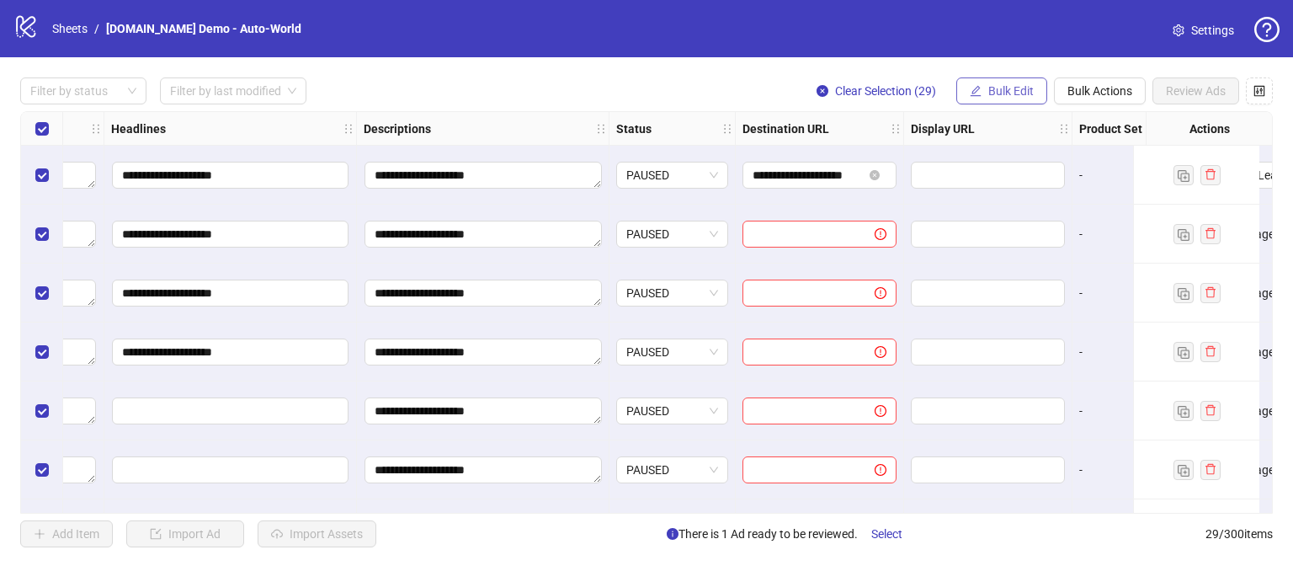
click at [1002, 85] on span "Bulk Edit" at bounding box center [1010, 90] width 45 height 13
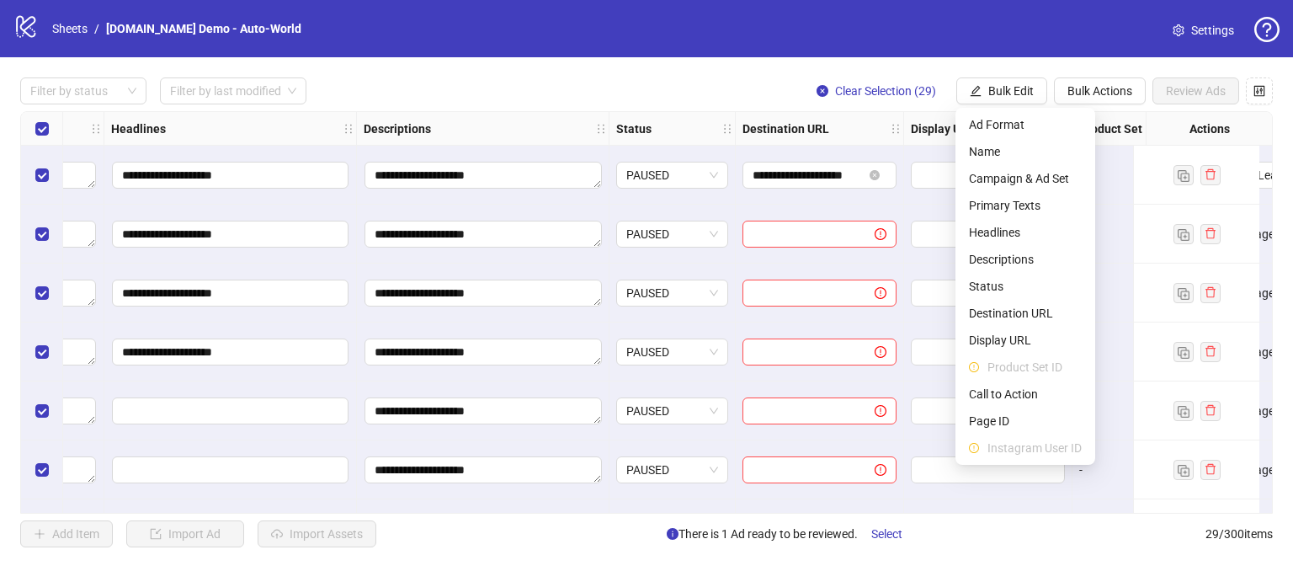
click at [673, 92] on div "Filter by status Filter by last modified Clear Selection (29) Bulk Edit Bulk Ac…" at bounding box center [646, 90] width 1252 height 27
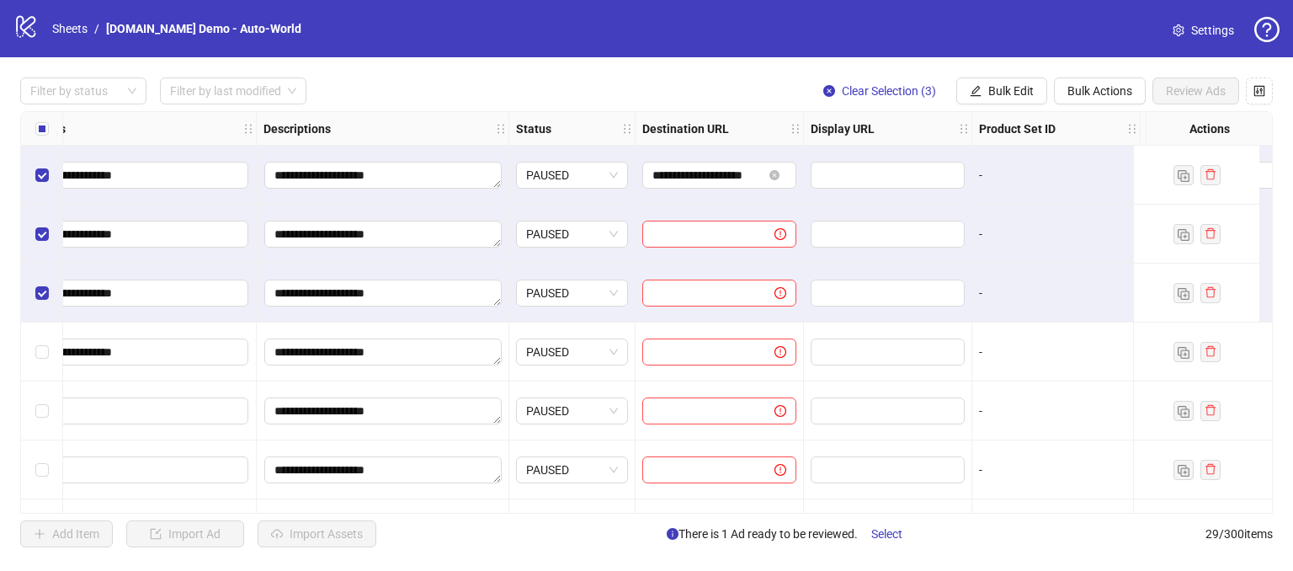
scroll to position [0, 1197]
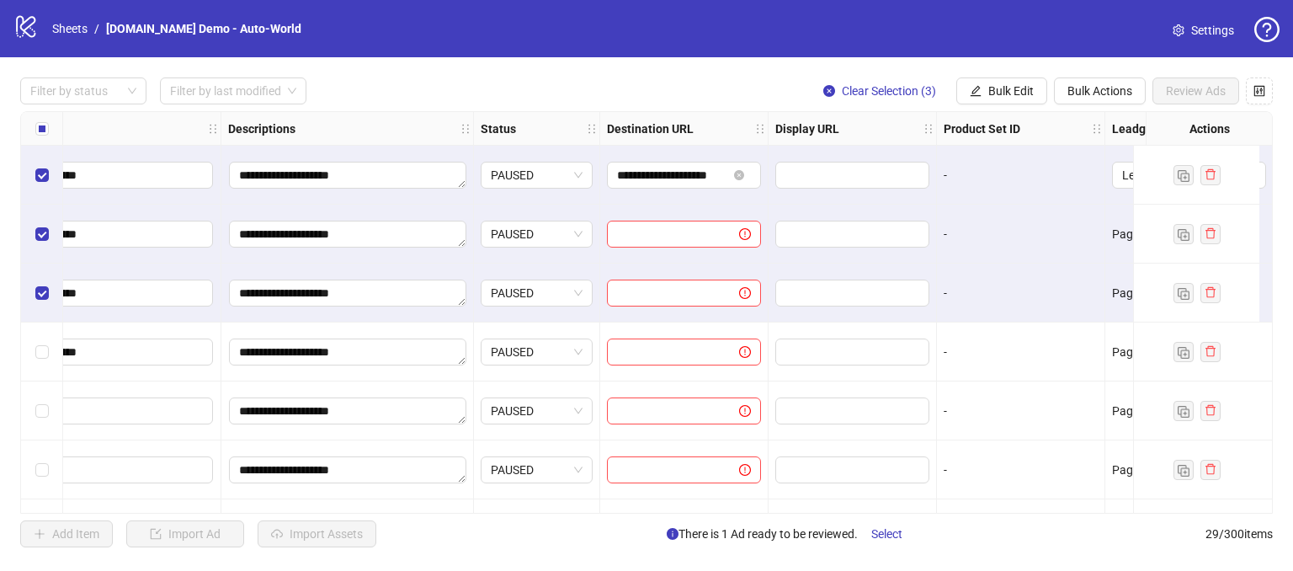
drag, startPoint x: 629, startPoint y: 506, endPoint x: 592, endPoint y: 513, distance: 37.6
click at [592, 513] on div "**********" at bounding box center [646, 312] width 1252 height 402
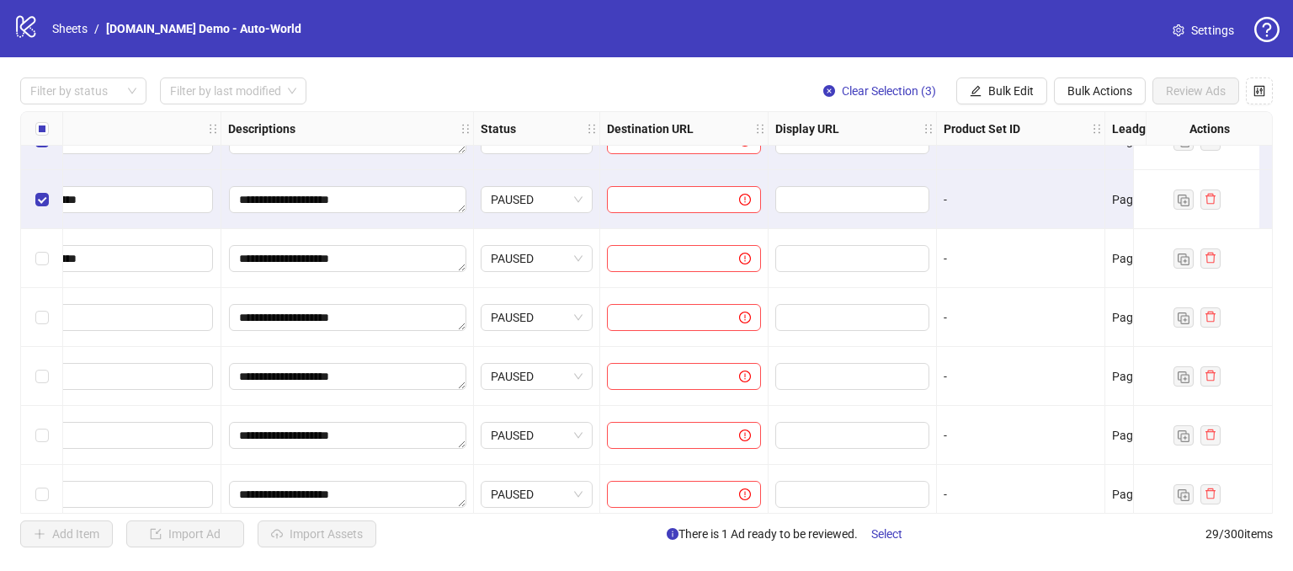
drag, startPoint x: 191, startPoint y: 332, endPoint x: 199, endPoint y: 348, distance: 17.7
click at [191, 331] on div at bounding box center [95, 317] width 252 height 59
click at [553, 505] on span "PAUSED" at bounding box center [537, 493] width 92 height 25
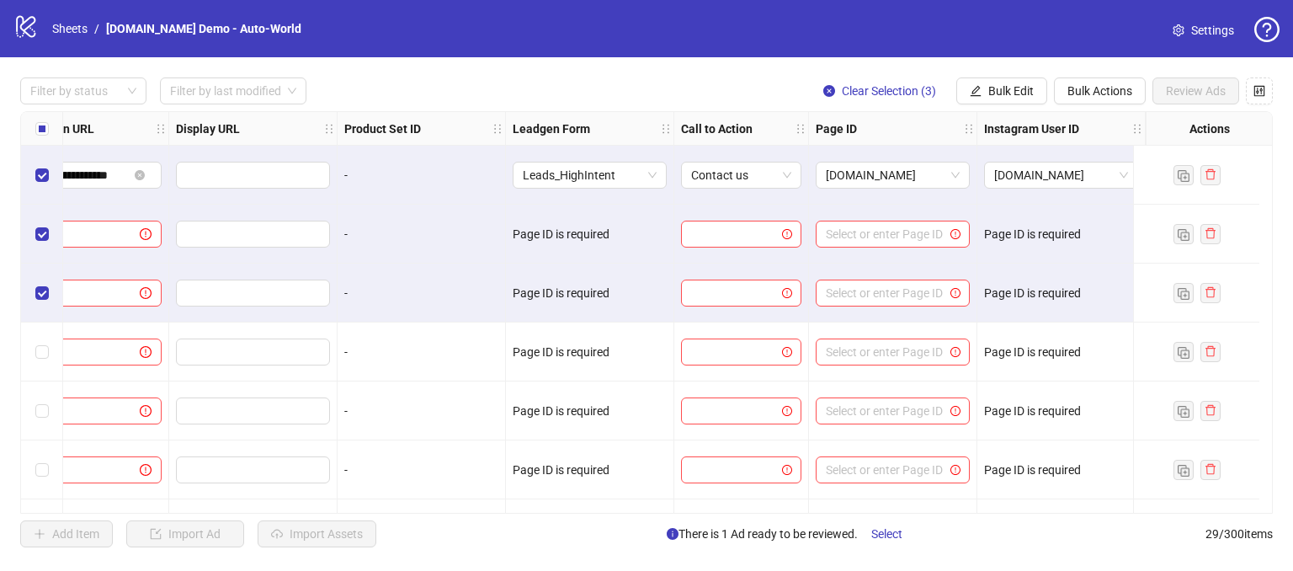
scroll to position [0, 1808]
click at [1005, 91] on span "Bulk Edit" at bounding box center [1010, 90] width 45 height 13
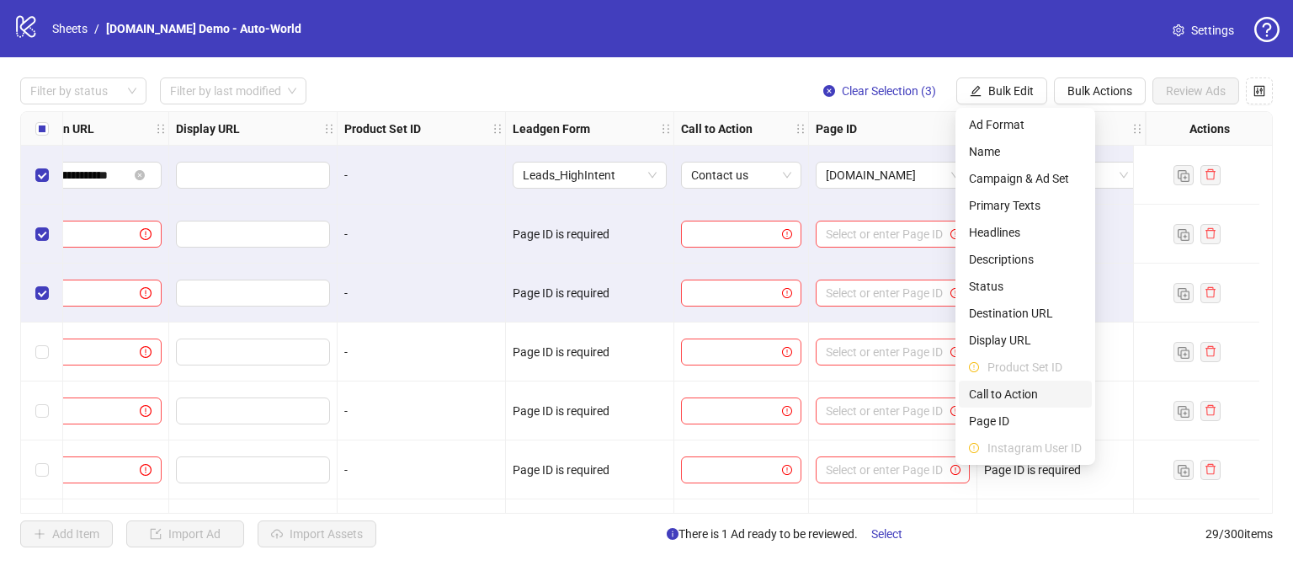
click at [992, 396] on span "Call to Action" at bounding box center [1025, 394] width 113 height 19
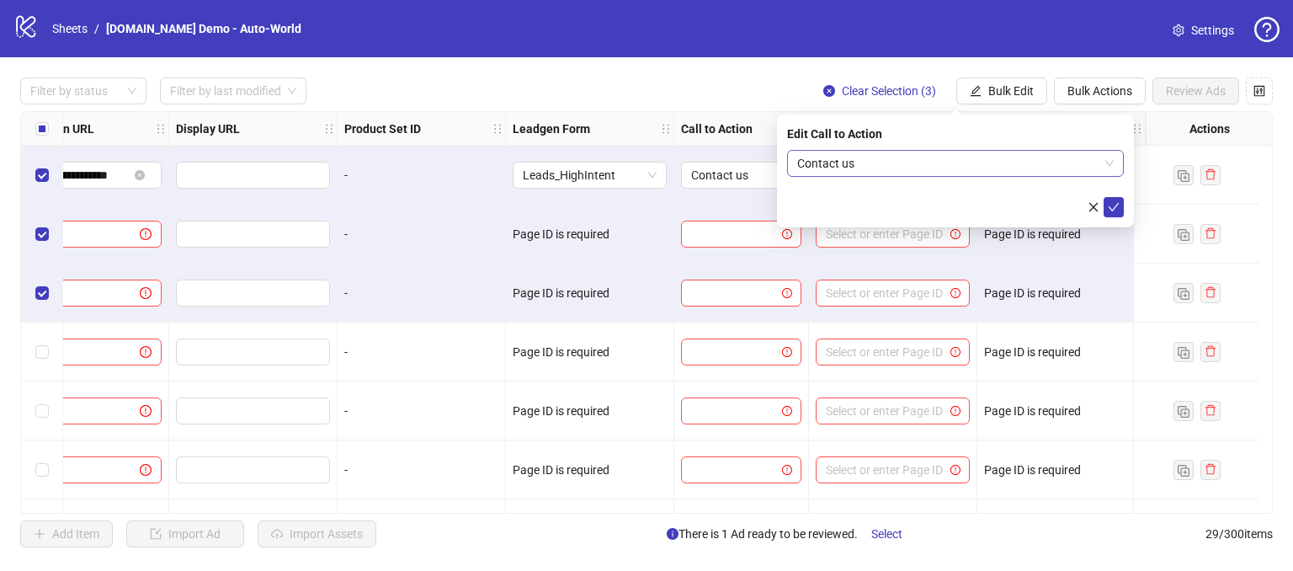
click at [854, 169] on span "Contact us" at bounding box center [955, 163] width 316 height 25
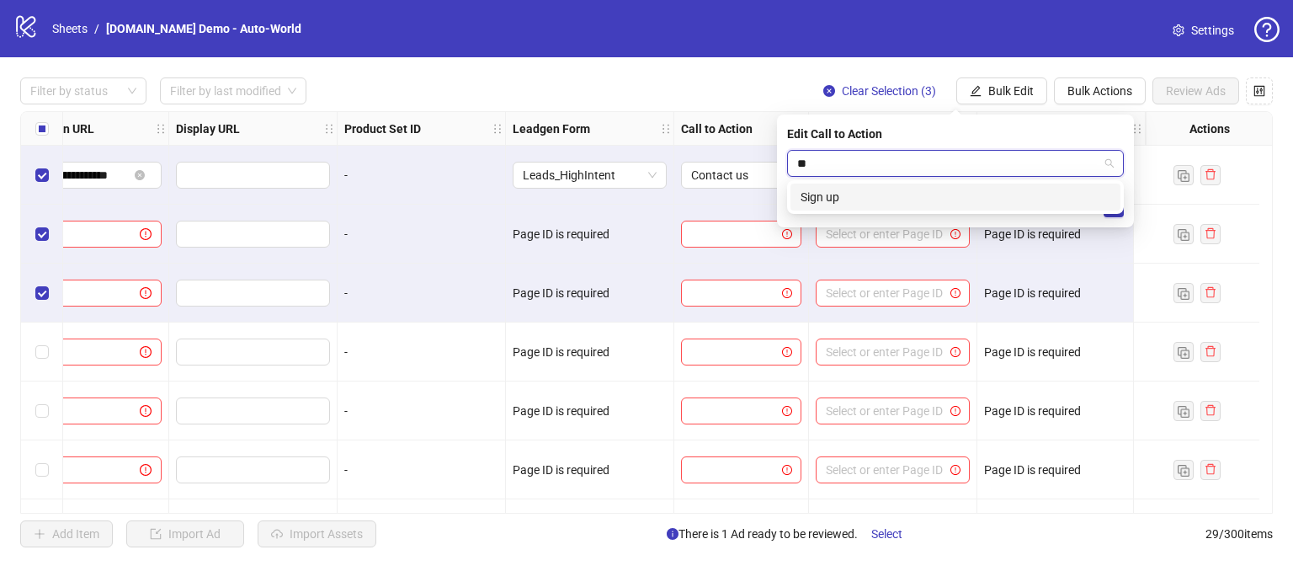
type input "*"
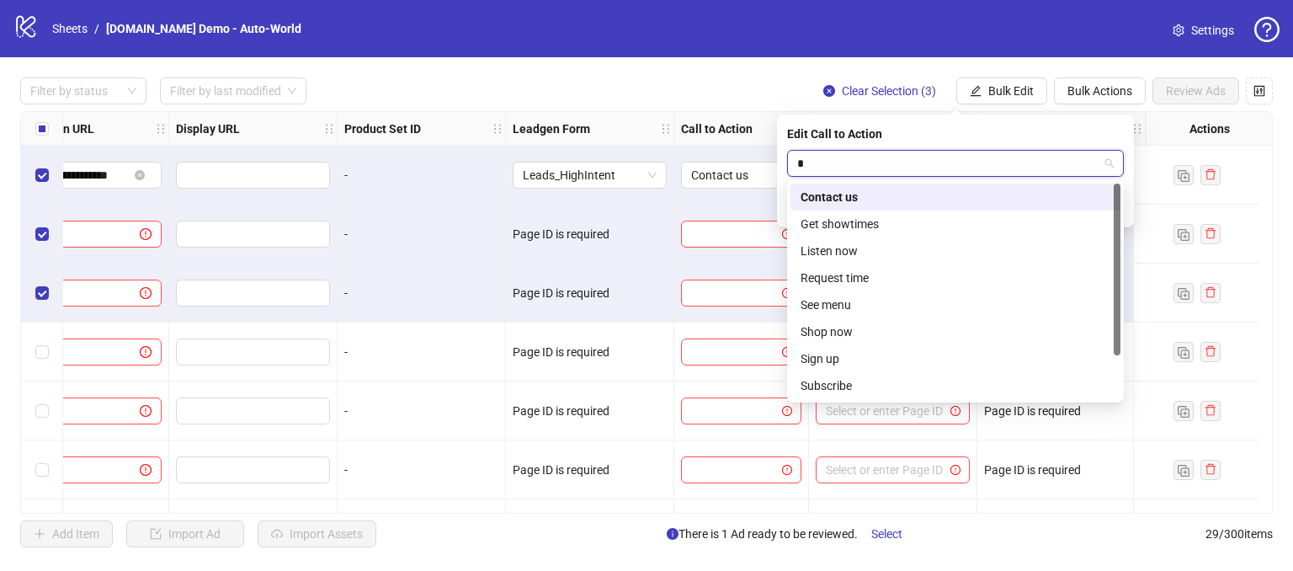
type input "**"
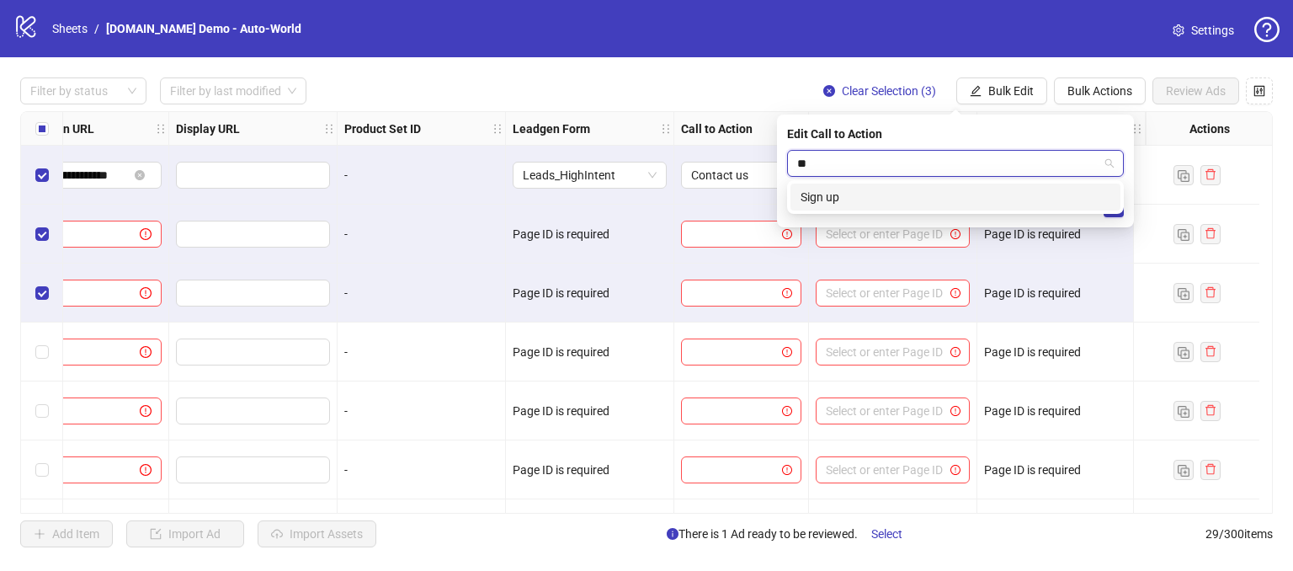
click at [816, 197] on div "Sign up" at bounding box center [955, 197] width 310 height 19
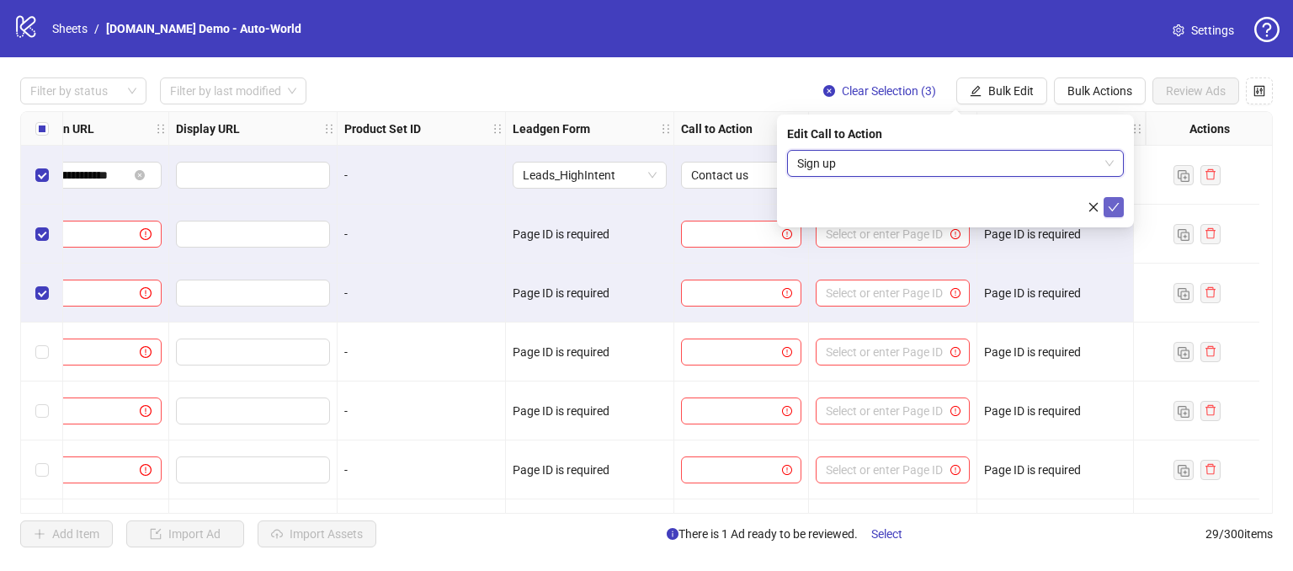
click at [1115, 204] on icon "check" at bounding box center [1114, 207] width 12 height 12
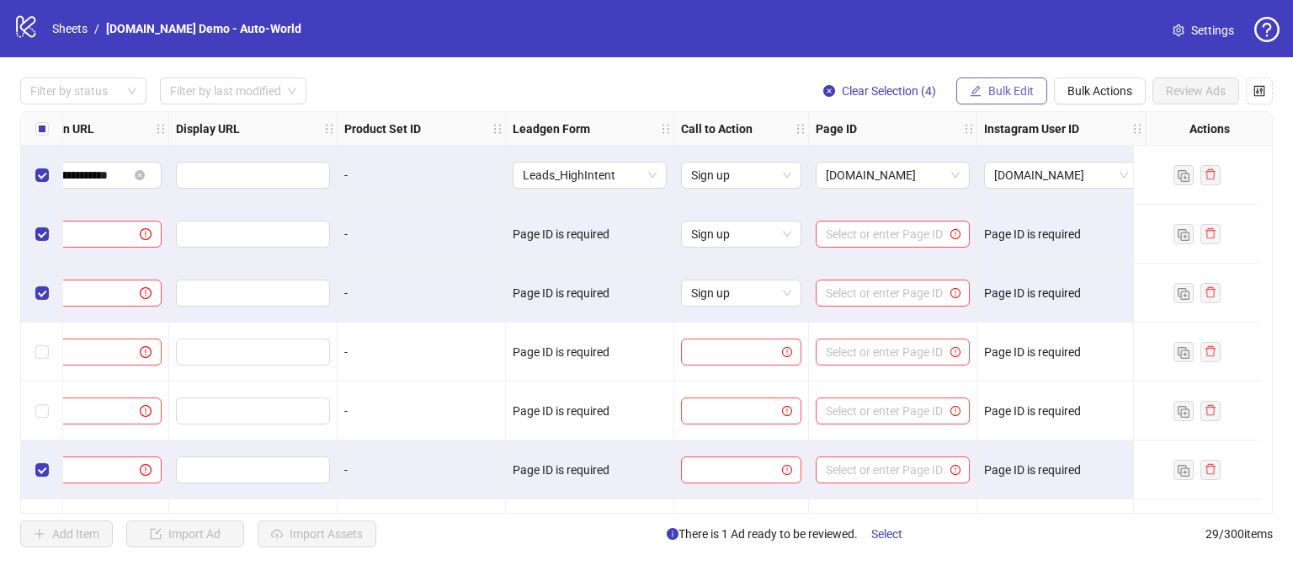
click at [996, 87] on span "Bulk Edit" at bounding box center [1010, 90] width 45 height 13
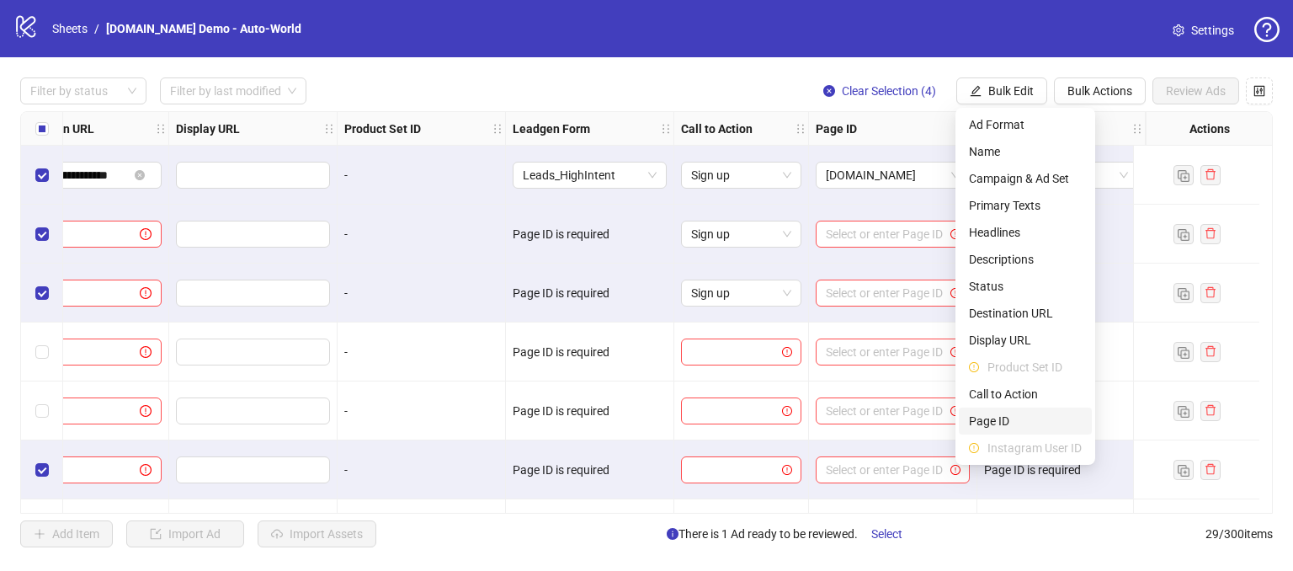
click at [983, 422] on span "Page ID" at bounding box center [1025, 421] width 113 height 19
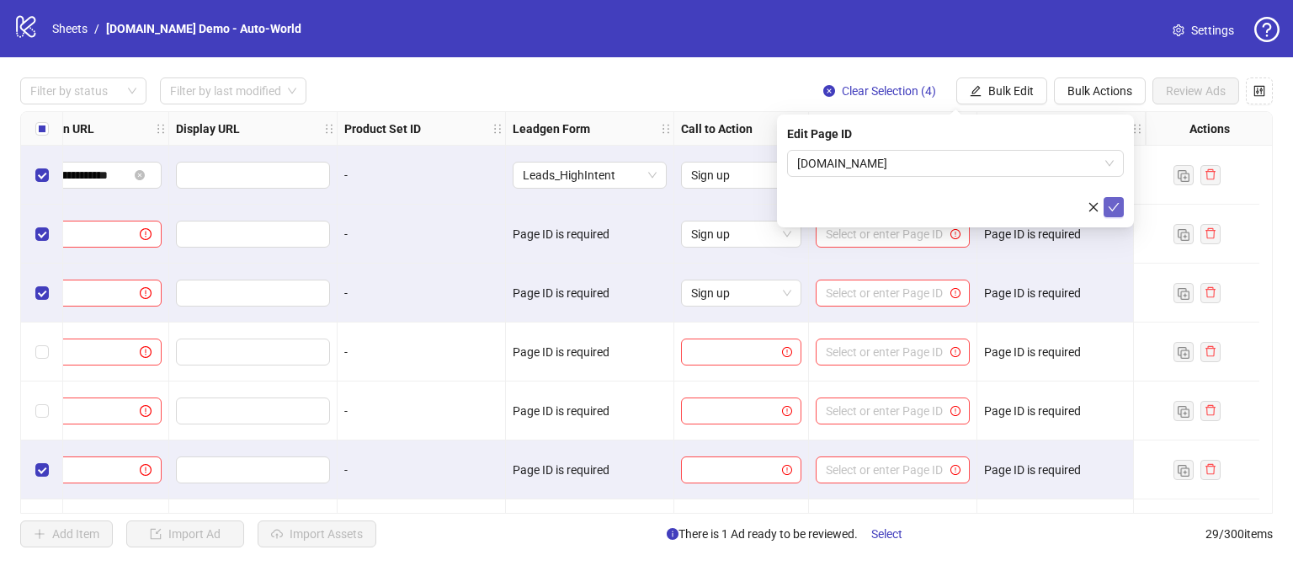
click at [1114, 205] on icon "check" at bounding box center [1114, 207] width 12 height 12
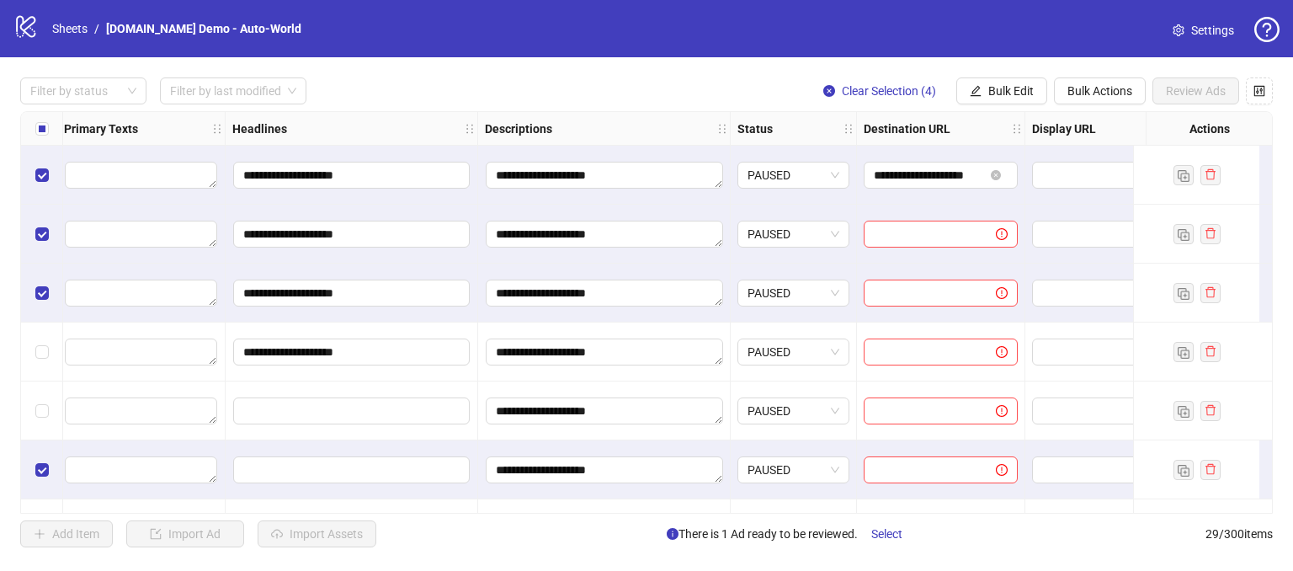
scroll to position [0, 894]
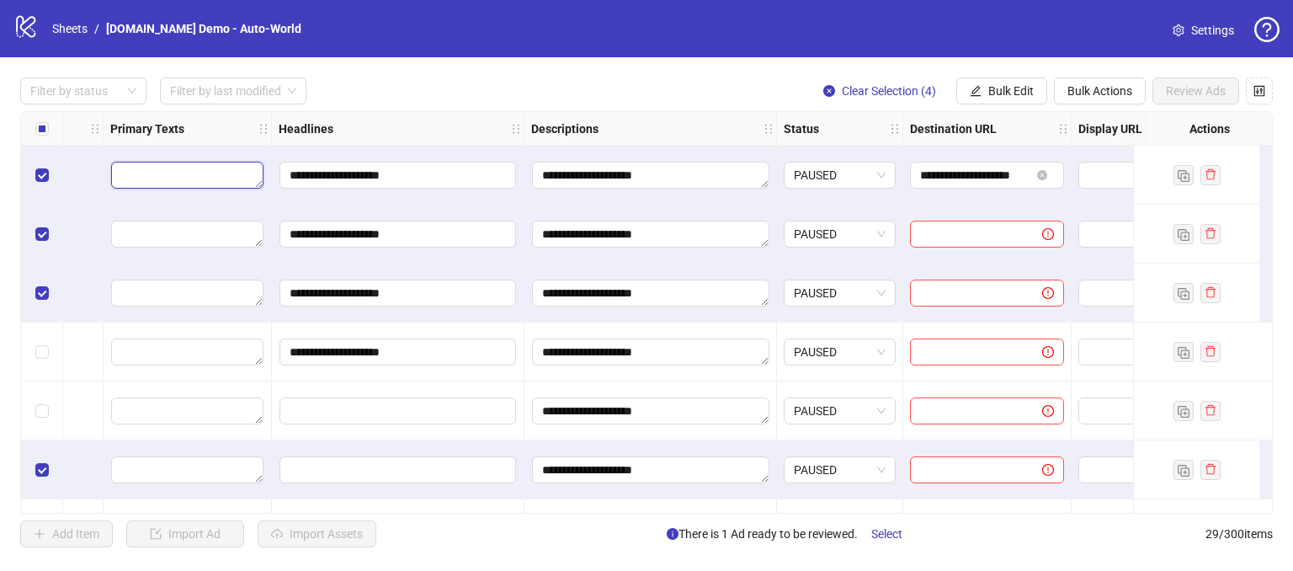
click at [184, 173] on textarea "Edit values" at bounding box center [187, 175] width 152 height 27
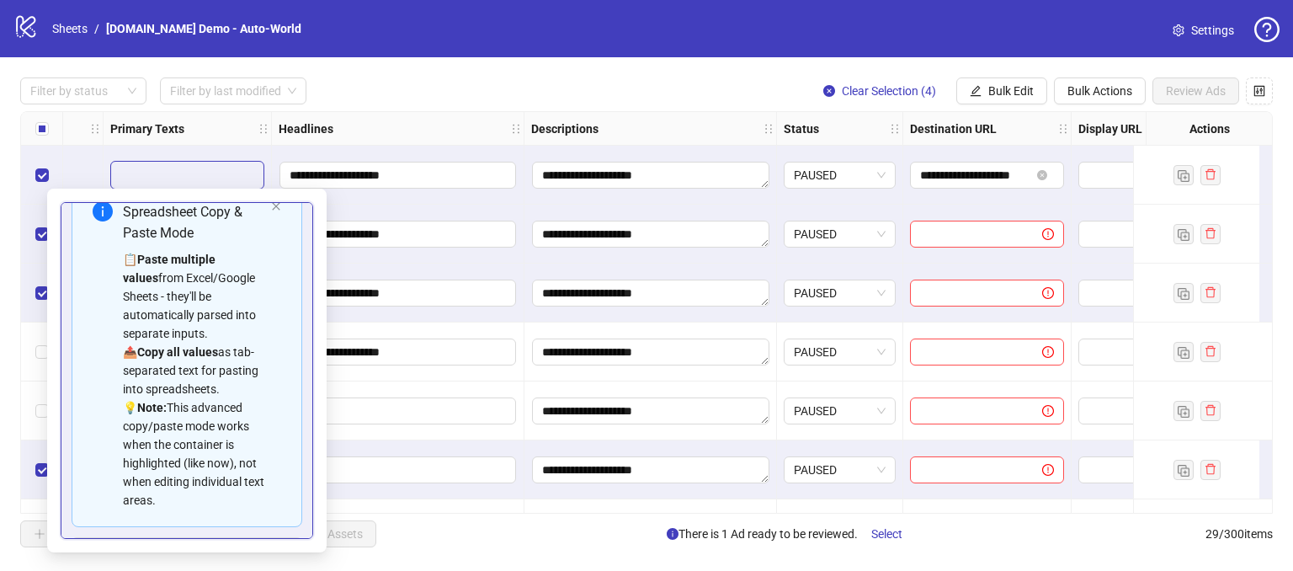
scroll to position [0, 0]
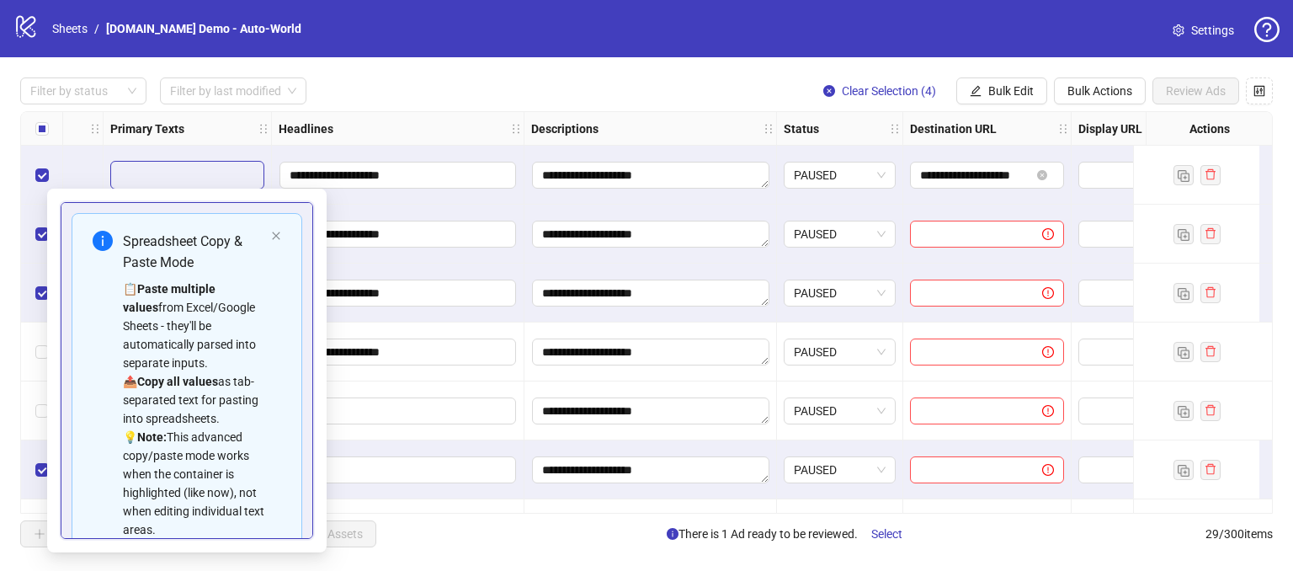
click at [421, 92] on div "Filter by status Filter by last modified Clear Selection (4) Bulk Edit Bulk Act…" at bounding box center [646, 90] width 1252 height 27
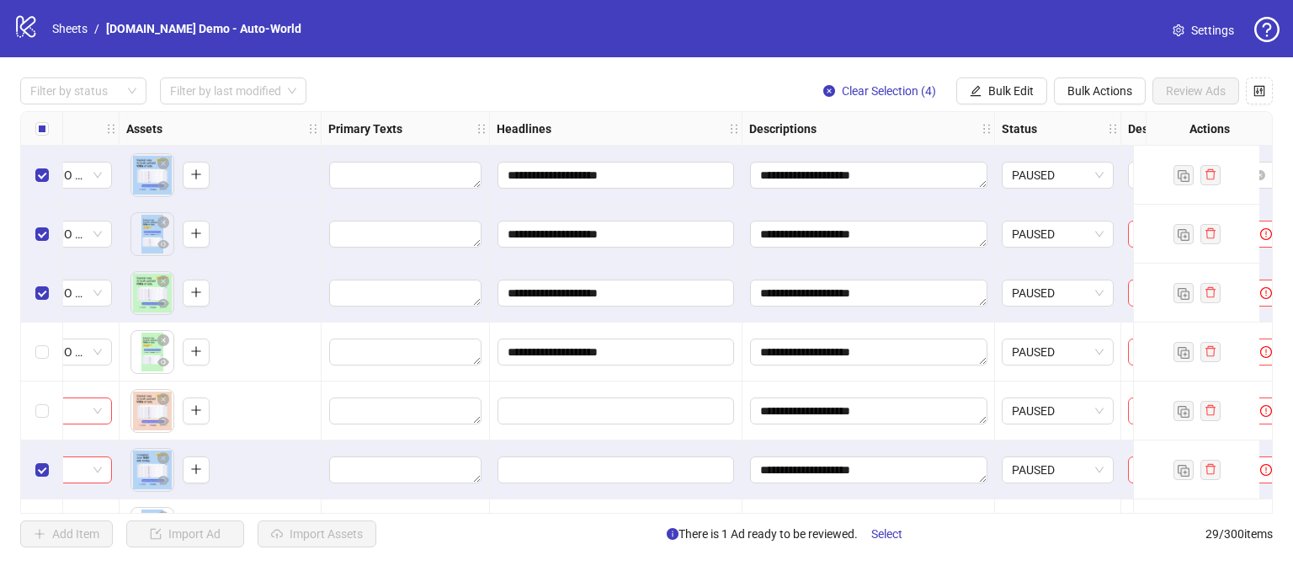
scroll to position [0, 695]
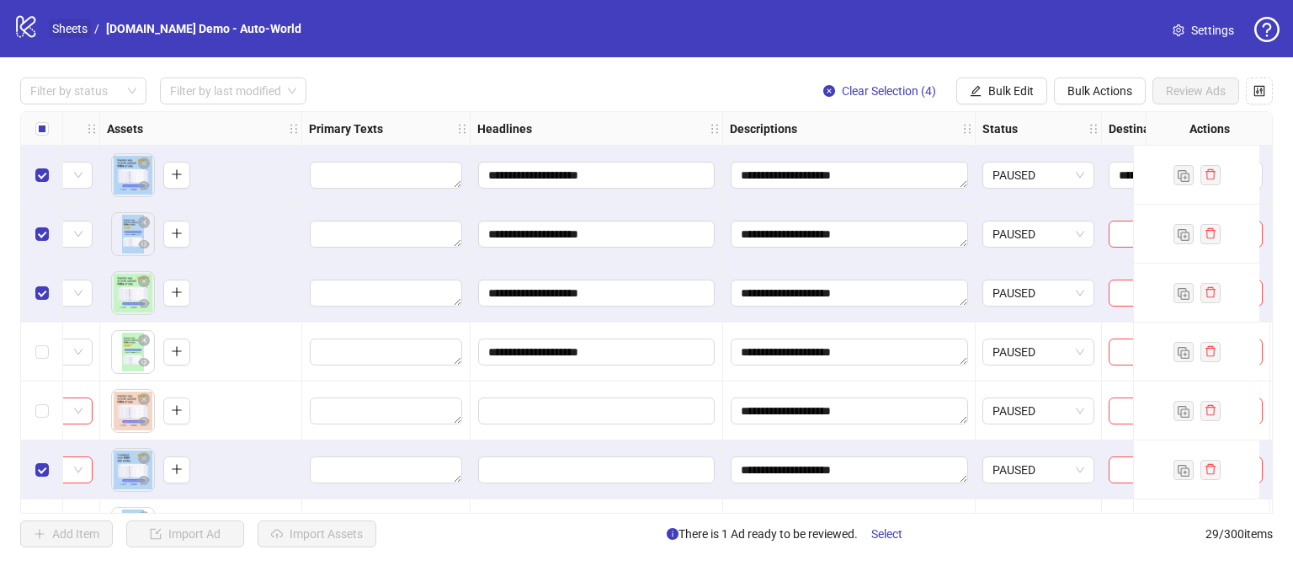
click at [70, 28] on link "Sheets" at bounding box center [70, 28] width 42 height 19
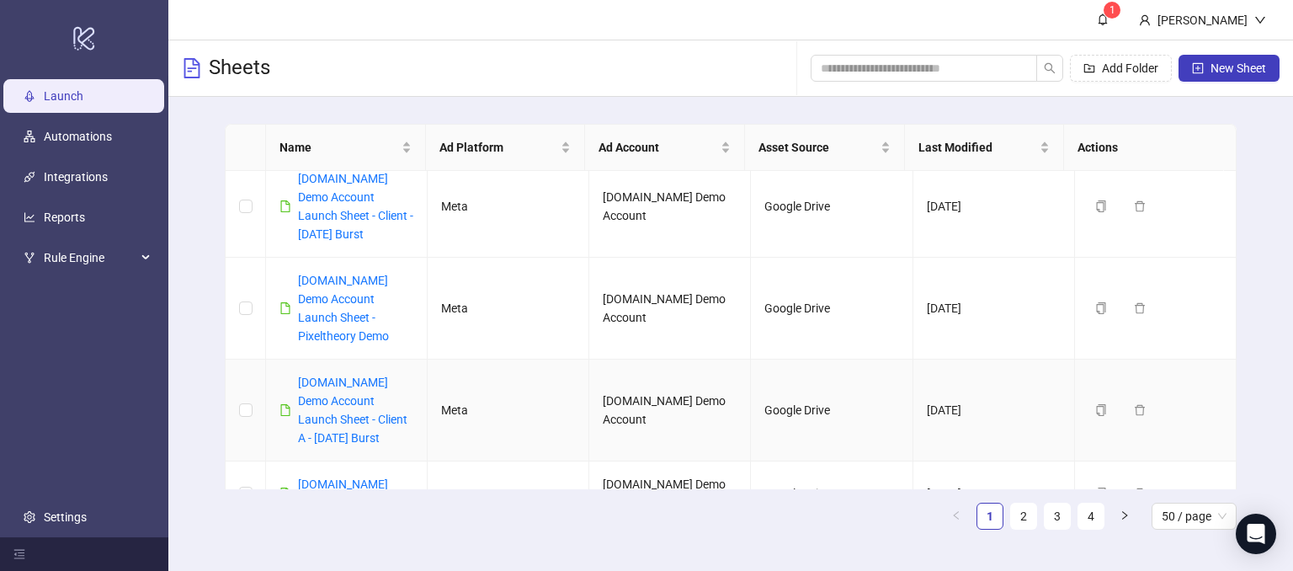
scroll to position [168, 0]
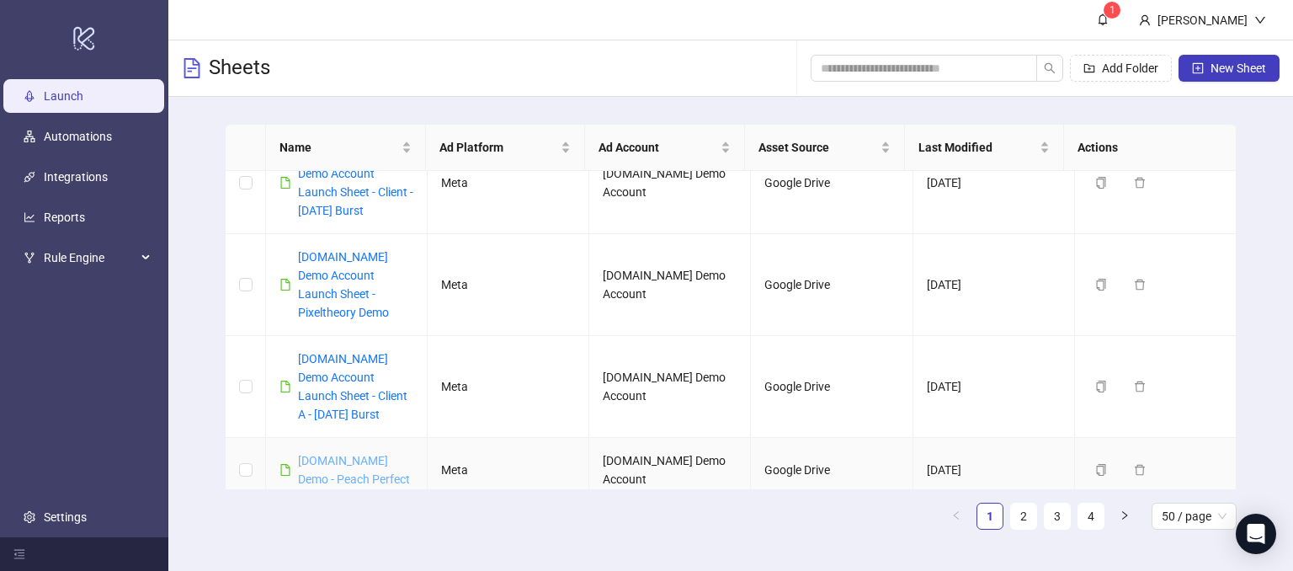
click at [332, 465] on link "[DOMAIN_NAME] Demo - Peach Perfect" at bounding box center [354, 470] width 112 height 32
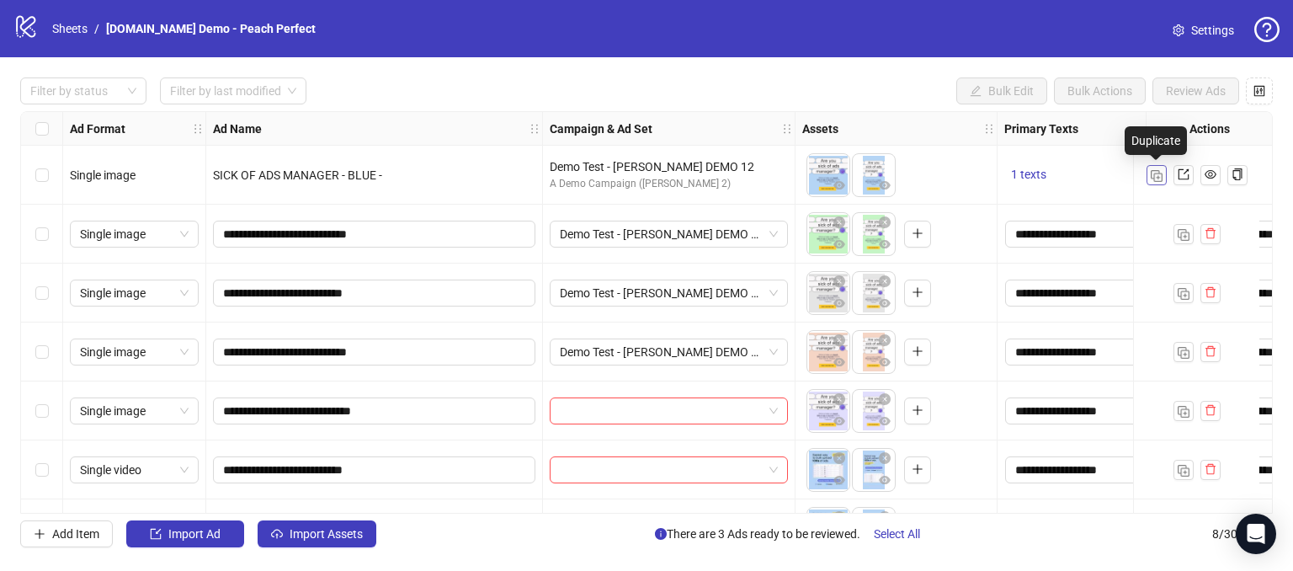
click at [1150, 178] on img "button" at bounding box center [1156, 176] width 12 height 12
click at [1156, 173] on img "button" at bounding box center [1156, 176] width 12 height 12
click at [42, 242] on label "Select row 2" at bounding box center [41, 234] width 13 height 19
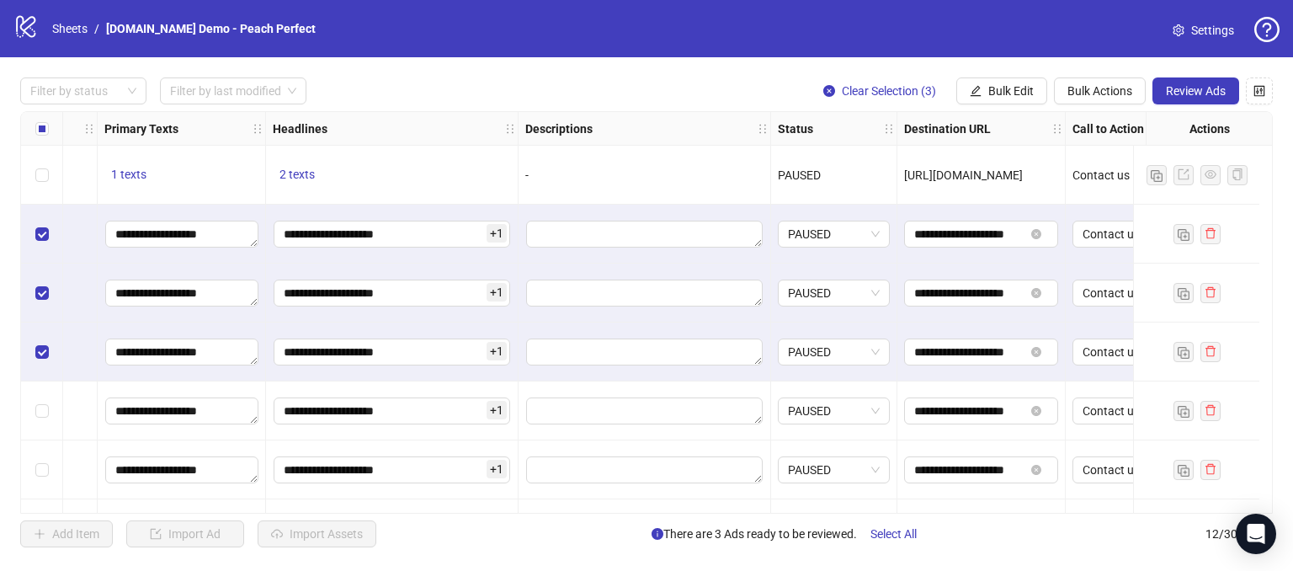
scroll to position [0, 966]
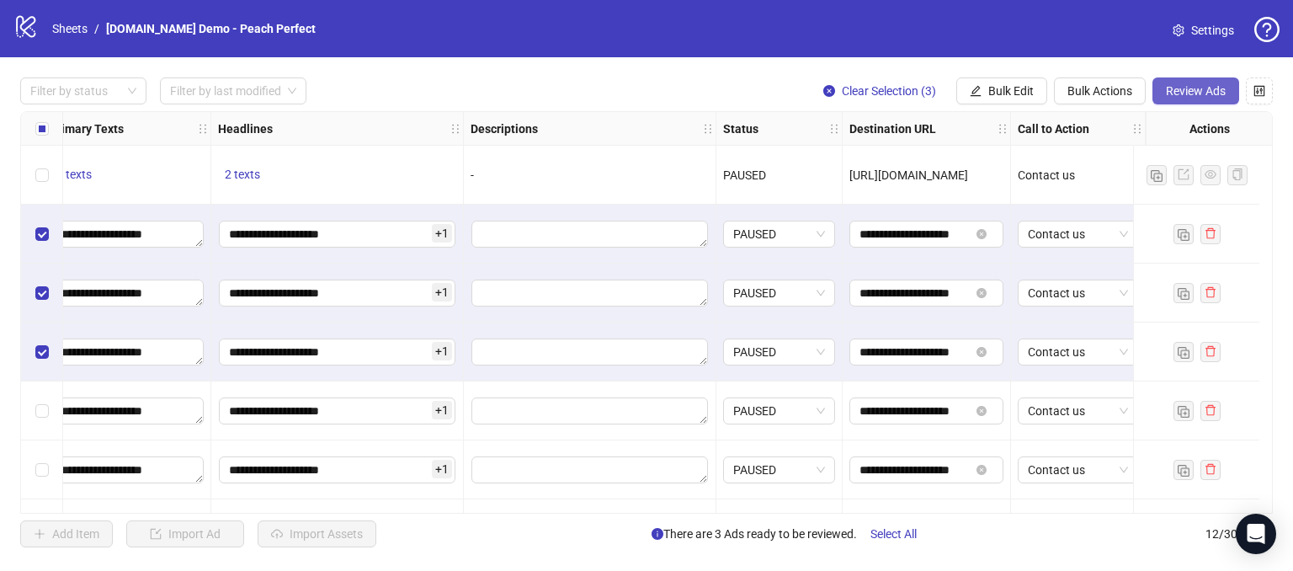
click at [1206, 93] on span "Review Ads" at bounding box center [1196, 90] width 60 height 13
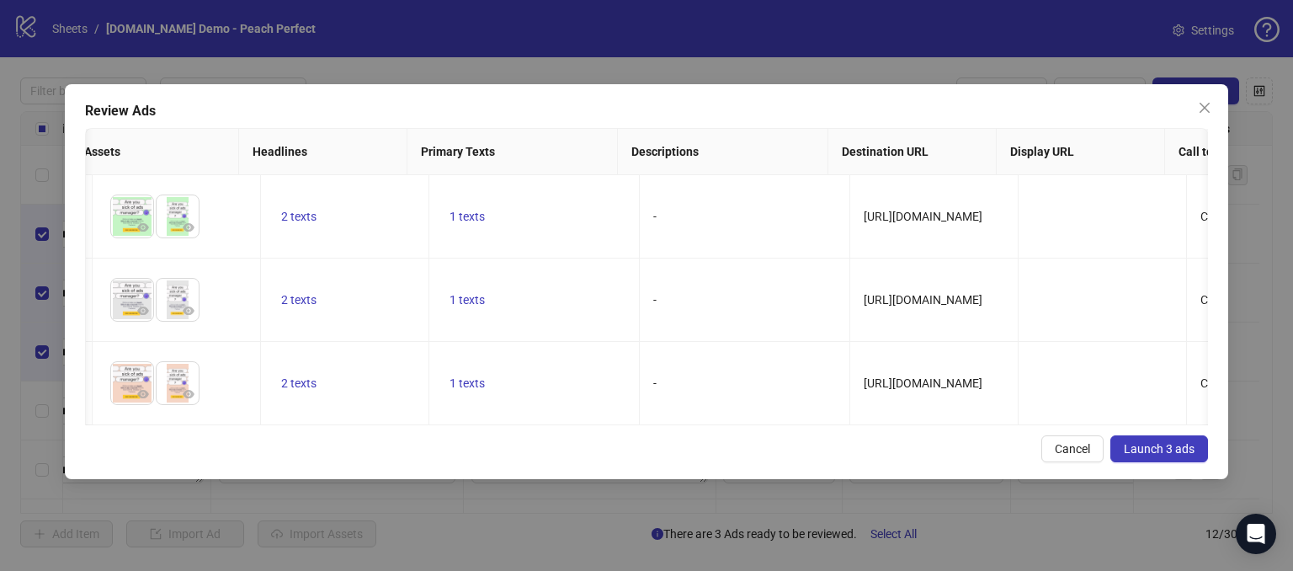
scroll to position [0, 485]
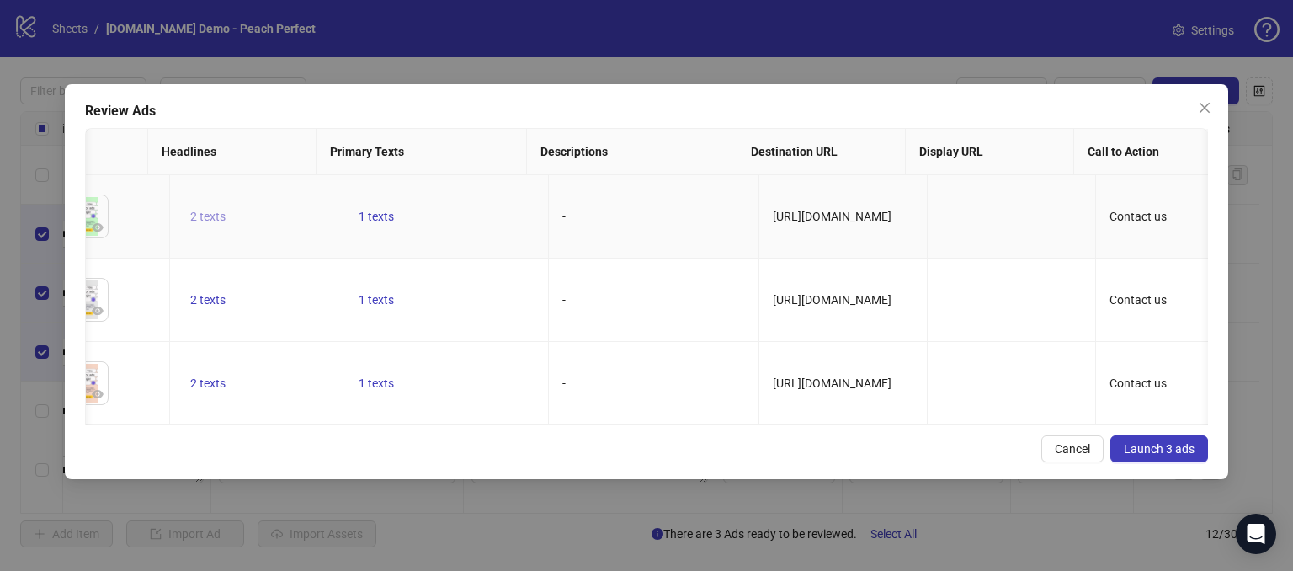
click at [199, 217] on span "2 texts" at bounding box center [207, 216] width 35 height 13
click at [454, 207] on button "button" at bounding box center [447, 202] width 27 height 27
click at [558, 282] on td "-" at bounding box center [654, 299] width 210 height 83
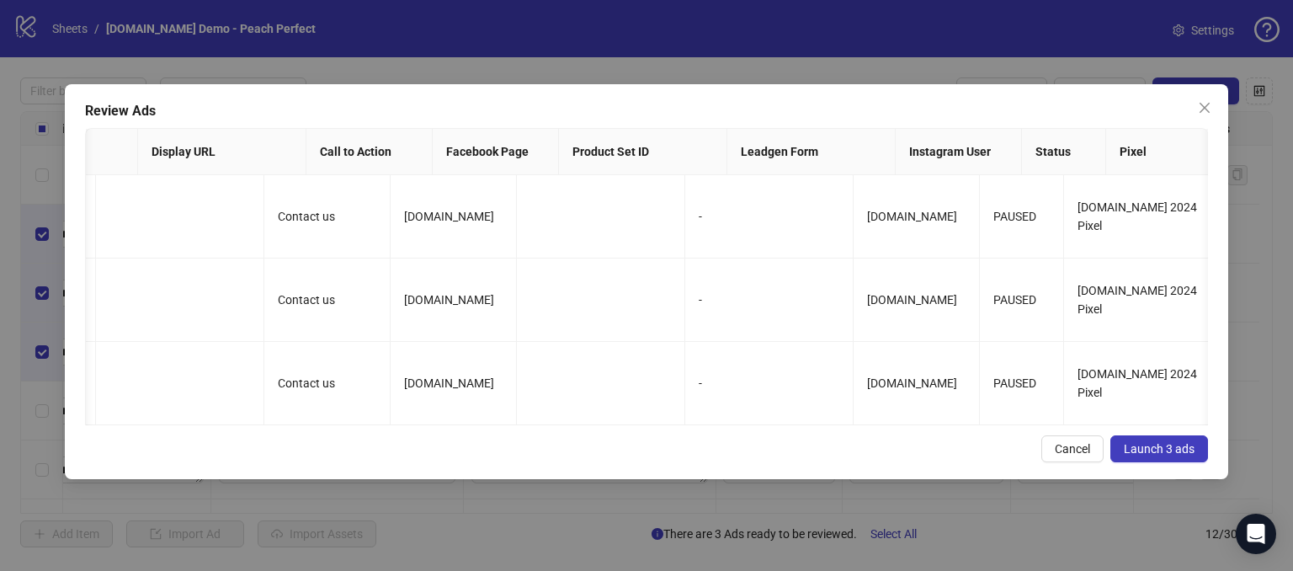
scroll to position [0, 1365]
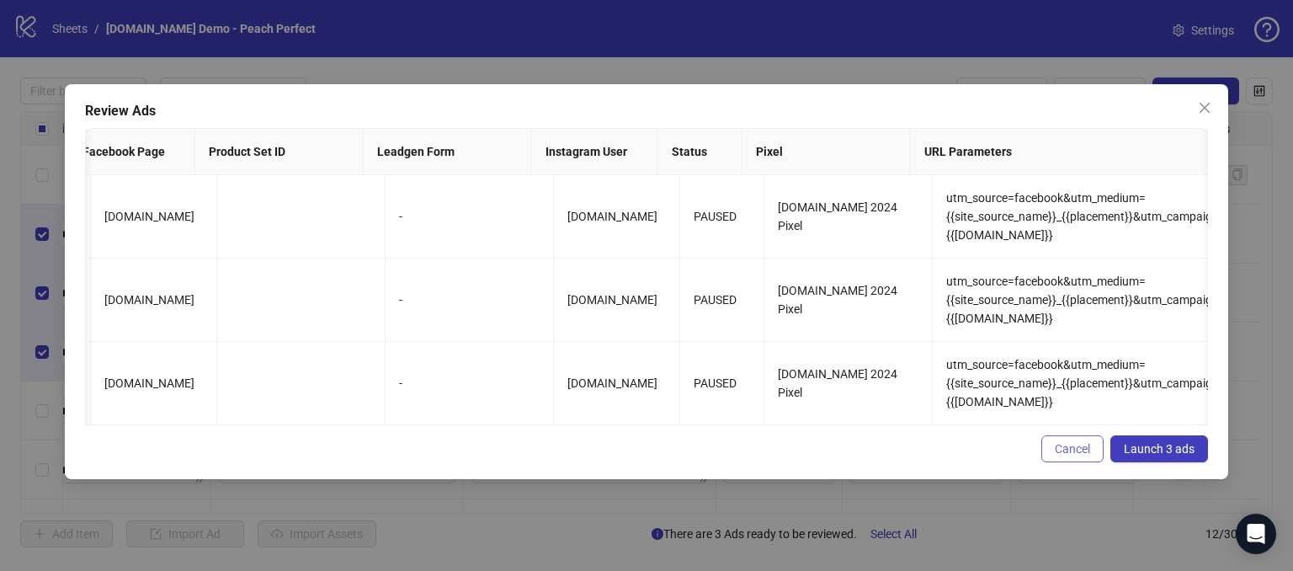
click at [1074, 455] on span "Cancel" at bounding box center [1072, 448] width 35 height 13
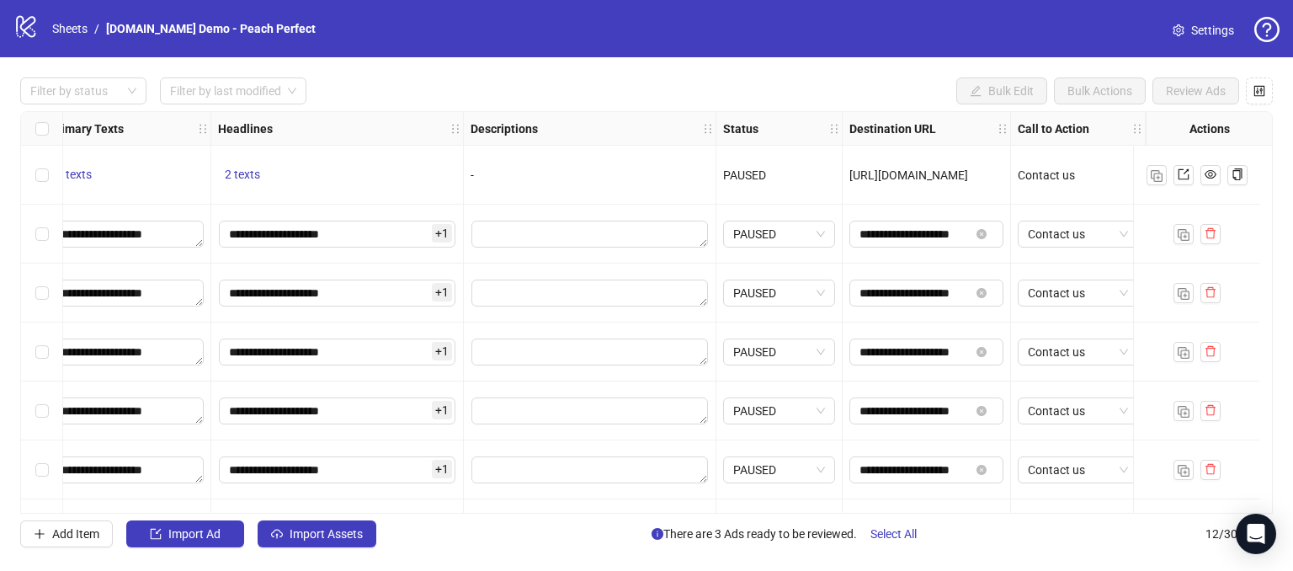
click at [34, 178] on div "Select row 1" at bounding box center [42, 175] width 42 height 59
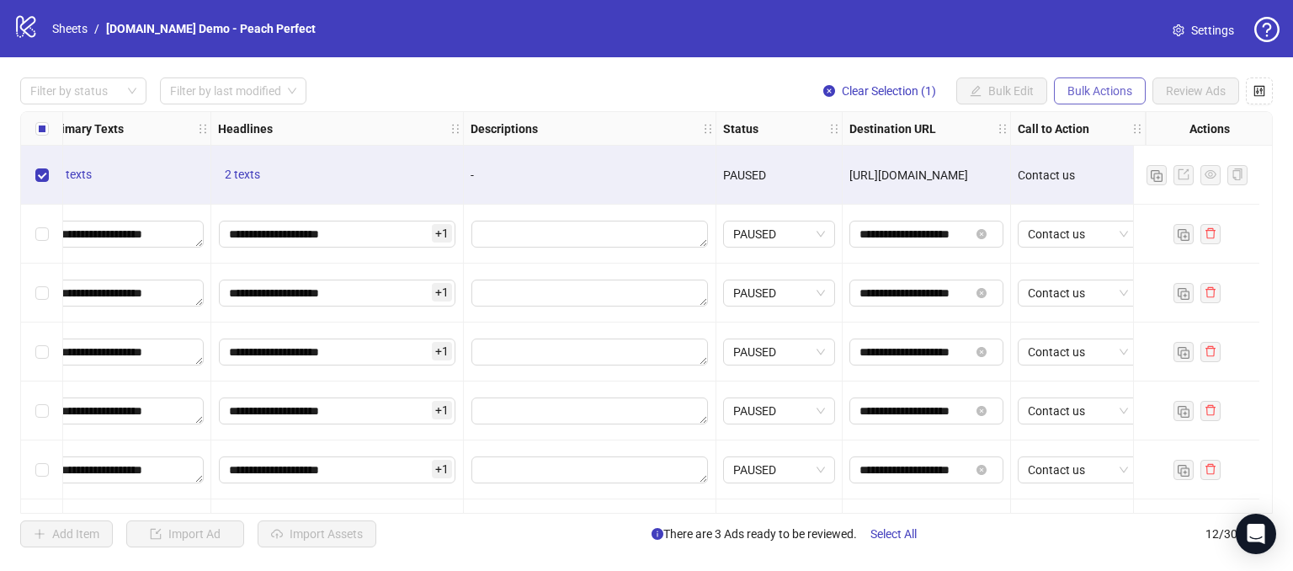
click at [1084, 79] on button "Bulk Actions" at bounding box center [1100, 90] width 92 height 27
click at [1103, 80] on button "Bulk Actions" at bounding box center [1100, 90] width 92 height 27
click at [572, 105] on div "**********" at bounding box center [646, 312] width 1293 height 510
click at [1068, 88] on span "Bulk Actions" at bounding box center [1099, 90] width 65 height 13
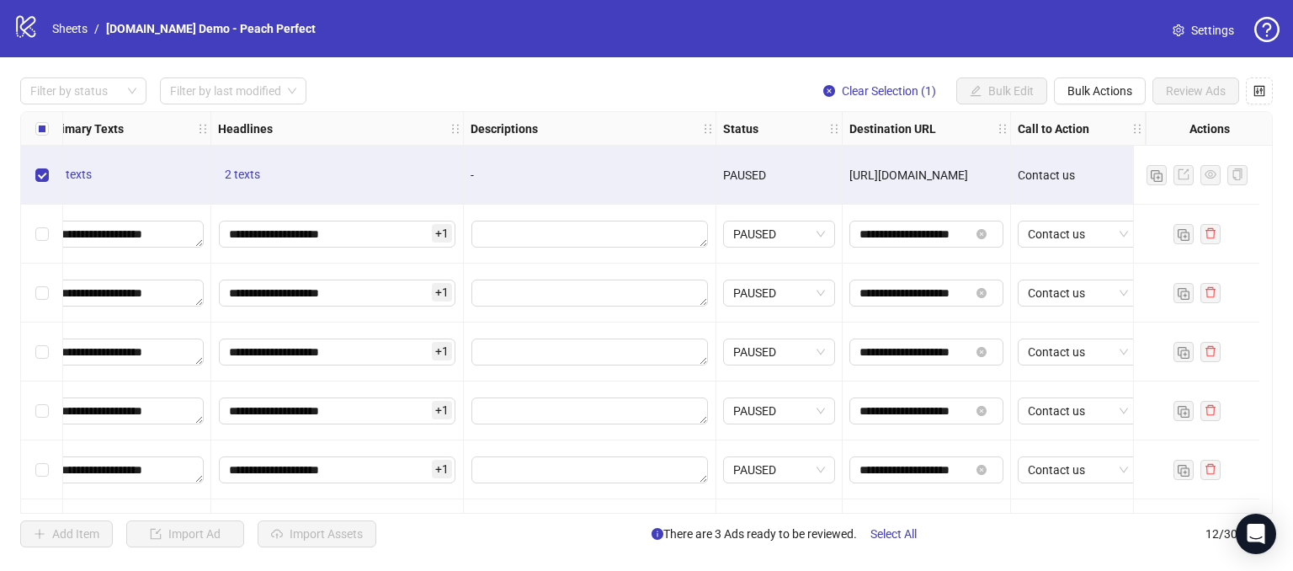
click at [714, 66] on div "**********" at bounding box center [646, 312] width 1293 height 510
